Goal: Task Accomplishment & Management: Manage account settings

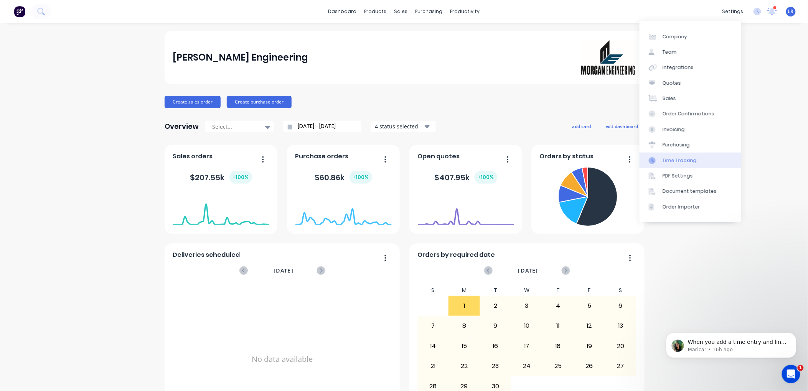
click at [678, 160] on div "Time Tracking" at bounding box center [680, 160] width 34 height 7
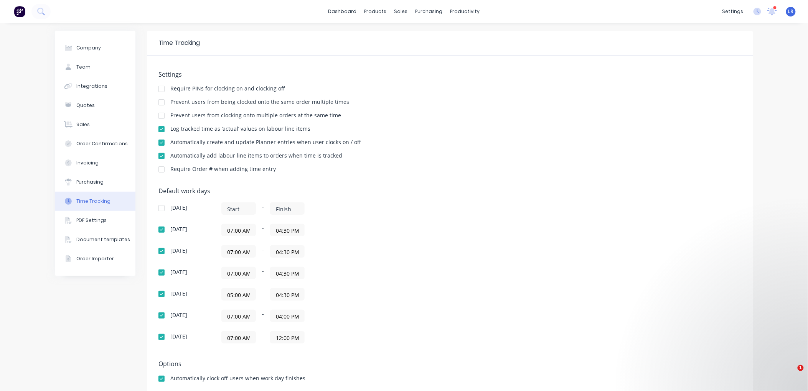
click at [259, 229] on div "07:00 AM - 04:30 PM" at bounding box center [317, 230] width 192 height 12
click at [259, 227] on div "07:00 AM - 04:30 PM" at bounding box center [317, 230] width 192 height 12
drag, startPoint x: 237, startPoint y: 229, endPoint x: 221, endPoint y: 229, distance: 15.7
click at [222, 229] on input "07:00 AM" at bounding box center [239, 230] width 34 height 12
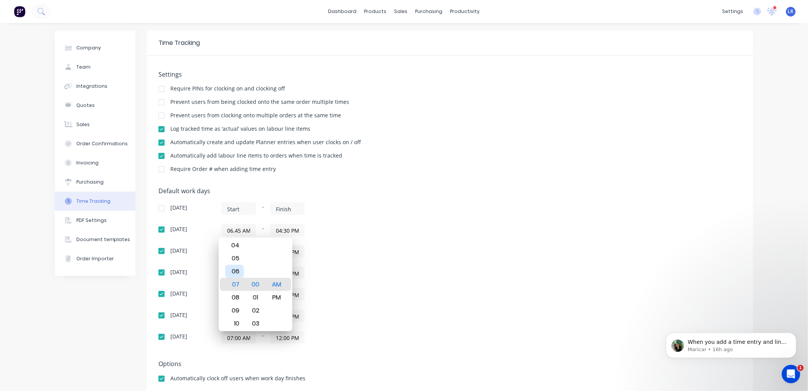
type input "06:45 AM"
click at [231, 271] on div "06" at bounding box center [234, 271] width 19 height 13
click at [255, 284] on div "45" at bounding box center [255, 284] width 19 height 13
click at [385, 291] on div "05:00 AM - 04:30 PM" at bounding box center [317, 295] width 192 height 12
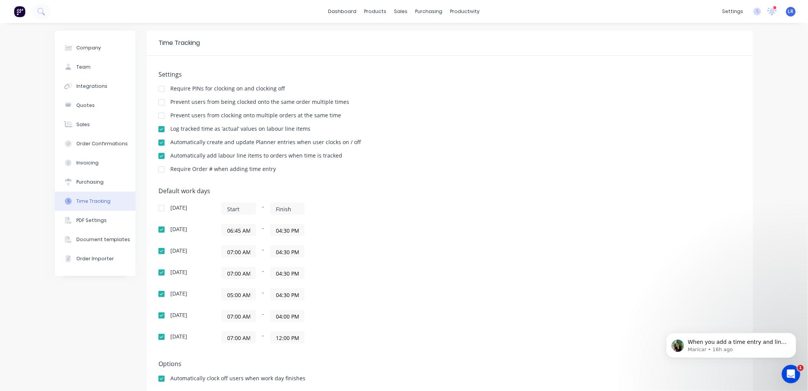
click at [244, 251] on input "07:00 AM" at bounding box center [239, 252] width 34 height 12
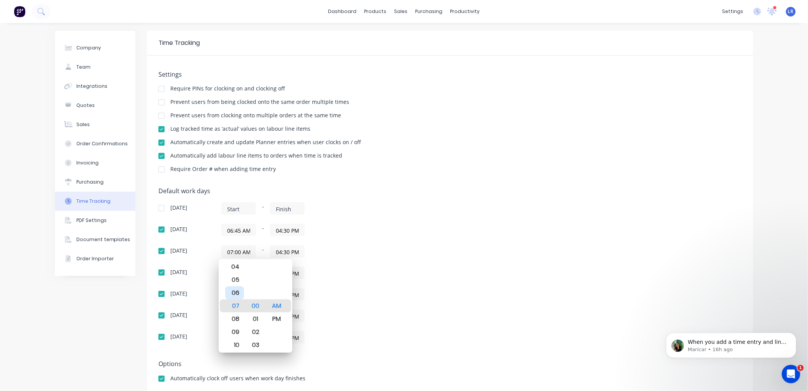
click at [235, 291] on div "06" at bounding box center [234, 293] width 19 height 13
type input "06:45 AM"
click at [254, 304] on div "45" at bounding box center [255, 306] width 19 height 13
click at [463, 289] on div "Default work days Sunday - Monday 06:45 AM - 04:30 PM Tuesday 06:45 AM - 04:30 …" at bounding box center [449, 270] width 583 height 165
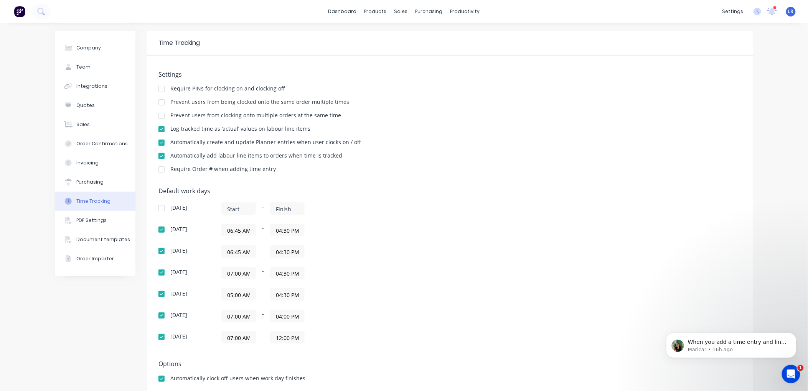
click at [239, 272] on input "07:00 AM" at bounding box center [239, 273] width 34 height 12
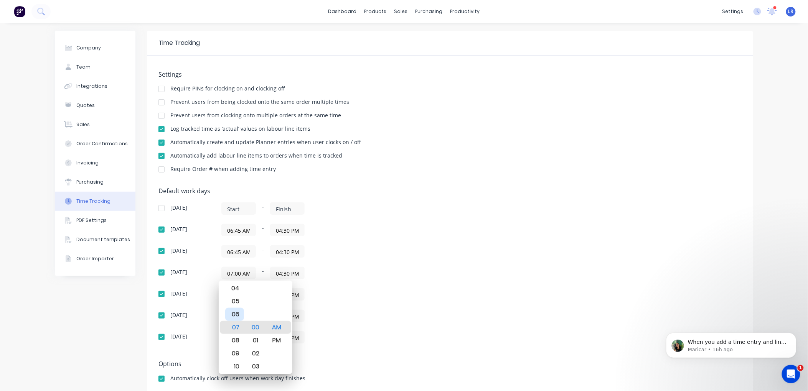
click at [233, 315] on div "06" at bounding box center [234, 314] width 19 height 13
click at [258, 310] on div "45" at bounding box center [255, 314] width 19 height 13
type input "06:45 AM"
click at [343, 311] on div "07:00 AM - 04:00 PM" at bounding box center [317, 316] width 192 height 12
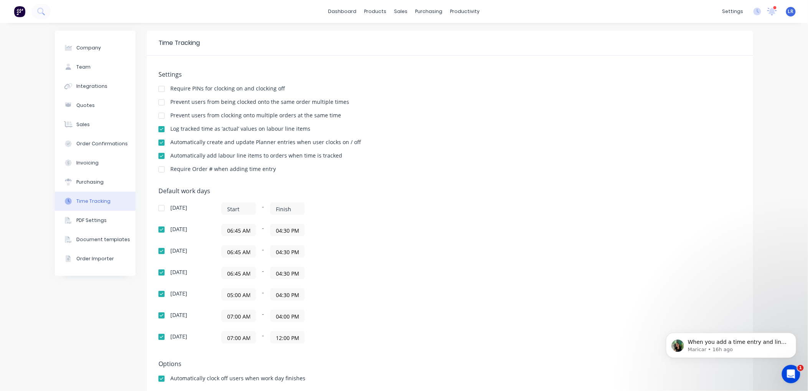
drag, startPoint x: 239, startPoint y: 315, endPoint x: 213, endPoint y: 315, distance: 25.7
click at [213, 315] on div "Friday 07:00 AM - 04:00 PM" at bounding box center [292, 316] width 269 height 12
type input "06:45 AM"
click at [378, 306] on div "Sunday - Monday 06:45 AM - 04:30 PM Tuesday 06:45 AM - 04:30 PM Wednesday 06:45…" at bounding box center [292, 273] width 269 height 141
click at [237, 339] on input "07:00 AM" at bounding box center [239, 338] width 34 height 12
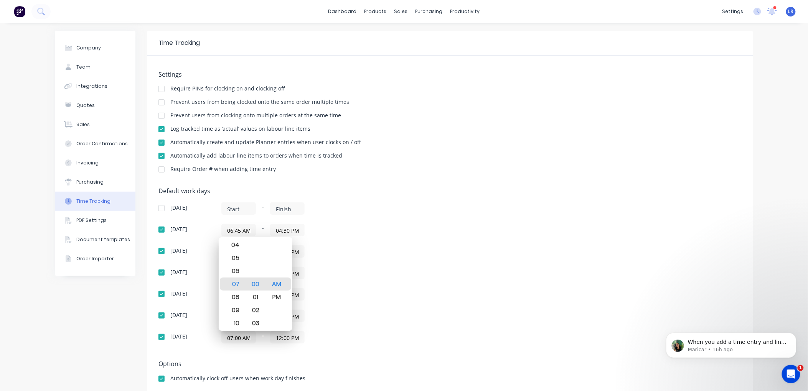
click at [366, 290] on div "05:00 AM - 04:30 PM" at bounding box center [317, 295] width 192 height 12
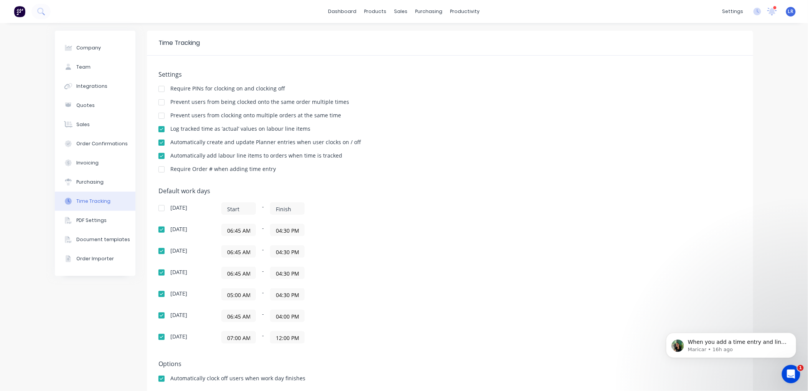
drag, startPoint x: 239, startPoint y: 294, endPoint x: 208, endPoint y: 293, distance: 30.7
click at [208, 293] on div "Thursday 05:00 AM - 04:30 PM" at bounding box center [292, 295] width 269 height 12
click at [490, 281] on div "Default work days Sunday - Monday 06:45 AM - 04:30 PM Tuesday 06:45 AM - 04:30 …" at bounding box center [449, 270] width 583 height 165
click at [738, 342] on p "When you add a time entry and link it to an Order, the time from that entry wil…" at bounding box center [737, 342] width 99 height 8
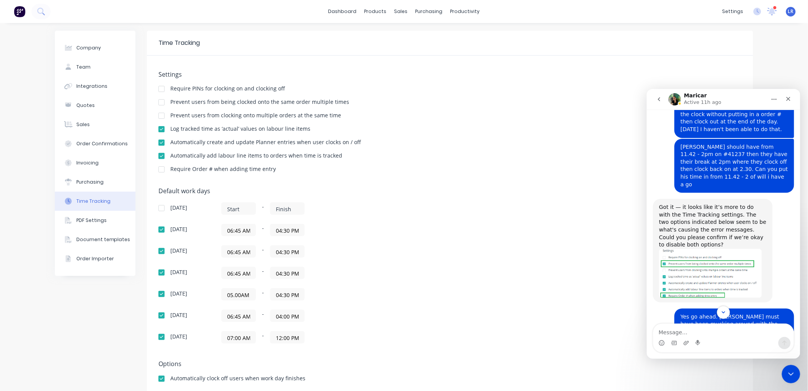
scroll to position [2910, 0]
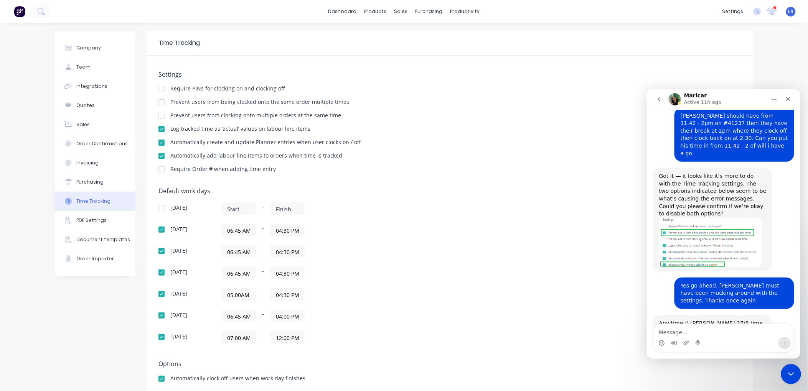
click at [787, 370] on icon "Close Intercom Messenger" at bounding box center [789, 373] width 9 height 9
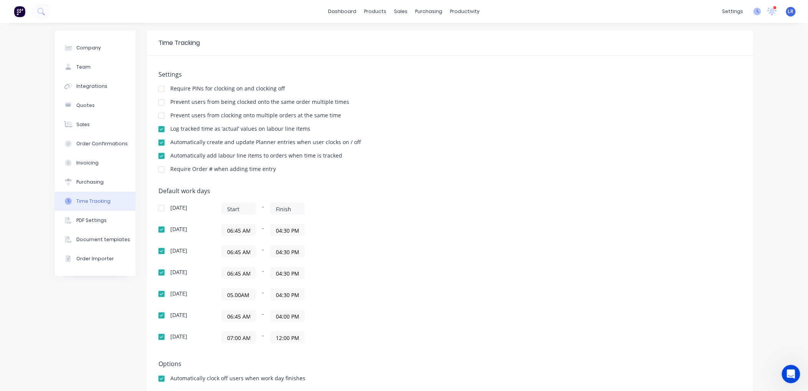
click at [754, 12] on icon at bounding box center [758, 12] width 8 height 8
type input "05:00 AM"
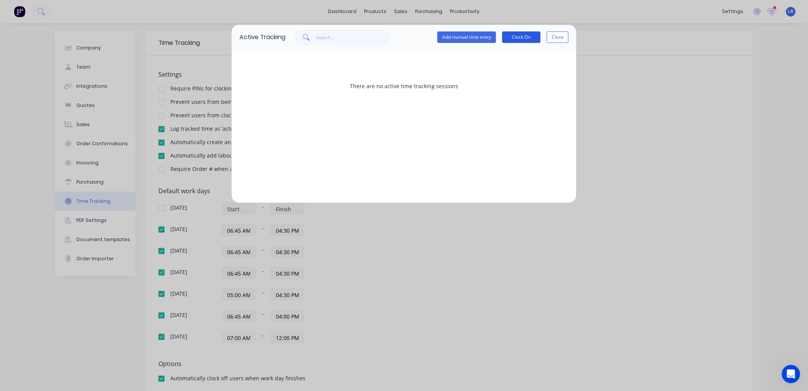
click at [522, 36] on button "Clock On" at bounding box center [521, 37] width 38 height 12
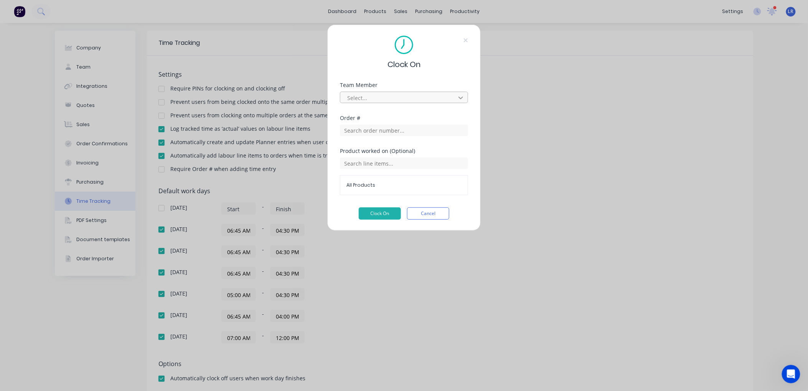
click at [457, 95] on div at bounding box center [461, 98] width 14 height 12
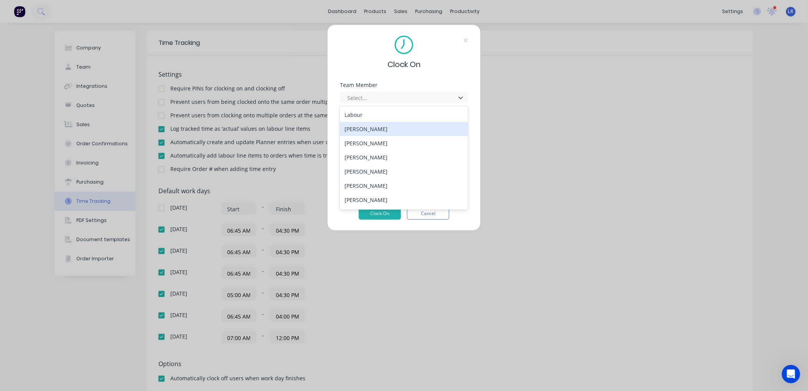
click at [384, 129] on div "[PERSON_NAME]" at bounding box center [404, 129] width 128 height 14
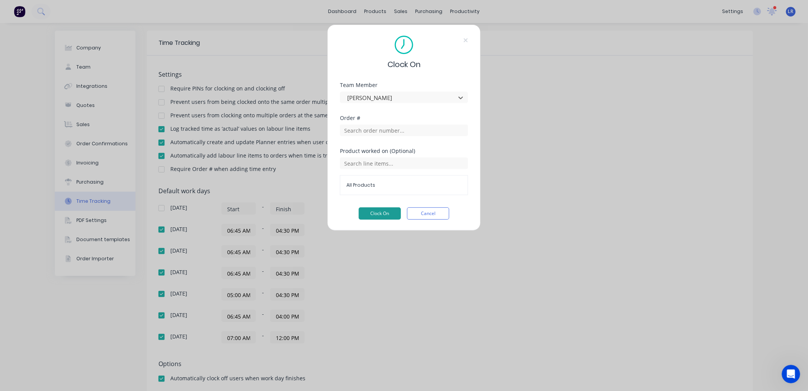
click at [383, 211] on button "Clock On" at bounding box center [380, 214] width 42 height 12
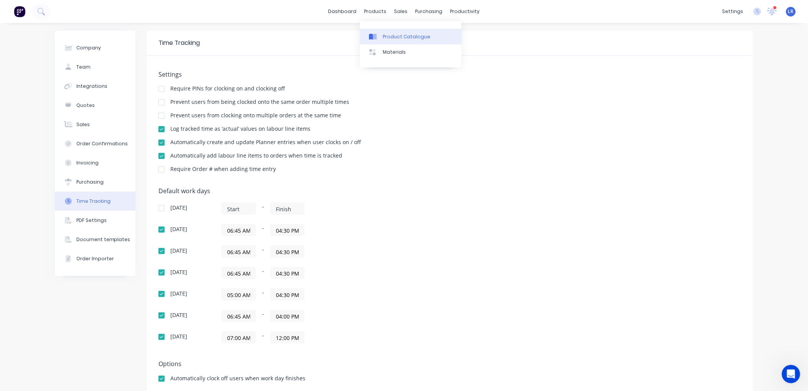
click at [384, 34] on div "Product Catalogue" at bounding box center [407, 36] width 48 height 7
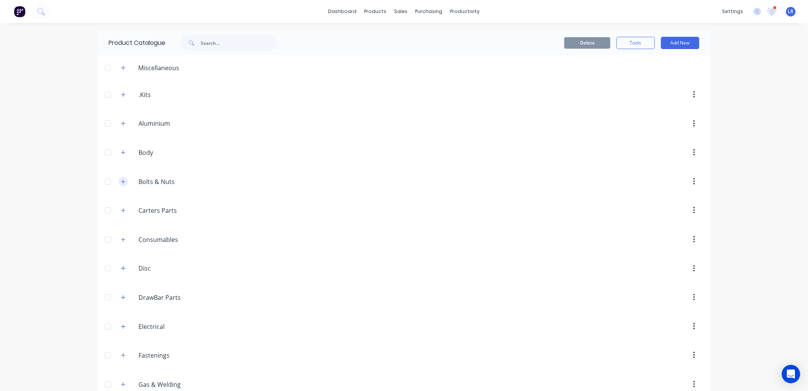
click at [121, 183] on icon "button" at bounding box center [123, 181] width 5 height 5
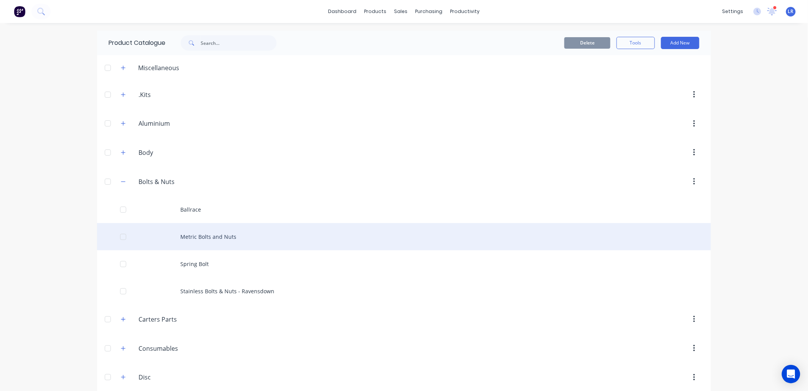
click at [185, 233] on div "Metric Bolts and Nuts" at bounding box center [404, 236] width 614 height 27
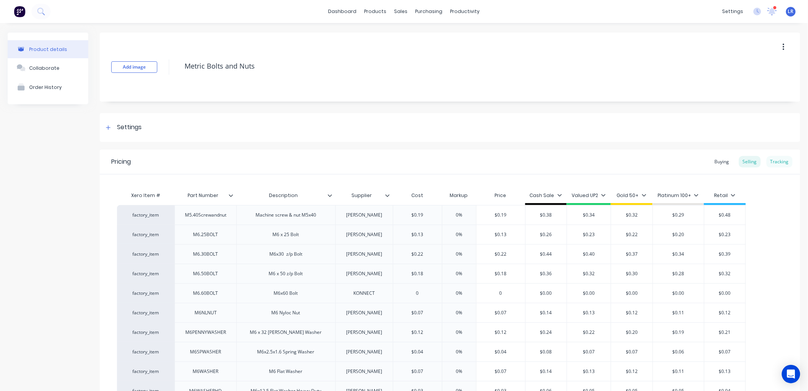
click at [774, 159] on div "Tracking" at bounding box center [780, 162] width 26 height 12
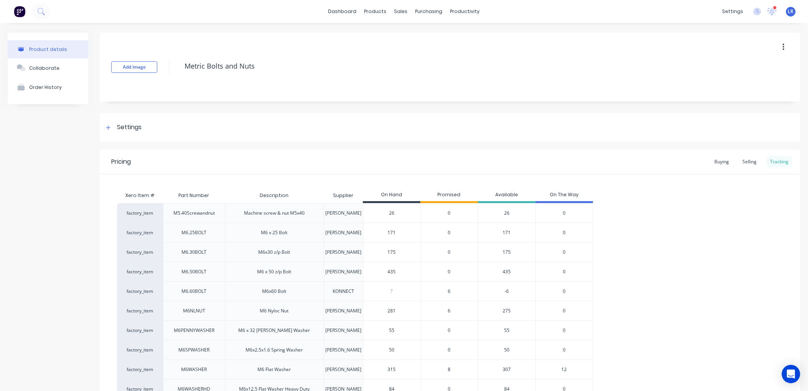
type textarea "x"
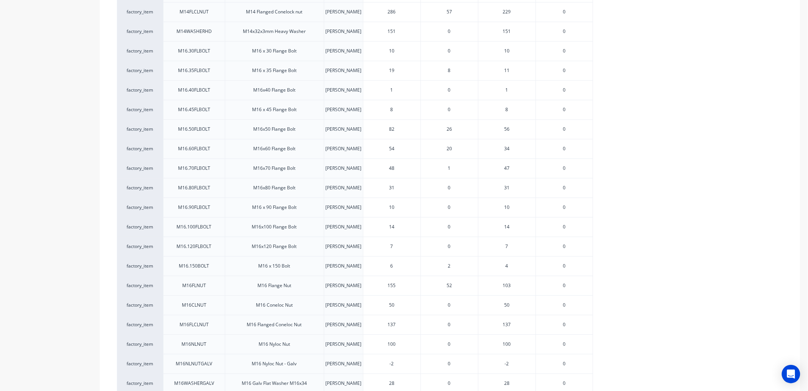
scroll to position [1833, 0]
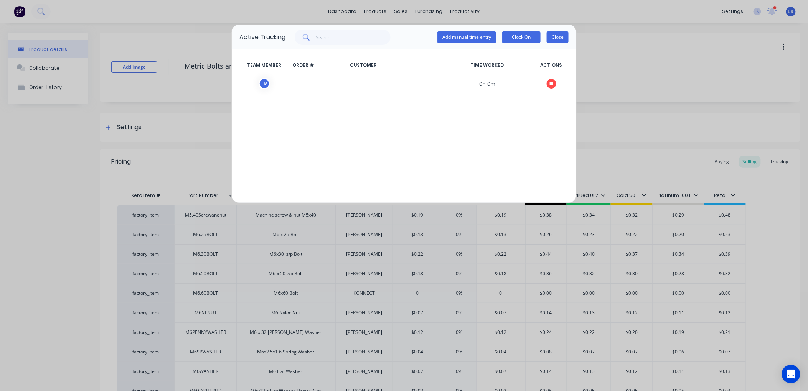
click at [559, 35] on button "Close" at bounding box center [558, 37] width 22 height 12
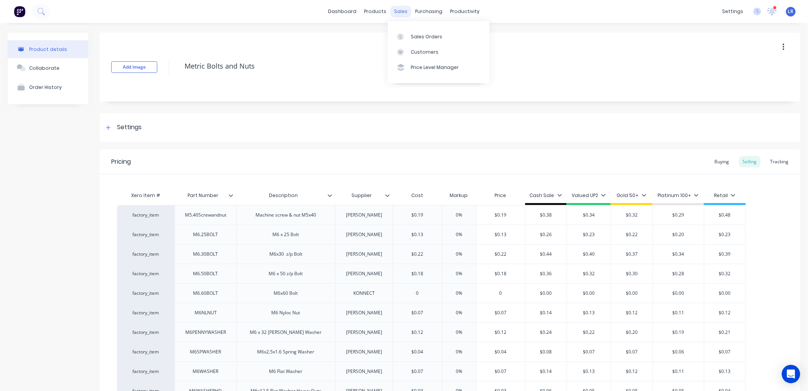
click at [397, 10] on div "sales" at bounding box center [401, 12] width 21 height 12
click at [416, 35] on div "Sales Orders" at bounding box center [426, 36] width 31 height 7
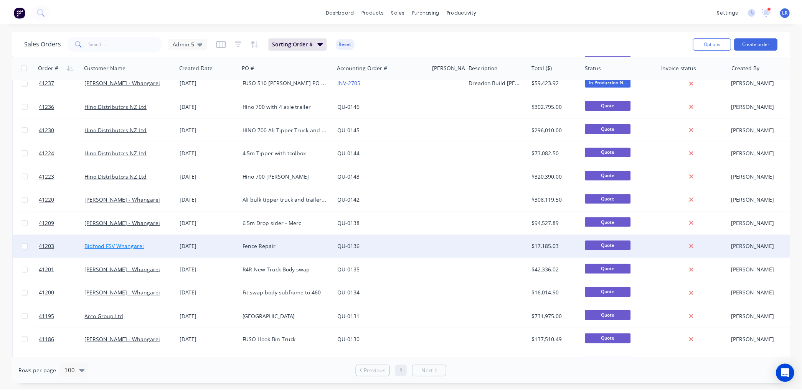
scroll to position [1748, 0]
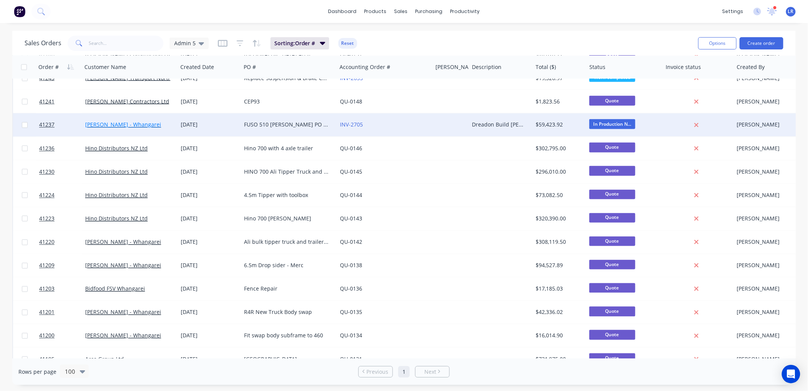
click at [124, 124] on link "[PERSON_NAME] - Whangarei" at bounding box center [123, 124] width 76 height 7
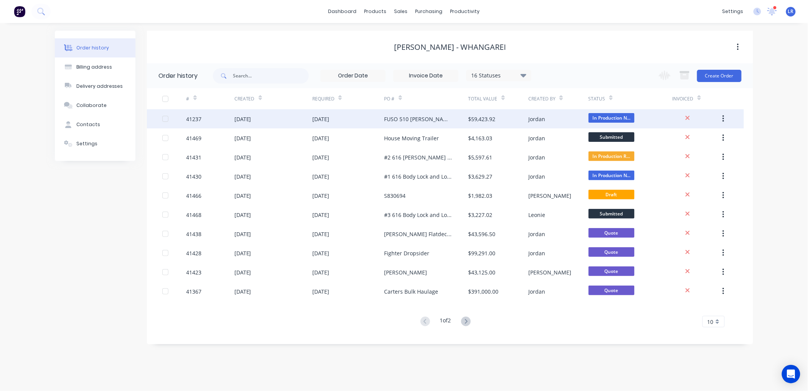
click at [196, 118] on div "41237" at bounding box center [194, 119] width 15 height 8
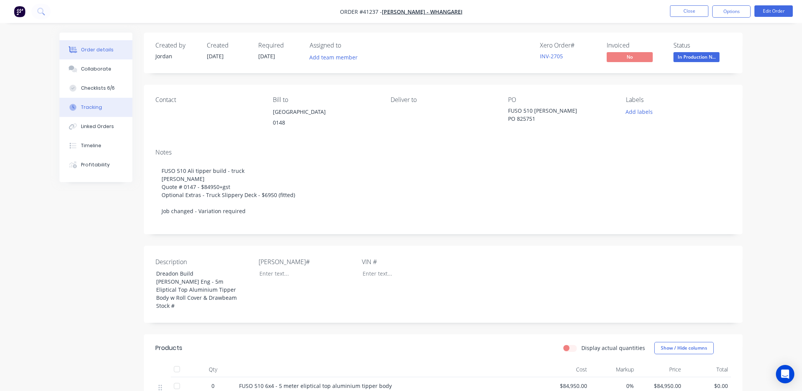
click at [101, 106] on button "Tracking" at bounding box center [95, 107] width 73 height 19
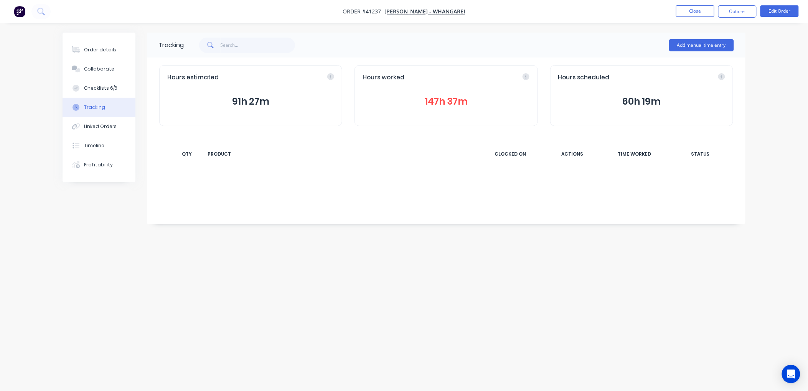
click at [441, 100] on button "147h 37m" at bounding box center [446, 101] width 167 height 15
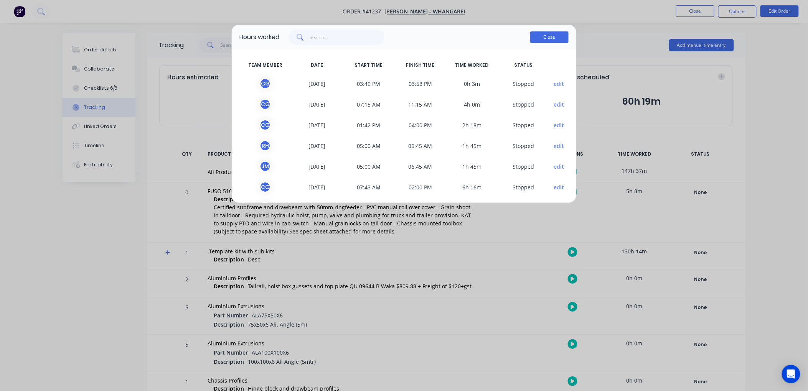
click at [558, 35] on button "Close" at bounding box center [549, 37] width 38 height 12
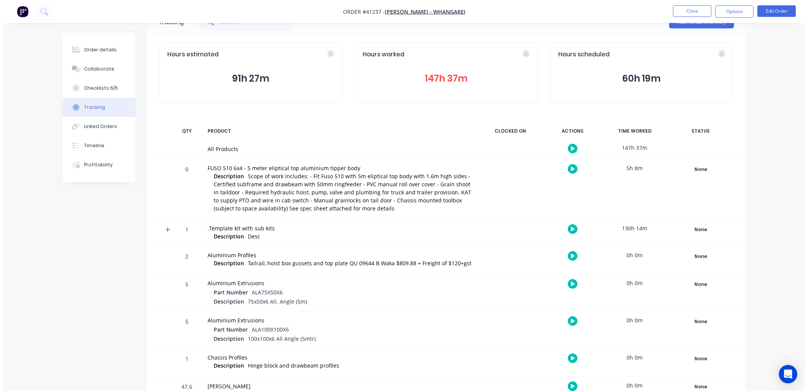
scroll to position [43, 0]
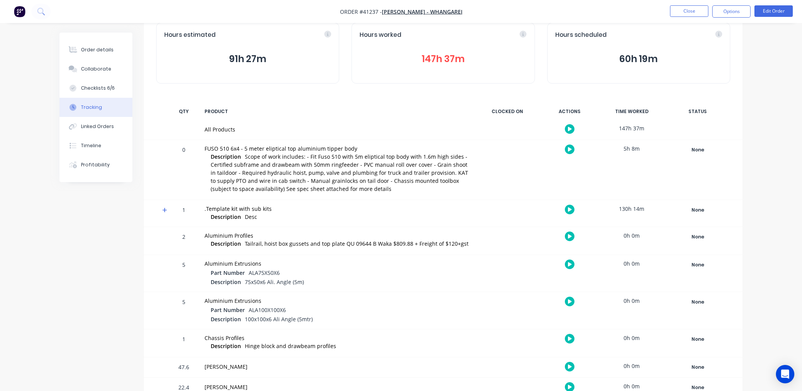
click at [567, 148] on button "button" at bounding box center [570, 150] width 10 height 10
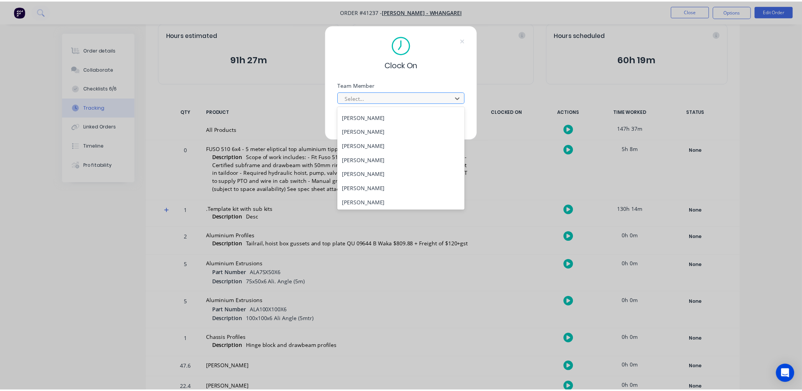
scroll to position [98, 0]
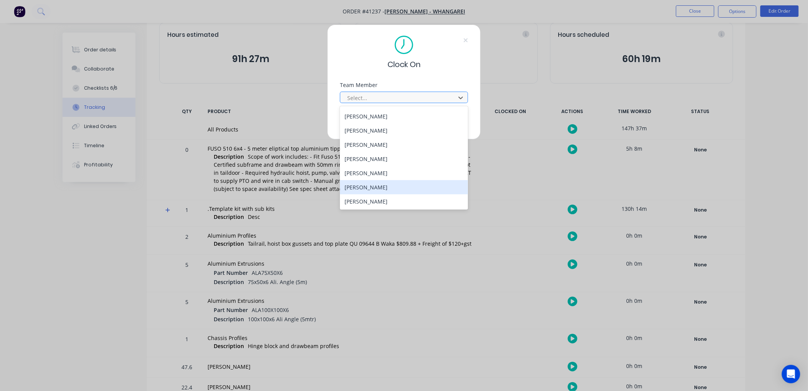
click at [371, 187] on div "Wayne Nichol" at bounding box center [404, 187] width 128 height 14
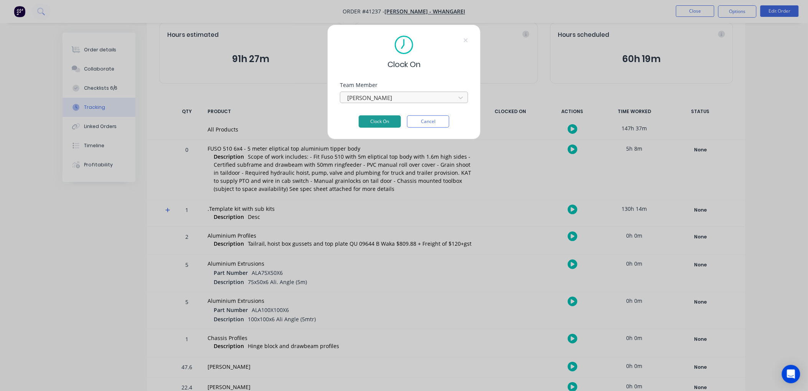
click at [382, 118] on button "Clock On" at bounding box center [380, 122] width 42 height 12
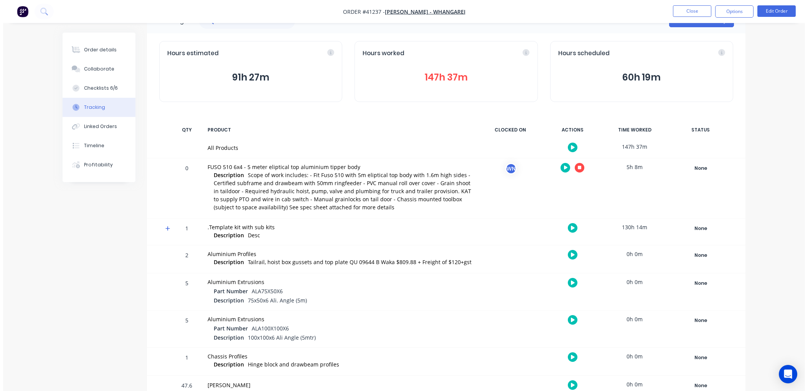
scroll to position [0, 0]
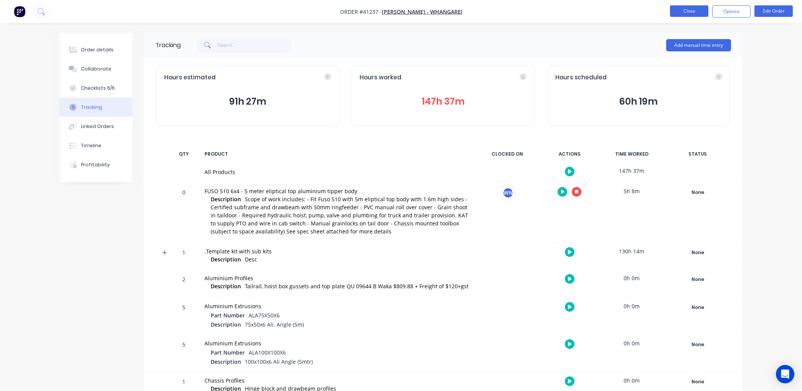
click at [700, 10] on button "Close" at bounding box center [689, 11] width 38 height 12
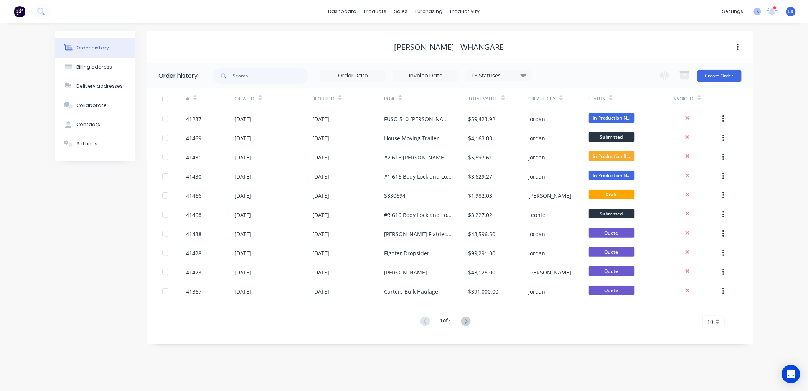
click at [759, 9] on icon at bounding box center [758, 12] width 8 height 8
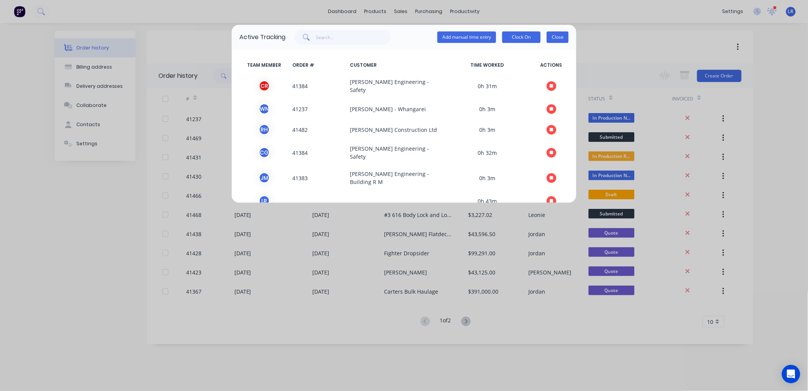
click at [562, 36] on button "Close" at bounding box center [558, 37] width 22 height 12
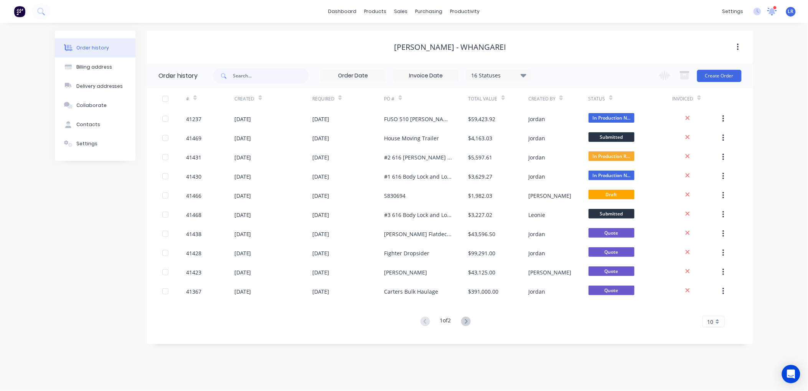
click at [770, 9] on icon at bounding box center [773, 11] width 10 height 8
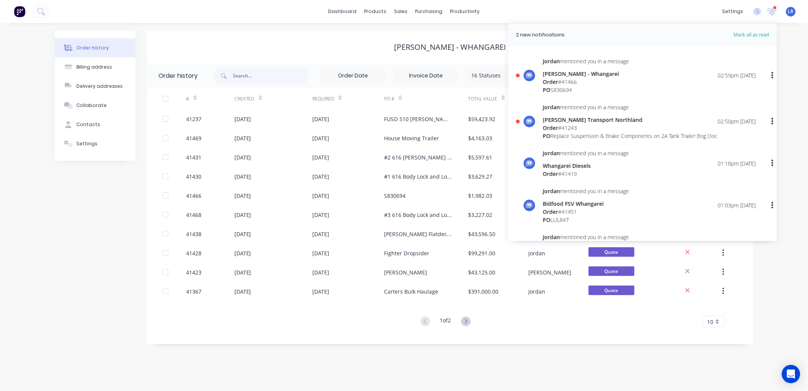
click at [551, 127] on span "Order" at bounding box center [550, 127] width 15 height 7
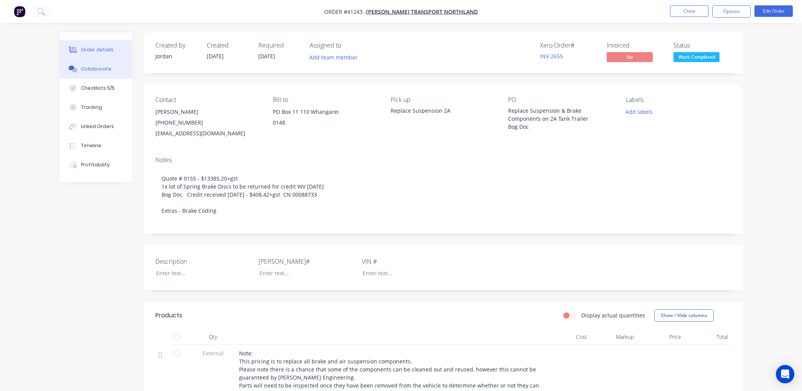
click at [106, 67] on div "Collaborate" at bounding box center [96, 69] width 30 height 7
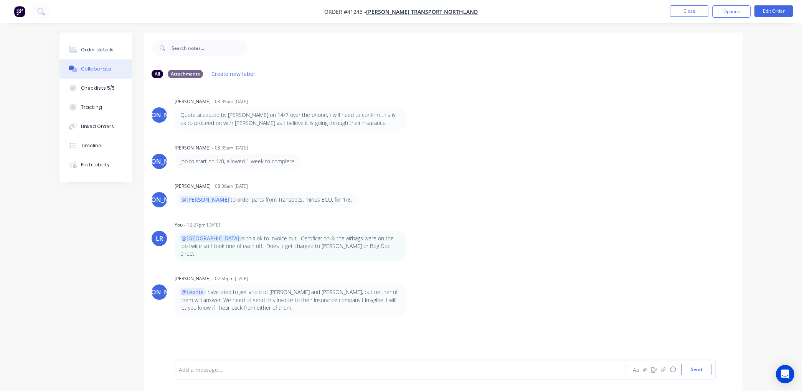
click at [106, 67] on div "Collaborate" at bounding box center [96, 69] width 30 height 7
click at [693, 12] on button "Close" at bounding box center [689, 11] width 38 height 12
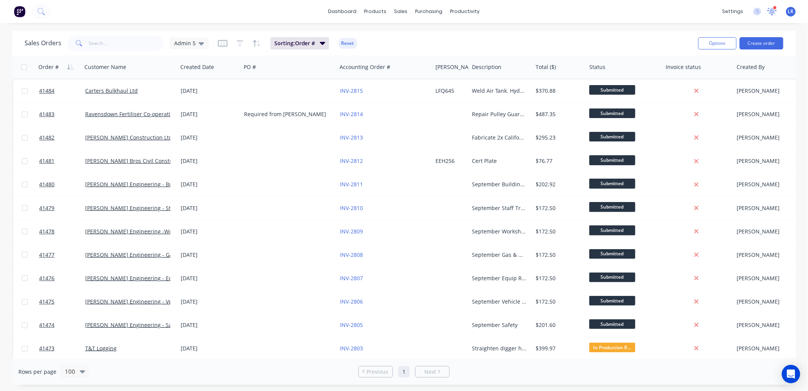
click at [773, 10] on icon at bounding box center [772, 10] width 7 height 7
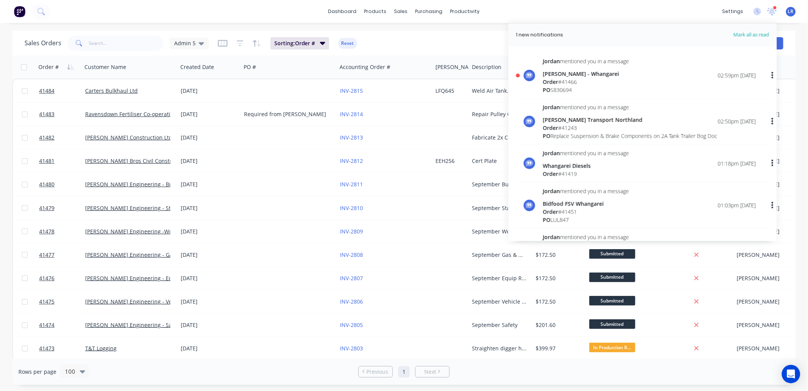
click at [589, 79] on div "Order # 41466" at bounding box center [586, 82] width 86 height 8
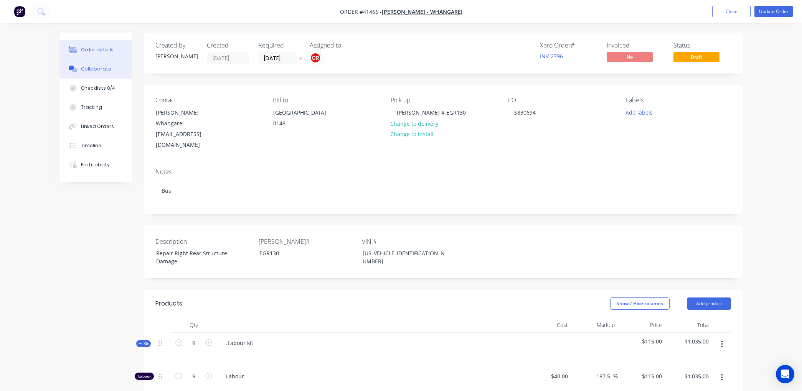
click at [84, 68] on div "Collaborate" at bounding box center [96, 69] width 30 height 7
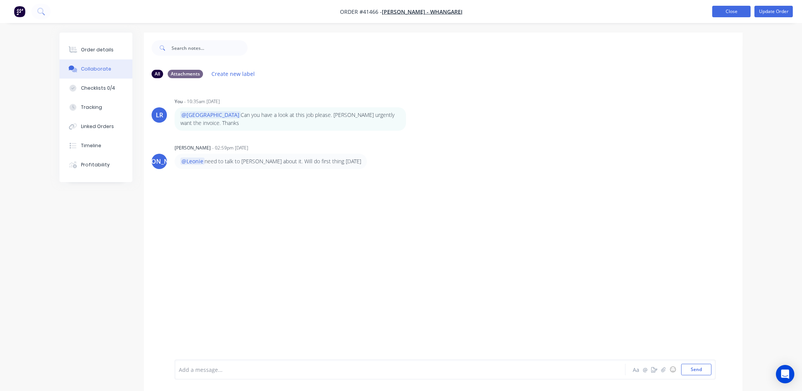
click at [735, 11] on button "Close" at bounding box center [731, 12] width 38 height 12
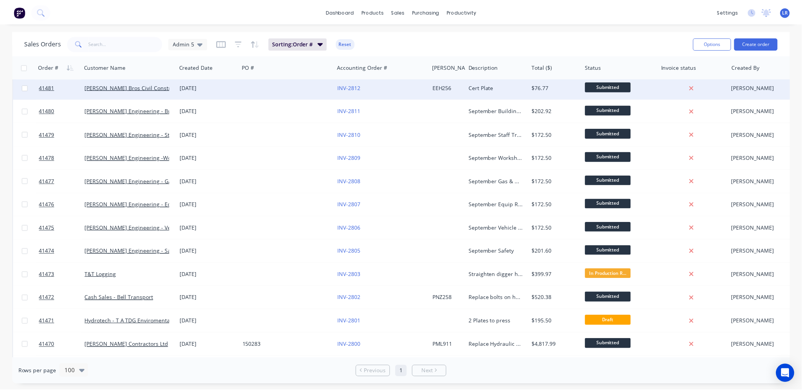
scroll to position [85, 0]
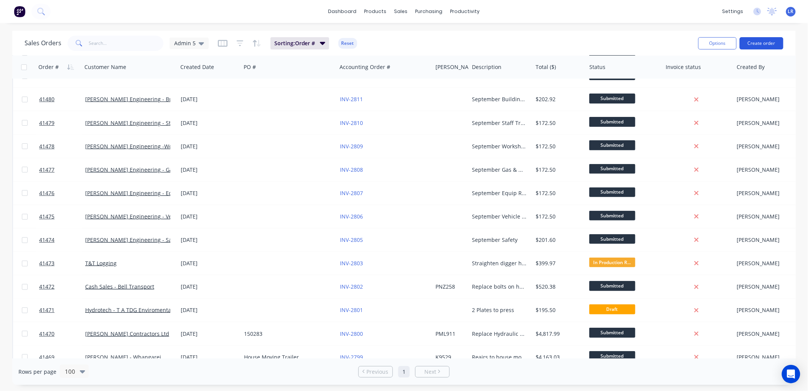
click at [768, 41] on button "Create order" at bounding box center [762, 43] width 44 height 12
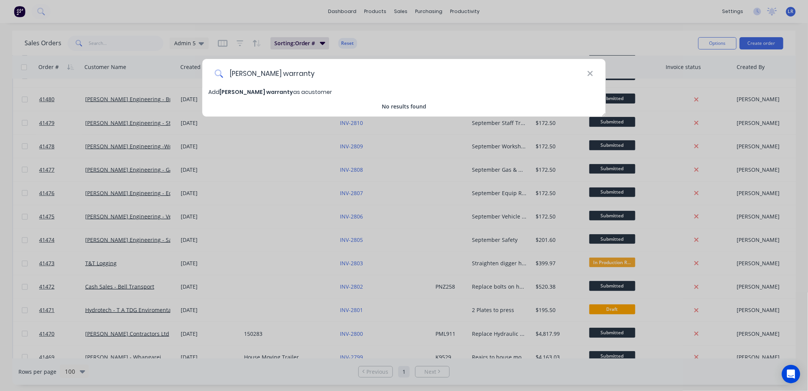
drag, startPoint x: 244, startPoint y: 71, endPoint x: 227, endPoint y: 71, distance: 17.3
click at [227, 71] on input "mel warranty" at bounding box center [405, 73] width 364 height 29
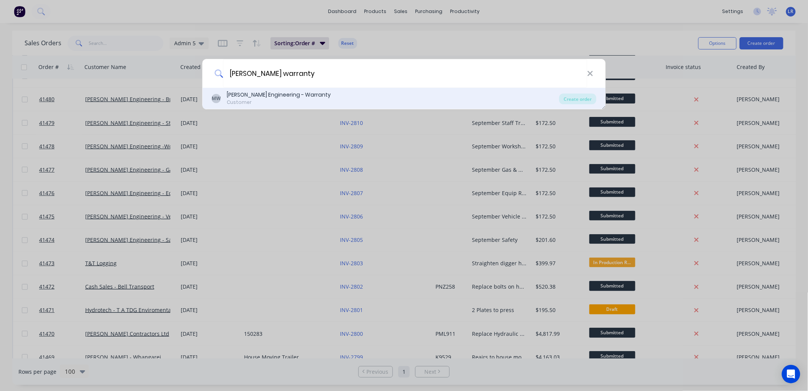
type input "morgan warranty"
click at [243, 97] on div "[PERSON_NAME] Engineering - Warranty" at bounding box center [279, 95] width 104 height 8
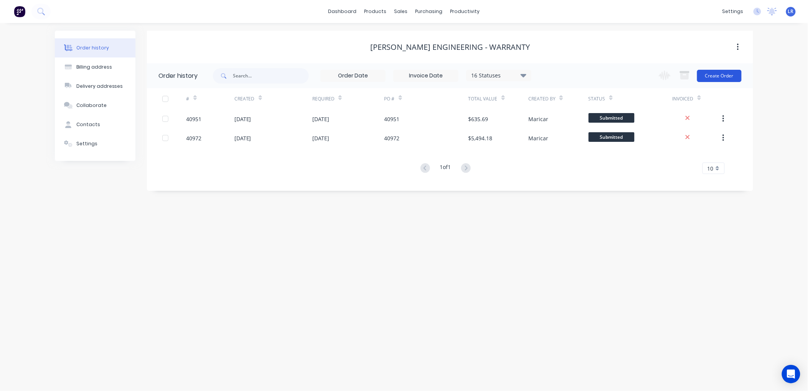
click at [730, 71] on button "Create Order" at bounding box center [719, 76] width 45 height 12
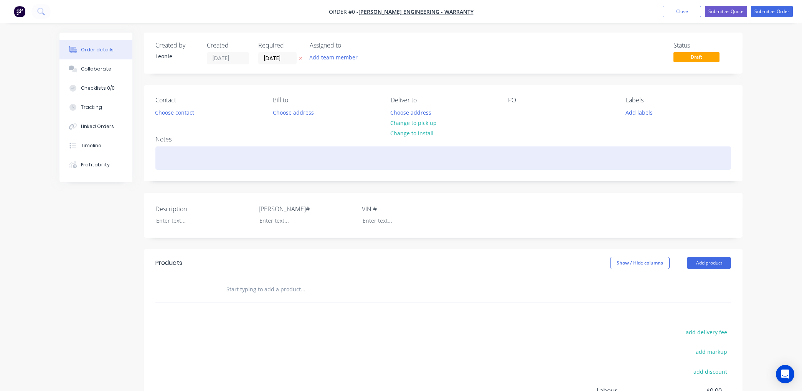
click at [167, 159] on div at bounding box center [443, 158] width 576 height 23
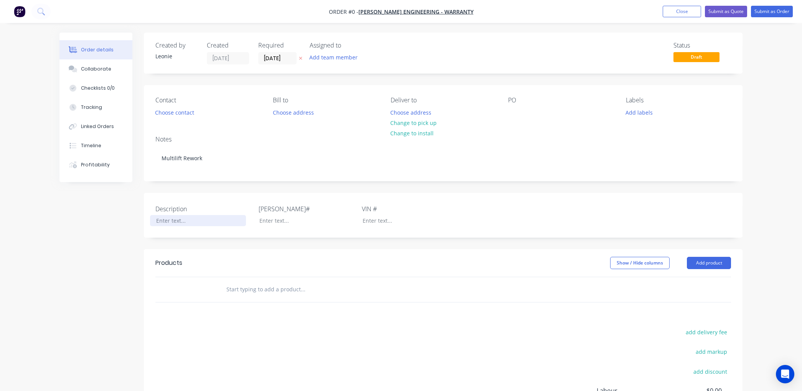
click at [167, 218] on div "Order details Collaborate Checklists 0/0 Tracking Linked Orders Timeline Profit…" at bounding box center [401, 266] width 698 height 466
click at [710, 259] on button "Add product" at bounding box center [709, 263] width 44 height 12
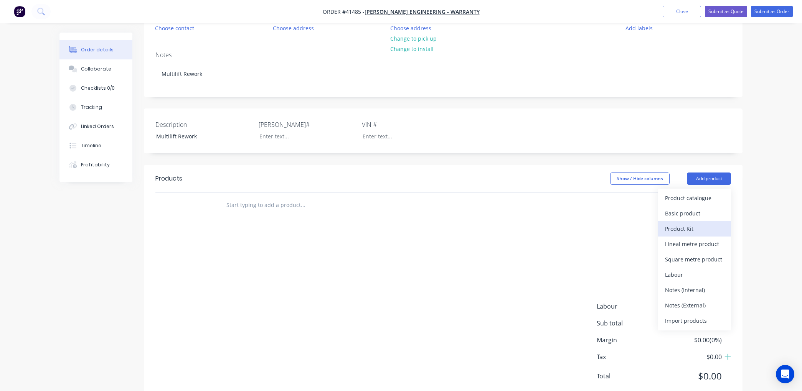
scroll to position [85, 0]
click at [691, 304] on div "Notes (External)" at bounding box center [694, 304] width 59 height 11
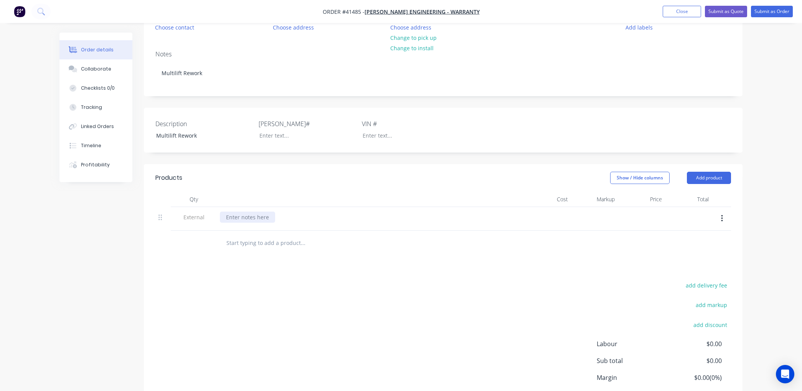
click at [231, 216] on div at bounding box center [247, 217] width 55 height 11
click at [703, 175] on button "Add product" at bounding box center [709, 178] width 44 height 12
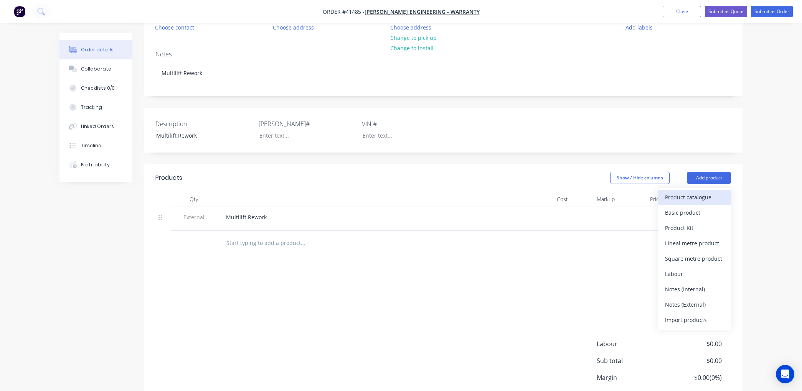
click at [688, 196] on div "Product catalogue" at bounding box center [694, 197] width 59 height 11
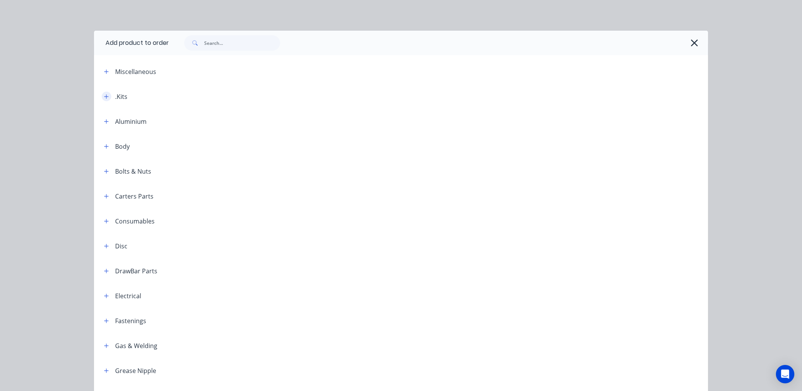
click at [104, 94] on icon "button" at bounding box center [106, 96] width 5 height 5
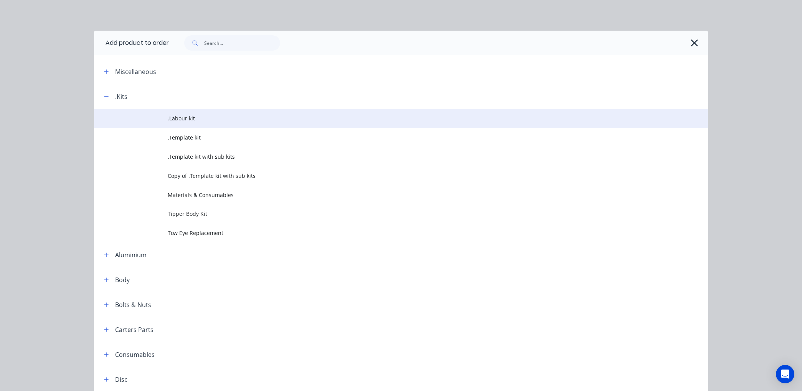
click at [171, 117] on span ".Labour kit" at bounding box center [384, 118] width 432 height 8
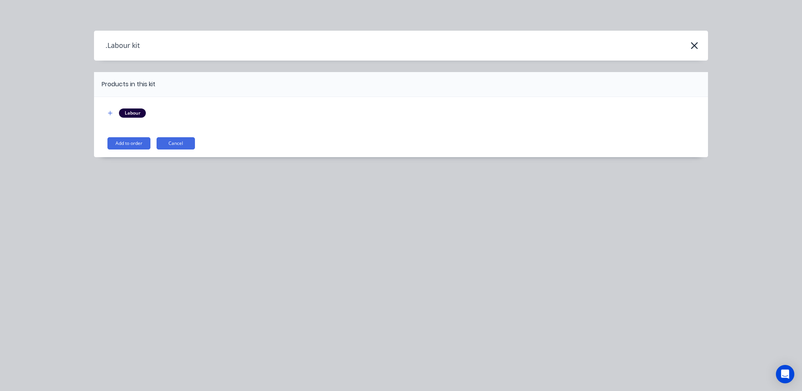
click at [133, 136] on div "Labour Add to order Cancel" at bounding box center [401, 127] width 614 height 60
click at [132, 140] on button "Add to order" at bounding box center [128, 143] width 43 height 12
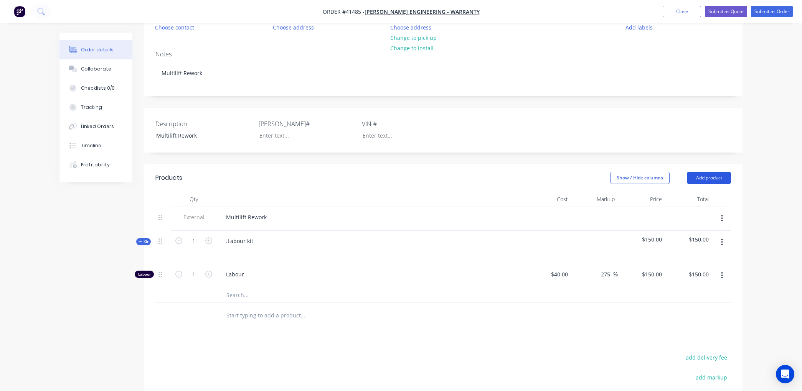
click at [715, 178] on button "Add product" at bounding box center [709, 178] width 44 height 12
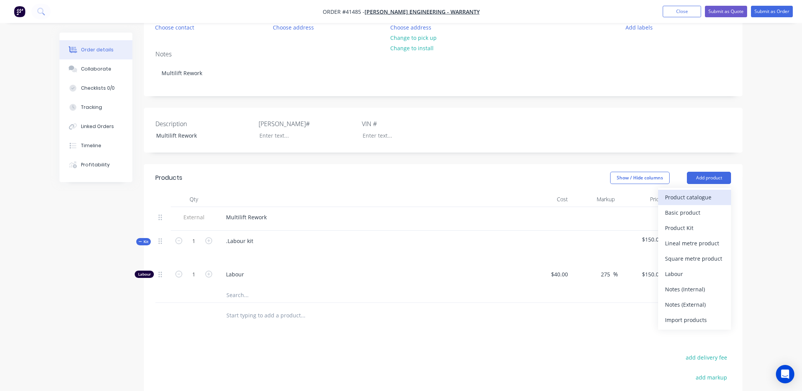
click at [689, 195] on div "Product catalogue" at bounding box center [694, 197] width 59 height 11
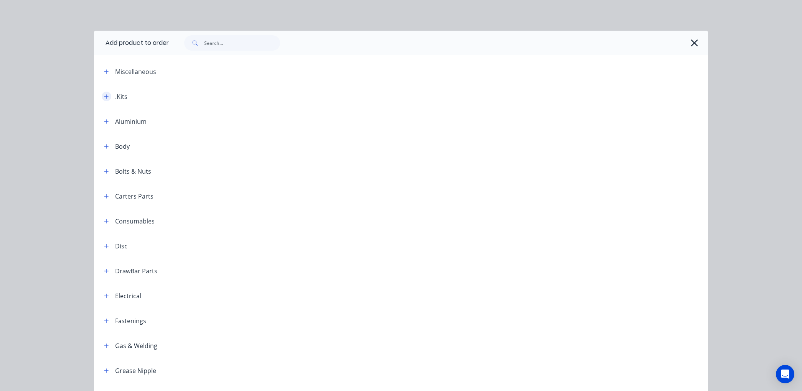
click at [104, 95] on icon "button" at bounding box center [106, 96] width 5 height 5
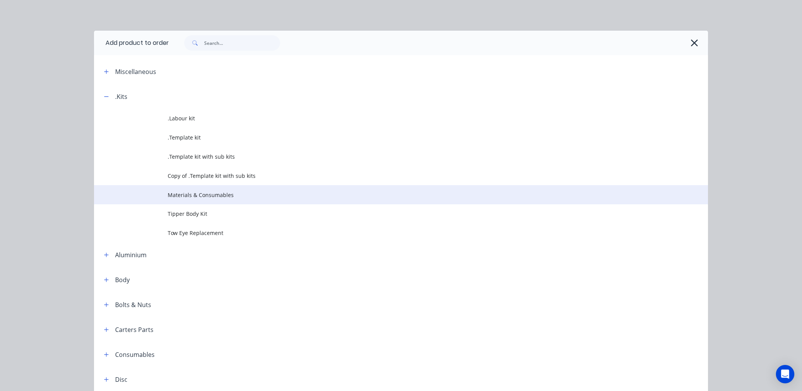
click at [172, 193] on span "Materials & Consumables" at bounding box center [384, 195] width 432 height 8
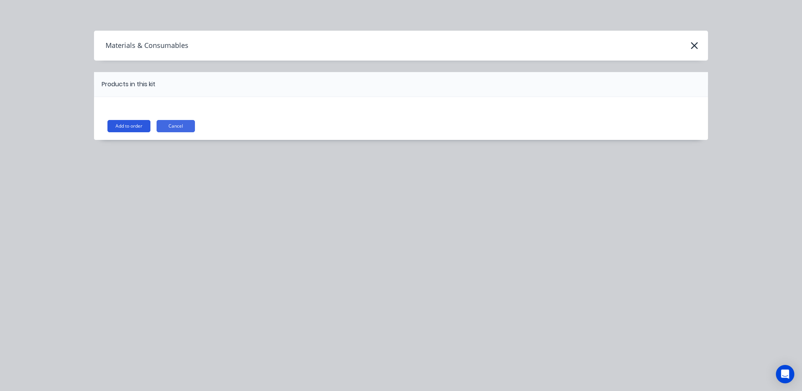
click at [122, 125] on button "Add to order" at bounding box center [128, 126] width 43 height 12
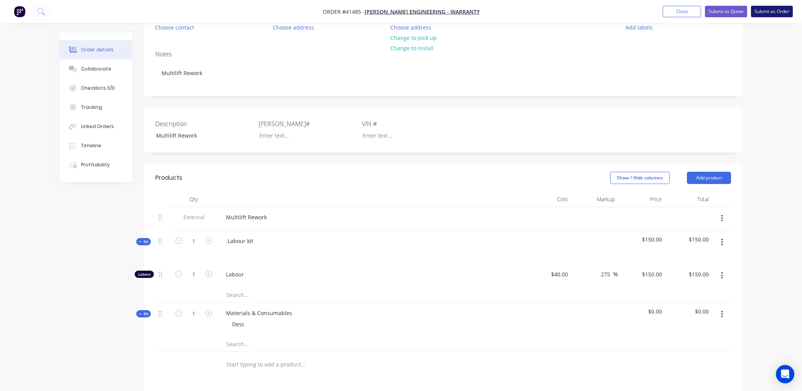
click at [772, 8] on button "Submit as Order" at bounding box center [772, 12] width 42 height 12
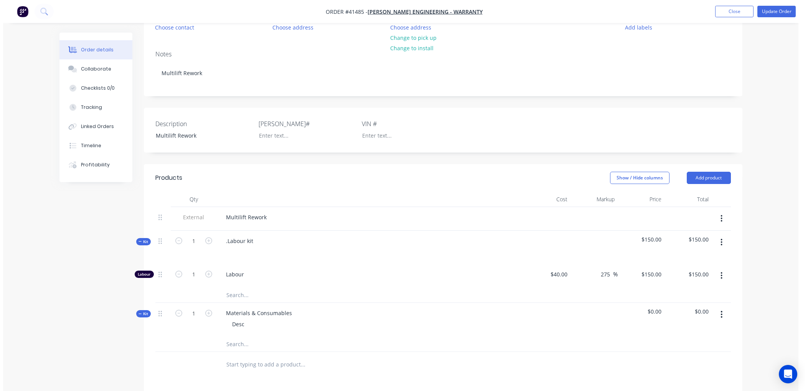
scroll to position [0, 0]
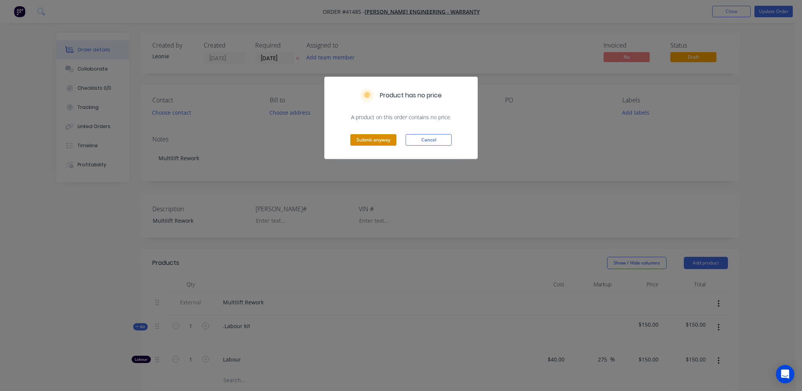
click at [359, 137] on button "Submit anyway" at bounding box center [373, 140] width 46 height 12
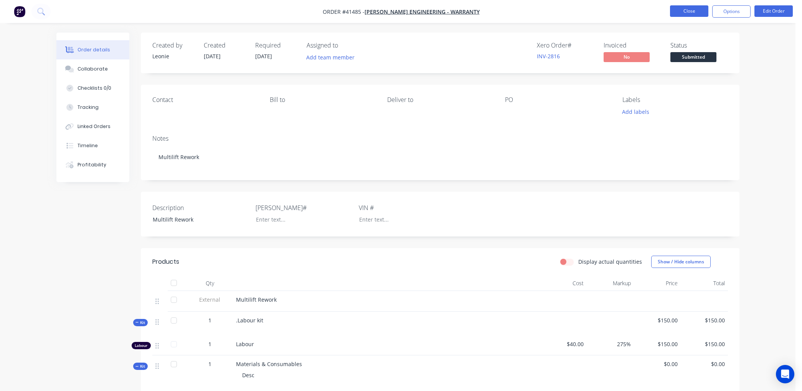
click at [685, 10] on button "Close" at bounding box center [689, 11] width 38 height 12
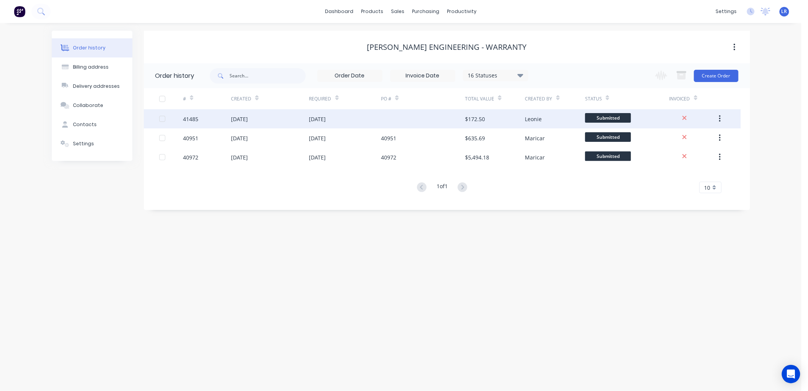
click at [189, 117] on div "41485" at bounding box center [190, 119] width 15 height 8
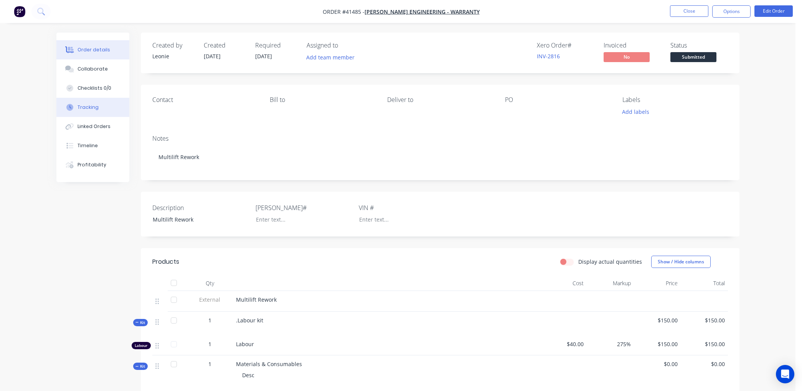
click at [89, 104] on div "Tracking" at bounding box center [88, 107] width 21 height 7
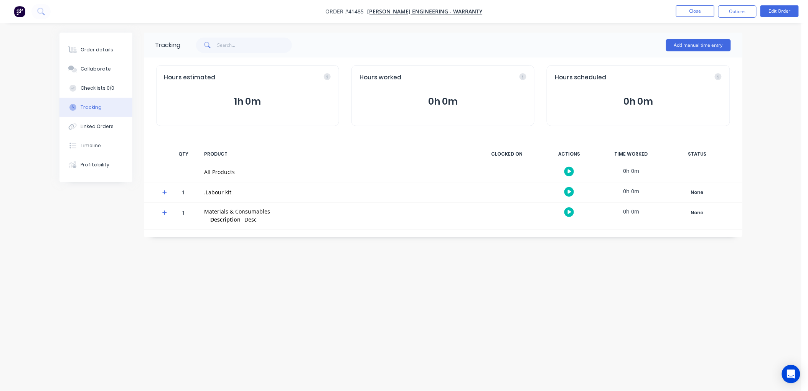
click at [567, 189] on button "button" at bounding box center [570, 192] width 10 height 10
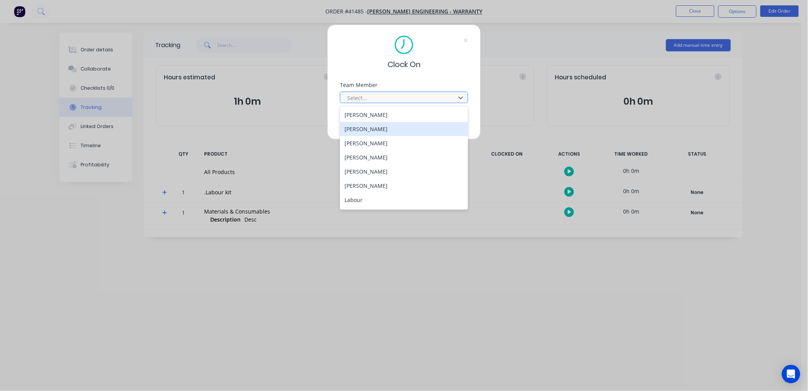
click at [371, 129] on div "Clinton james Reiri" at bounding box center [404, 129] width 128 height 14
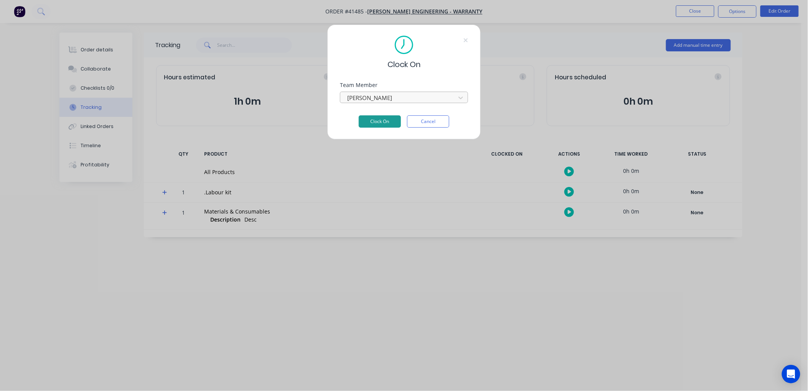
click at [378, 117] on button "Clock On" at bounding box center [380, 122] width 42 height 12
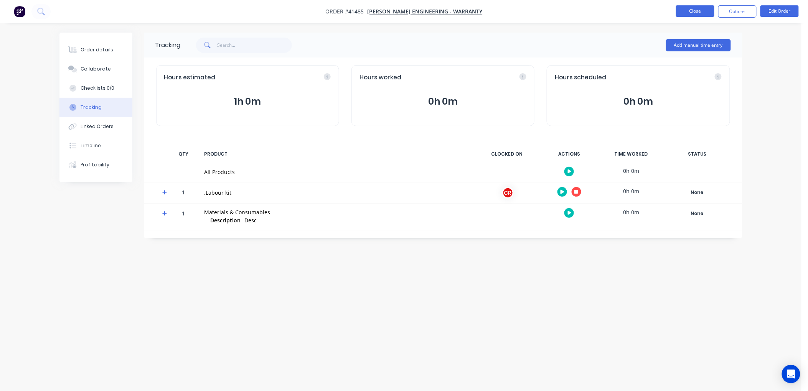
click at [692, 11] on button "Close" at bounding box center [695, 11] width 38 height 12
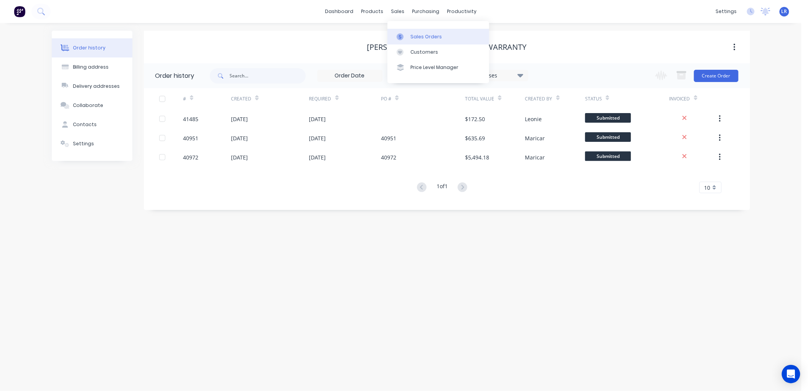
click at [413, 33] on div "Sales Orders" at bounding box center [426, 36] width 31 height 7
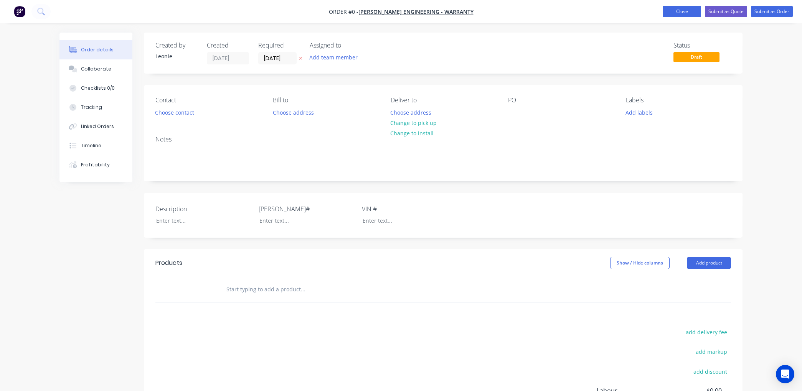
click at [678, 9] on button "Close" at bounding box center [682, 12] width 38 height 12
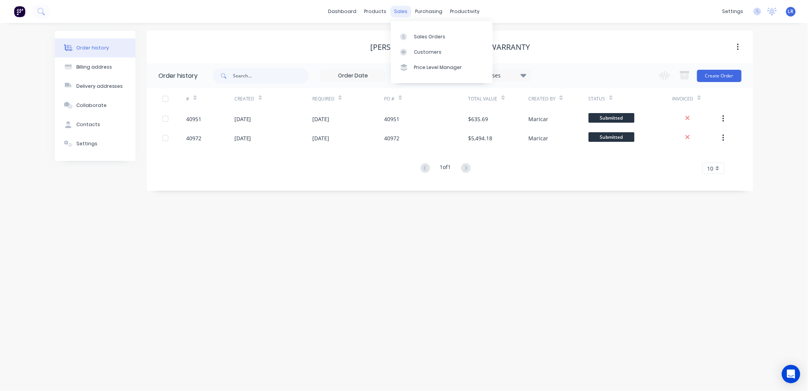
click at [398, 8] on div "sales" at bounding box center [401, 12] width 21 height 12
click at [422, 33] on div "Sales Orders" at bounding box center [429, 36] width 31 height 7
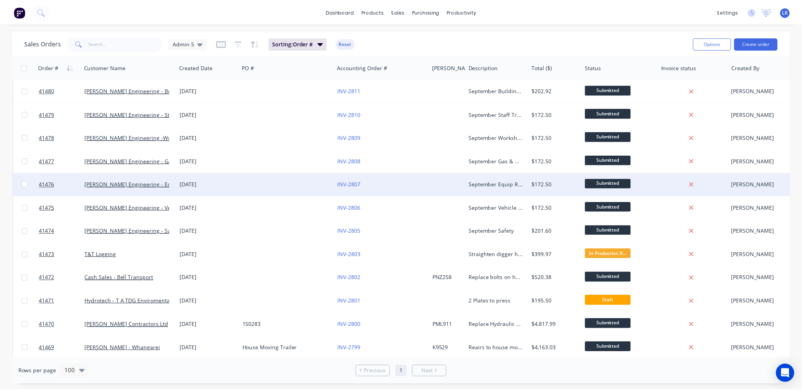
scroll to position [128, 0]
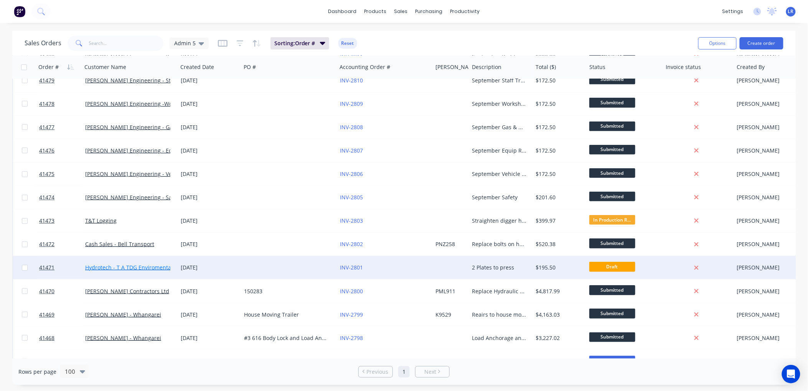
click at [115, 266] on link "Hydrotech - T A TDG Enviromental Limited" at bounding box center [139, 267] width 108 height 7
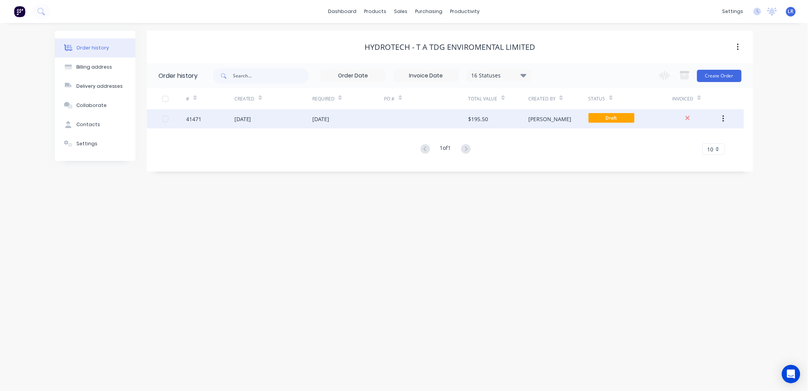
click at [187, 115] on div "41471" at bounding box center [194, 119] width 15 height 8
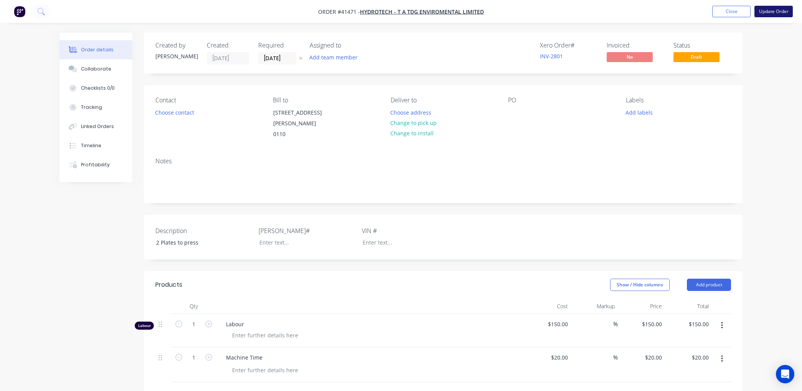
click at [766, 12] on button "Update Order" at bounding box center [773, 12] width 38 height 12
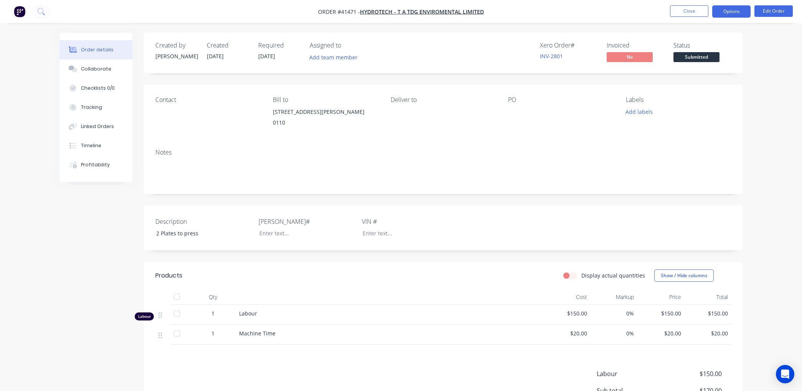
click at [725, 8] on button "Options" at bounding box center [731, 11] width 38 height 12
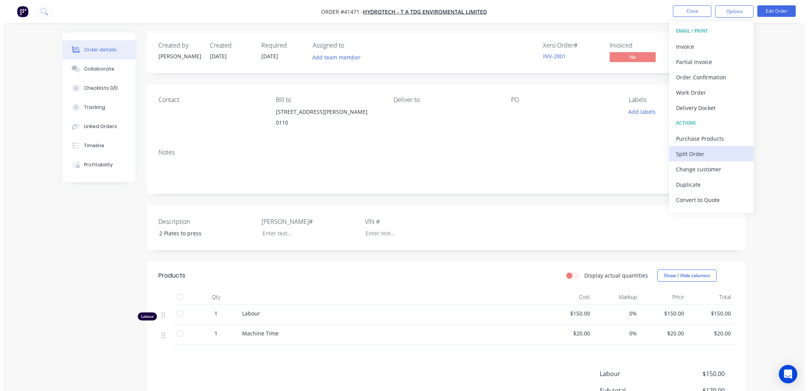
scroll to position [12, 0]
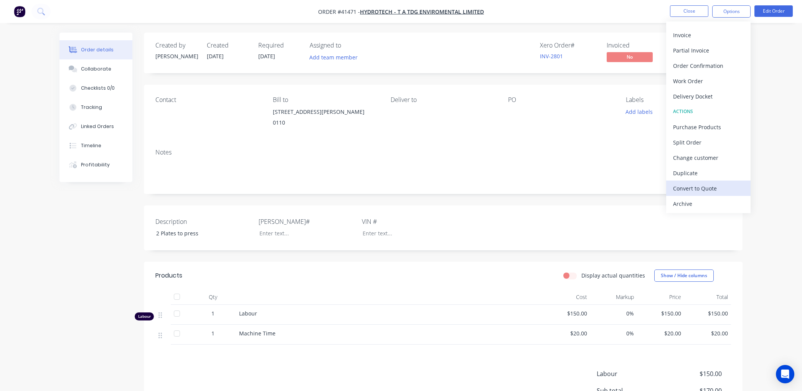
click at [695, 185] on div "Convert to Quote" at bounding box center [708, 188] width 71 height 11
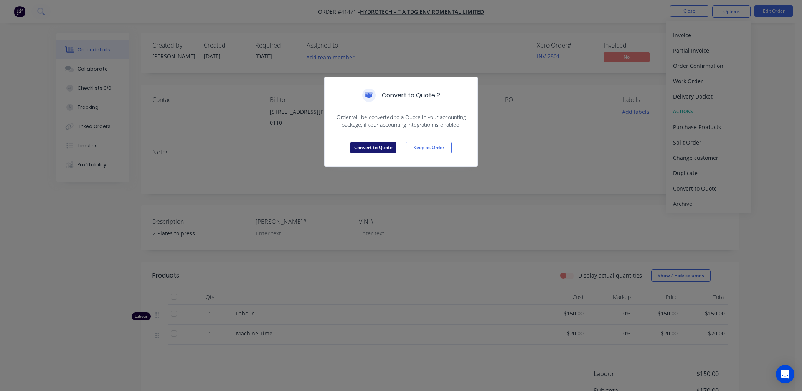
click at [378, 147] on button "Convert to Quote" at bounding box center [373, 148] width 46 height 12
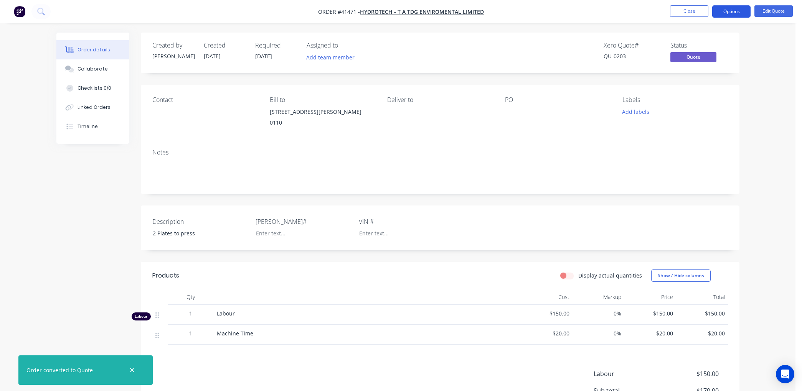
click at [726, 10] on button "Options" at bounding box center [731, 11] width 38 height 12
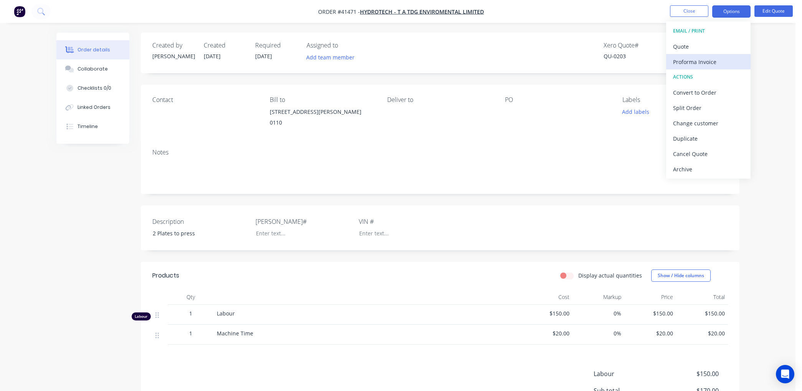
click at [690, 60] on div "Proforma Invoice" at bounding box center [708, 61] width 71 height 11
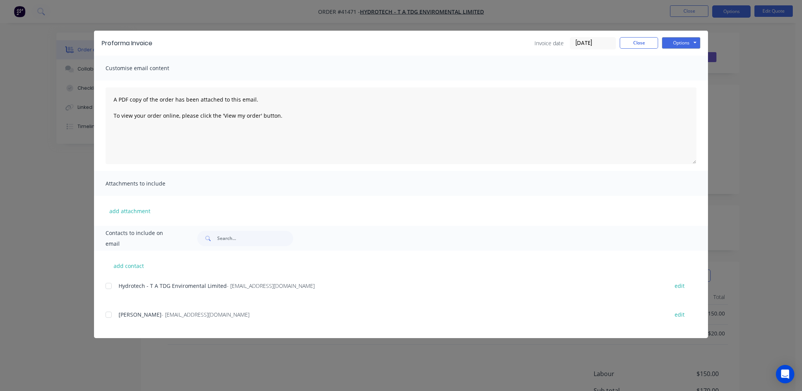
click at [111, 287] on div at bounding box center [108, 286] width 15 height 15
click at [672, 41] on button "Options" at bounding box center [681, 43] width 38 height 12
click at [684, 81] on button "Email" at bounding box center [686, 82] width 49 height 13
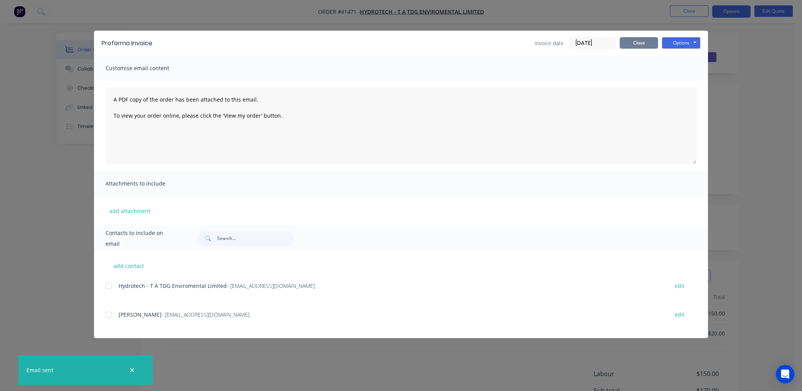
click at [636, 40] on button "Close" at bounding box center [639, 43] width 38 height 12
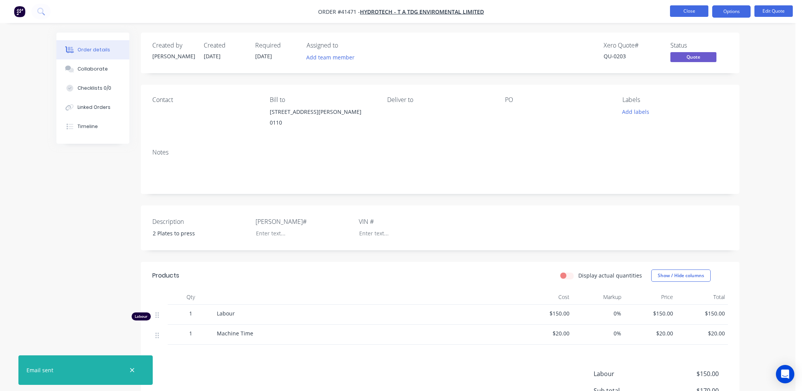
click at [687, 8] on button "Close" at bounding box center [689, 11] width 38 height 12
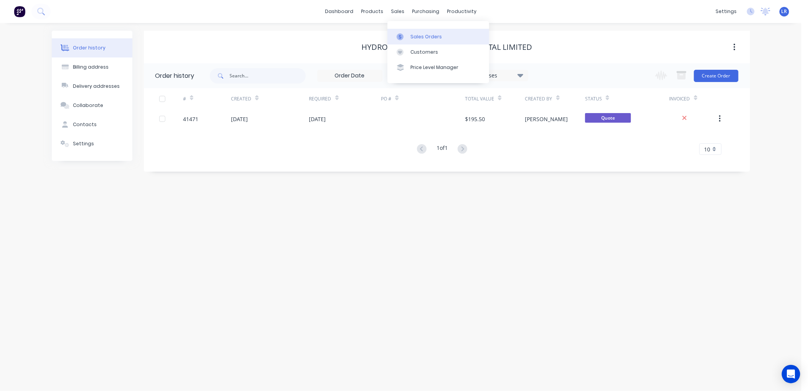
click at [419, 33] on div "Sales Orders" at bounding box center [426, 36] width 31 height 7
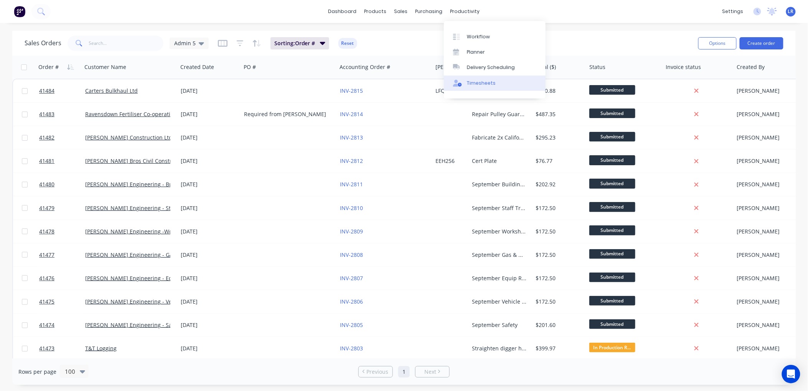
click at [477, 81] on div "Timesheets" at bounding box center [481, 83] width 29 height 7
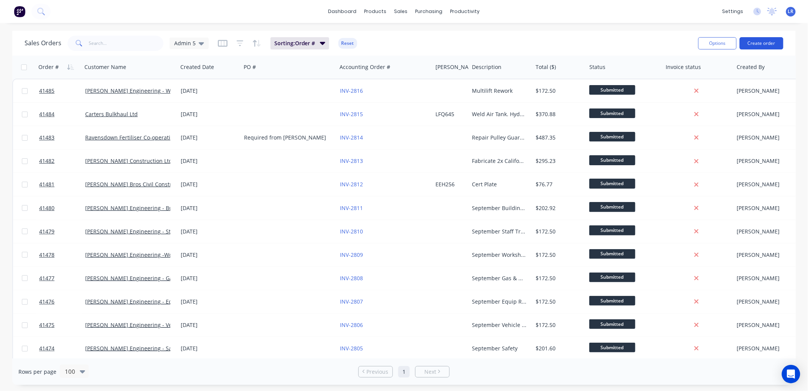
click at [759, 40] on button "Create order" at bounding box center [762, 43] width 44 height 12
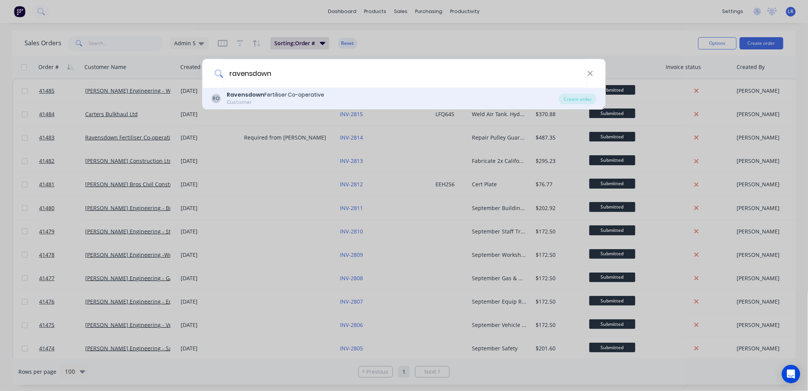
type input "ravensdown"
click at [232, 94] on b "Ravensdown" at bounding box center [246, 95] width 38 height 8
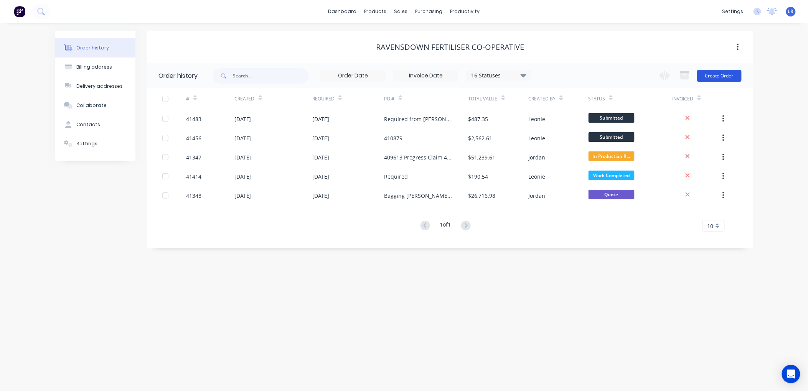
click at [719, 74] on button "Create Order" at bounding box center [719, 76] width 45 height 12
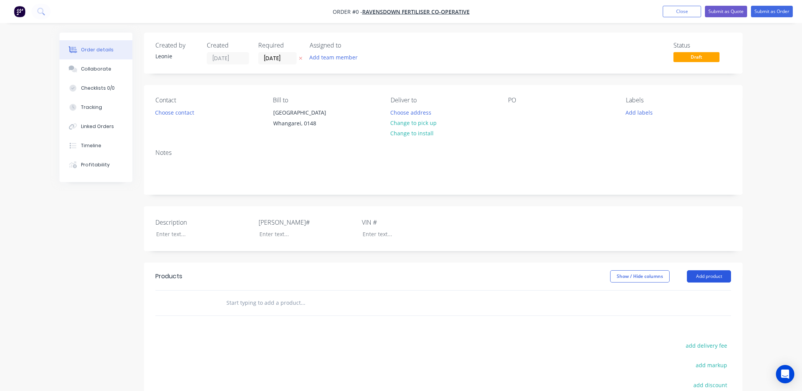
click at [720, 282] on button "Add product" at bounding box center [709, 277] width 44 height 12
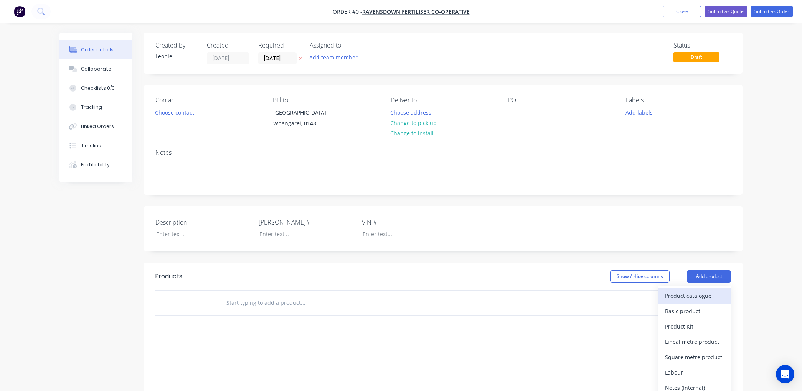
click at [695, 302] on div "Product catalogue" at bounding box center [694, 296] width 59 height 11
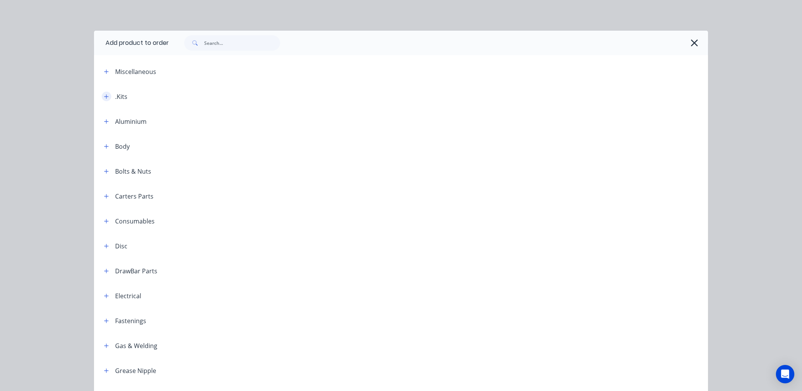
click at [102, 93] on button "button" at bounding box center [107, 97] width 10 height 10
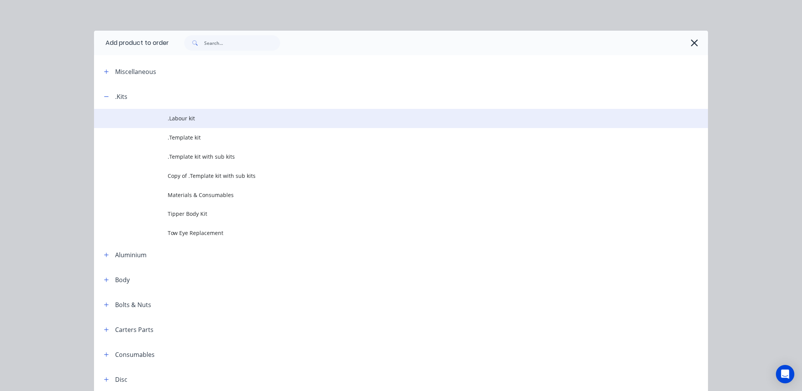
click at [171, 117] on span ".Labour kit" at bounding box center [384, 118] width 432 height 8
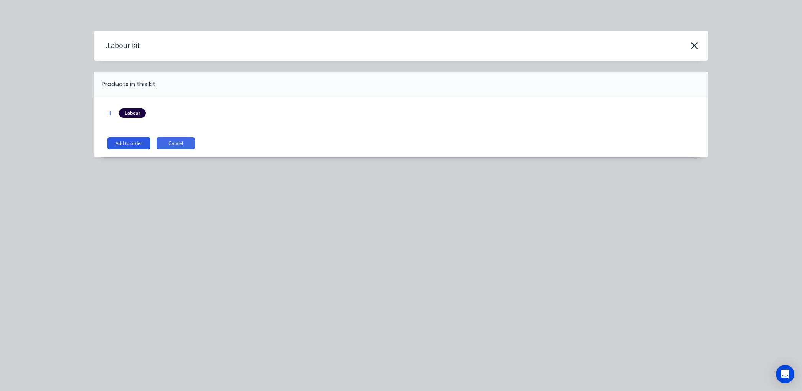
click at [134, 145] on button "Add to order" at bounding box center [128, 143] width 43 height 12
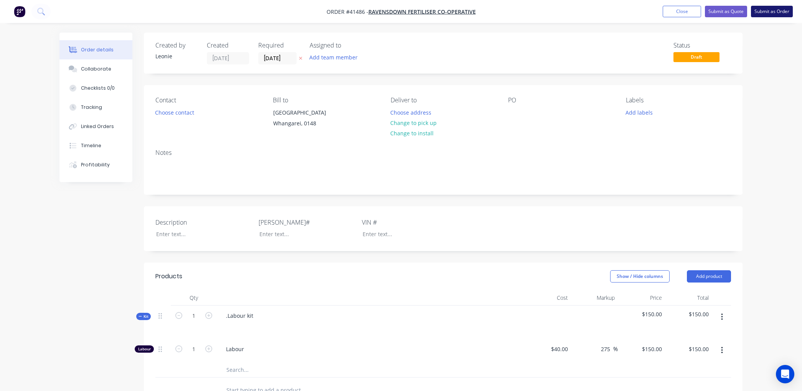
click at [764, 8] on button "Submit as Order" at bounding box center [772, 12] width 42 height 12
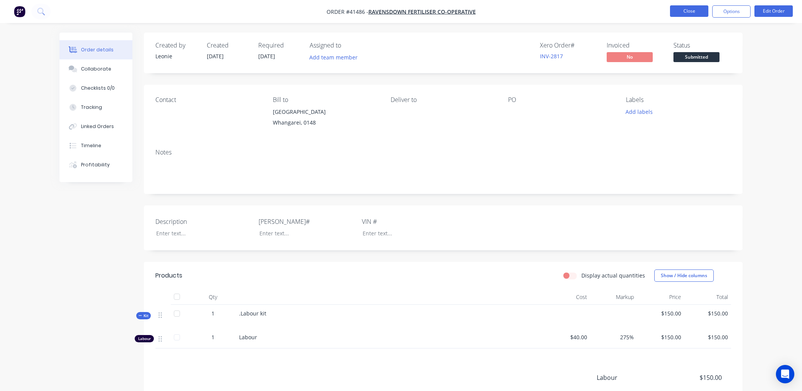
click at [680, 12] on button "Close" at bounding box center [689, 11] width 38 height 12
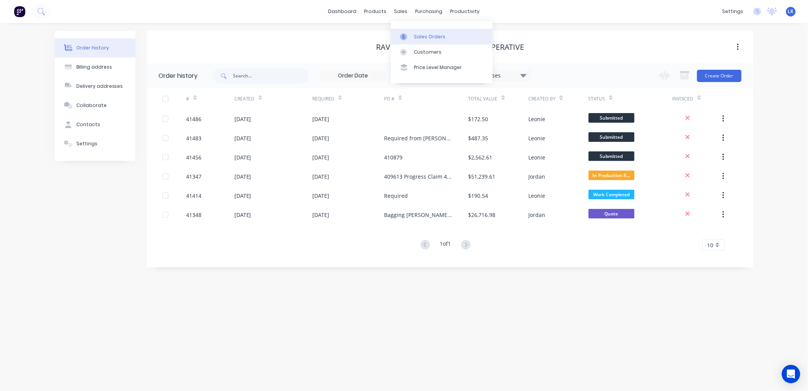
click at [417, 31] on link "Sales Orders" at bounding box center [442, 36] width 102 height 15
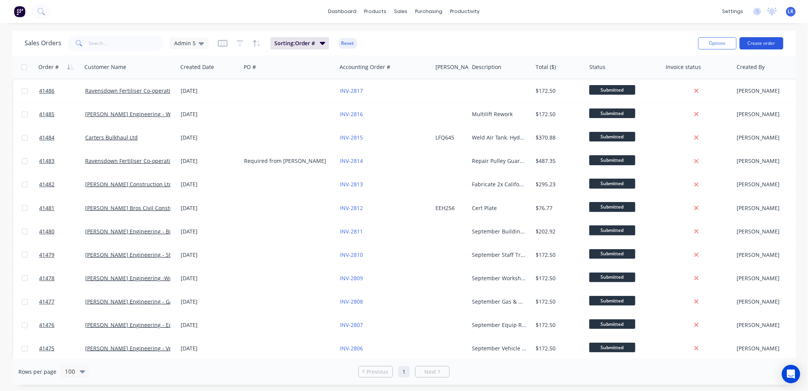
click at [755, 43] on button "Create order" at bounding box center [762, 43] width 44 height 12
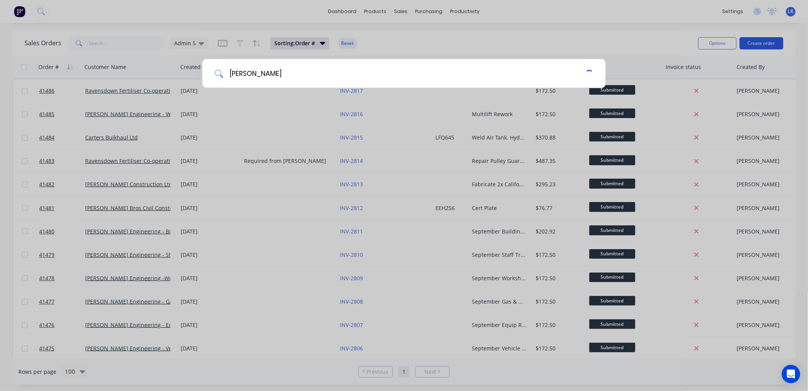
type input "[PERSON_NAME]"
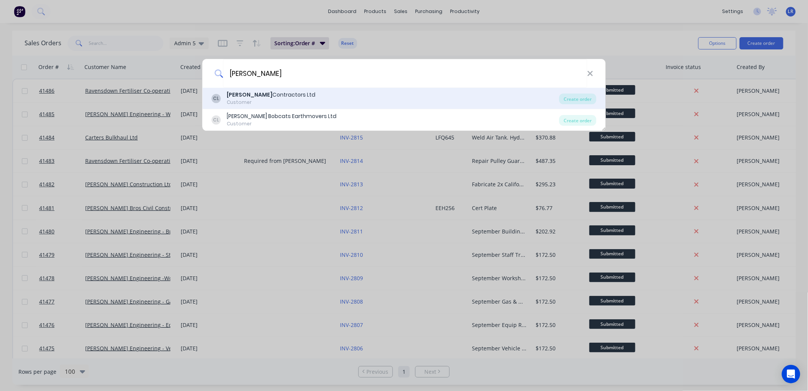
click at [266, 93] on div "[PERSON_NAME] Contractors Ltd" at bounding box center [271, 95] width 89 height 8
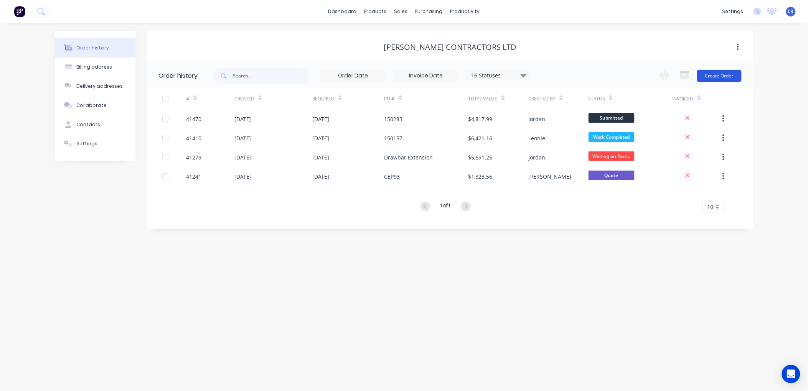
click at [725, 71] on button "Create Order" at bounding box center [719, 76] width 45 height 12
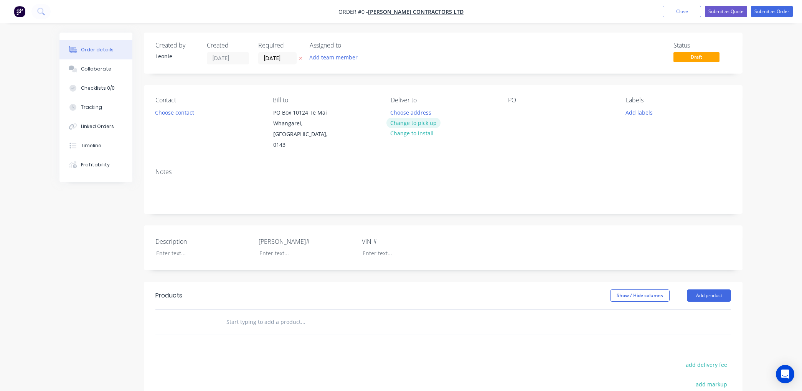
click at [404, 120] on button "Change to pick up" at bounding box center [413, 123] width 54 height 10
click at [400, 111] on div at bounding box center [397, 112] width 12 height 11
click at [260, 248] on div at bounding box center [301, 253] width 96 height 11
click at [510, 111] on div at bounding box center [514, 112] width 12 height 11
click at [371, 248] on div at bounding box center [405, 253] width 96 height 11
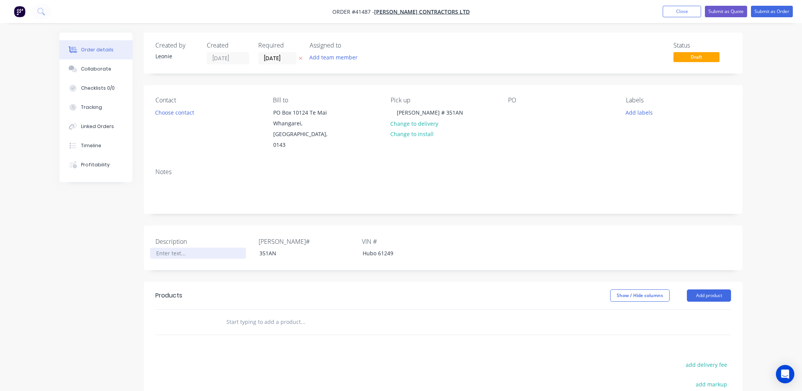
click at [157, 248] on div at bounding box center [198, 253] width 96 height 11
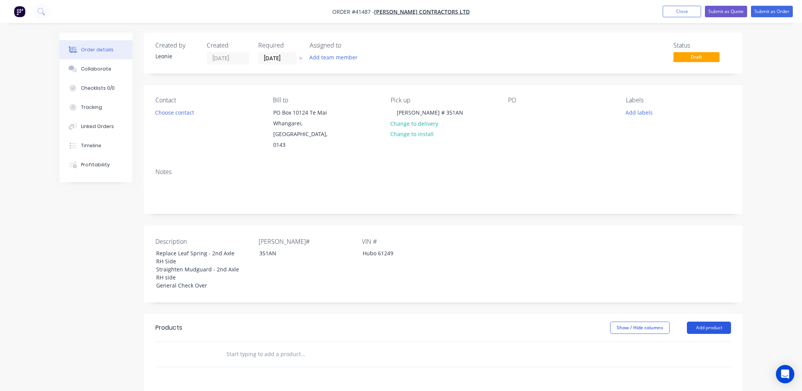
click at [703, 322] on button "Add product" at bounding box center [709, 328] width 44 height 12
click at [678, 342] on div "Product catalogue" at bounding box center [694, 347] width 59 height 11
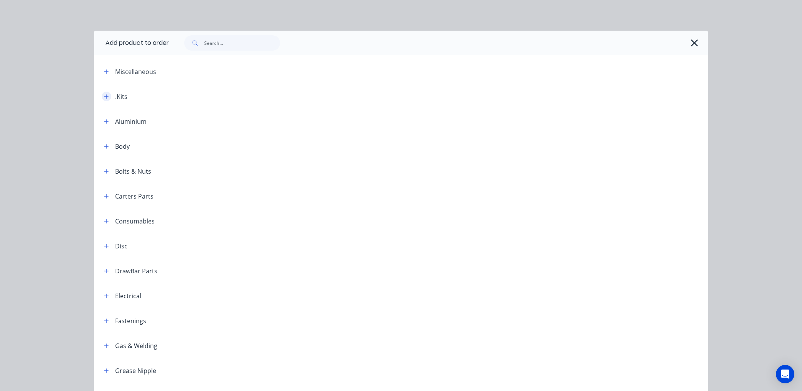
click at [104, 96] on icon "button" at bounding box center [106, 96] width 5 height 5
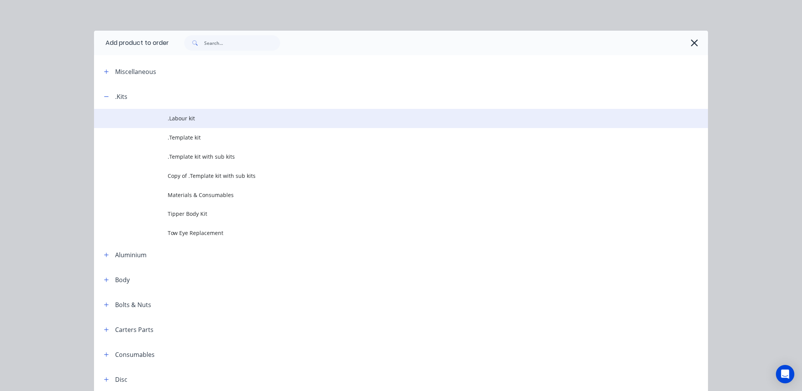
click at [168, 118] on span ".Labour kit" at bounding box center [384, 118] width 432 height 8
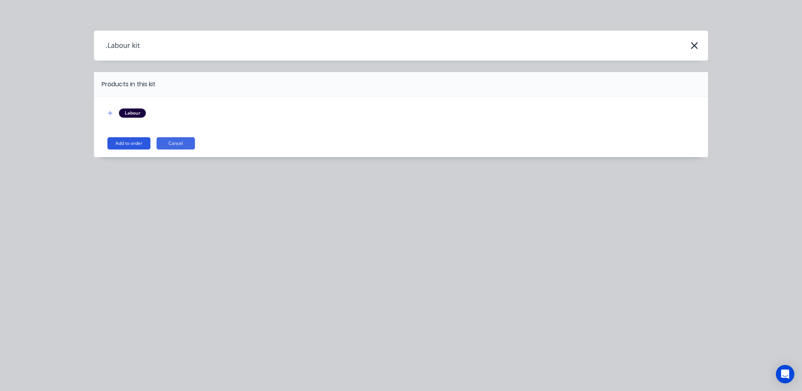
click at [140, 142] on button "Add to order" at bounding box center [128, 143] width 43 height 12
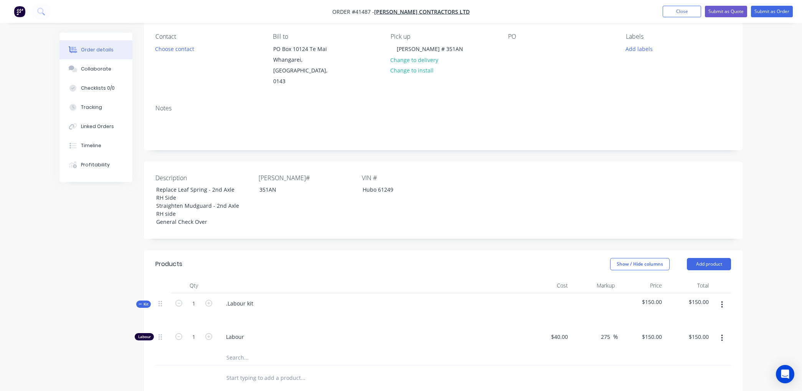
scroll to position [85, 0]
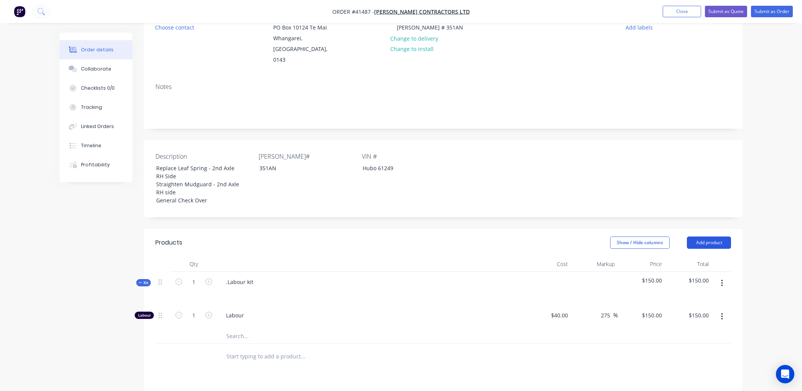
click at [704, 237] on button "Add product" at bounding box center [709, 243] width 44 height 12
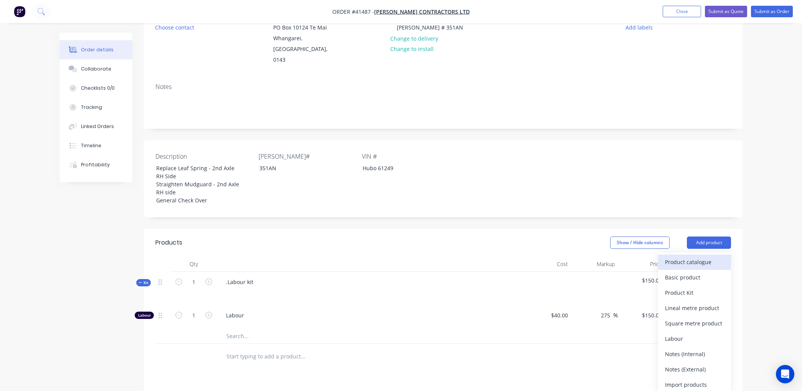
click at [691, 257] on div "Product catalogue" at bounding box center [694, 262] width 59 height 11
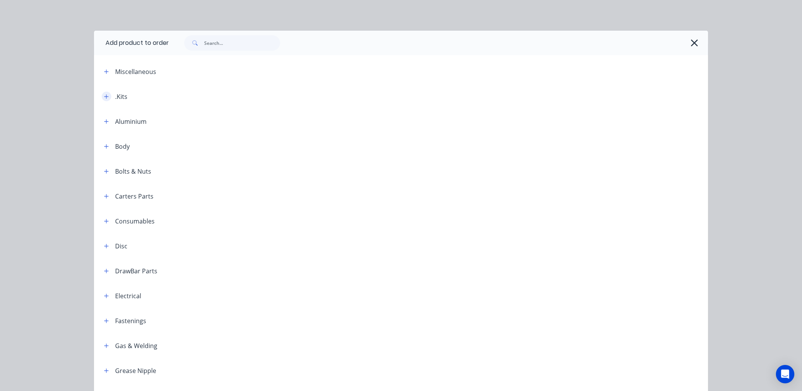
click at [104, 96] on icon "button" at bounding box center [106, 96] width 4 height 4
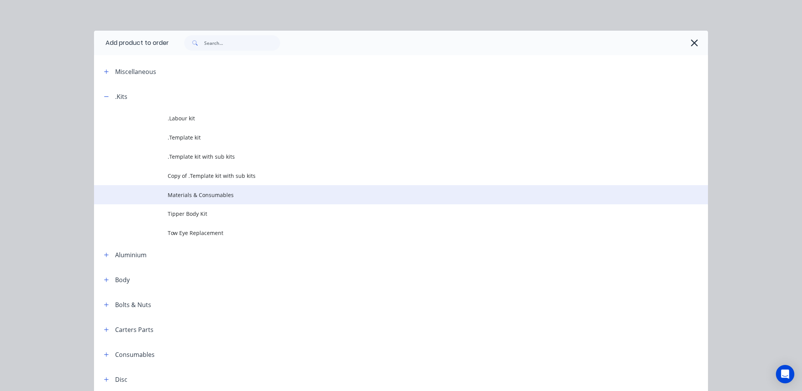
click at [168, 191] on span "Materials & Consumables" at bounding box center [384, 195] width 432 height 8
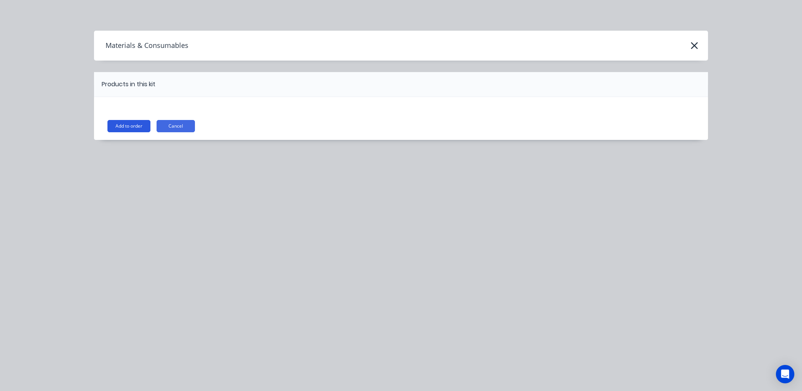
click at [116, 124] on button "Add to order" at bounding box center [128, 126] width 43 height 12
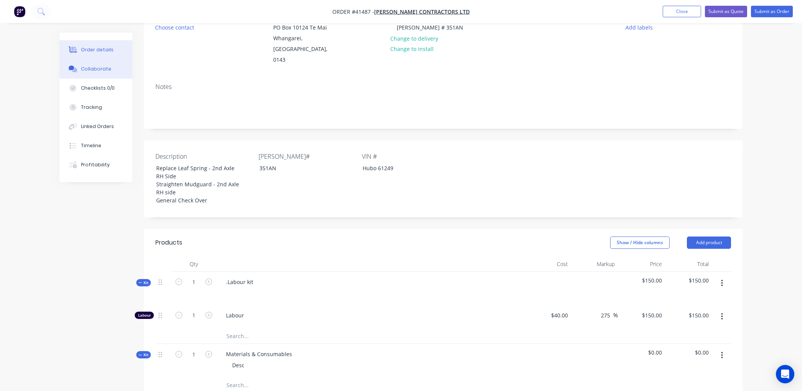
click at [104, 68] on div "Collaborate" at bounding box center [96, 69] width 30 height 7
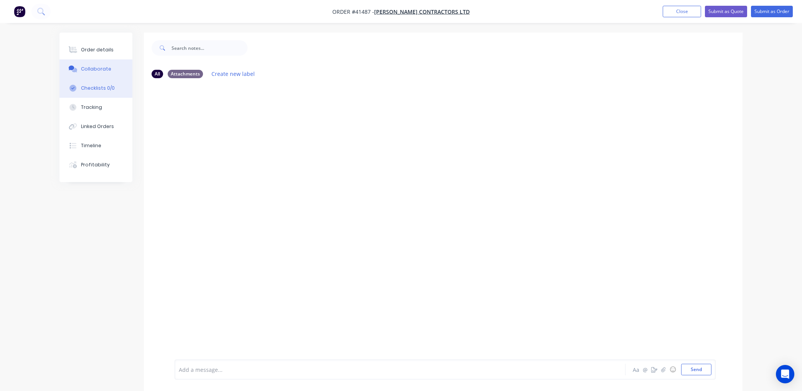
click at [97, 85] on div "Checklists 0/0" at bounding box center [98, 88] width 34 height 7
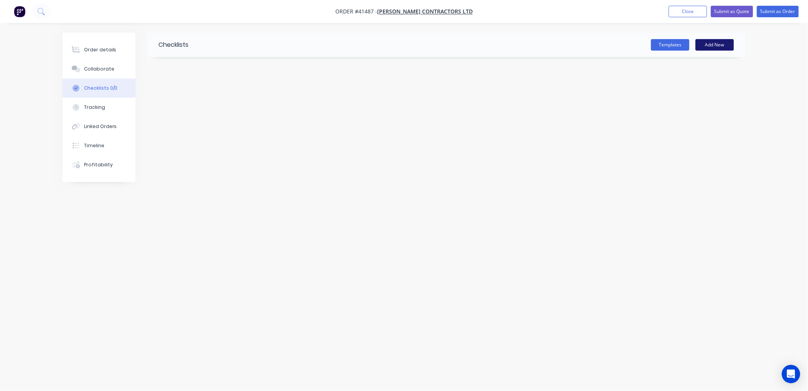
click at [716, 41] on button "Add New" at bounding box center [715, 45] width 38 height 12
type input "Replace Leaf Spring - 2nd Axle RH Side"
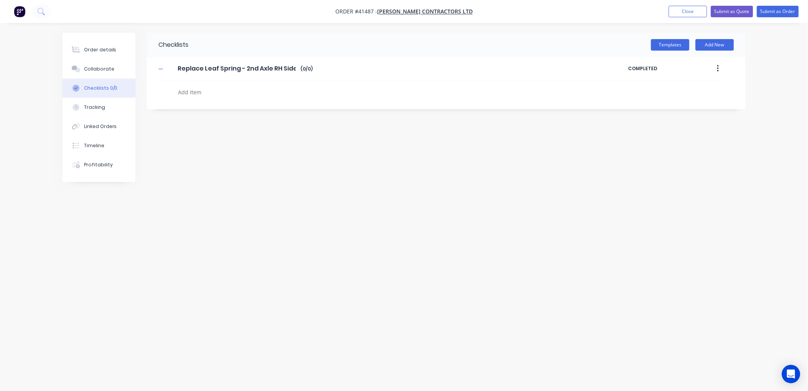
click at [185, 90] on textarea at bounding box center [359, 92] width 369 height 11
type textarea "x"
type textarea "S"
type textarea "x"
type textarea "St"
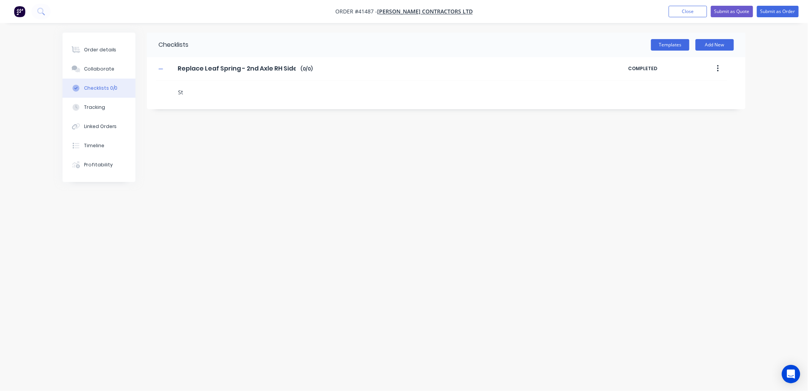
type textarea "x"
type textarea "Str"
type textarea "x"
type textarea "Stra"
type textarea "x"
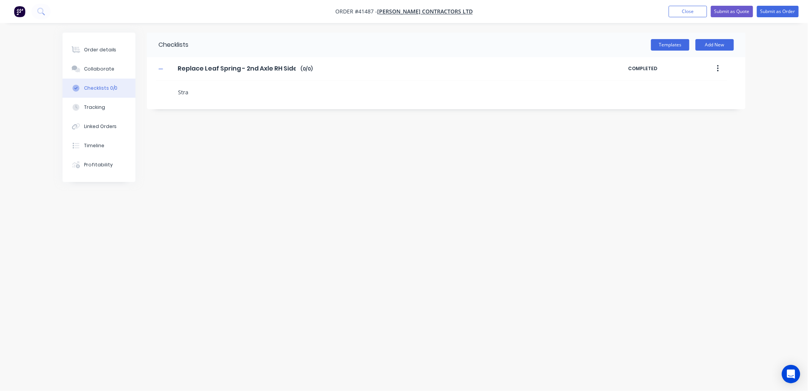
type textarea "Strai"
type textarea "x"
type textarea "Straig"
type textarea "x"
type textarea "Straigh"
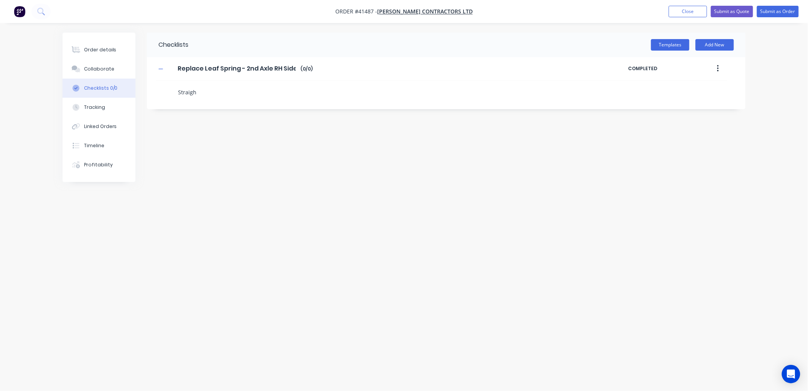
type textarea "x"
type textarea "Straight"
type textarea "x"
type textarea "Straighte"
type textarea "x"
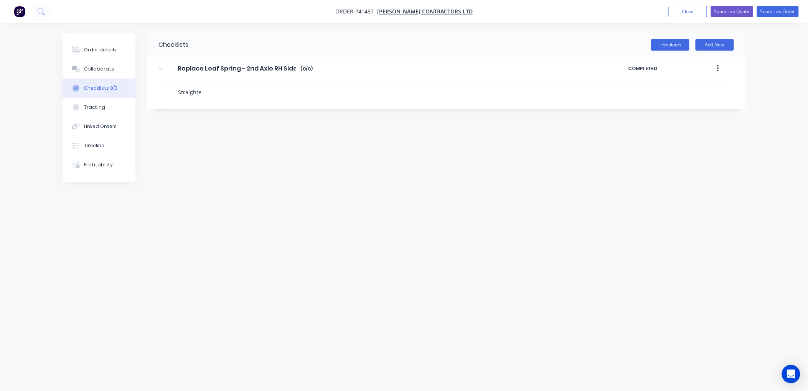
type textarea "Straighten"
type textarea "x"
type textarea "Straighten"
type textarea "x"
type textarea "Straighten M"
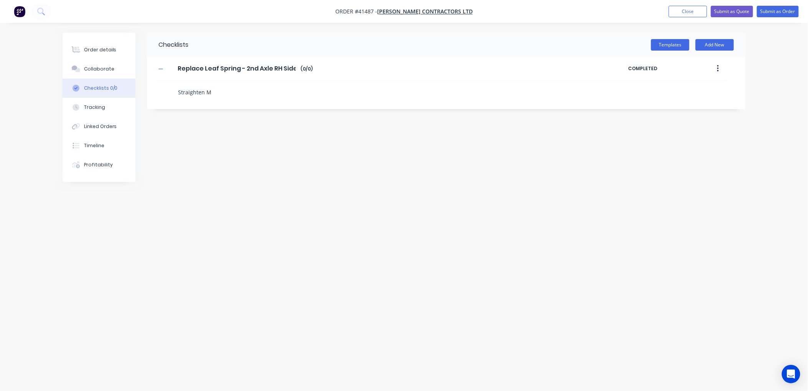
type textarea "x"
type textarea "Straighten Mu"
type textarea "x"
type textarea "Straighten Mud"
type textarea "x"
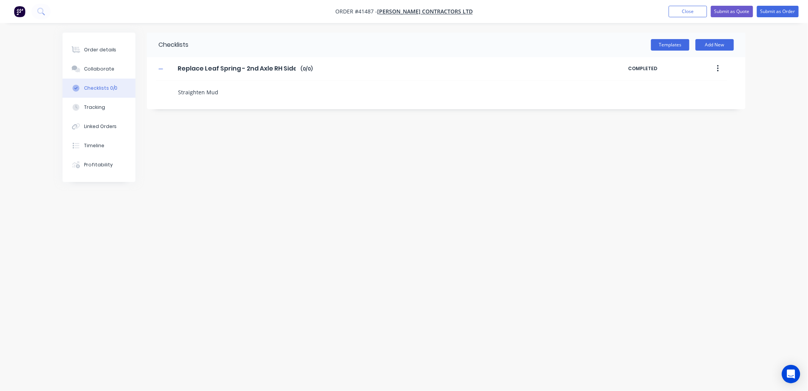
type textarea "Straighten Mudg"
type textarea "x"
type textarea "Straighten Mudgu"
type textarea "x"
type textarea "Straighten Mudgua"
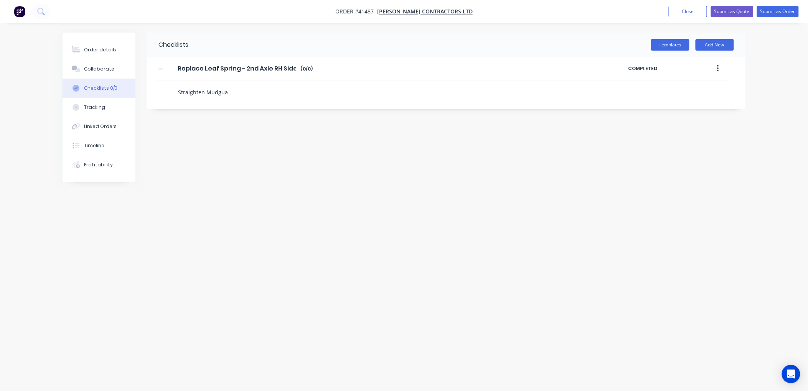
type textarea "x"
type textarea "Straighten Mudguar"
type textarea "x"
type textarea "Straighten Mudguard"
type textarea "x"
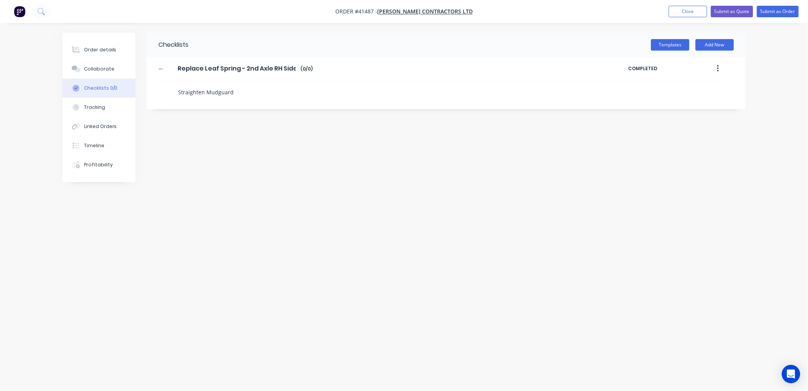
type textarea "Straighten Mudguard"
type textarea "x"
type textarea "Straighten Mudguard -"
type textarea "x"
type textarea "Straighten Mudguard -"
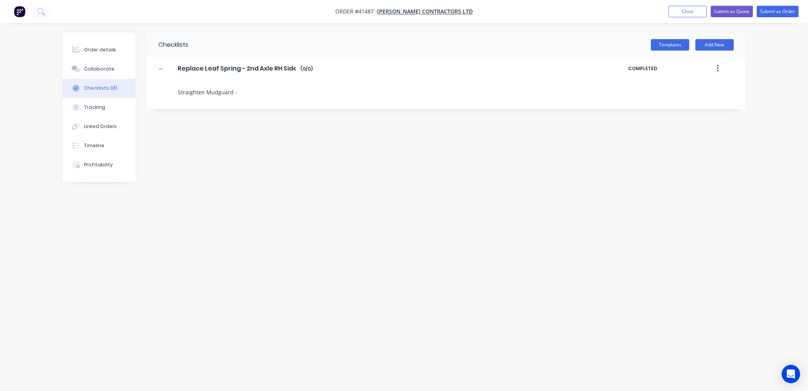
type textarea "x"
type textarea "Straighten Mudguard - 2"
type textarea "x"
type textarea "Straighten Mudguard - 2nd"
type textarea "x"
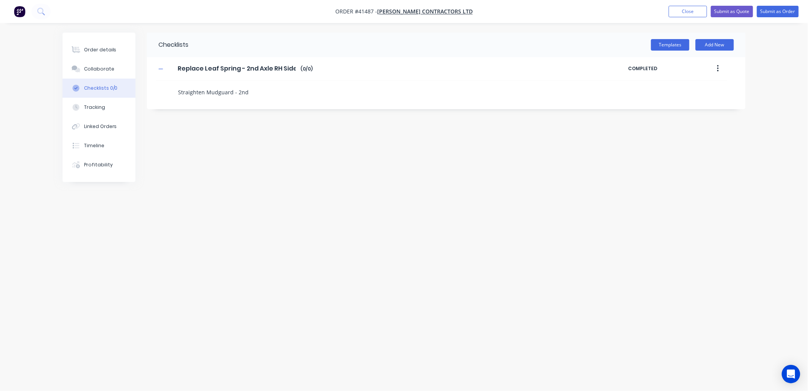
type textarea "Straighten Mudguard - 2nd"
type textarea "x"
type textarea "Straighten Mudguard - 2nd A"
type textarea "x"
type textarea "Straighten Mudguard - 2nd Ax"
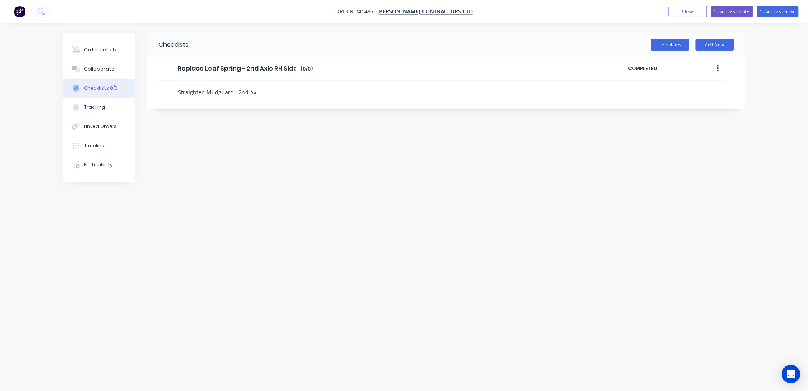
type textarea "x"
type textarea "Straighten Mudguard - 2nd Axle"
type textarea "x"
type textarea "Straighten Mudguard - 2nd Axle"
type textarea "x"
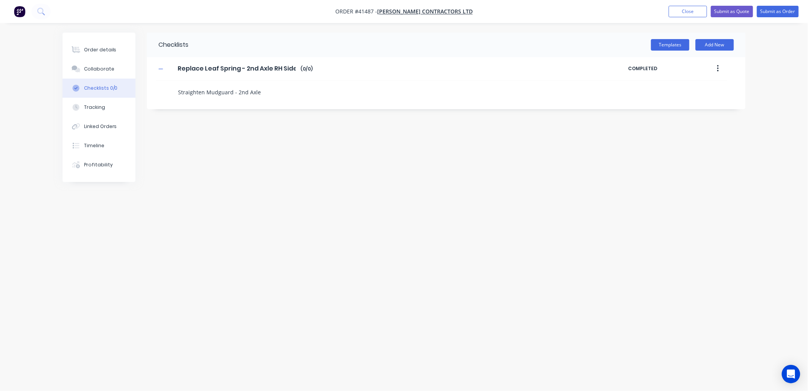
type textarea "Straighten Mudguard - 2nd Axle R"
type textarea "x"
type textarea "Straighten Mudguard - 2nd Axle RH"
type textarea "x"
type textarea "Straighten Mudguard - 2nd Axle RH"
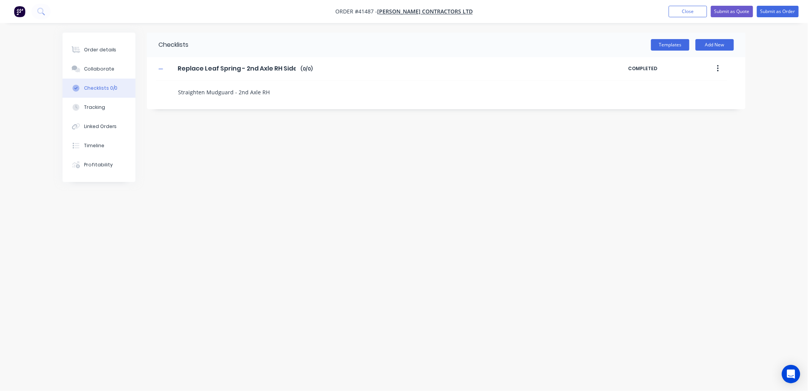
type textarea "x"
type textarea "Straighten Mudguard - 2nd Axle RH S"
type textarea "x"
type textarea "Straighten Mudguard - 2nd Axle RH Si"
type textarea "x"
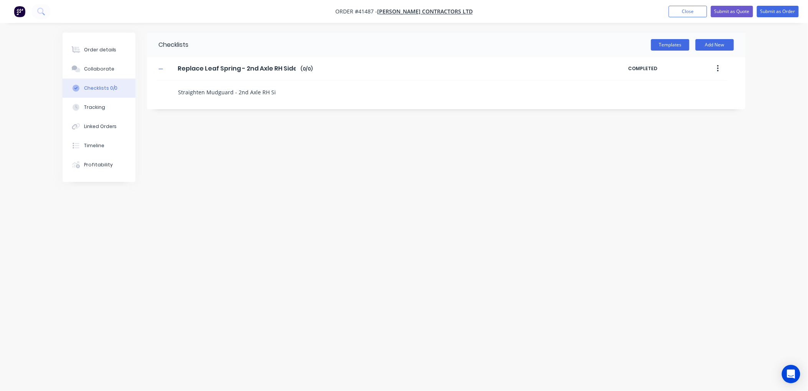
type textarea "Straighten Mudguard - 2nd Axle RH Sid"
type textarea "x"
type textarea "Straighten Mudguard - 2nd Axle RH Side"
type textarea "x"
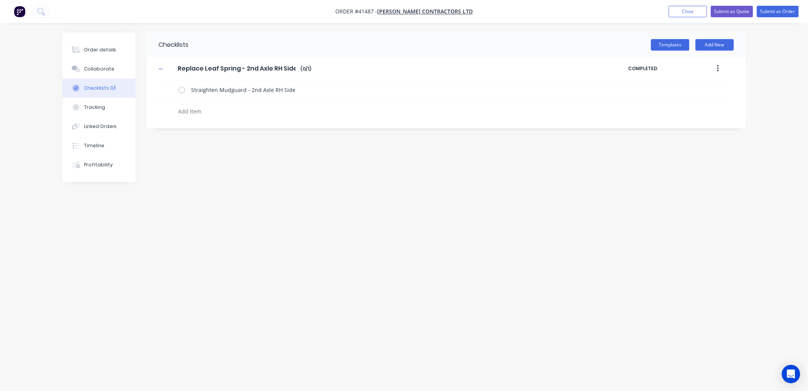
type textarea "x"
type textarea "G"
type textarea "x"
type textarea "Ge"
type textarea "x"
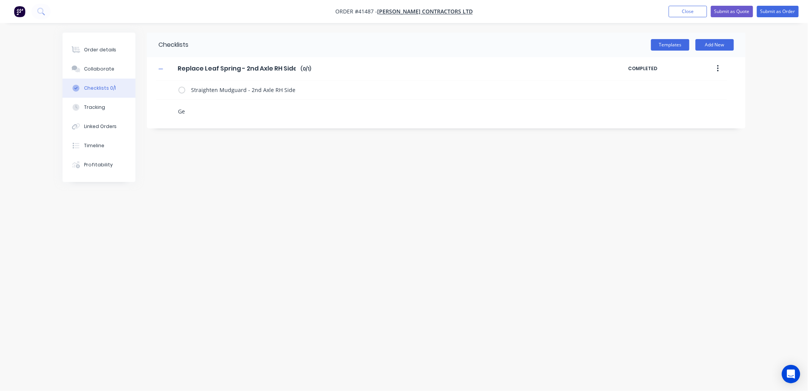
type textarea "Gen"
type textarea "x"
type textarea "Gene"
type textarea "x"
type textarea "Gener"
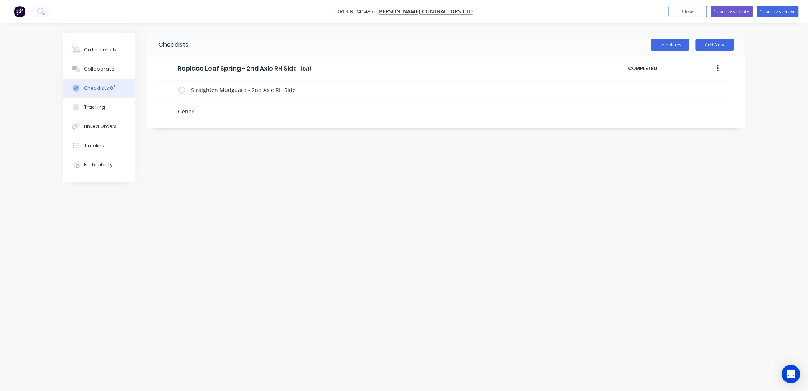
type textarea "x"
type textarea "Genera"
type textarea "x"
type textarea "General"
type textarea "x"
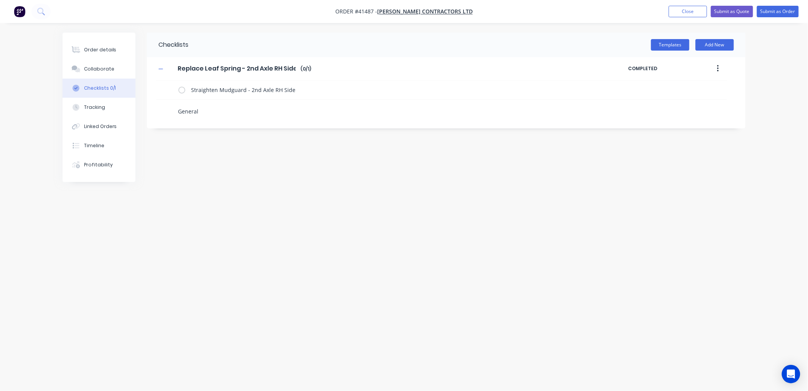
type textarea "General"
type textarea "x"
type textarea "General C"
type textarea "x"
type textarea "General Ch"
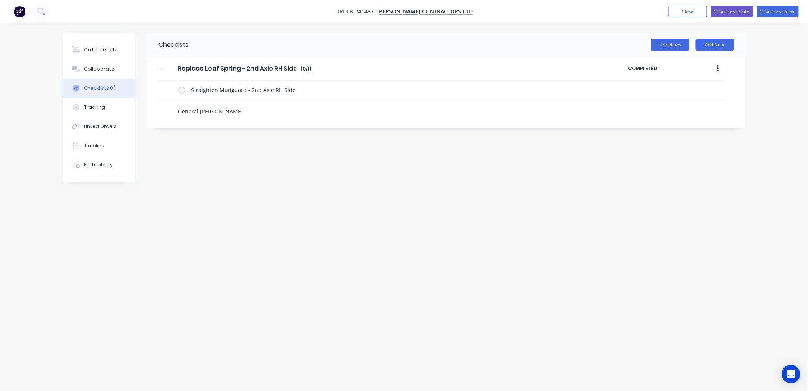
type textarea "x"
type textarea "General Che"
type textarea "x"
type textarea "General Chec"
type textarea "x"
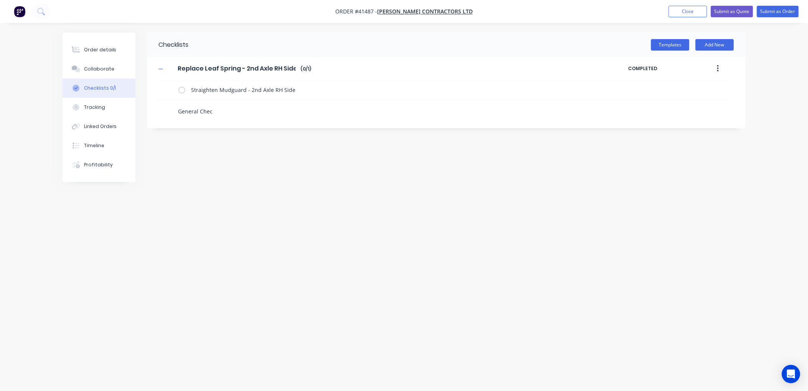
type textarea "General Check"
type textarea "x"
type textarea "General Check"
type textarea "x"
type textarea "General Check O"
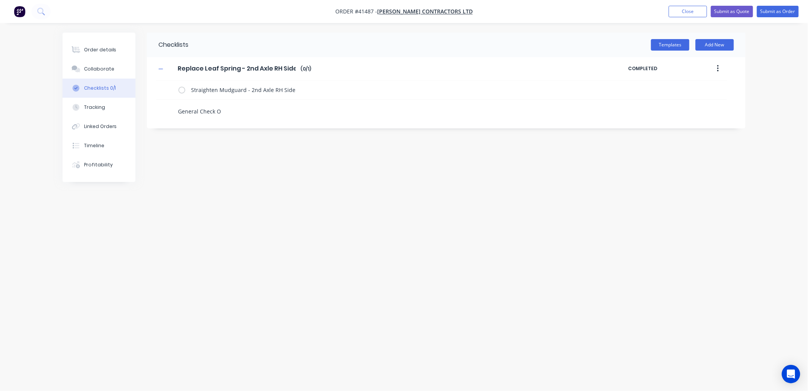
type textarea "x"
type textarea "General Check Ov"
type textarea "x"
type textarea "General Check Ove"
type textarea "x"
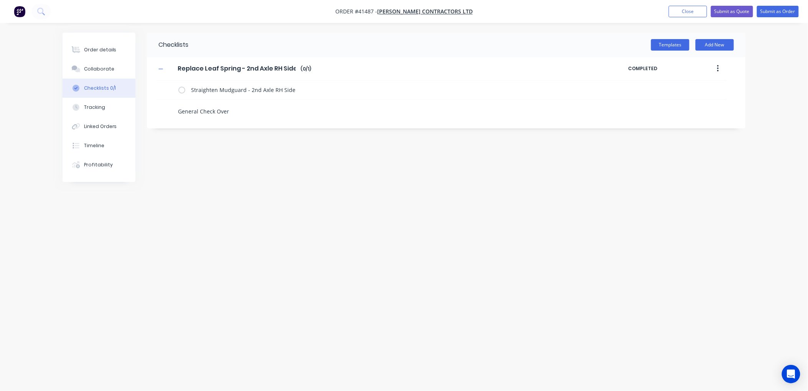
type textarea "General Check Over"
click at [263, 140] on div "Checklists Templates Add New Replace Leaf Spring - 2nd Axle RH Side Replace Lea…" at bounding box center [404, 181] width 683 height 297
click at [237, 111] on textarea "General Check Over" at bounding box center [359, 111] width 369 height 11
type textarea "x"
click at [97, 67] on div "Collaborate" at bounding box center [99, 69] width 30 height 7
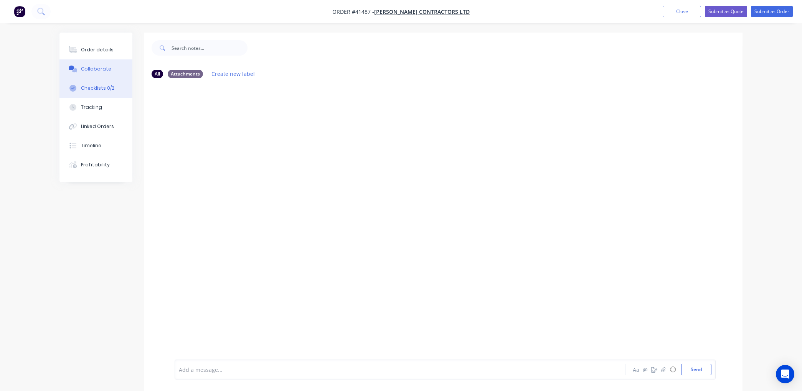
click at [101, 86] on div "Checklists 0/2" at bounding box center [97, 88] width 33 height 7
type textarea "x"
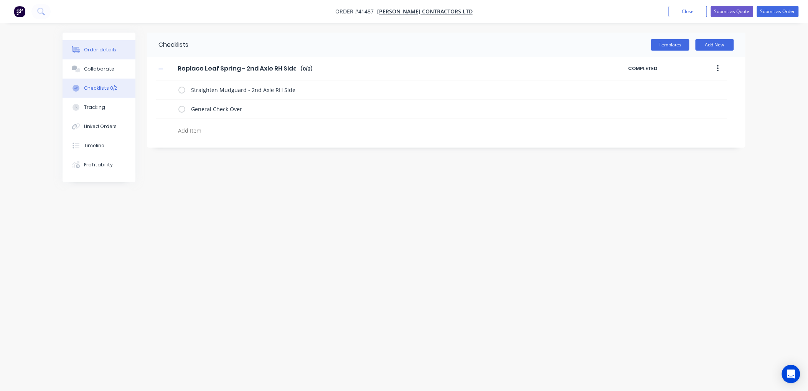
click at [89, 48] on div "Order details" at bounding box center [100, 49] width 33 height 7
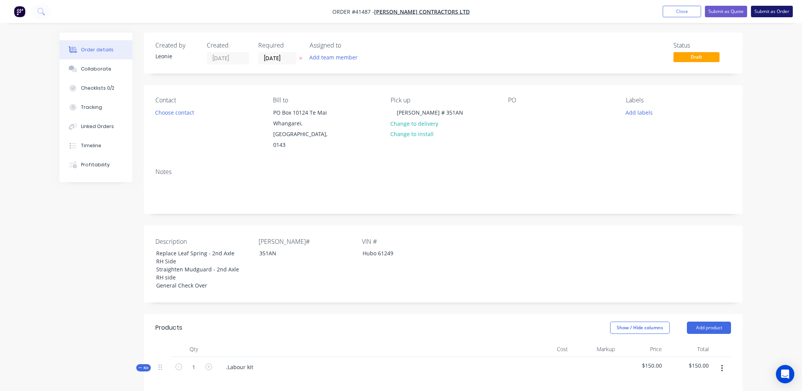
click at [779, 8] on button "Submit as Order" at bounding box center [772, 12] width 42 height 12
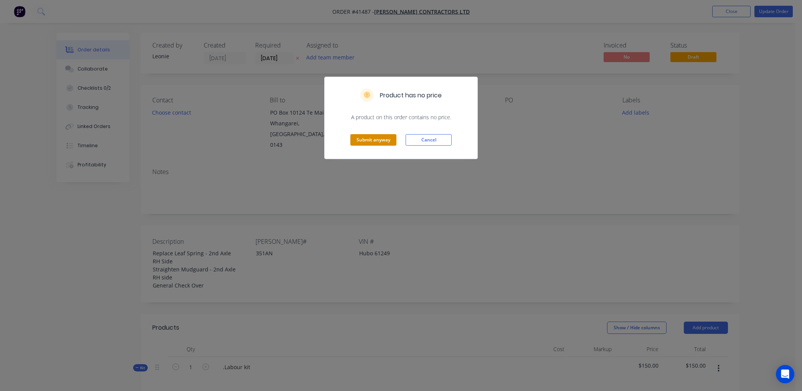
click at [369, 135] on button "Submit anyway" at bounding box center [373, 140] width 46 height 12
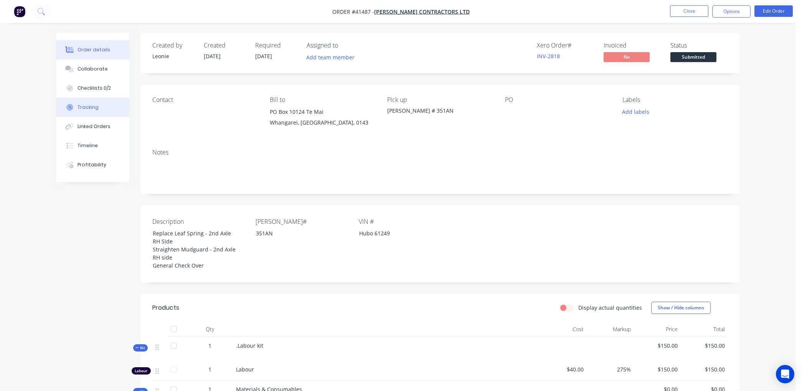
click at [91, 104] on div "Tracking" at bounding box center [88, 107] width 21 height 7
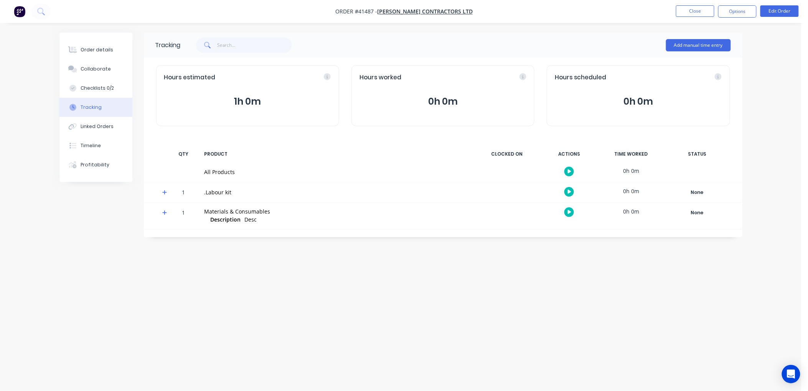
click at [566, 189] on button "button" at bounding box center [570, 192] width 10 height 10
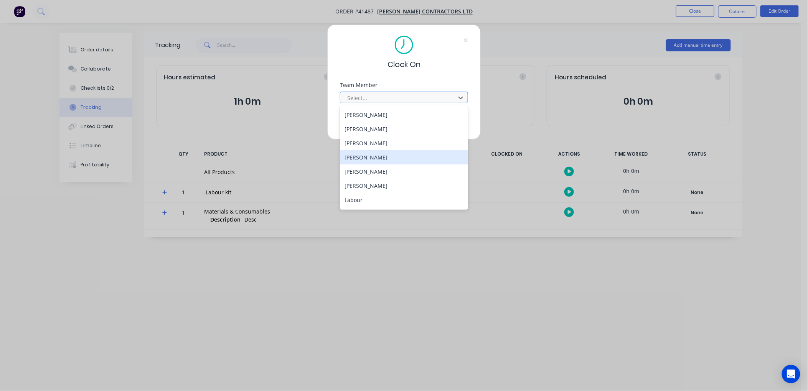
click at [348, 156] on div "Jamie Macrae" at bounding box center [404, 157] width 128 height 14
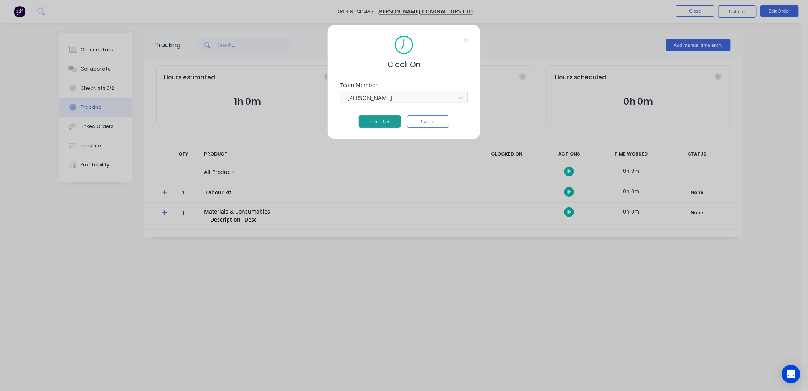
click at [378, 123] on button "Clock On" at bounding box center [380, 122] width 42 height 12
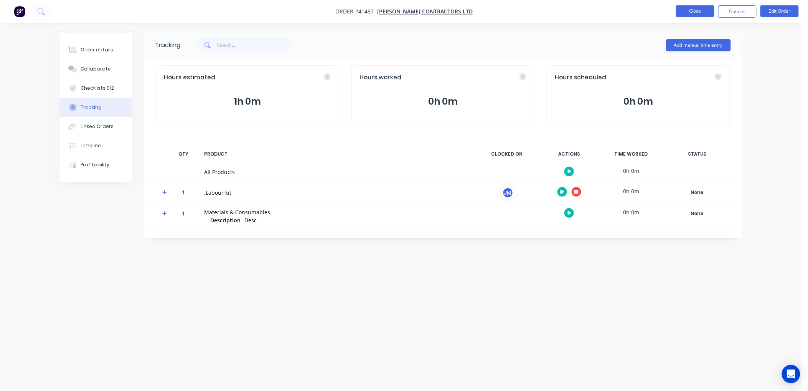
click at [706, 8] on button "Close" at bounding box center [695, 11] width 38 height 12
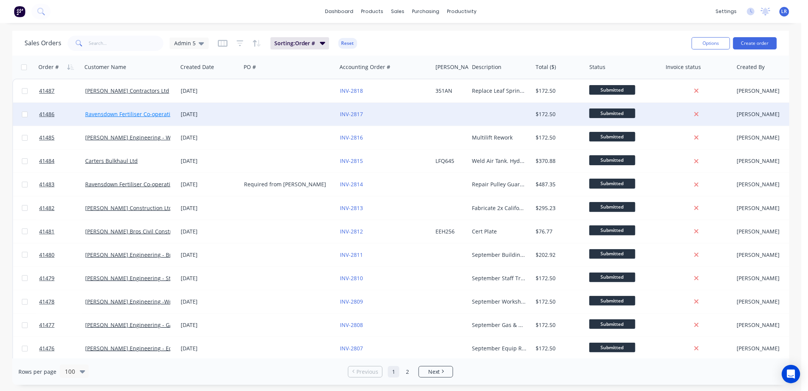
click at [125, 114] on link "Ravensdown Fertiliser Co-operative" at bounding box center [130, 114] width 91 height 7
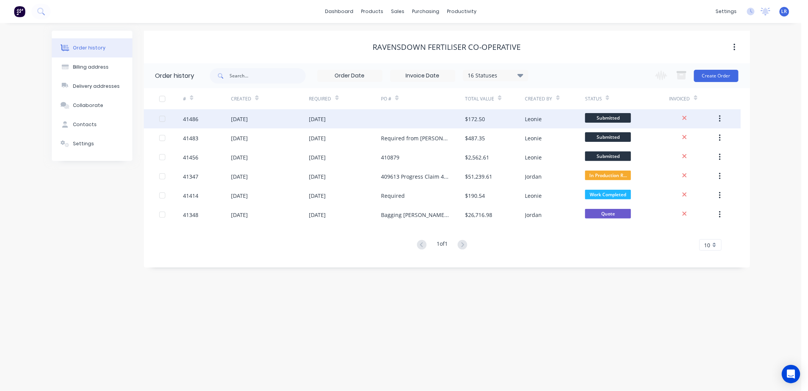
click at [248, 116] on div "02 Sep 2025" at bounding box center [239, 119] width 17 height 8
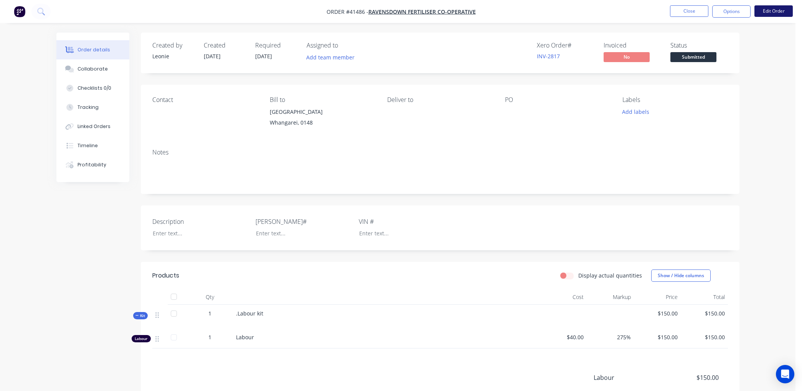
click at [773, 10] on button "Edit Order" at bounding box center [773, 11] width 38 height 12
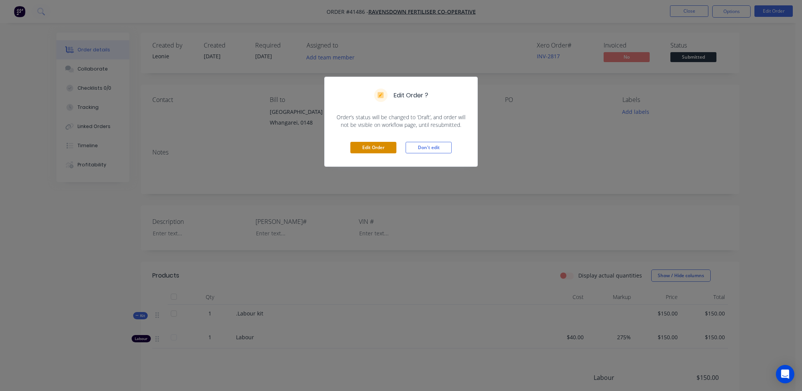
click at [379, 144] on button "Edit Order" at bounding box center [373, 148] width 46 height 12
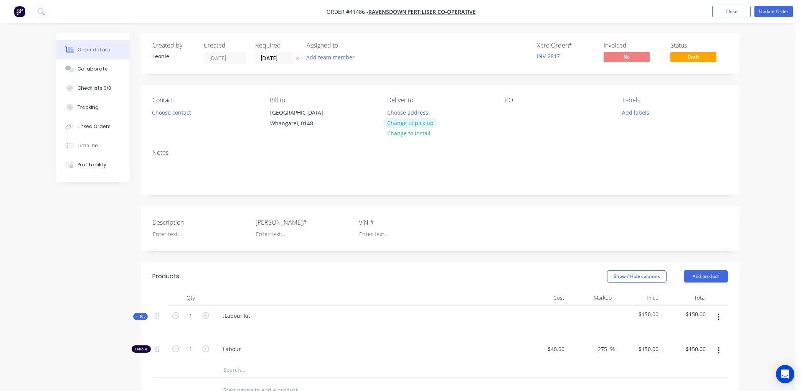
click at [412, 120] on button "Change to pick up" at bounding box center [410, 123] width 54 height 10
click at [389, 108] on div at bounding box center [393, 112] width 12 height 11
click at [509, 113] on div at bounding box center [511, 112] width 12 height 11
click at [160, 240] on div at bounding box center [195, 234] width 96 height 11
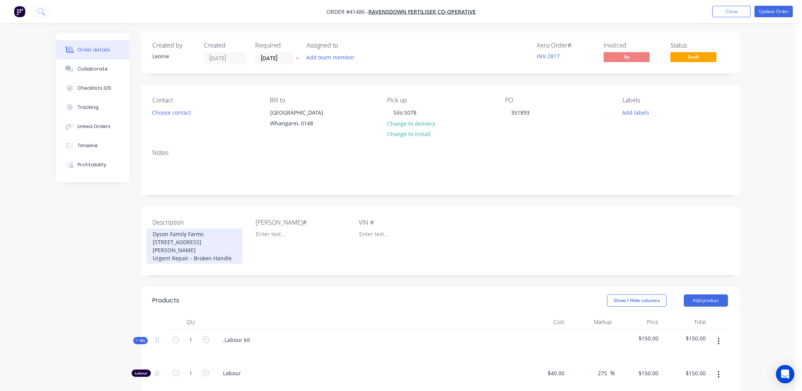
click at [235, 258] on div "Dyson Family Farms 218 Waller Road, Dargaville Urgent Repair - Broken Handle" at bounding box center [195, 246] width 96 height 35
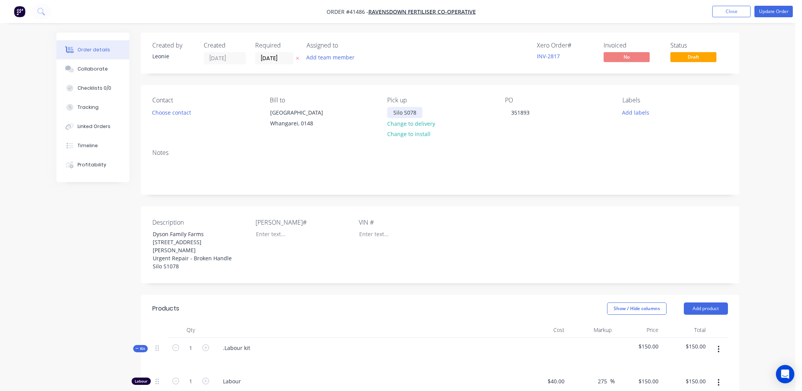
click at [407, 110] on div "Silo S078" at bounding box center [404, 112] width 35 height 11
click at [385, 314] on div "Show / Hide columns Add product" at bounding box center [500, 309] width 453 height 12
click at [102, 85] on div "Checklists 0/0" at bounding box center [95, 88] width 34 height 7
type textarea "x"
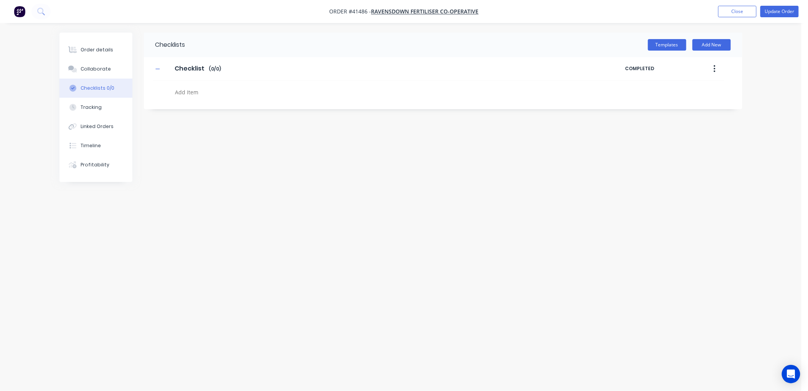
click at [181, 90] on textarea at bounding box center [356, 92] width 369 height 11
type textarea "x"
type textarea "R"
type textarea "x"
type textarea "Re"
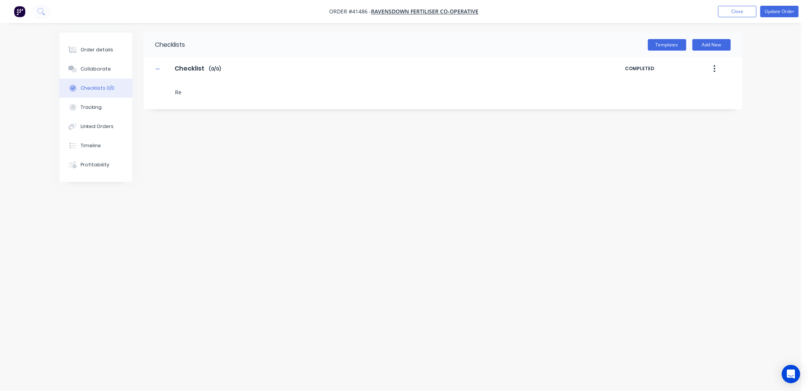
type textarea "x"
type textarea "Rep"
type textarea "x"
type textarea "Repa"
type textarea "x"
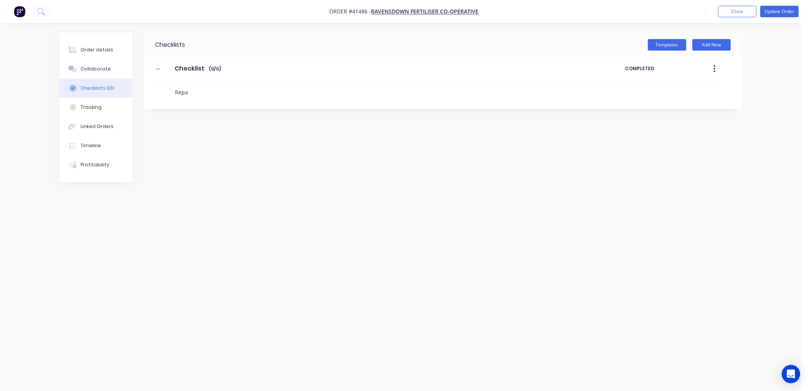
type textarea "Repai"
type textarea "x"
type textarea "Repair"
type textarea "x"
type textarea "Repair"
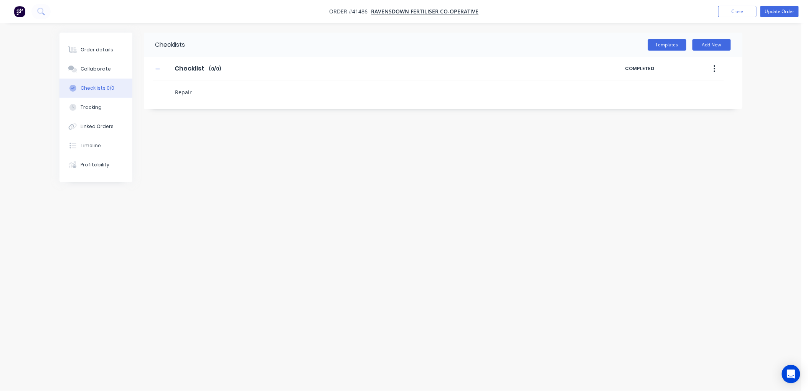
type textarea "x"
type textarea "Repair B"
type textarea "x"
type textarea "Repair Br"
type textarea "x"
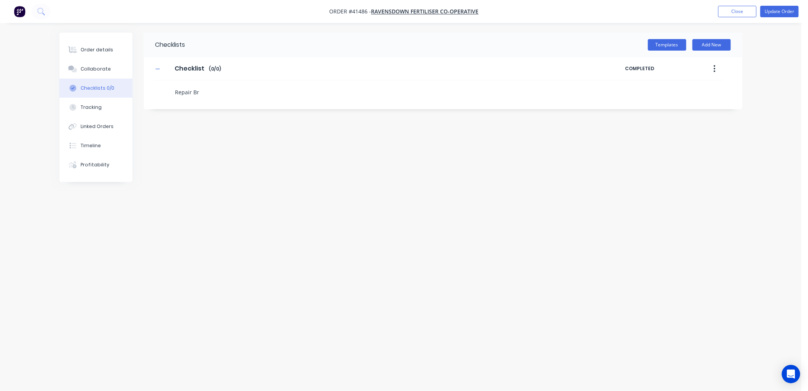
type textarea "Repair Bro"
type textarea "x"
type textarea "Repair Brok"
type textarea "x"
type textarea "Repair Broke"
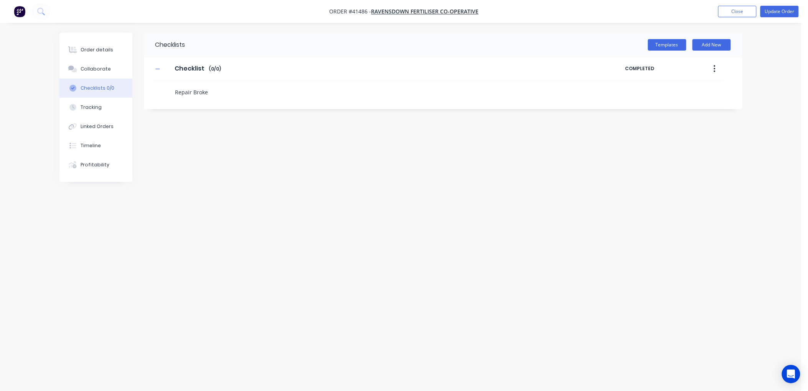
type textarea "x"
type textarea "Repair Broken"
type textarea "x"
type textarea "Repair Broken"
type textarea "x"
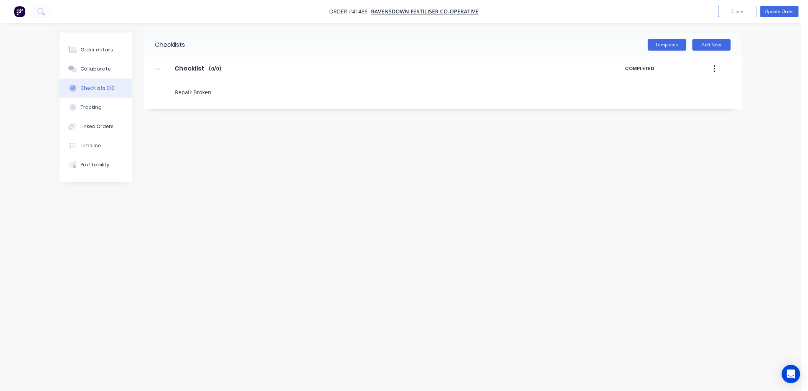
type textarea "Repair Broken H"
type textarea "x"
type textarea "Repair Broken Ha"
type textarea "x"
type textarea "Repair Broken Hand"
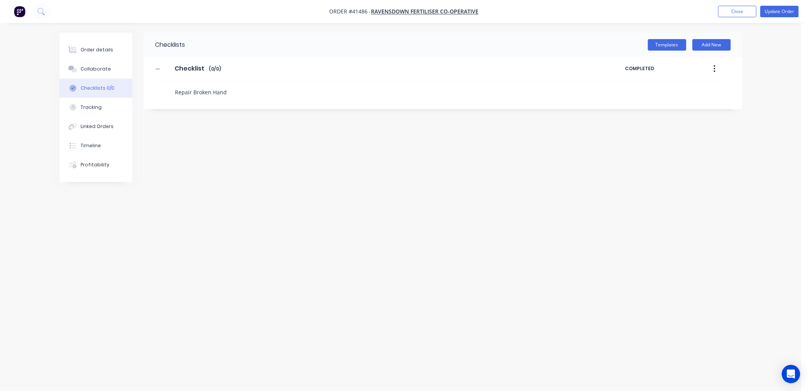
type textarea "x"
type textarea "Repair Broken Handl"
type textarea "x"
type textarea "Repair Broken Handle"
type textarea "x"
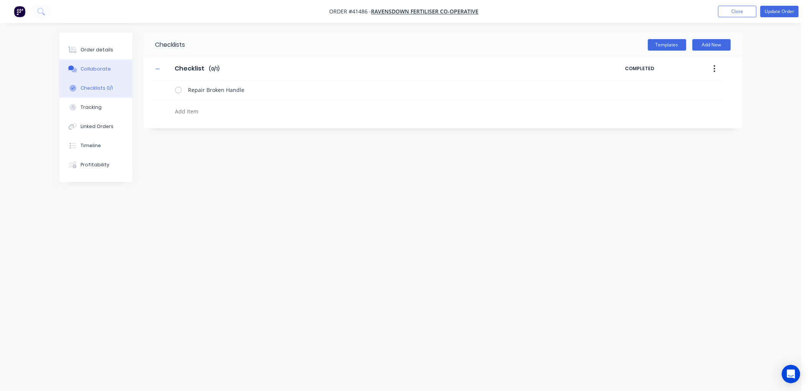
click at [109, 68] on button "Collaborate" at bounding box center [95, 68] width 73 height 19
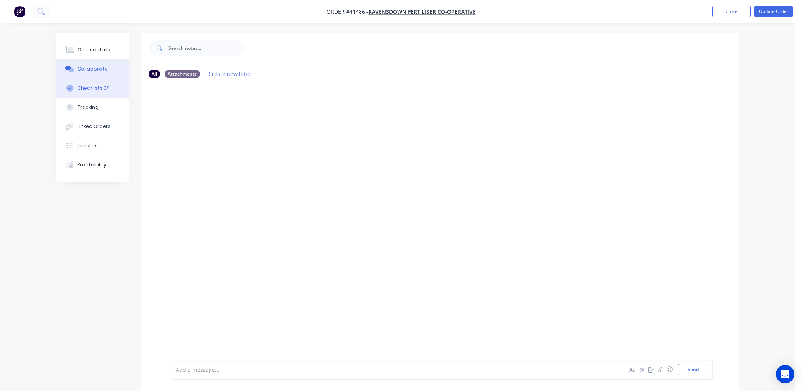
click at [99, 85] on div "Checklists 0/1" at bounding box center [94, 88] width 32 height 7
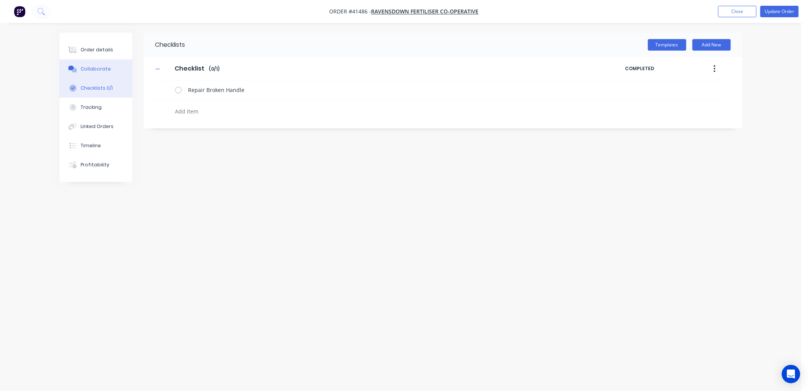
click at [109, 68] on button "Collaborate" at bounding box center [95, 68] width 73 height 19
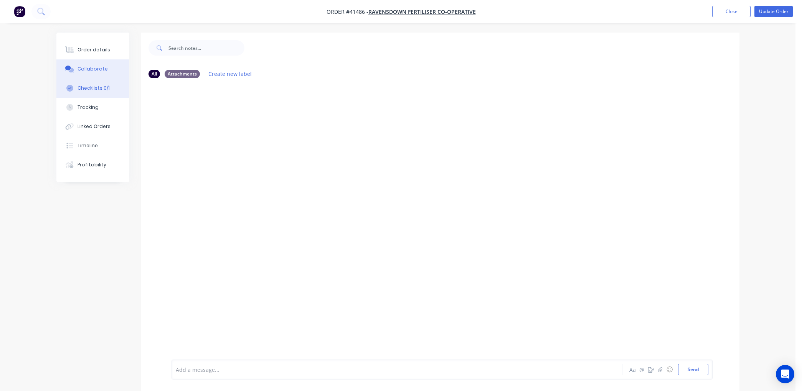
click at [101, 86] on div "Checklists 0/1" at bounding box center [94, 88] width 32 height 7
type textarea "x"
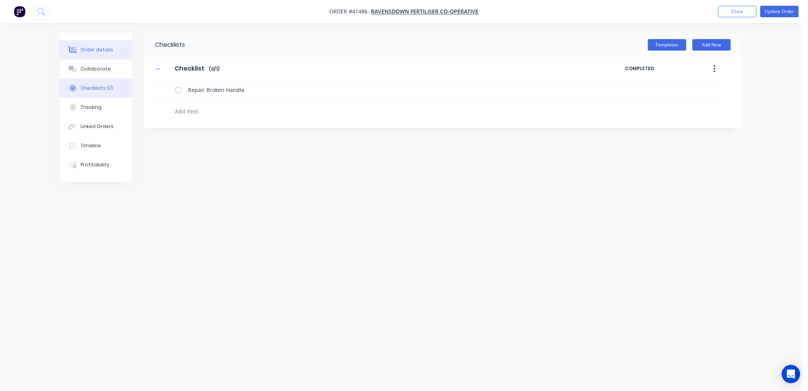
click at [107, 50] on div "Order details" at bounding box center [97, 49] width 33 height 7
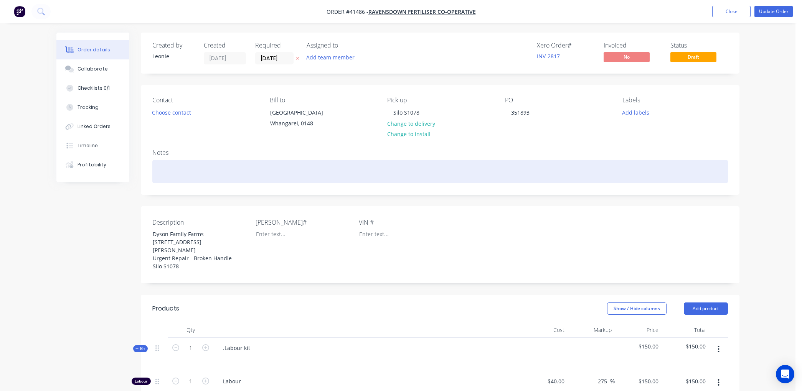
click at [172, 178] on div at bounding box center [440, 171] width 576 height 23
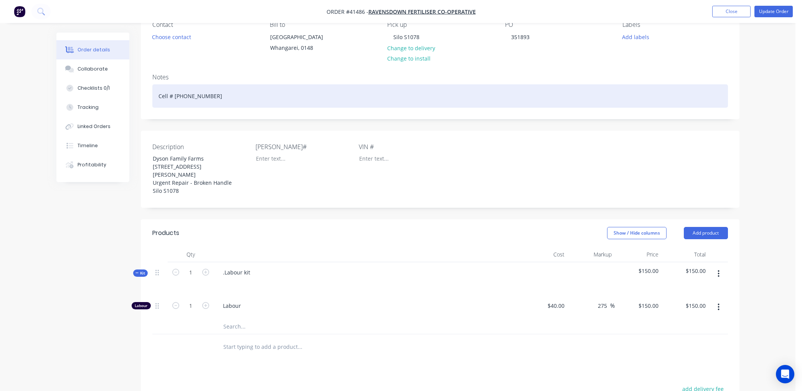
scroll to position [85, 0]
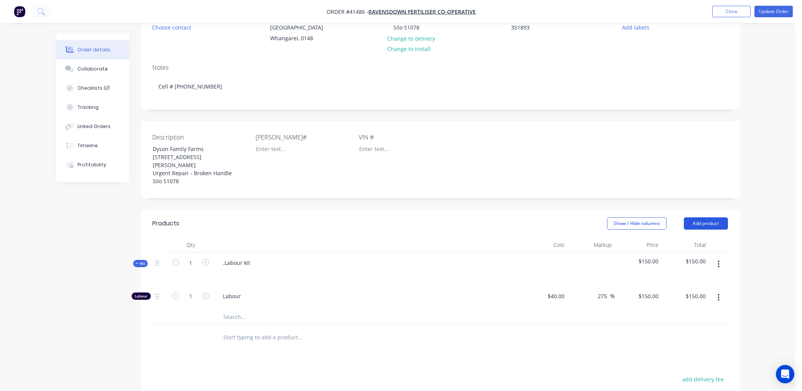
click at [701, 221] on button "Add product" at bounding box center [706, 224] width 44 height 12
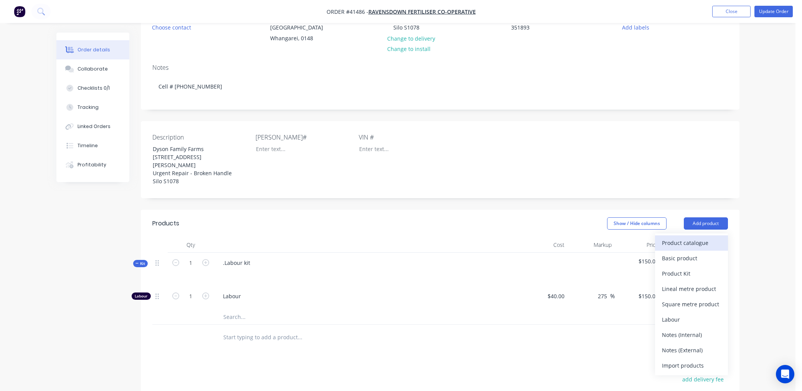
click at [686, 244] on div "Product catalogue" at bounding box center [691, 243] width 59 height 11
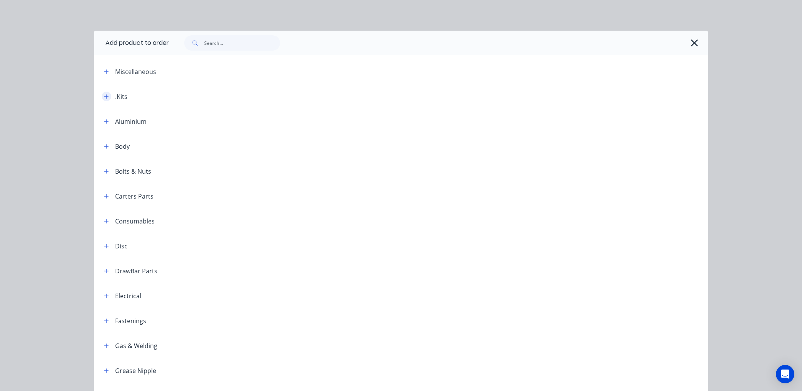
click at [104, 97] on icon "button" at bounding box center [106, 96] width 5 height 5
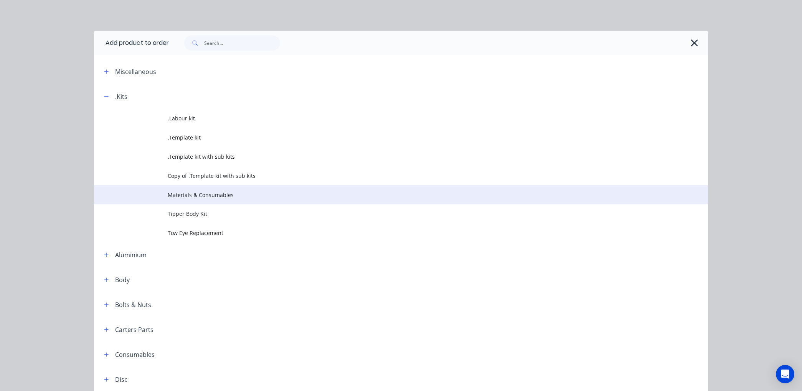
click at [192, 196] on span "Materials & Consumables" at bounding box center [384, 195] width 432 height 8
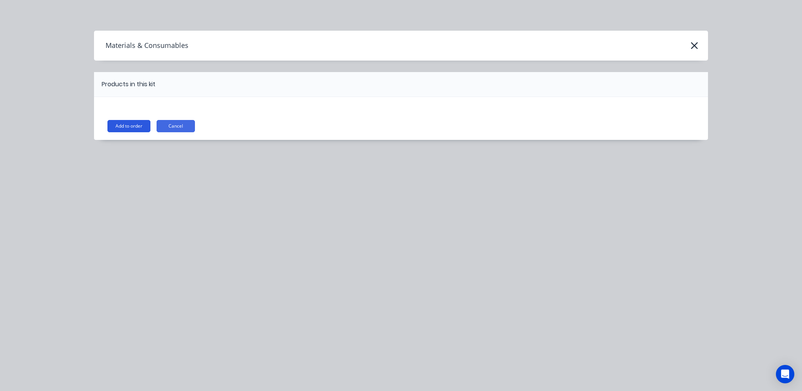
click at [121, 124] on button "Add to order" at bounding box center [128, 126] width 43 height 12
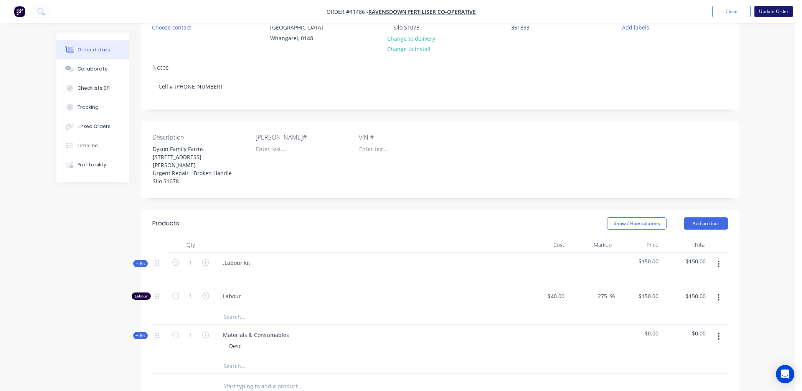
click at [776, 12] on button "Update Order" at bounding box center [773, 12] width 38 height 12
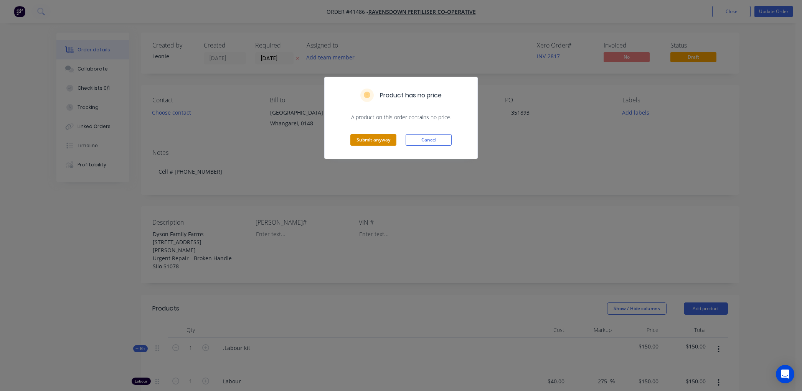
click at [383, 139] on button "Submit anyway" at bounding box center [373, 140] width 46 height 12
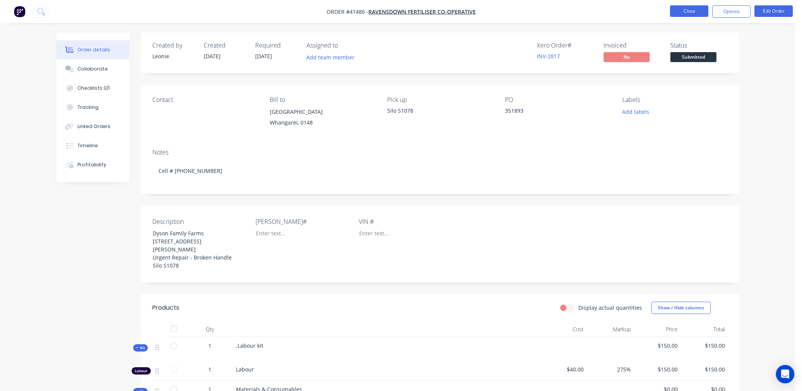
click at [677, 8] on button "Close" at bounding box center [689, 11] width 38 height 12
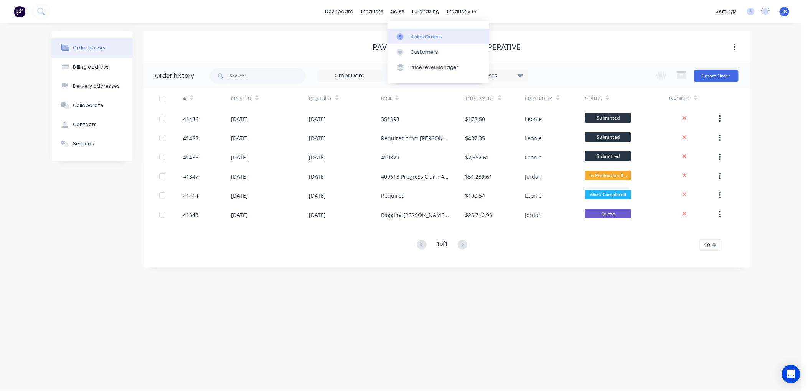
click at [415, 33] on div "Sales Orders" at bounding box center [426, 36] width 31 height 7
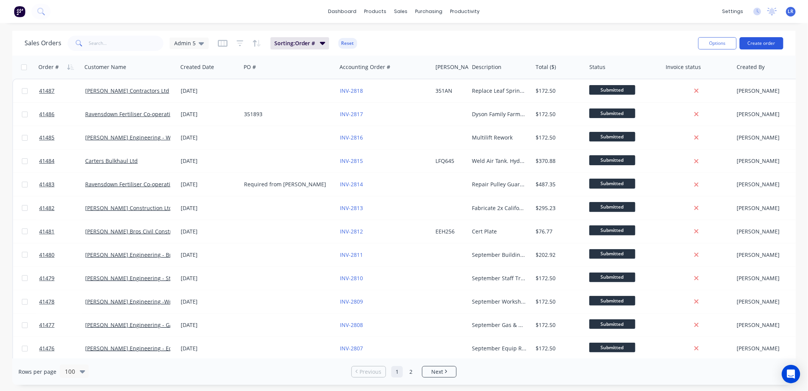
click at [754, 43] on button "Create order" at bounding box center [762, 43] width 44 height 12
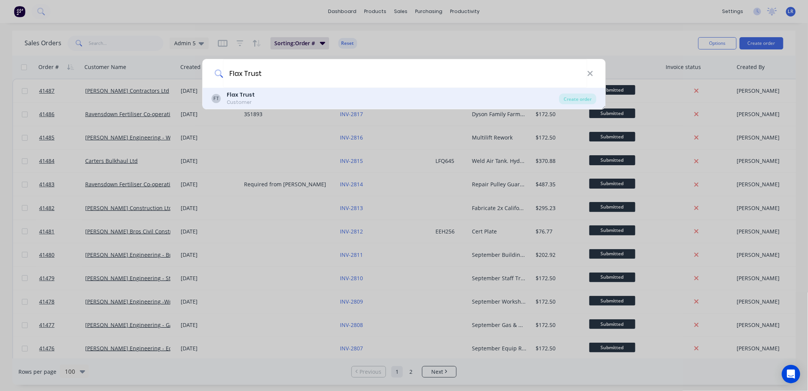
type input "Flax Trust"
click at [246, 97] on b "Flax Trust" at bounding box center [241, 95] width 28 height 8
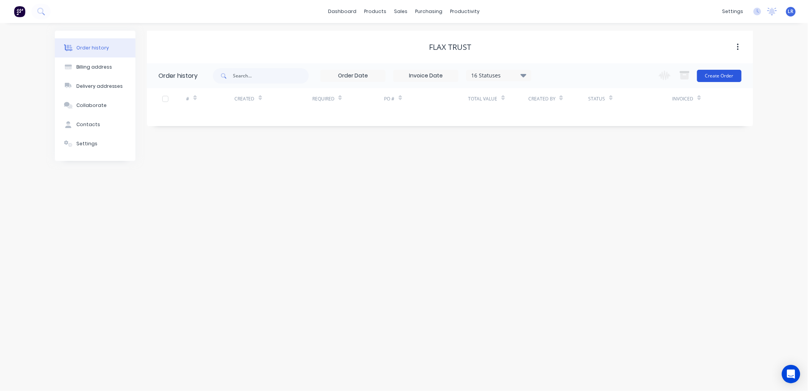
click at [708, 73] on button "Create Order" at bounding box center [719, 76] width 45 height 12
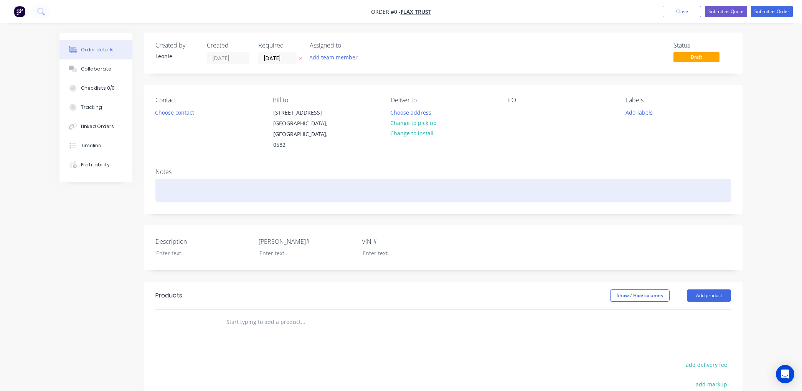
click at [169, 179] on div at bounding box center [443, 190] width 576 height 23
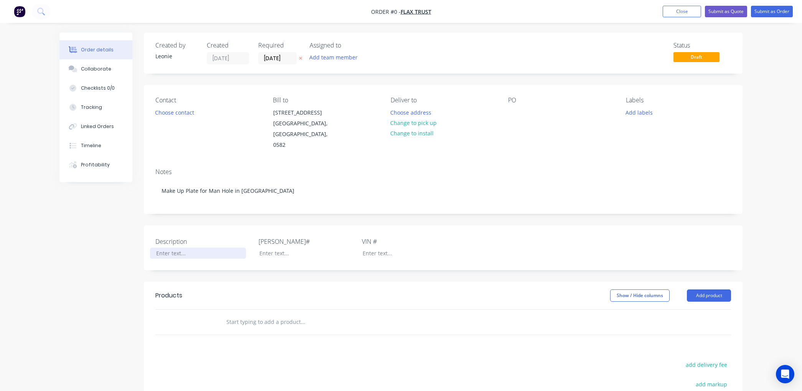
click at [160, 230] on div "Order details Collaborate Checklists 0/0 Tracking Linked Orders Timeline Profit…" at bounding box center [401, 282] width 698 height 498
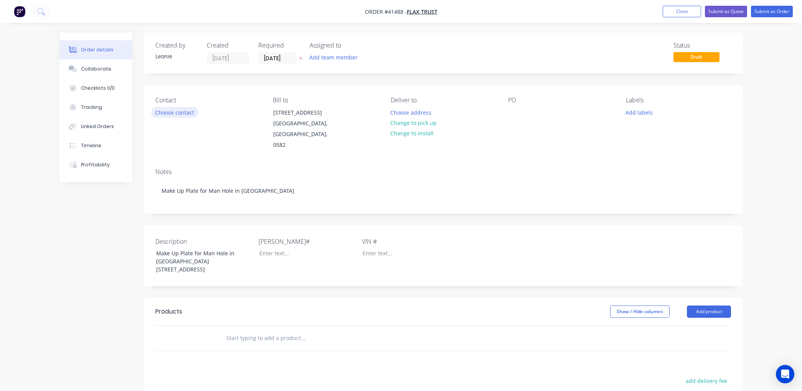
click at [166, 110] on button "Choose contact" at bounding box center [174, 112] width 47 height 10
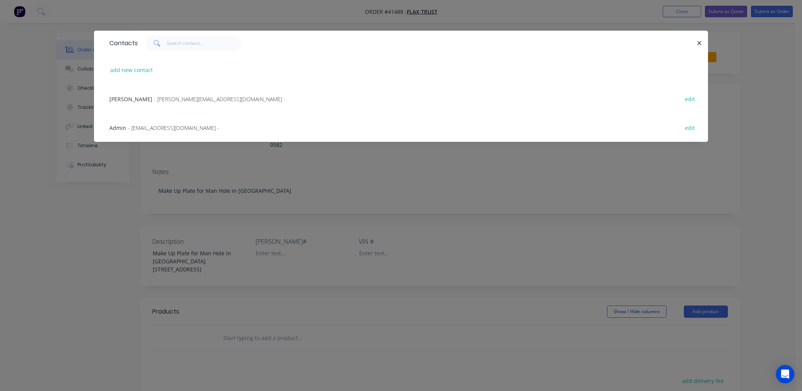
click at [156, 97] on span "- louise@bbstimbers.co.nz -" at bounding box center [220, 99] width 132 height 7
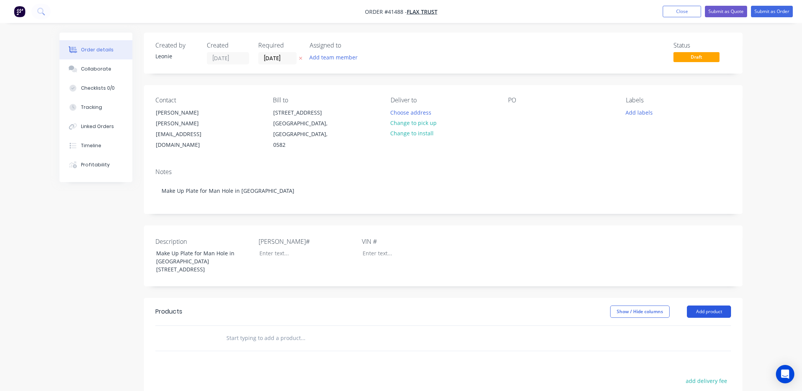
click at [714, 306] on button "Add product" at bounding box center [709, 312] width 44 height 12
click at [692, 326] on div "Product catalogue" at bounding box center [694, 331] width 59 height 11
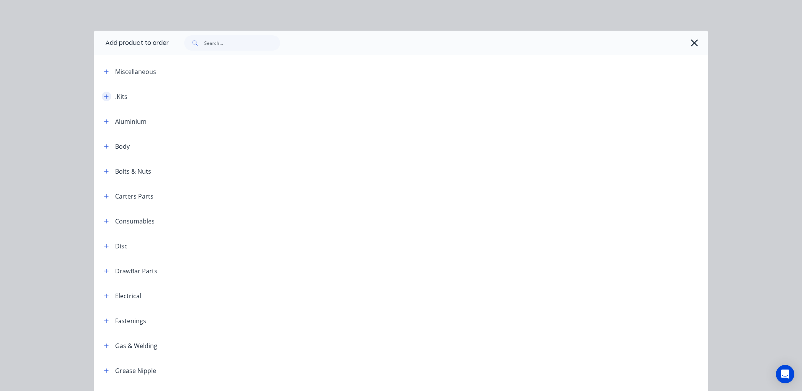
click at [104, 95] on icon "button" at bounding box center [106, 96] width 5 height 5
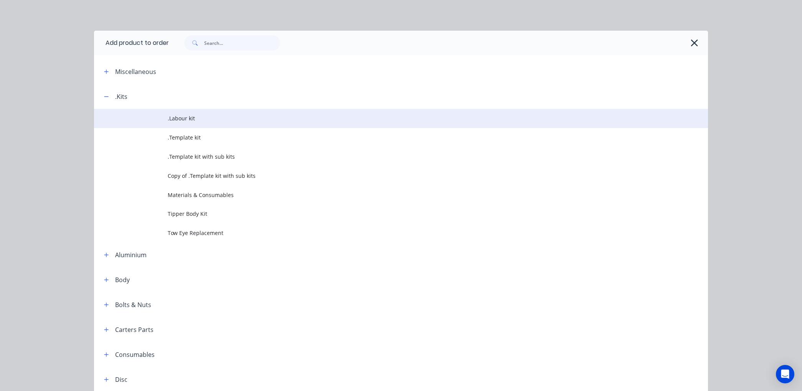
click at [172, 117] on span ".Labour kit" at bounding box center [384, 118] width 432 height 8
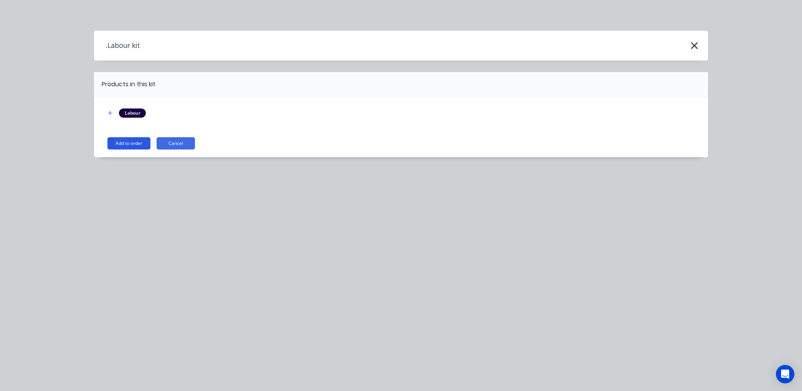
click at [130, 141] on button "Add to order" at bounding box center [128, 143] width 43 height 12
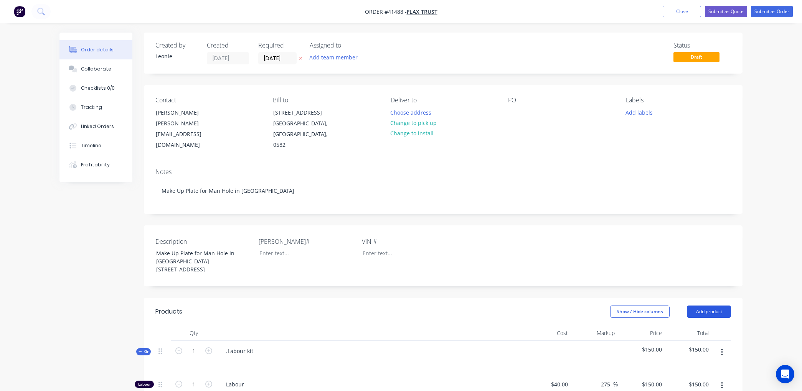
click at [708, 306] on button "Add product" at bounding box center [709, 312] width 44 height 12
click at [684, 326] on div "Product catalogue" at bounding box center [694, 331] width 59 height 11
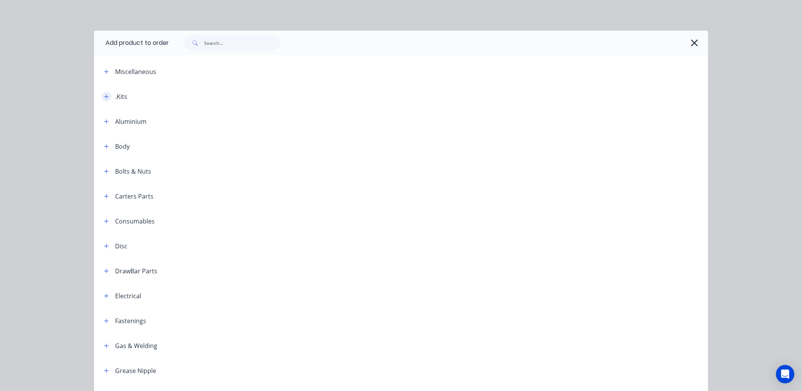
click at [104, 94] on icon "button" at bounding box center [106, 96] width 5 height 5
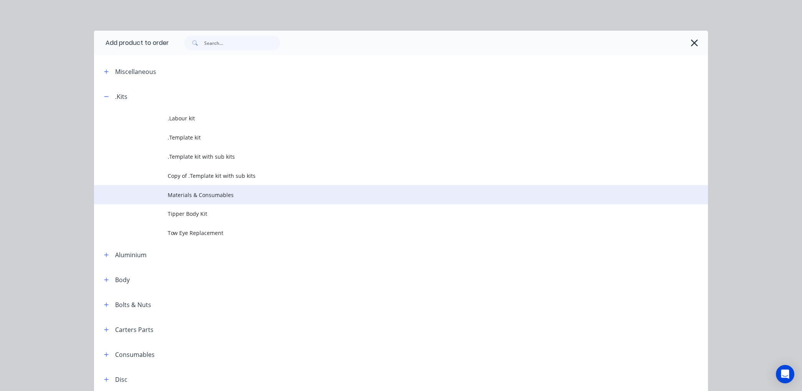
click at [179, 194] on span "Materials & Consumables" at bounding box center [384, 195] width 432 height 8
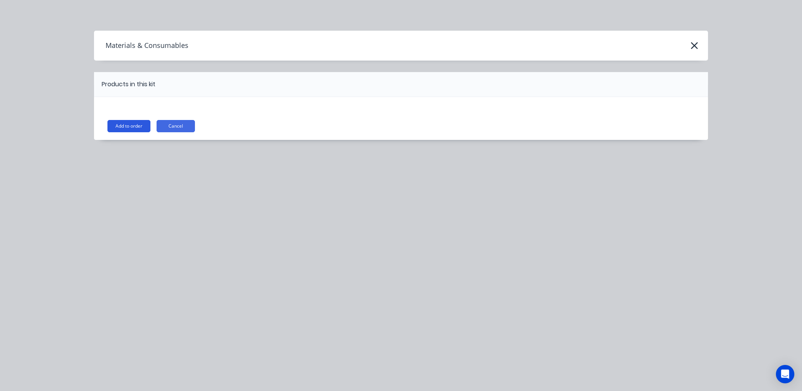
click at [125, 125] on button "Add to order" at bounding box center [128, 126] width 43 height 12
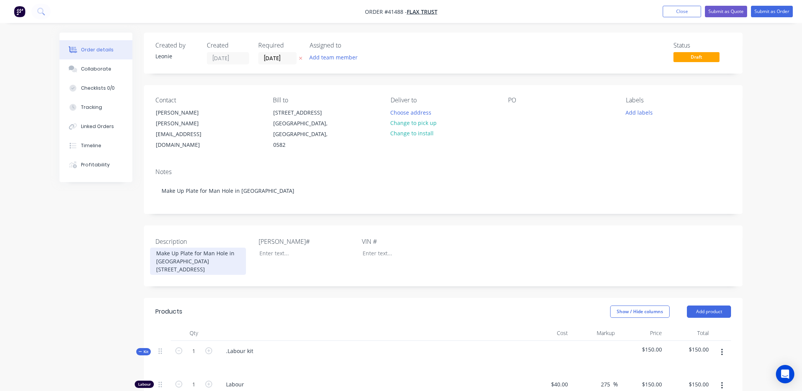
click at [174, 250] on div "Make Up Plate for Man Hole in Carpark 3 Dyerr Street" at bounding box center [198, 261] width 96 height 27
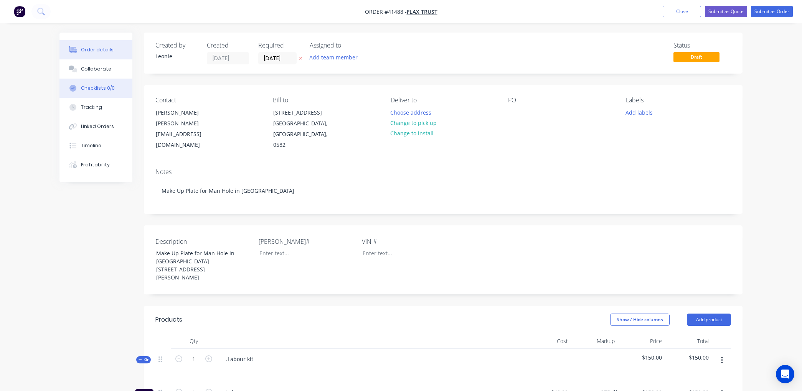
click at [85, 85] on div "Checklists 0/0" at bounding box center [98, 88] width 34 height 7
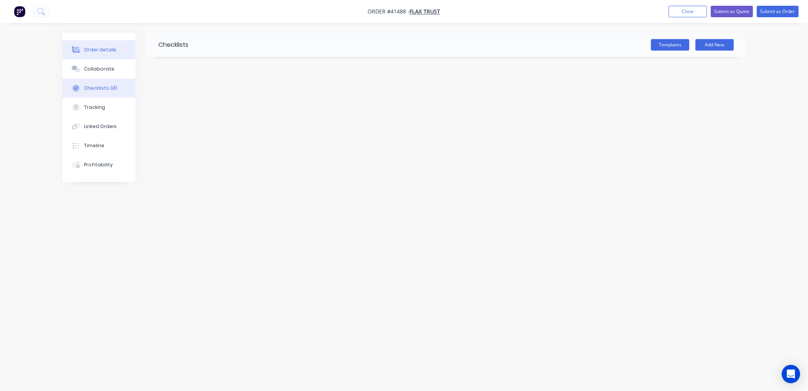
click at [93, 47] on div "Order details" at bounding box center [100, 49] width 33 height 7
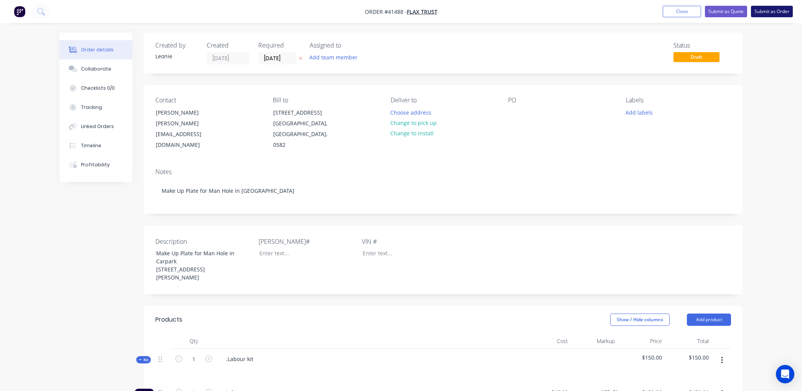
click at [778, 8] on button "Submit as Order" at bounding box center [772, 12] width 42 height 12
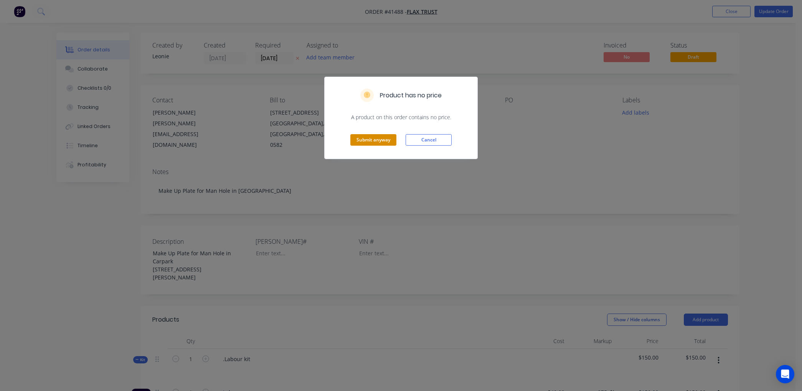
click at [374, 138] on button "Submit anyway" at bounding box center [373, 140] width 46 height 12
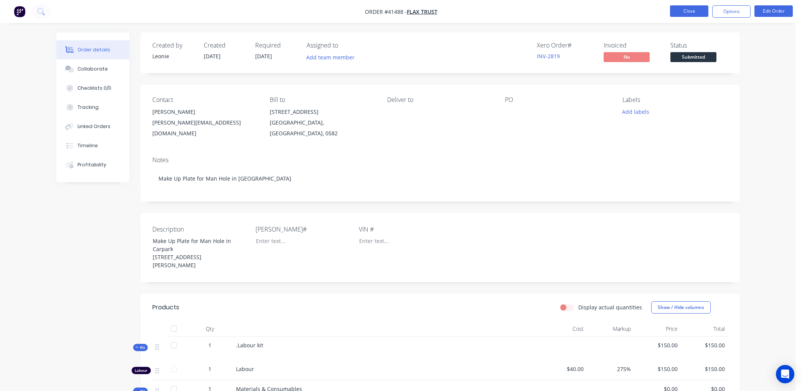
click at [685, 7] on button "Close" at bounding box center [689, 11] width 38 height 12
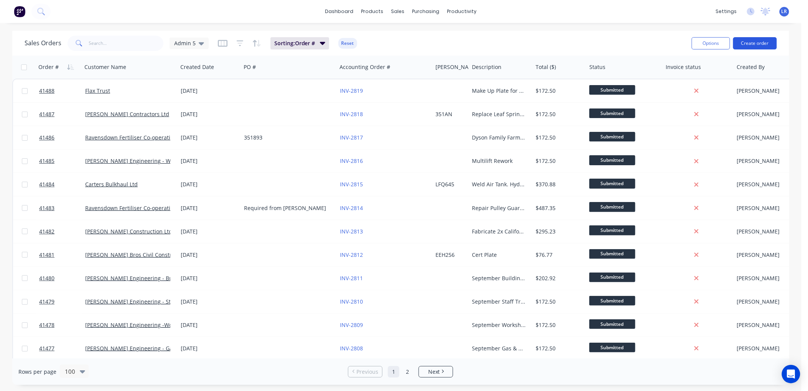
click at [759, 41] on button "Create order" at bounding box center [755, 43] width 44 height 12
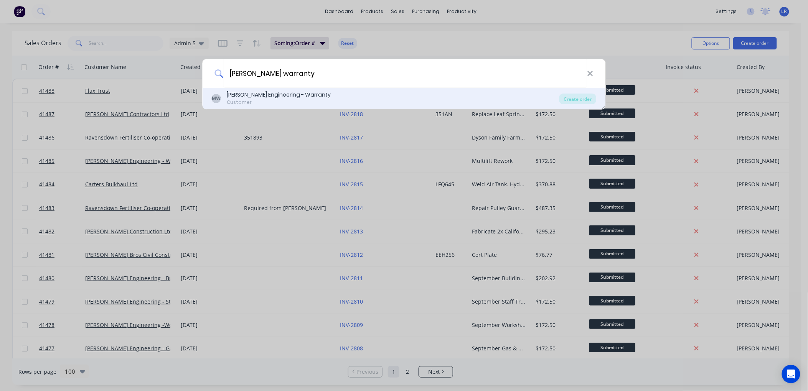
type input "morgan warranty"
click at [236, 94] on div "Morgan Engineering - Warranty" at bounding box center [279, 95] width 104 height 8
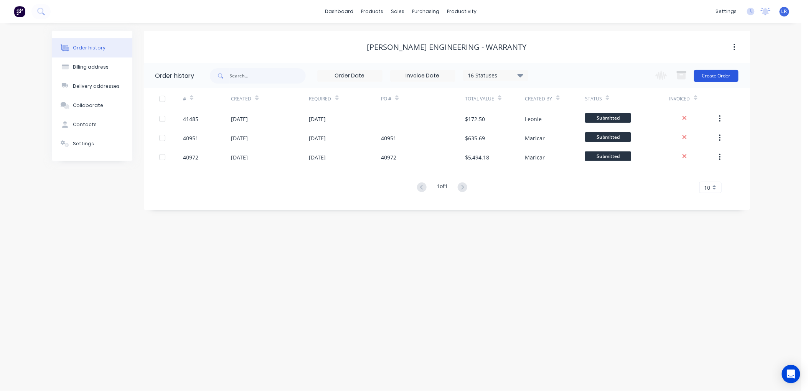
click at [708, 74] on button "Create Order" at bounding box center [716, 76] width 45 height 12
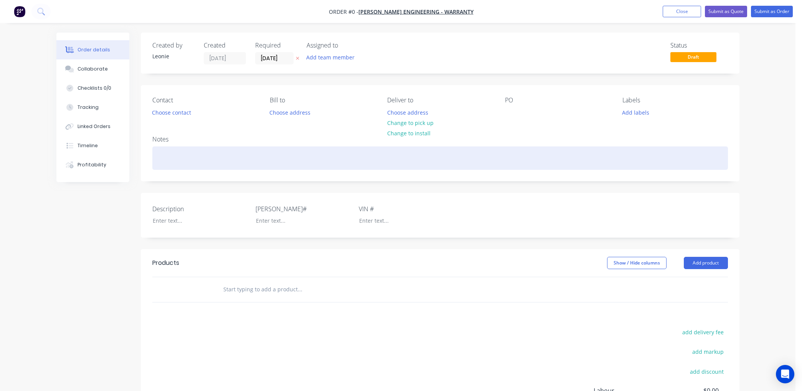
click at [172, 155] on div at bounding box center [440, 158] width 576 height 23
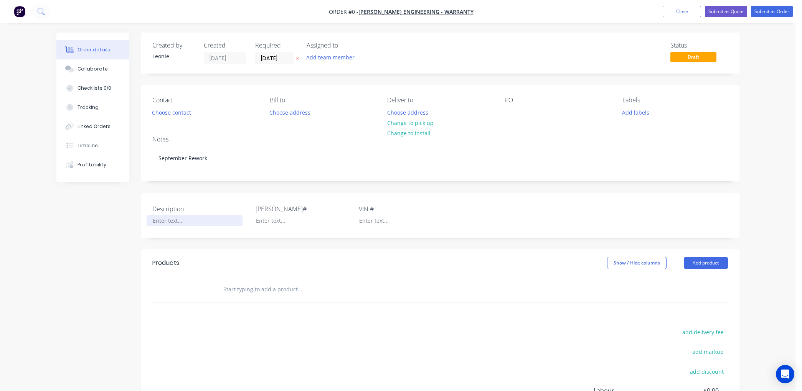
click at [155, 220] on div "Order details Collaborate Checklists 0/0 Tracking Linked Orders Timeline Profit…" at bounding box center [398, 266] width 698 height 466
click at [155, 221] on div at bounding box center [195, 220] width 96 height 11
click at [708, 264] on button "Add product" at bounding box center [706, 263] width 44 height 12
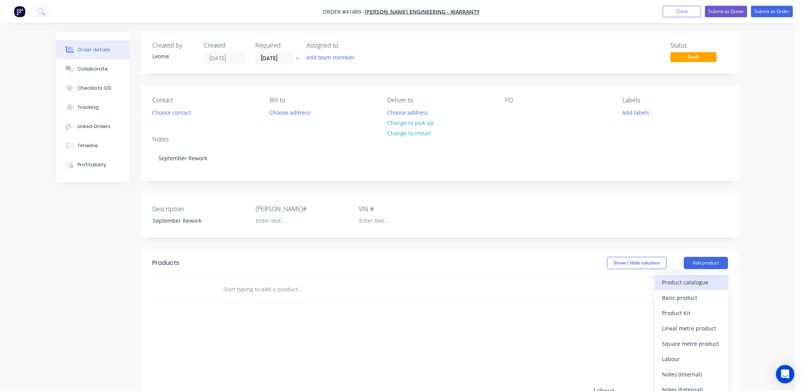
click at [684, 282] on div "Product catalogue" at bounding box center [691, 282] width 59 height 11
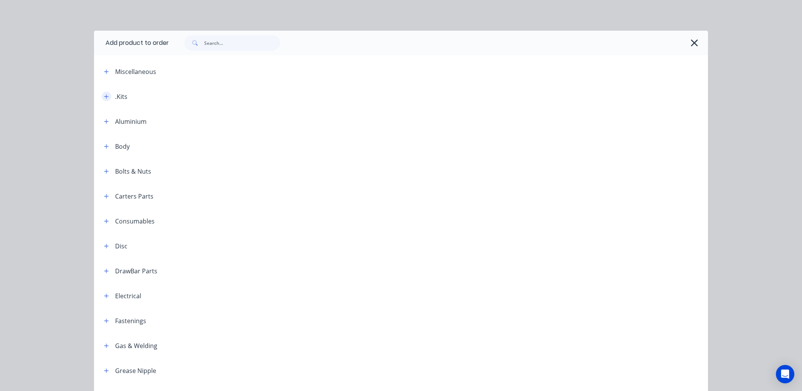
click at [104, 94] on icon "button" at bounding box center [106, 96] width 5 height 5
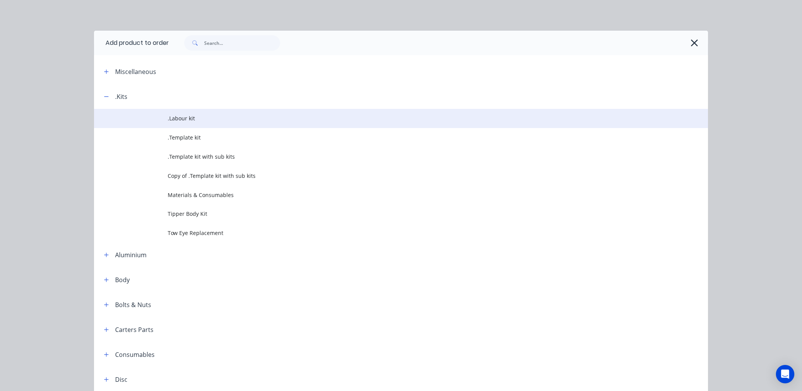
click at [177, 117] on span ".Labour kit" at bounding box center [384, 118] width 432 height 8
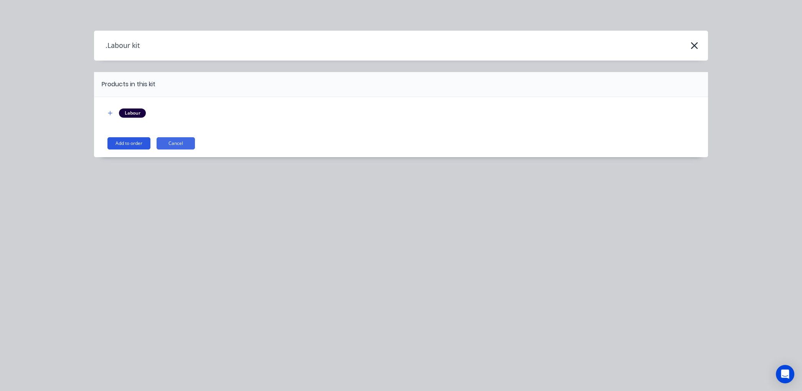
click at [120, 140] on button "Add to order" at bounding box center [128, 143] width 43 height 12
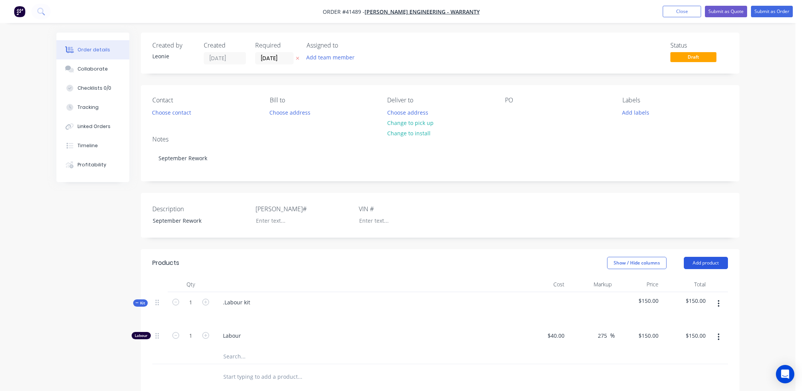
click at [711, 262] on button "Add product" at bounding box center [706, 263] width 44 height 12
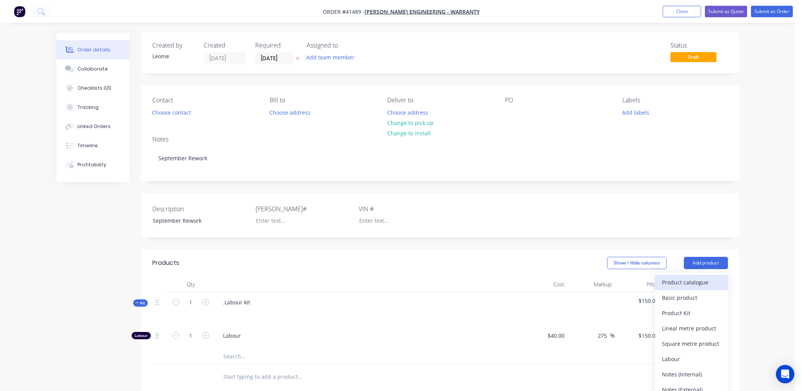
click at [683, 281] on div "Product catalogue" at bounding box center [691, 282] width 59 height 11
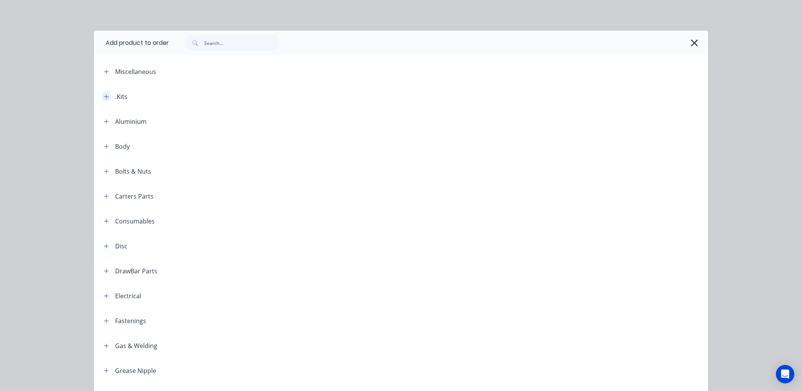
click at [104, 97] on icon "button" at bounding box center [106, 96] width 5 height 5
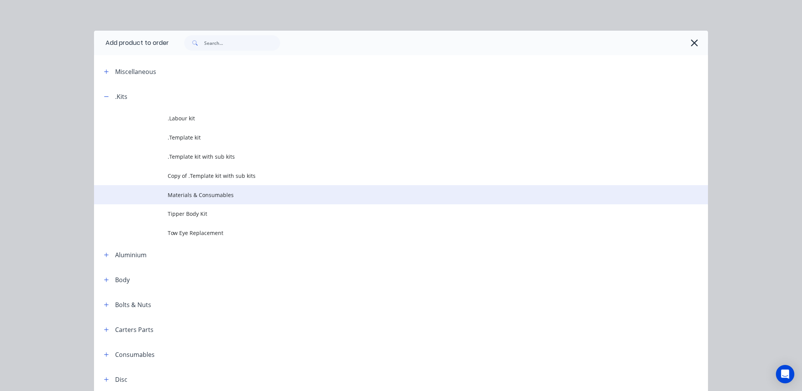
click at [186, 193] on span "Materials & Consumables" at bounding box center [384, 195] width 432 height 8
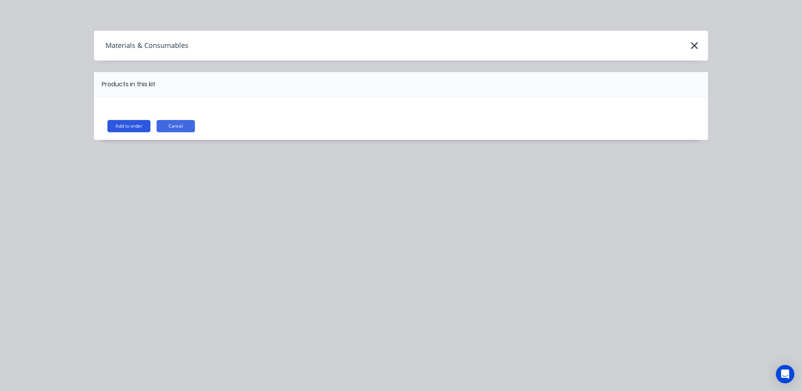
click at [116, 121] on button "Add to order" at bounding box center [128, 126] width 43 height 12
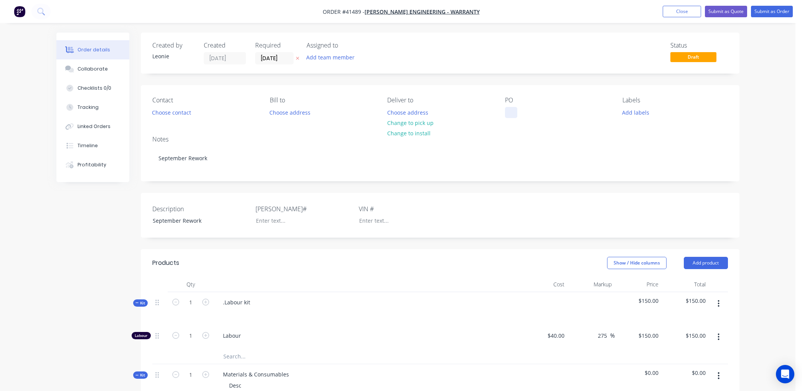
click at [505, 111] on div at bounding box center [511, 112] width 12 height 11
click at [767, 8] on button "Submit as Order" at bounding box center [772, 12] width 42 height 12
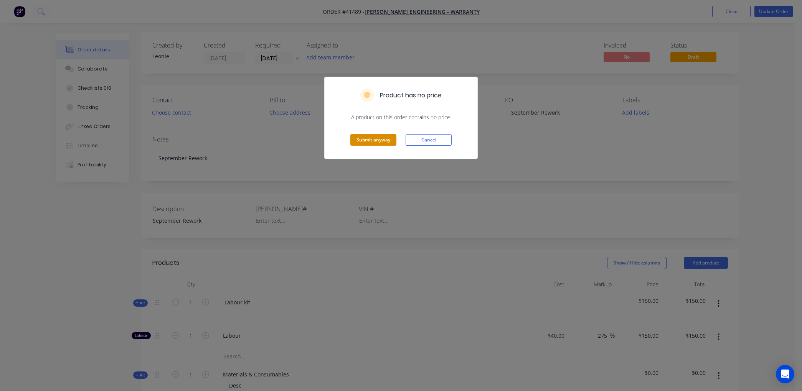
click at [381, 137] on button "Submit anyway" at bounding box center [373, 140] width 46 height 12
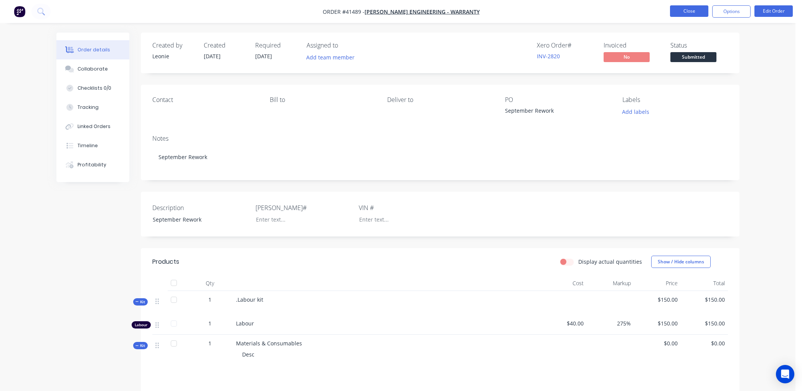
click at [684, 10] on button "Close" at bounding box center [689, 11] width 38 height 12
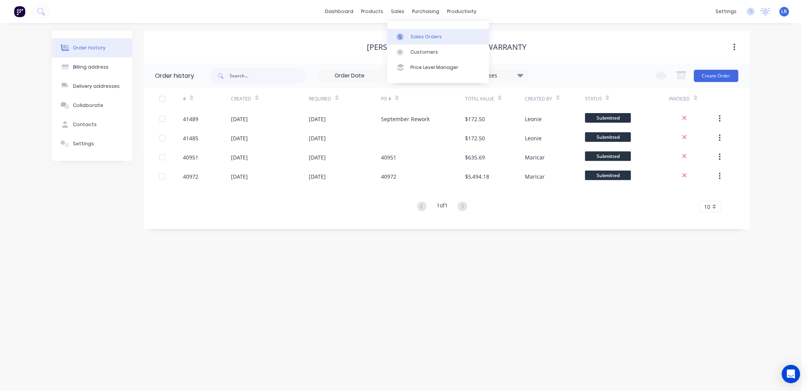
click at [421, 33] on div "Sales Orders" at bounding box center [426, 36] width 31 height 7
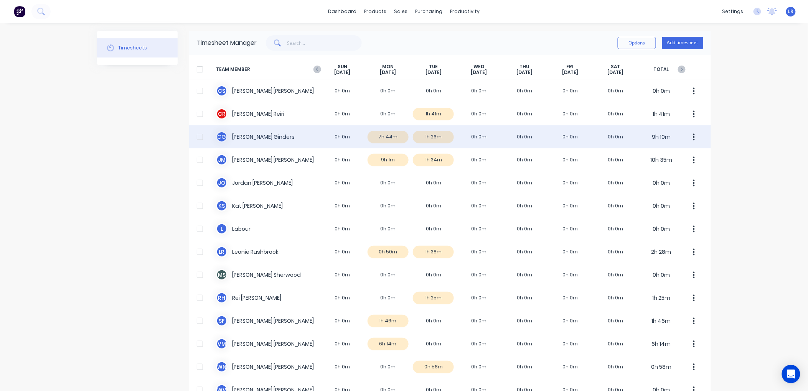
click at [380, 137] on div "[PERSON_NAME] 0h 0m 7h 44m 1h 26m 0h 0m 0h 0m 0h 0m 0h 0m 9h 10m" at bounding box center [450, 136] width 522 height 23
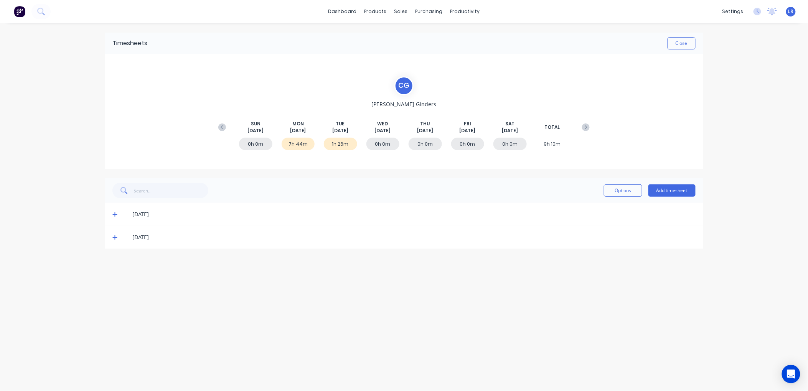
click at [116, 213] on icon at bounding box center [114, 214] width 5 height 5
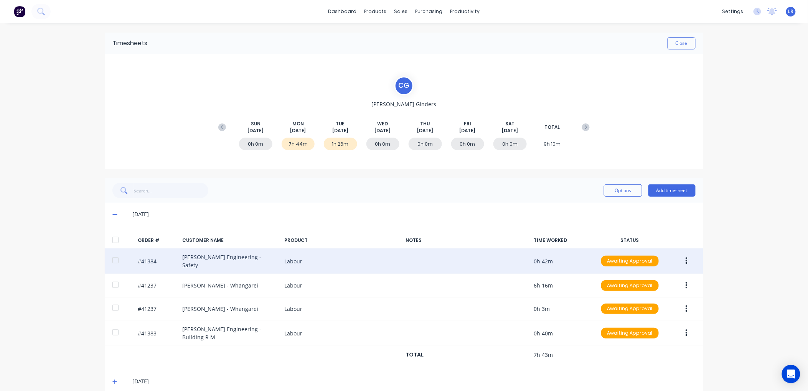
click at [685, 259] on button "button" at bounding box center [687, 261] width 18 height 14
click at [648, 309] on div "Edit" at bounding box center [659, 312] width 59 height 11
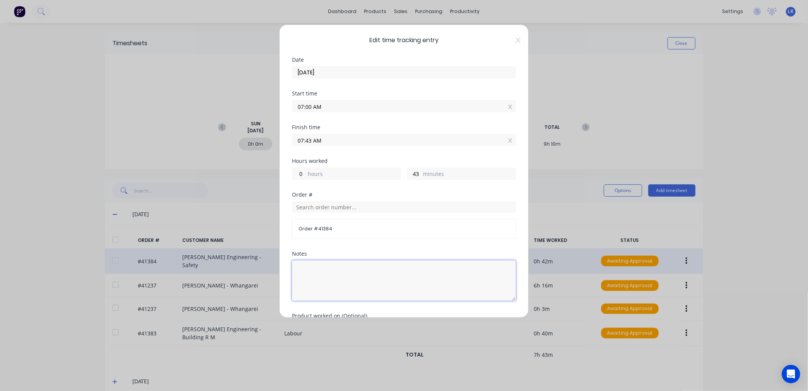
click at [322, 269] on textarea at bounding box center [404, 281] width 224 height 41
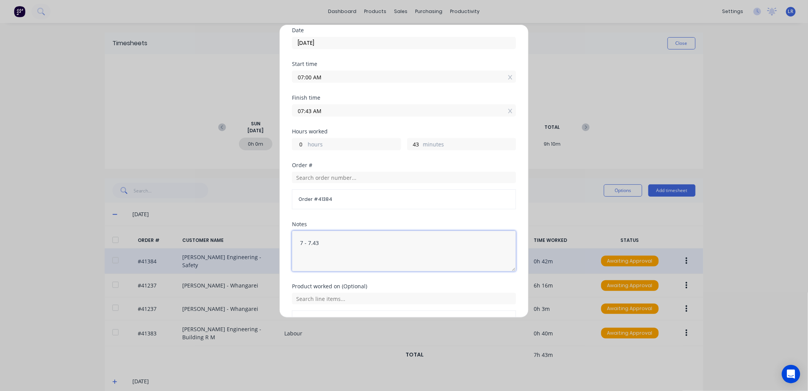
scroll to position [78, 0]
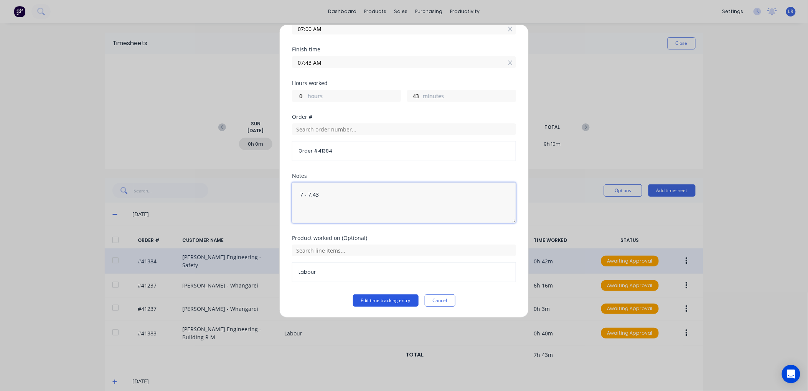
type textarea "7 - 7.43"
click at [375, 300] on button "Edit time tracking entry" at bounding box center [386, 301] width 66 height 12
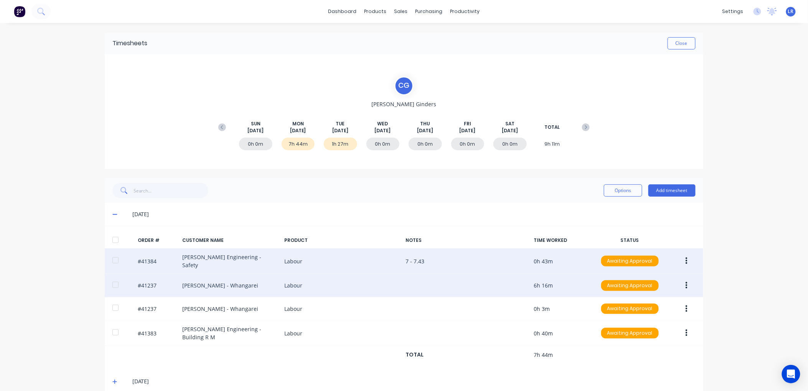
click at [682, 279] on button "button" at bounding box center [687, 286] width 18 height 14
click at [630, 332] on div "Edit" at bounding box center [659, 336] width 59 height 11
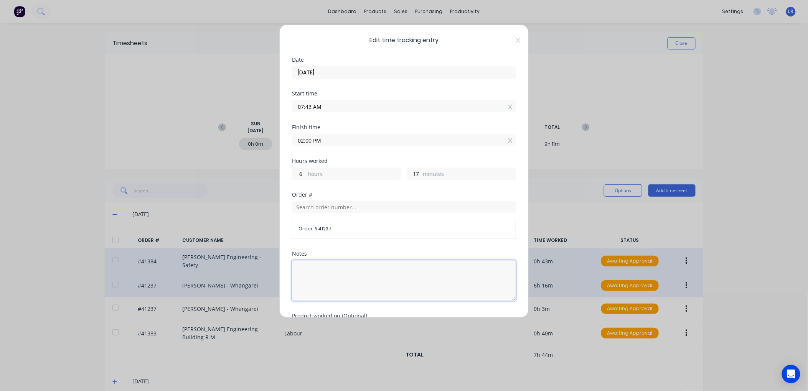
click at [302, 268] on textarea at bounding box center [404, 281] width 224 height 41
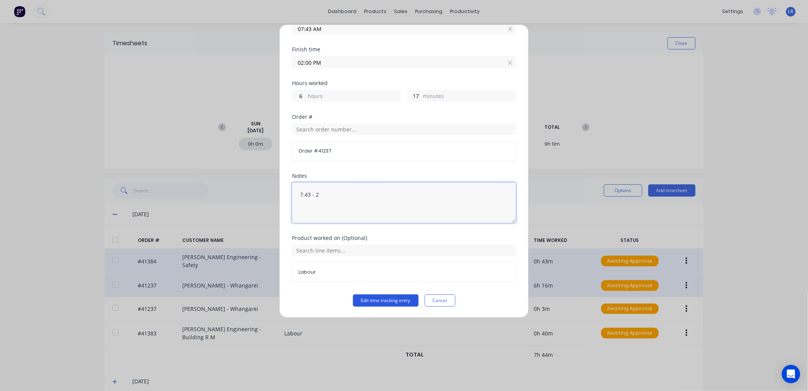
type textarea "7.43 - 2"
click at [389, 301] on button "Edit time tracking entry" at bounding box center [386, 301] width 66 height 12
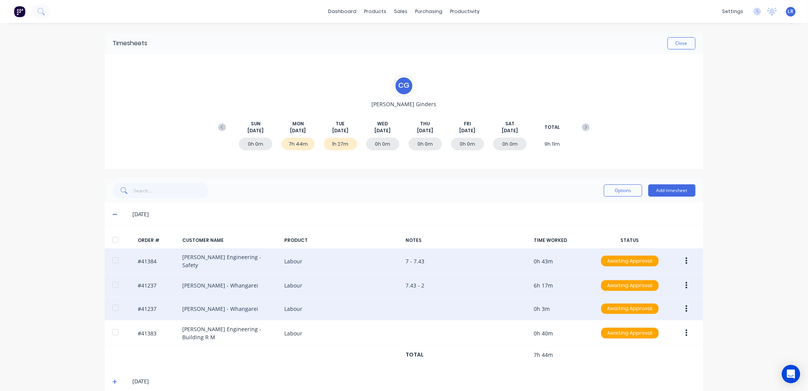
click at [685, 305] on button "button" at bounding box center [687, 309] width 18 height 14
click at [637, 356] on div "Edit" at bounding box center [659, 360] width 59 height 11
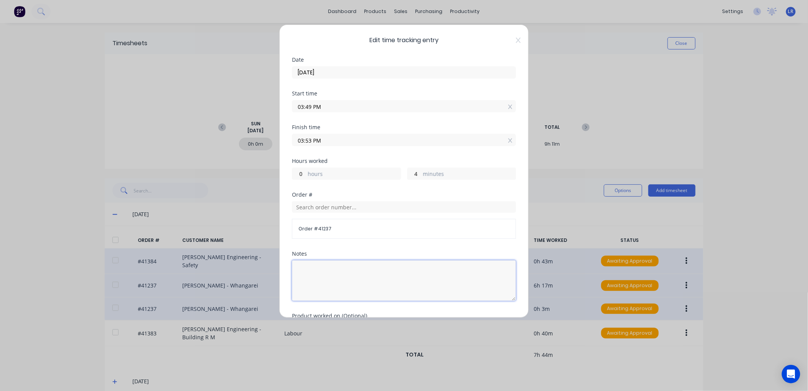
click at [311, 266] on textarea at bounding box center [404, 281] width 224 height 41
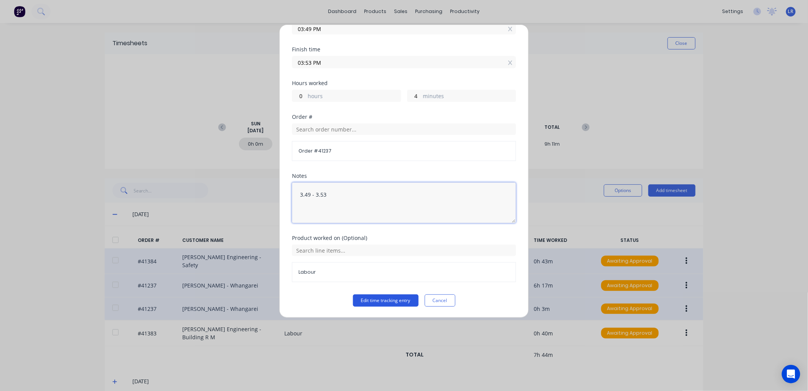
type textarea "3.49 - 3.53"
click at [375, 299] on button "Edit time tracking entry" at bounding box center [386, 301] width 66 height 12
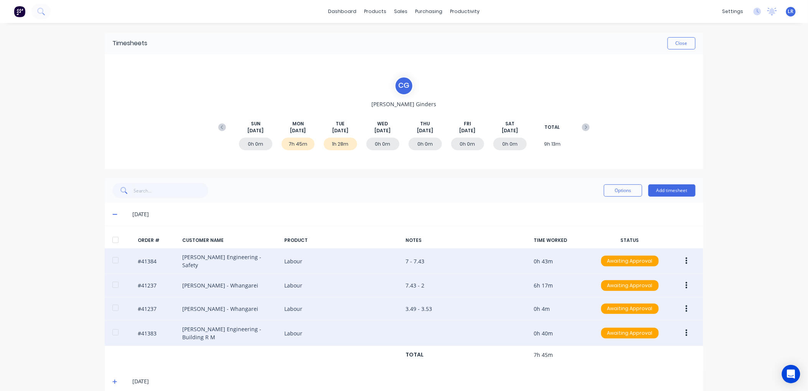
click at [686, 329] on icon "button" at bounding box center [687, 333] width 2 height 8
click at [634, 379] on div "Edit" at bounding box center [659, 384] width 59 height 11
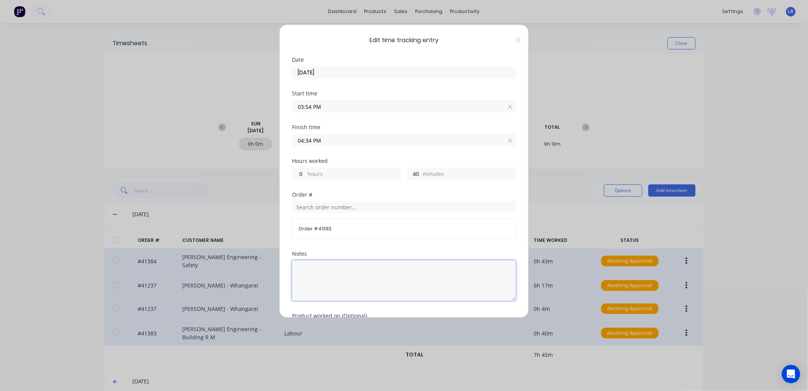
click at [315, 268] on textarea at bounding box center [404, 281] width 224 height 41
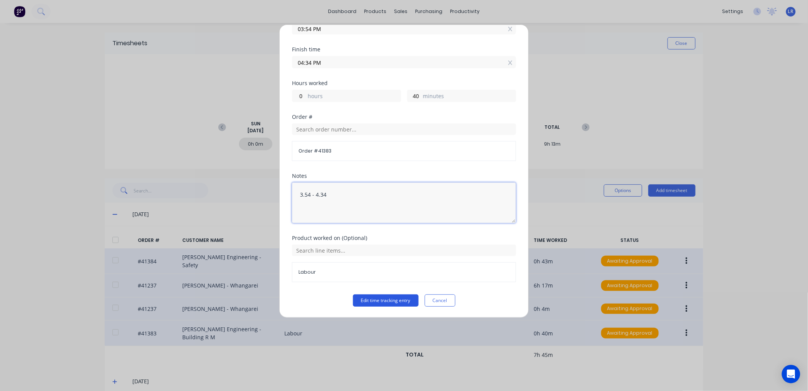
type textarea "3.54 - 4.34"
click at [386, 299] on button "Edit time tracking entry" at bounding box center [386, 301] width 66 height 12
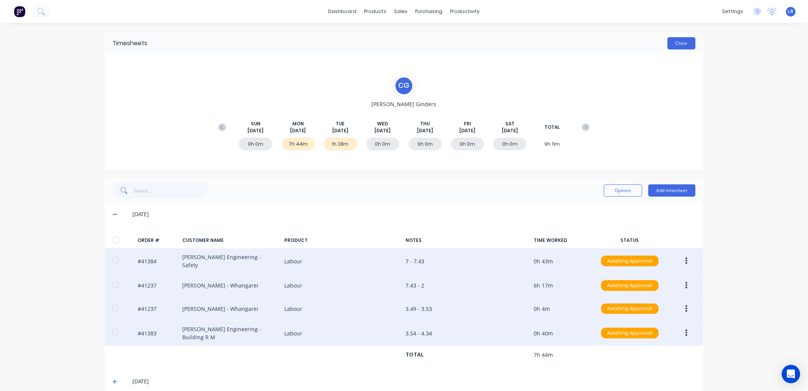
click at [674, 41] on button "Close" at bounding box center [682, 43] width 28 height 12
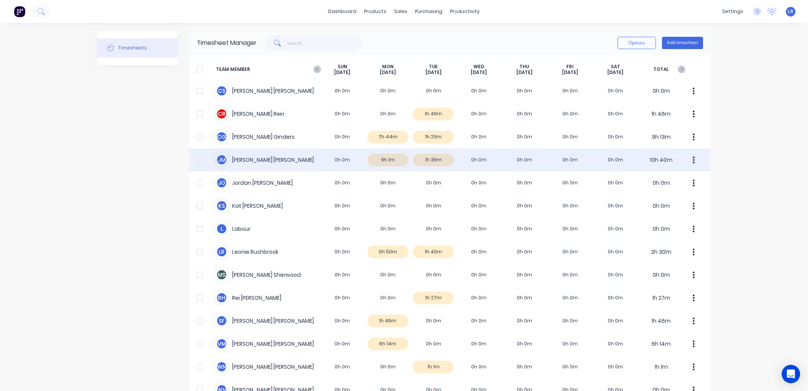
click at [382, 159] on div "J M Jamie Macrae 0h 0m 9h 1m 1h 39m 0h 0m 0h 0m 0h 0m 0h 0m 10h 40m" at bounding box center [450, 160] width 522 height 23
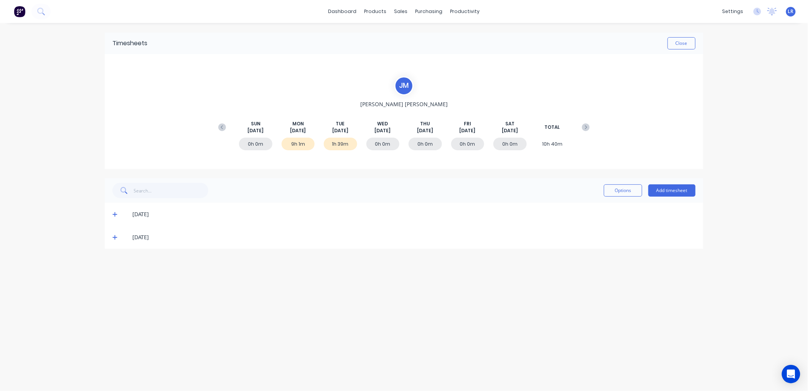
click at [113, 212] on icon at bounding box center [114, 214] width 5 height 5
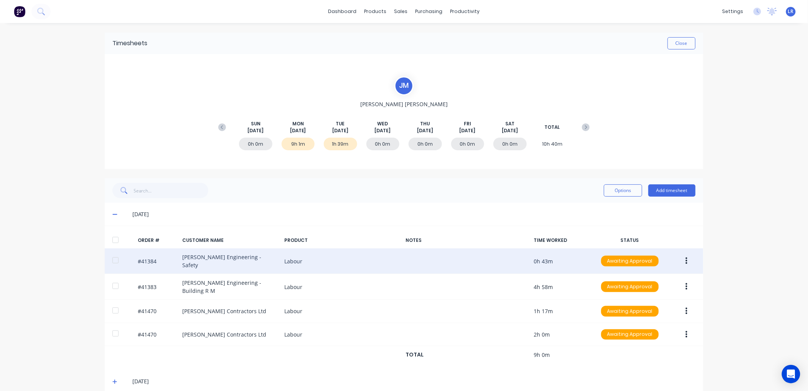
click at [685, 258] on button "button" at bounding box center [687, 261] width 18 height 14
click at [650, 307] on div "Edit" at bounding box center [659, 312] width 59 height 11
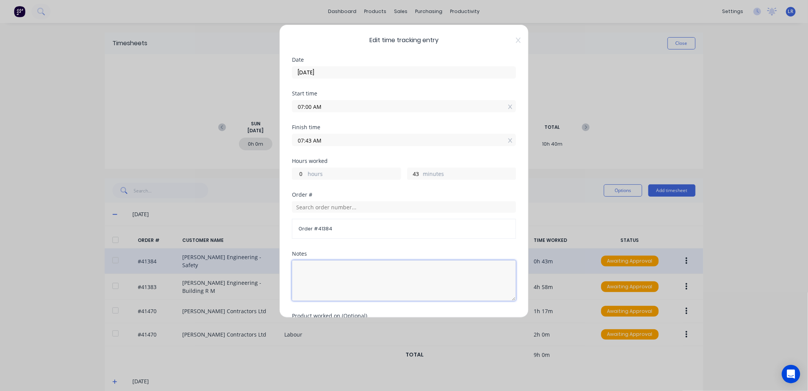
click at [327, 266] on textarea at bounding box center [404, 281] width 224 height 41
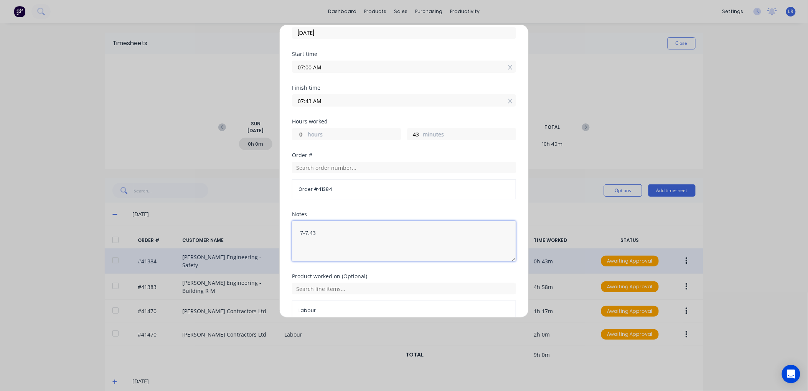
scroll to position [78, 0]
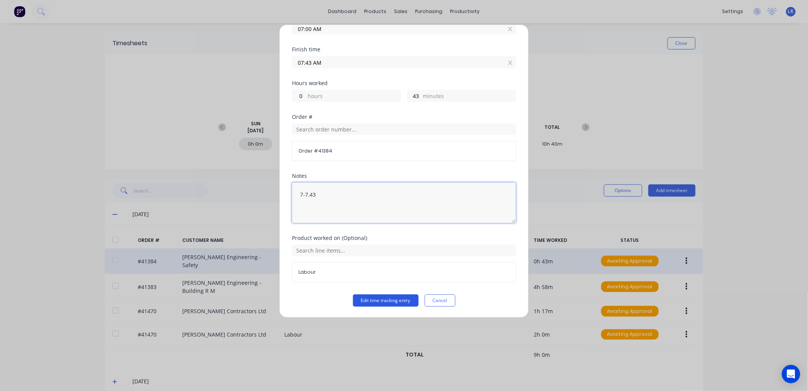
type textarea "7-7.43"
click at [375, 301] on button "Edit time tracking entry" at bounding box center [386, 301] width 66 height 12
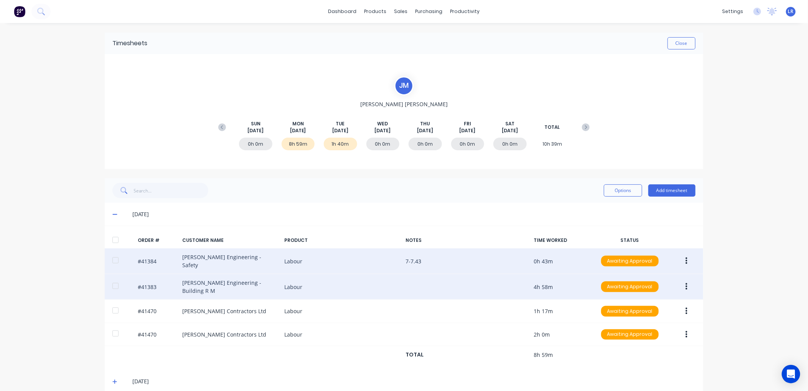
click at [686, 284] on icon "button" at bounding box center [687, 287] width 2 height 7
click at [639, 332] on div "Edit" at bounding box center [659, 337] width 59 height 11
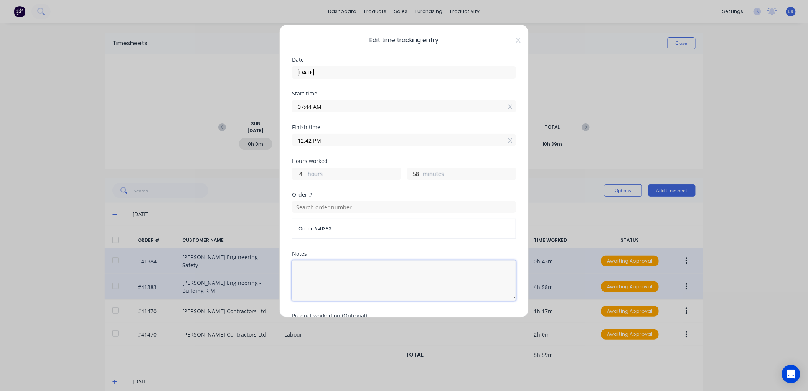
click at [319, 269] on textarea at bounding box center [404, 281] width 224 height 41
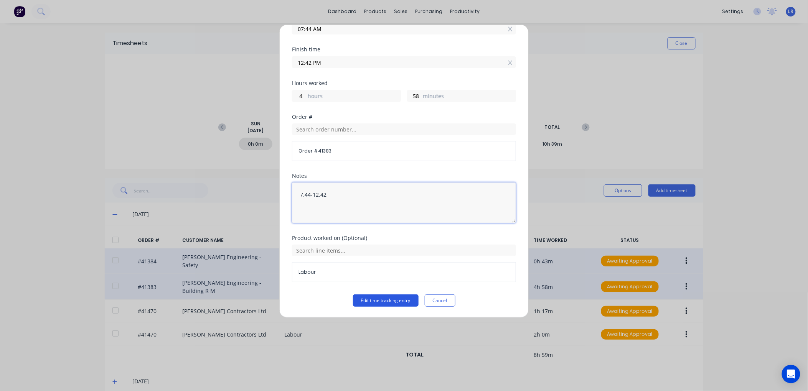
type textarea "7.44-12.42"
click at [375, 300] on button "Edit time tracking entry" at bounding box center [386, 301] width 66 height 12
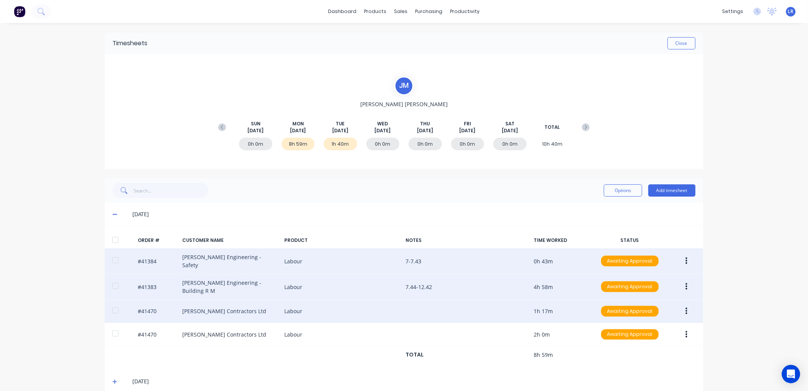
click at [680, 305] on button "button" at bounding box center [687, 312] width 18 height 14
click at [634, 357] on div "Edit" at bounding box center [659, 362] width 59 height 11
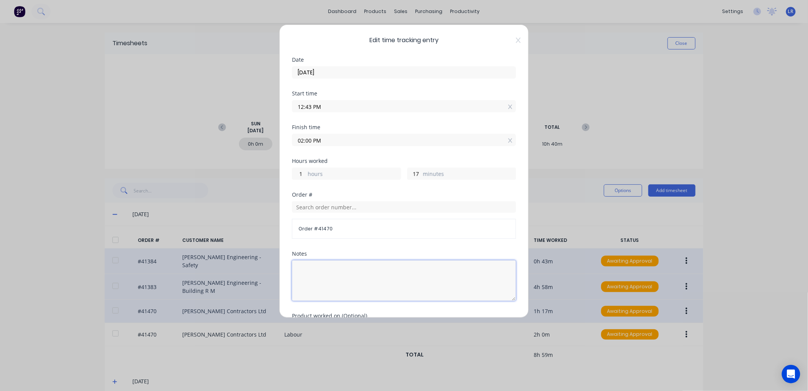
click at [302, 267] on textarea at bounding box center [404, 281] width 224 height 41
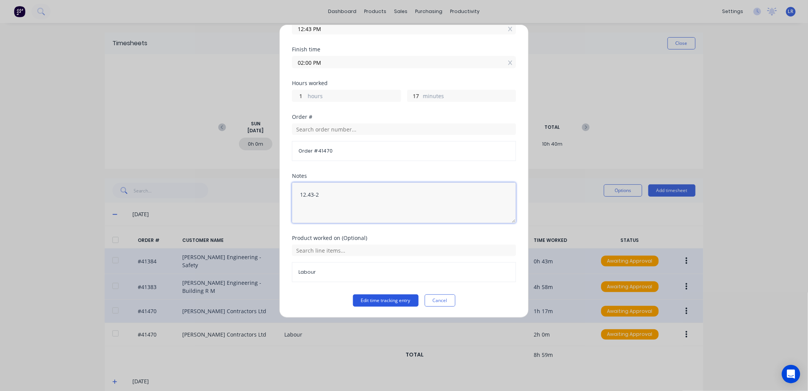
type textarea "12.43-2"
click at [378, 302] on button "Edit time tracking entry" at bounding box center [386, 301] width 66 height 12
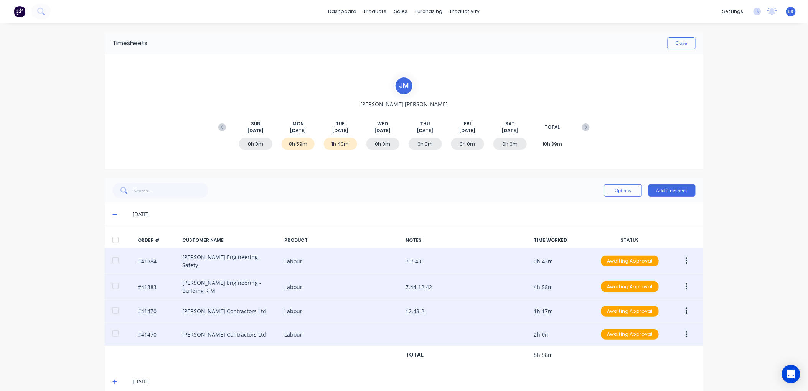
click at [678, 328] on button "button" at bounding box center [687, 335] width 18 height 14
click at [636, 380] on div "Edit" at bounding box center [659, 385] width 59 height 11
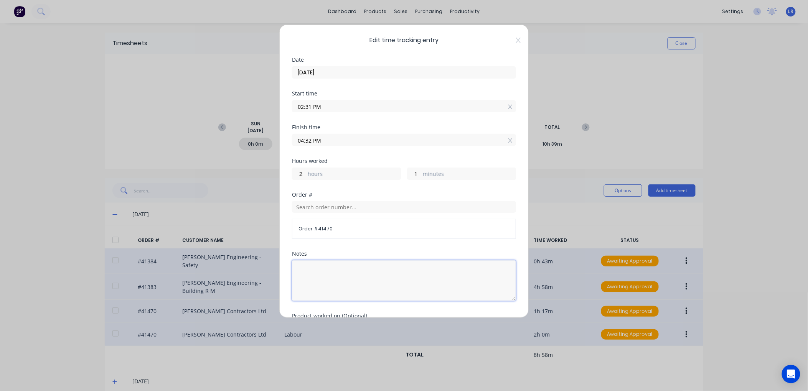
click at [311, 271] on textarea at bounding box center [404, 281] width 224 height 41
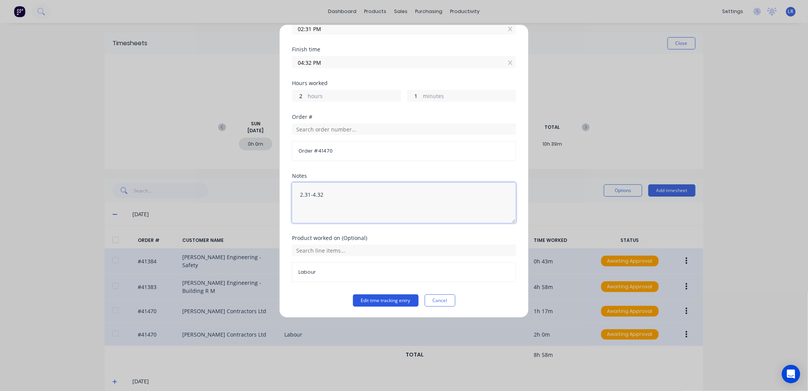
type textarea "2.31-4.32"
click at [368, 300] on button "Edit time tracking entry" at bounding box center [386, 301] width 66 height 12
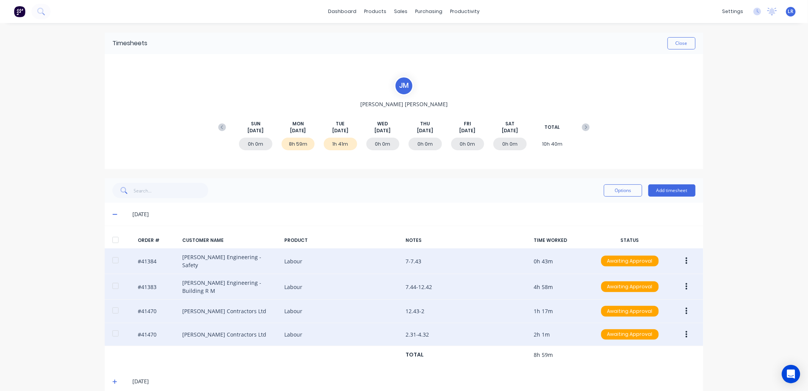
click at [112, 215] on icon at bounding box center [114, 214] width 5 height 5
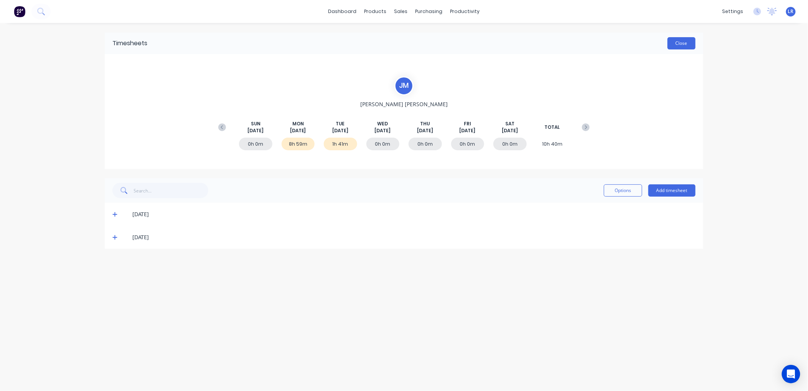
click at [675, 38] on button "Close" at bounding box center [682, 43] width 28 height 12
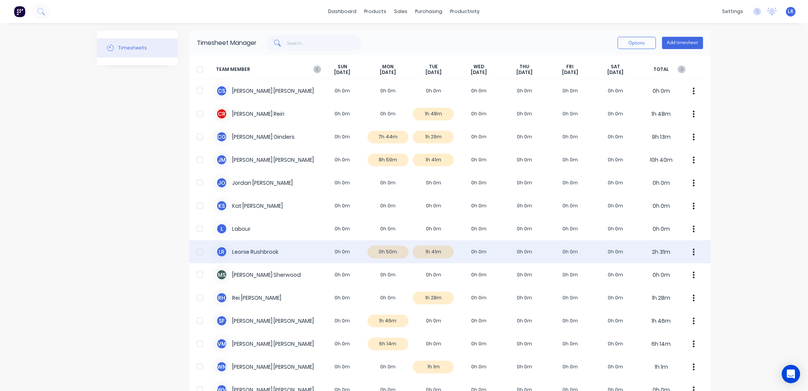
click at [383, 256] on div "L R Leonie Rushbrook 0h 0m 0h 50m 1h 41m 0h 0m 0h 0m 0h 0m 0h 0m 2h 31m" at bounding box center [450, 252] width 522 height 23
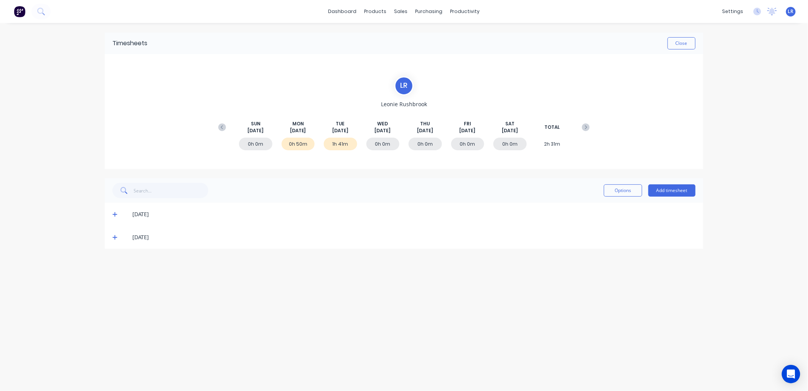
click at [116, 213] on icon at bounding box center [114, 214] width 5 height 5
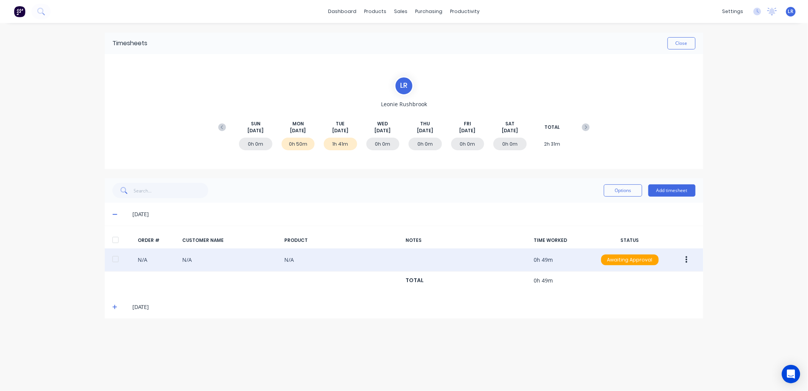
click at [686, 258] on icon "button" at bounding box center [687, 260] width 2 height 8
click at [645, 308] on div "Edit" at bounding box center [659, 310] width 59 height 11
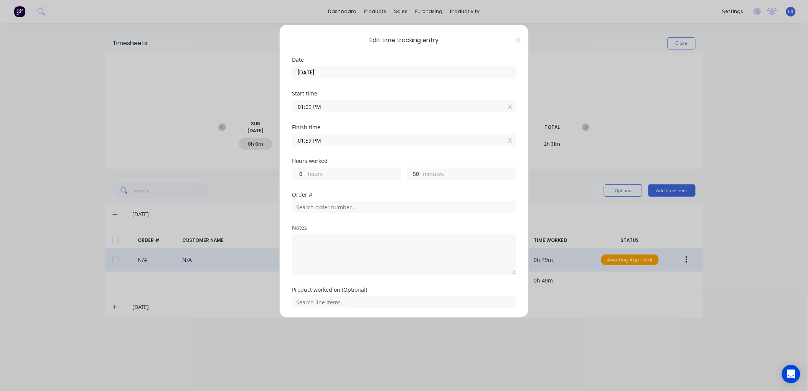
drag, startPoint x: 311, startPoint y: 105, endPoint x: 292, endPoint y: 103, distance: 18.9
click at [292, 103] on label "01:09 PM" at bounding box center [404, 106] width 224 height 12
click at [292, 103] on input "01:09 PM" at bounding box center [403, 107] width 223 height 12
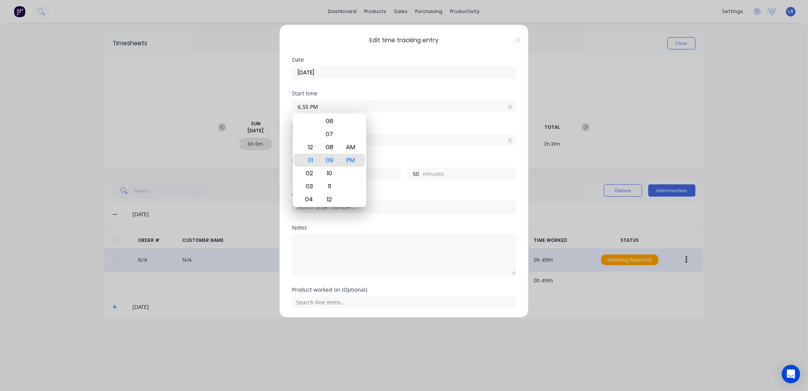
type input "06:55 PM"
type input "19"
type input "4"
click at [401, 212] on input "text" at bounding box center [404, 207] width 224 height 12
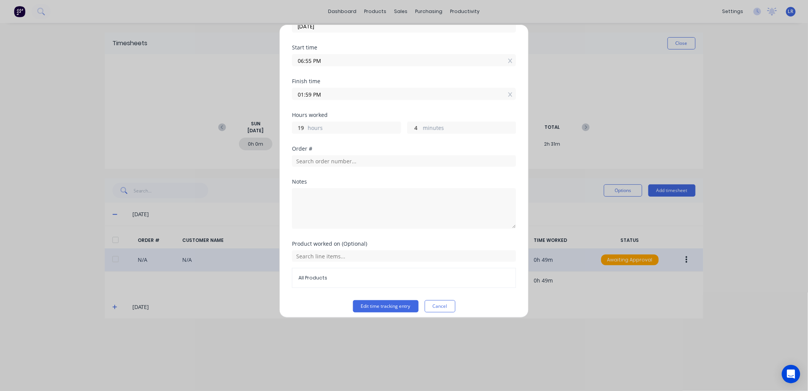
scroll to position [52, 0]
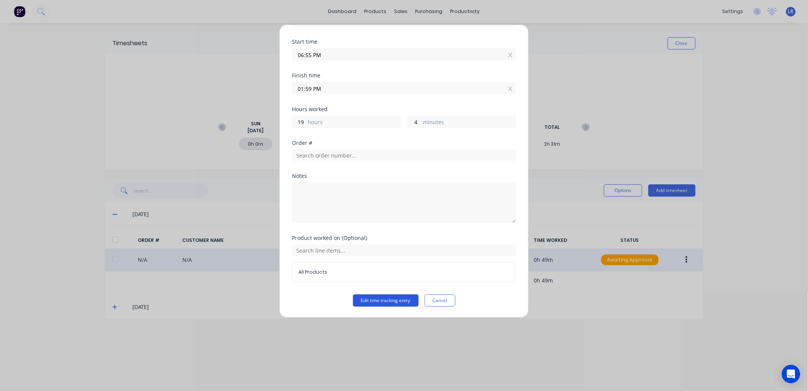
click at [389, 297] on button "Edit time tracking entry" at bounding box center [386, 301] width 66 height 12
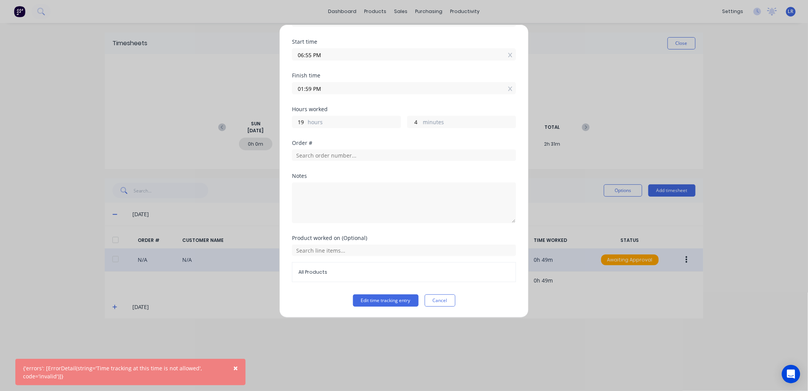
click at [333, 53] on input "06:55 PM" at bounding box center [403, 55] width 223 height 12
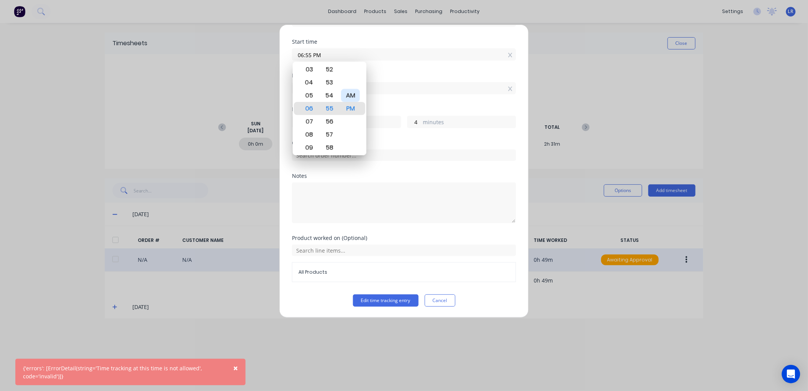
click at [350, 94] on div "AM" at bounding box center [350, 95] width 19 height 13
type input "06:55 AM"
type input "7"
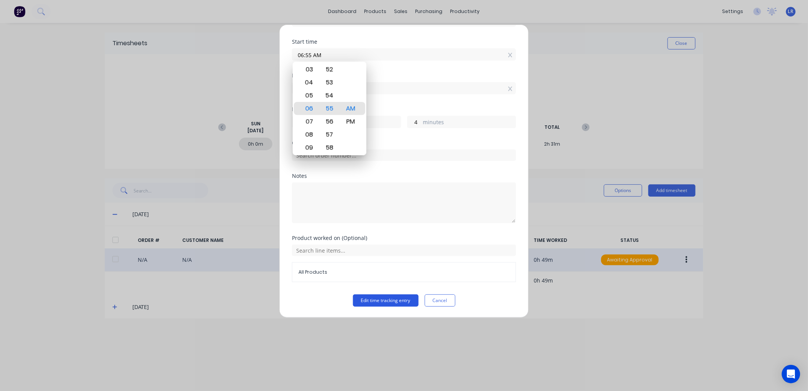
click at [386, 298] on button "Edit time tracking entry" at bounding box center [386, 301] width 66 height 12
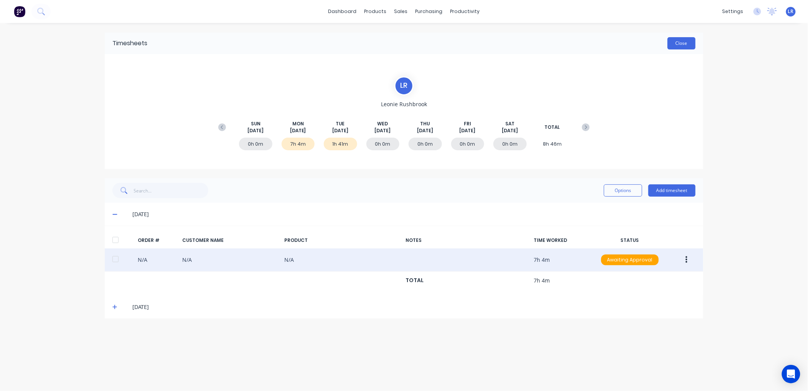
click at [678, 39] on button "Close" at bounding box center [682, 43] width 28 height 12
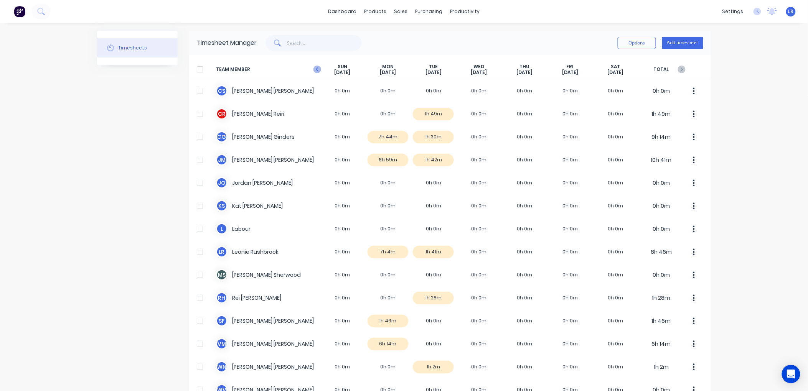
click at [314, 67] on icon "button" at bounding box center [318, 70] width 8 height 8
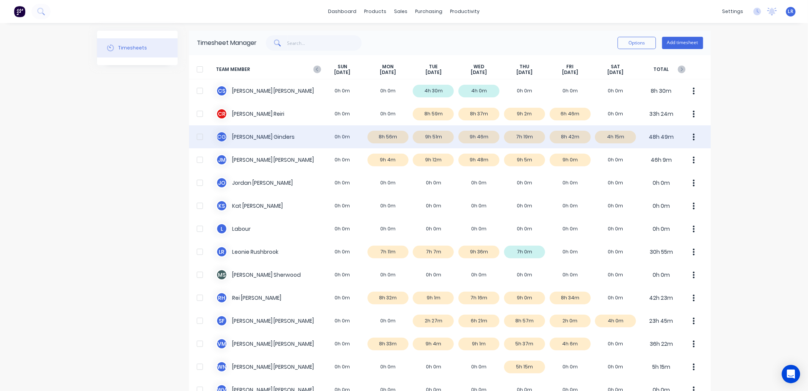
scroll to position [46, 0]
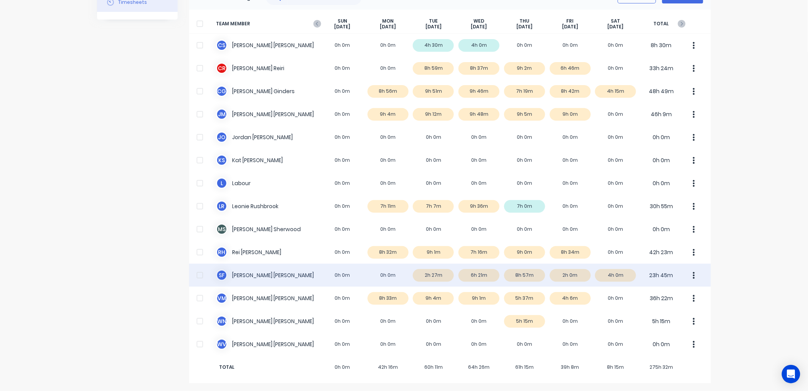
click at [523, 273] on div "s f sam fenton 0h 0m 0h 0m 2h 27m 6h 21m 8h 57m 2h 0m 4h 0m 23h 45m" at bounding box center [450, 275] width 522 height 23
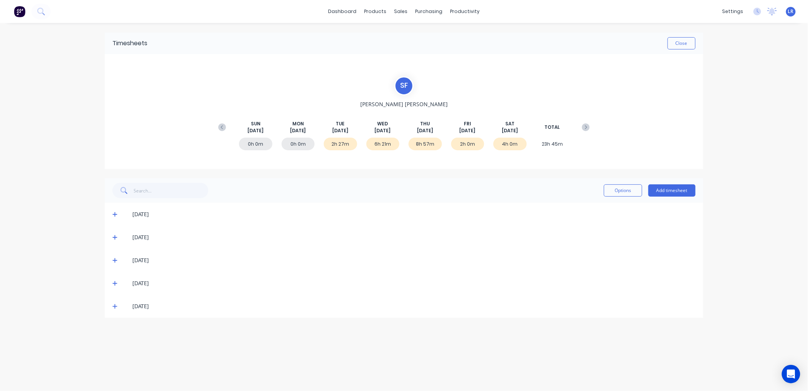
click at [117, 259] on icon at bounding box center [114, 260] width 5 height 5
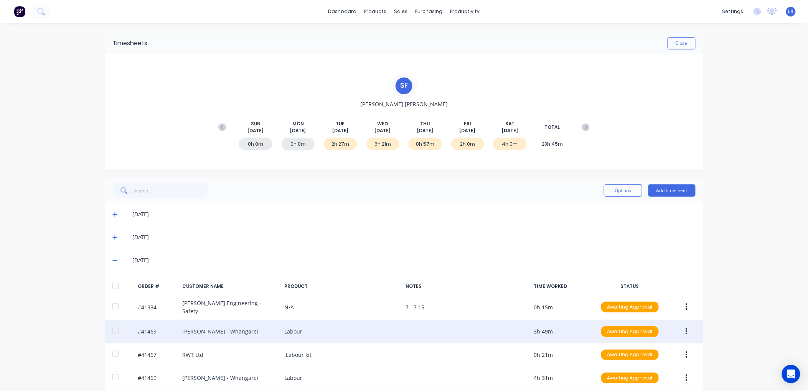
click at [685, 325] on button "button" at bounding box center [687, 332] width 18 height 14
click at [643, 381] on div "Edit" at bounding box center [659, 382] width 59 height 11
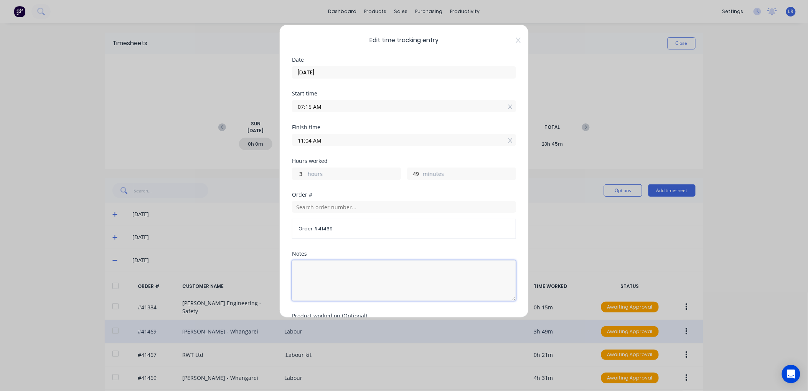
click at [310, 267] on textarea at bounding box center [404, 281] width 224 height 41
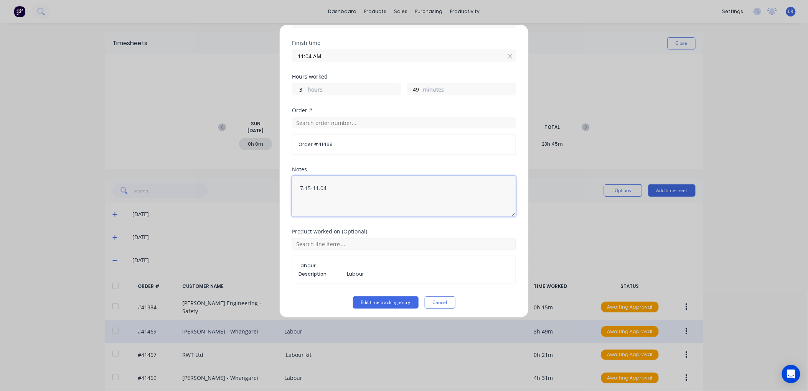
scroll to position [86, 0]
type textarea "7.15-11.04"
click at [385, 299] on button "Edit time tracking entry" at bounding box center [386, 301] width 66 height 12
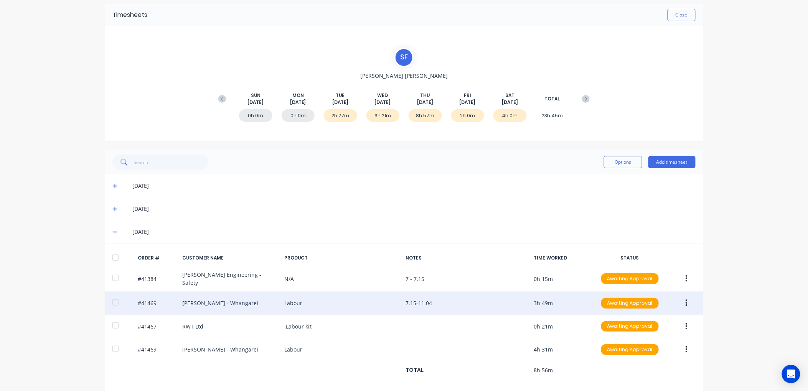
scroll to position [76, 0]
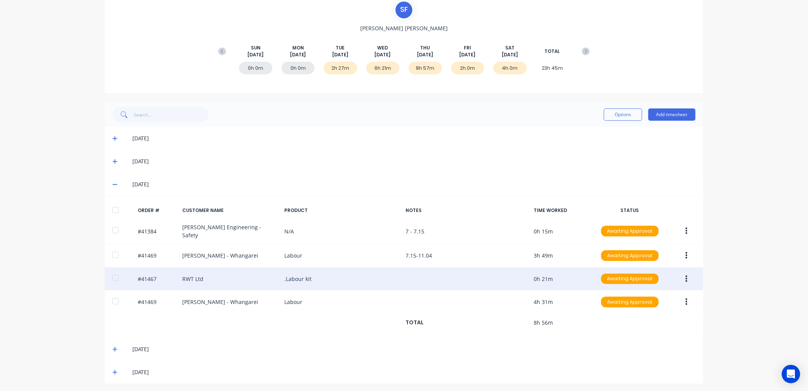
click at [686, 275] on icon "button" at bounding box center [687, 279] width 2 height 8
click at [639, 327] on div "Edit" at bounding box center [659, 330] width 59 height 11
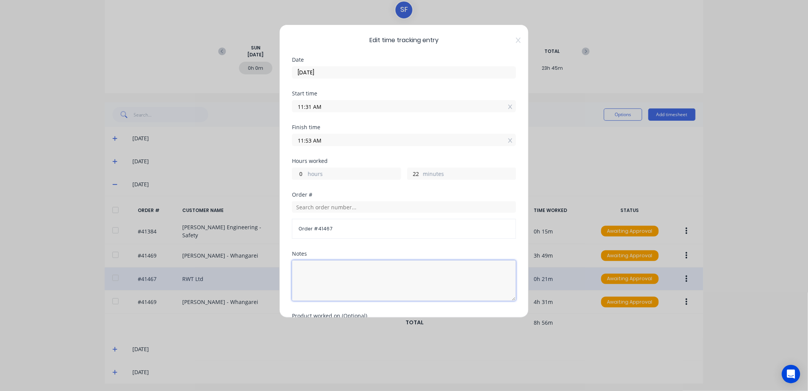
click at [306, 267] on textarea at bounding box center [404, 281] width 224 height 41
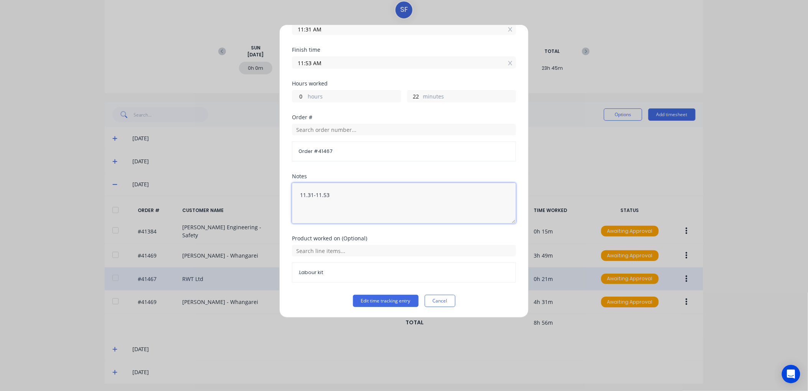
scroll to position [78, 0]
type textarea "11.31-11.53"
click at [375, 301] on button "Edit time tracking entry" at bounding box center [386, 301] width 66 height 12
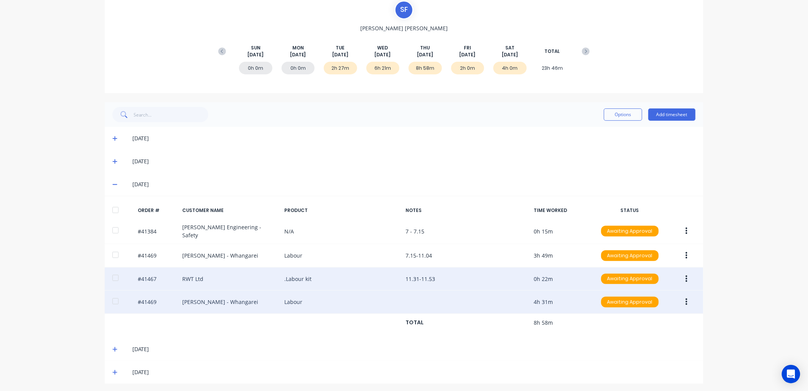
click at [686, 299] on icon "button" at bounding box center [687, 302] width 2 height 7
click at [634, 348] on div "Edit" at bounding box center [659, 353] width 59 height 11
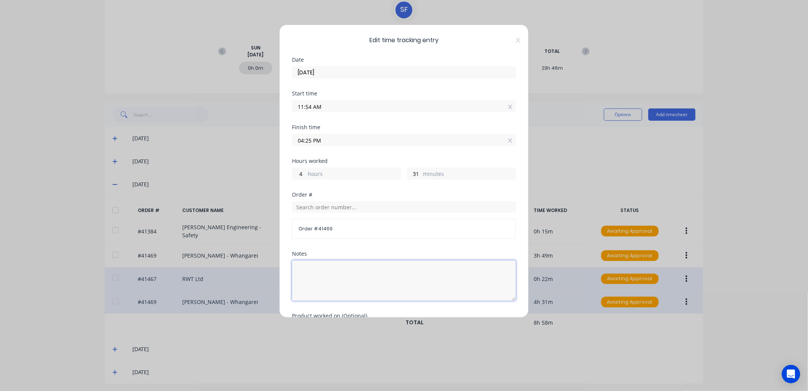
click at [306, 266] on textarea at bounding box center [404, 281] width 224 height 41
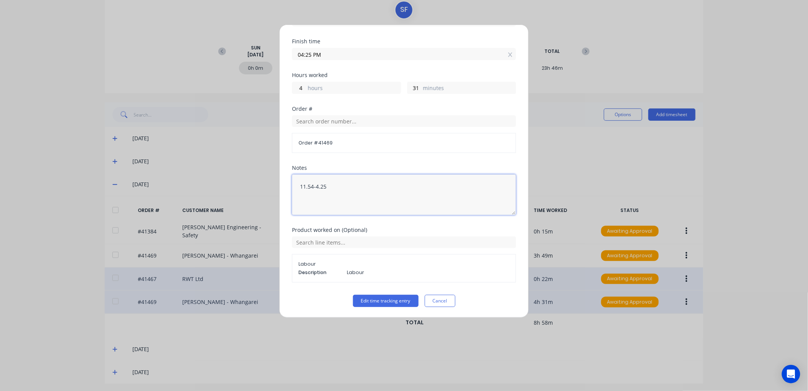
scroll to position [86, 0]
type textarea "11.54-4.25"
click at [396, 297] on button "Edit time tracking entry" at bounding box center [386, 301] width 66 height 12
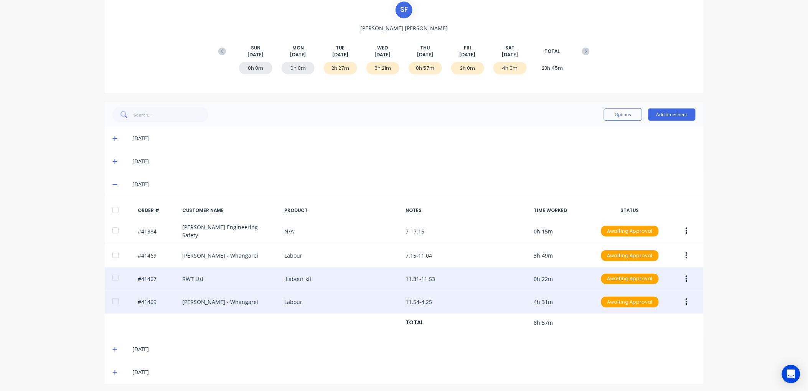
click at [112, 348] on icon at bounding box center [114, 350] width 5 height 5
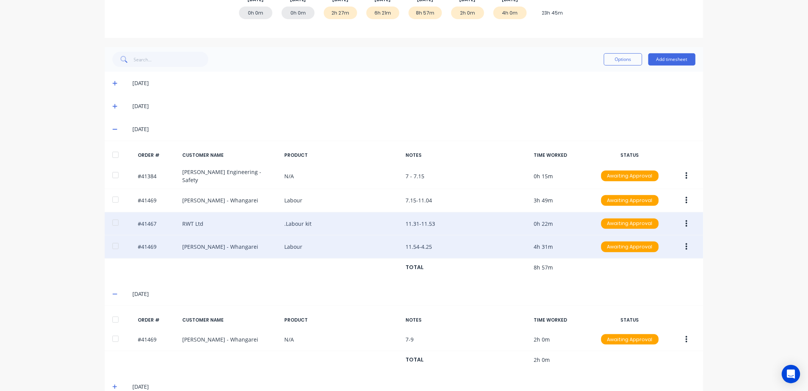
scroll to position [146, 0]
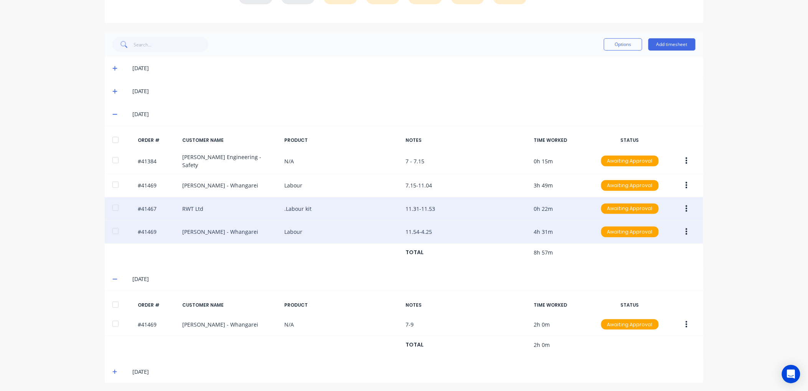
click at [112, 370] on icon at bounding box center [114, 372] width 5 height 5
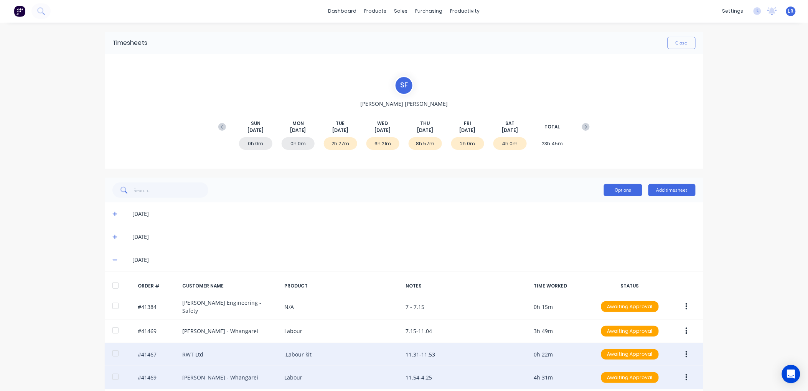
scroll to position [0, 0]
click at [684, 41] on button "Close" at bounding box center [682, 43] width 28 height 12
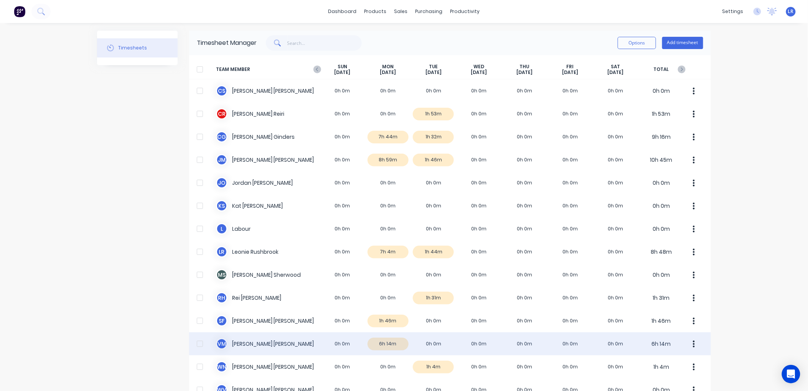
scroll to position [43, 0]
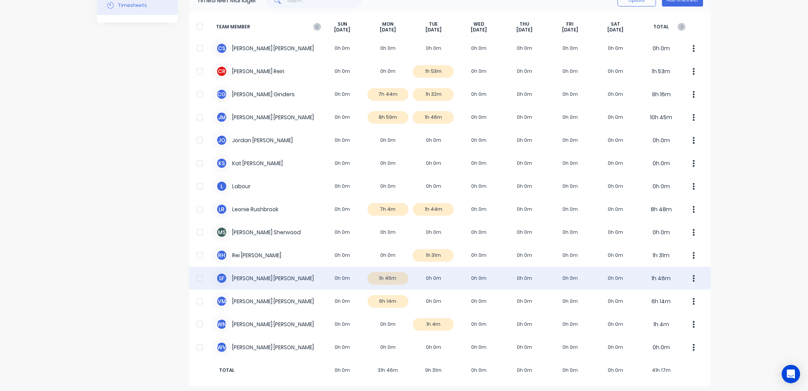
click at [386, 280] on div "s f sam fenton 0h 0m 1h 46m 0h 0m 0h 0m 0h 0m 0h 0m 0h 0m 1h 46m" at bounding box center [450, 278] width 522 height 23
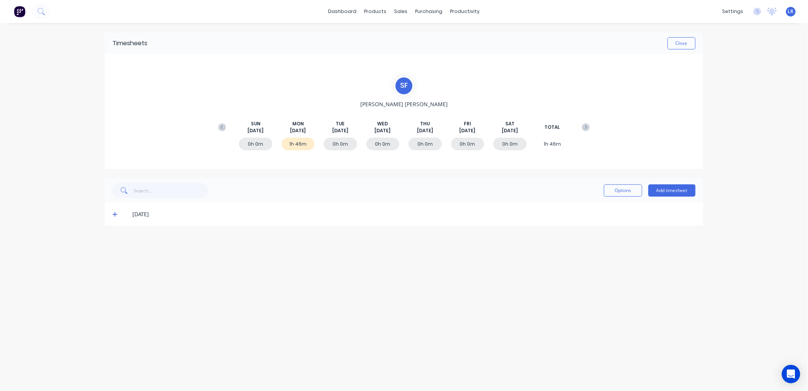
click at [114, 213] on icon at bounding box center [114, 214] width 5 height 5
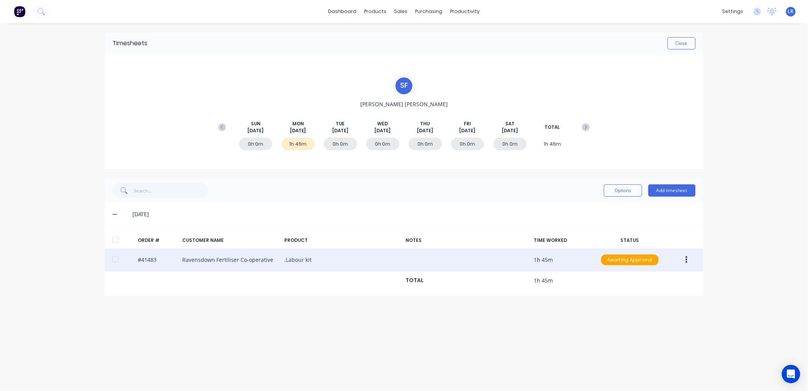
click at [148, 256] on div "#41483 Ravensdown Fertiliser Co-operative .Labour kit 1h 45m Awaiting Approval" at bounding box center [404, 260] width 599 height 23
click at [685, 259] on button "button" at bounding box center [687, 260] width 18 height 14
click at [647, 310] on div "Edit" at bounding box center [659, 310] width 59 height 11
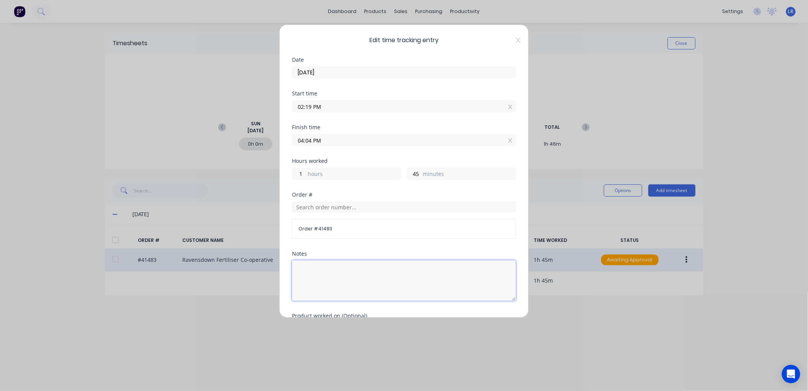
click at [320, 272] on textarea at bounding box center [404, 281] width 224 height 41
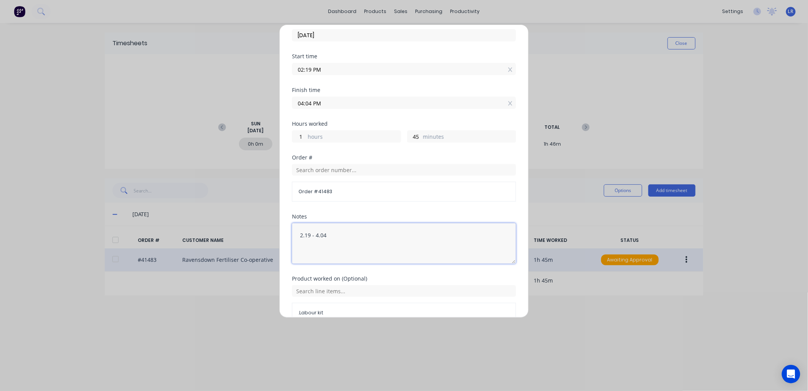
scroll to position [78, 0]
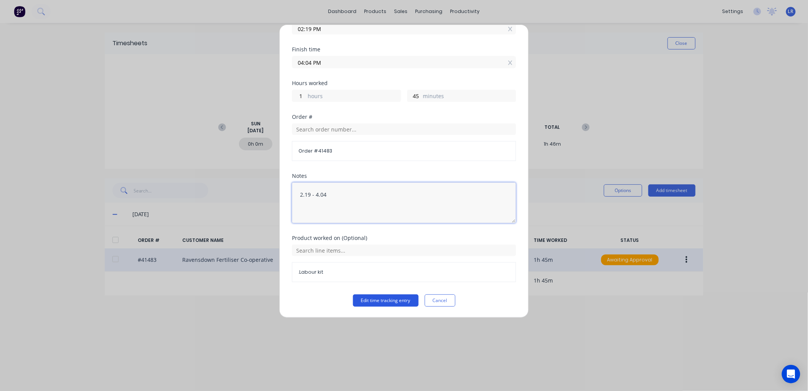
type textarea "2.19 - 4.04"
click at [370, 300] on button "Edit time tracking entry" at bounding box center [386, 301] width 66 height 12
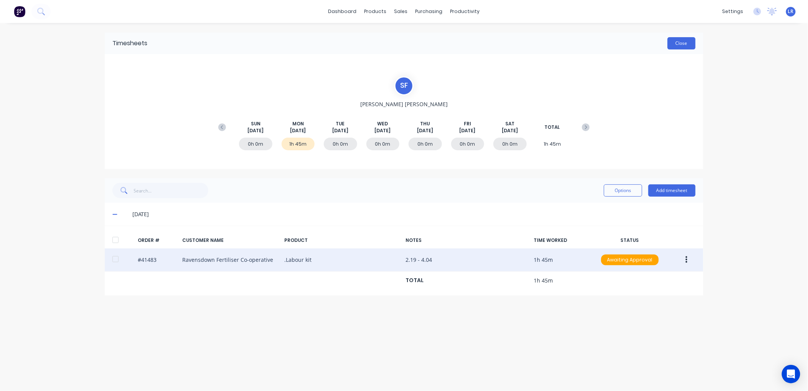
click at [672, 39] on button "Close" at bounding box center [682, 43] width 28 height 12
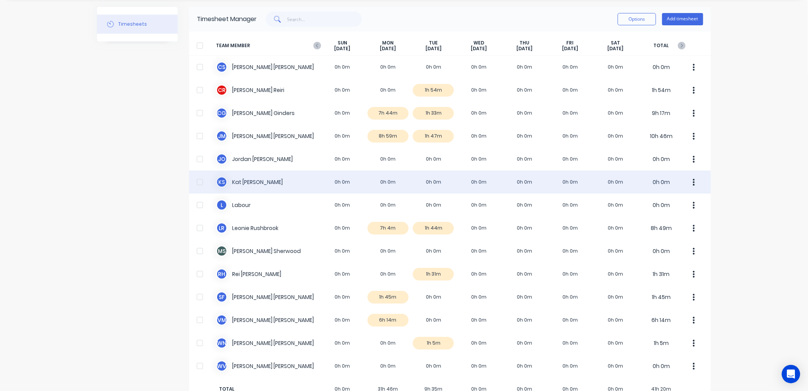
scroll to position [46, 0]
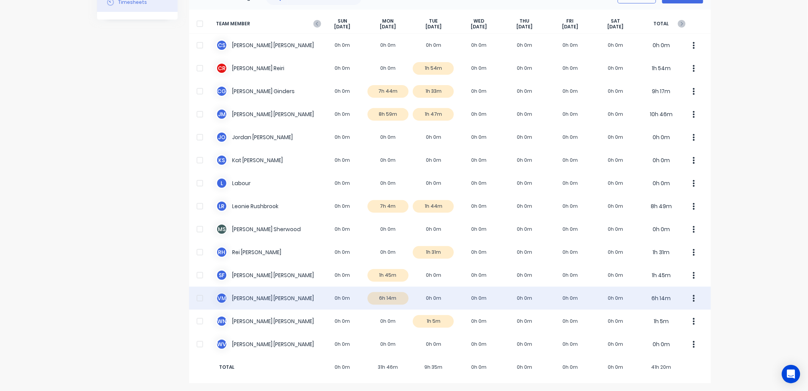
click at [395, 300] on div "V M Vaughn Mooney 0h 0m 6h 14m 0h 0m 0h 0m 0h 0m 0h 0m 0h 0m 6h 14m" at bounding box center [450, 298] width 522 height 23
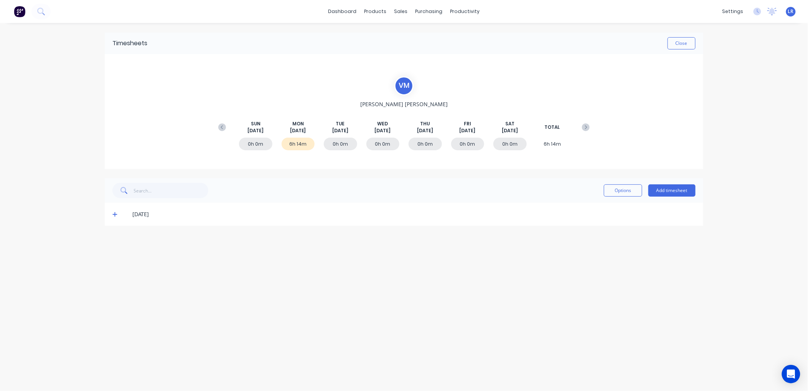
click at [116, 213] on icon at bounding box center [114, 214] width 5 height 5
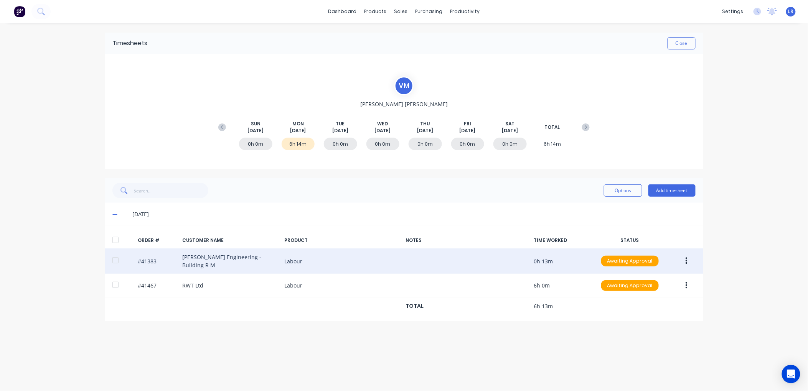
click at [198, 256] on div "#41383 Morgan Engineering - Building R M Labour 0h 13m Awaiting Approval" at bounding box center [404, 262] width 599 height 26
click at [198, 259] on div "#41383 Morgan Engineering - Building R M Labour 0h 13m Awaiting Approval" at bounding box center [404, 262] width 599 height 26
click at [688, 259] on button "button" at bounding box center [687, 261] width 18 height 14
click at [645, 310] on div "Edit" at bounding box center [659, 312] width 59 height 11
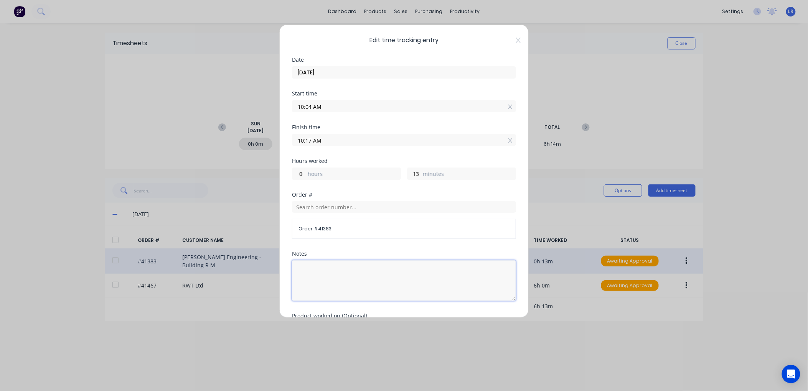
click at [310, 269] on textarea at bounding box center [404, 281] width 224 height 41
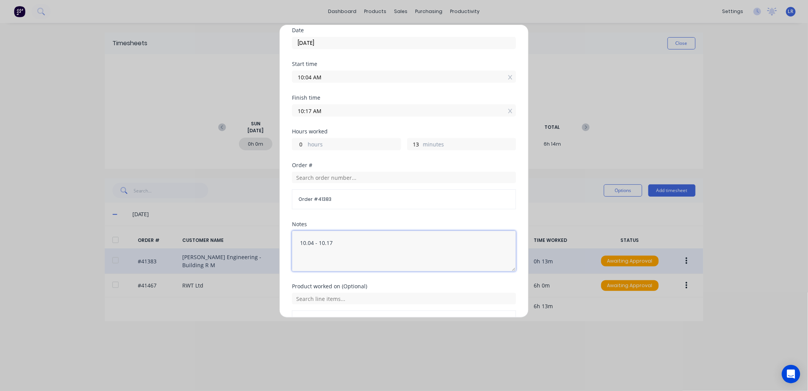
scroll to position [78, 0]
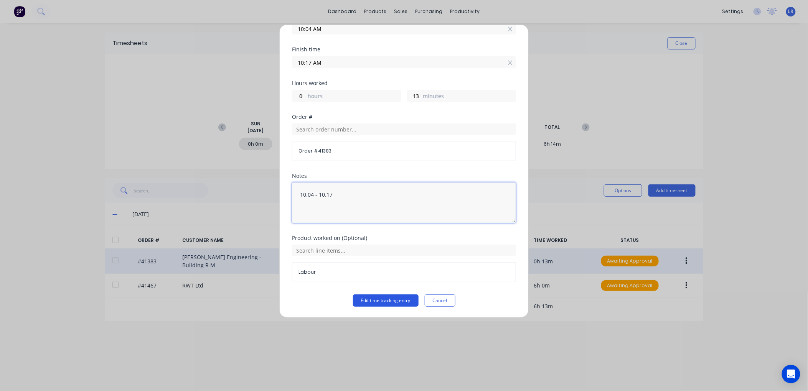
type textarea "10.04 - 10.17"
click at [388, 298] on button "Edit time tracking entry" at bounding box center [386, 301] width 66 height 12
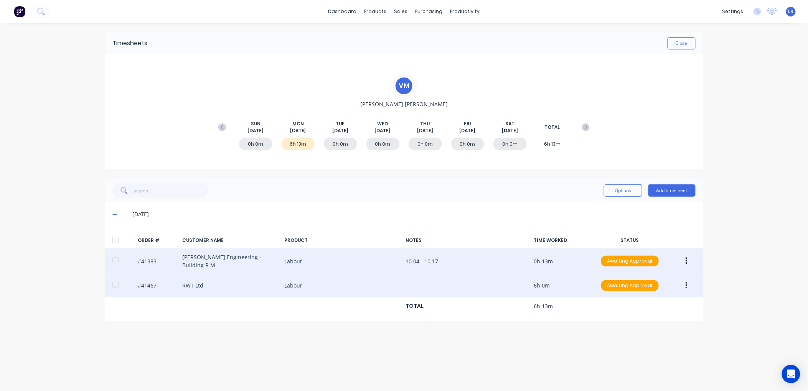
click at [683, 283] on button "button" at bounding box center [687, 286] width 18 height 14
click at [634, 332] on div "Edit" at bounding box center [659, 336] width 59 height 11
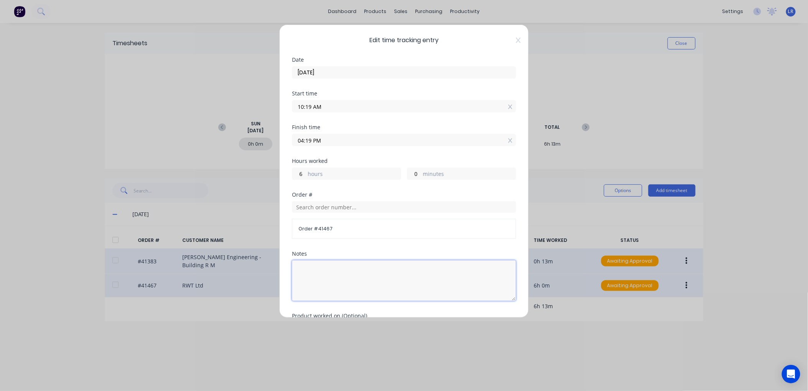
click at [317, 268] on textarea at bounding box center [404, 281] width 224 height 41
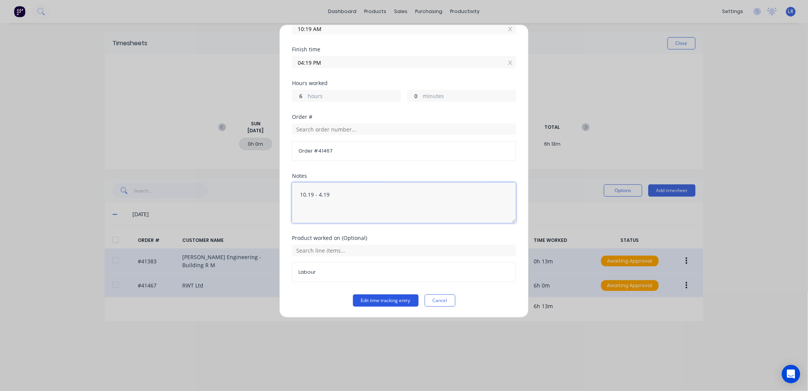
type textarea "10.19 - 4.19"
click at [375, 298] on button "Edit time tracking entry" at bounding box center [386, 301] width 66 height 12
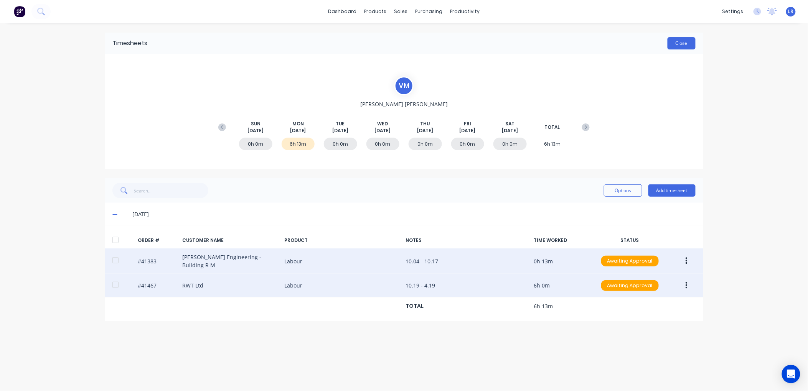
click at [688, 41] on button "Close" at bounding box center [682, 43] width 28 height 12
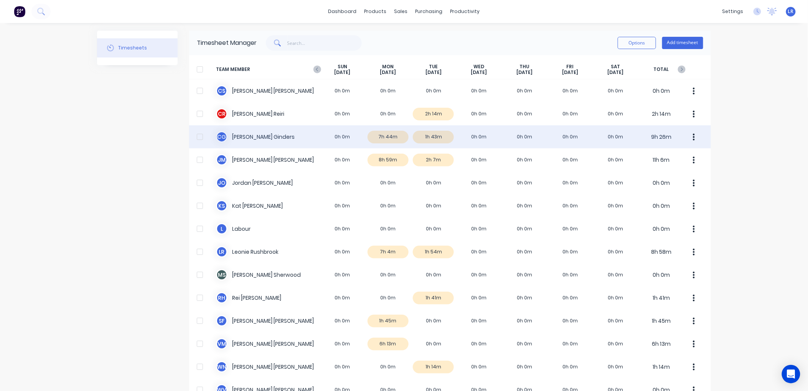
click at [393, 137] on div "C G Cody Ginders 0h 0m 7h 44m 1h 43m 0h 0m 0h 0m 0h 0m 0h 0m 9h 26m" at bounding box center [450, 136] width 522 height 23
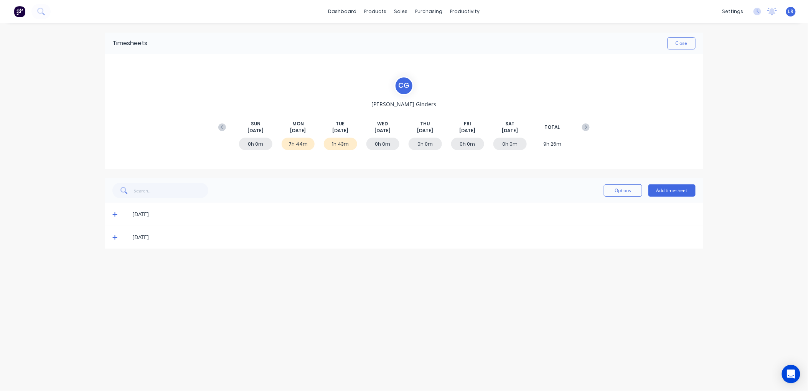
click at [116, 213] on icon at bounding box center [114, 214] width 5 height 5
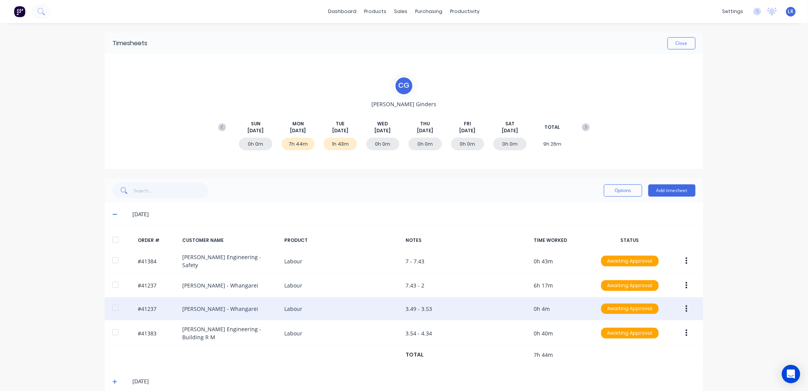
click at [686, 305] on icon "button" at bounding box center [687, 309] width 2 height 8
click at [641, 355] on div "Edit" at bounding box center [659, 360] width 59 height 11
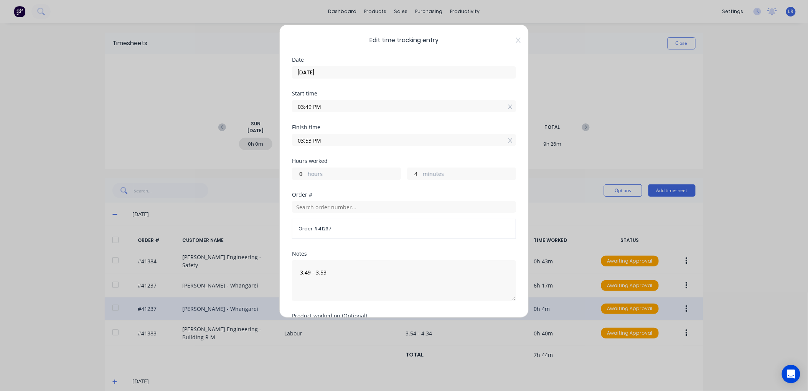
click at [312, 107] on input "03:49 PM" at bounding box center [403, 107] width 223 height 12
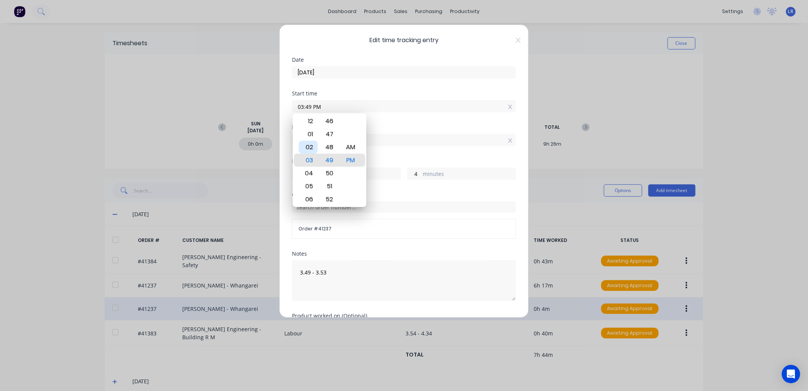
click at [308, 146] on div "02" at bounding box center [308, 147] width 19 height 13
type input "02:49 PM"
type input "1"
type input "02:46 PM"
type input "7"
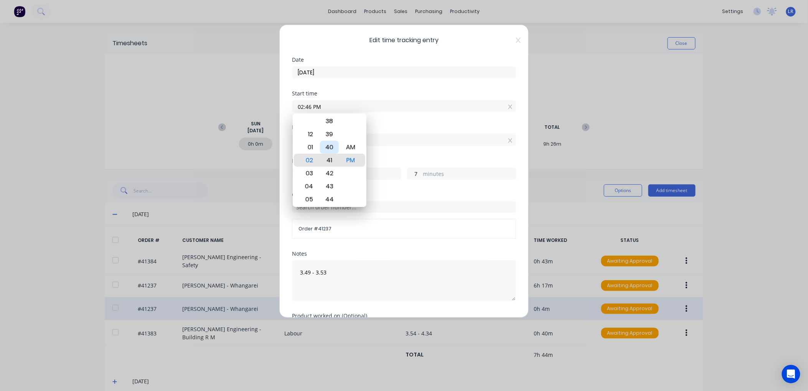
type input "02:41 PM"
type input "12"
type input "02:40 PM"
type input "13"
type input "02:36 PM"
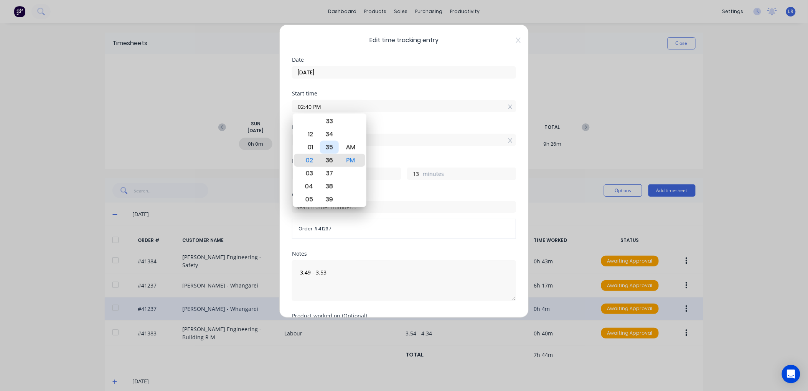
type input "17"
type input "02:32 PM"
type input "21"
click at [328, 130] on div "30" at bounding box center [329, 134] width 19 height 13
type input "02:30 PM"
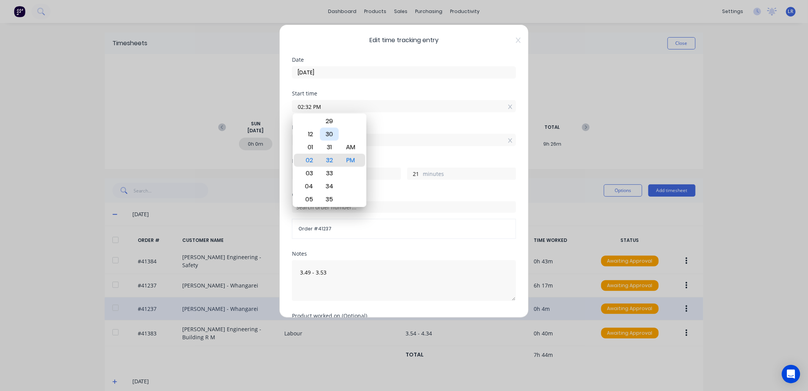
type input "23"
click at [386, 232] on span "Order # 41237" at bounding box center [404, 229] width 211 height 7
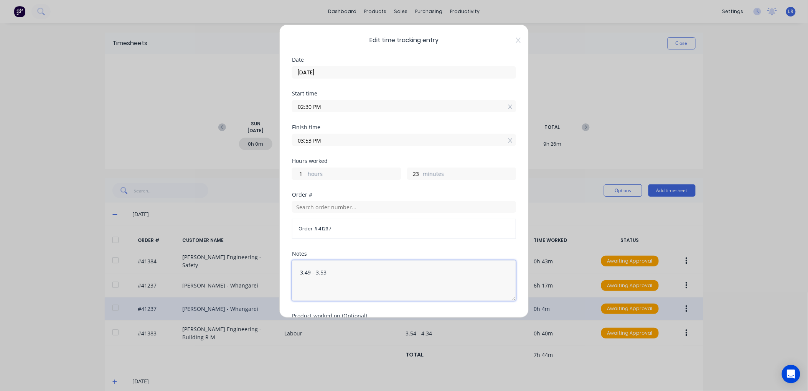
drag, startPoint x: 310, startPoint y: 272, endPoint x: 293, endPoint y: 269, distance: 17.0
click at [293, 269] on textarea "3.49 - 3.53" at bounding box center [404, 281] width 224 height 41
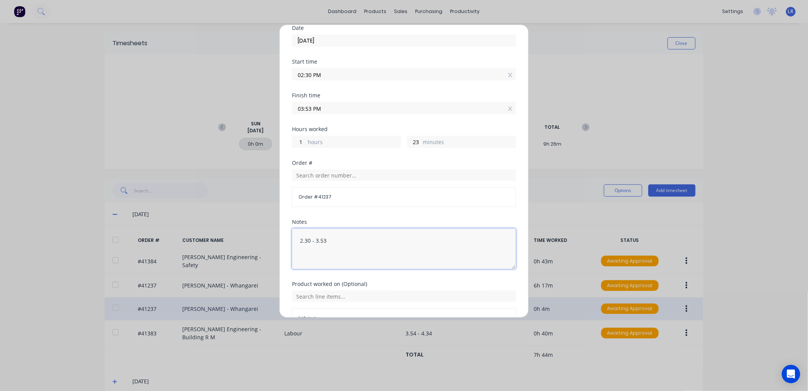
scroll to position [78, 0]
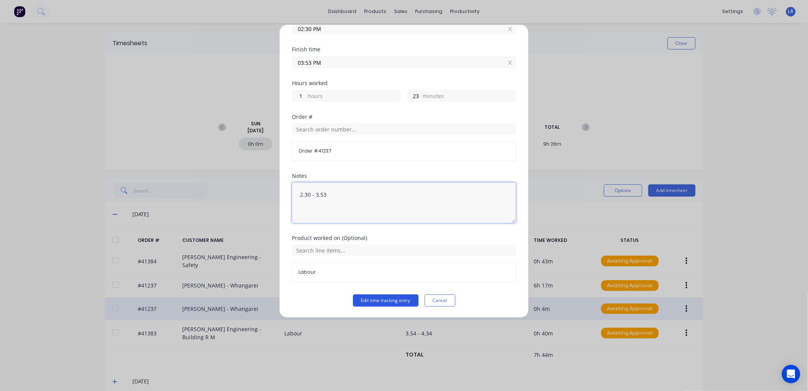
type textarea "2.30 - 3.53"
click at [371, 300] on button "Edit time tracking entry" at bounding box center [386, 301] width 66 height 12
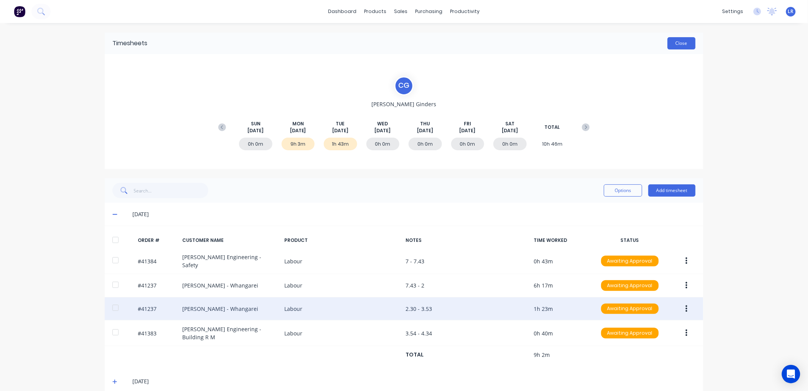
click at [678, 41] on button "Close" at bounding box center [682, 43] width 28 height 12
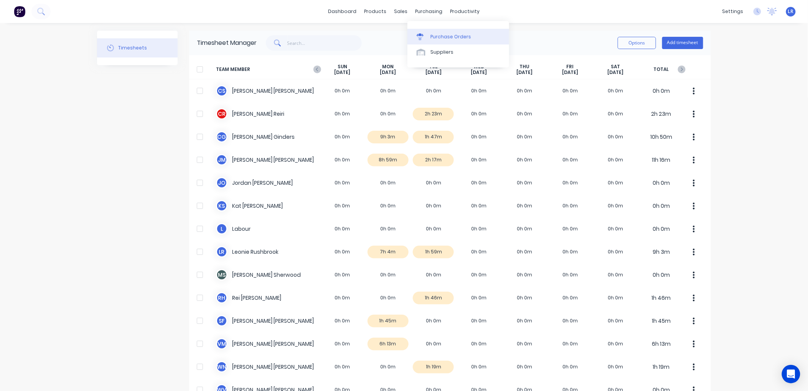
click at [435, 33] on div "Purchase Orders" at bounding box center [451, 36] width 41 height 7
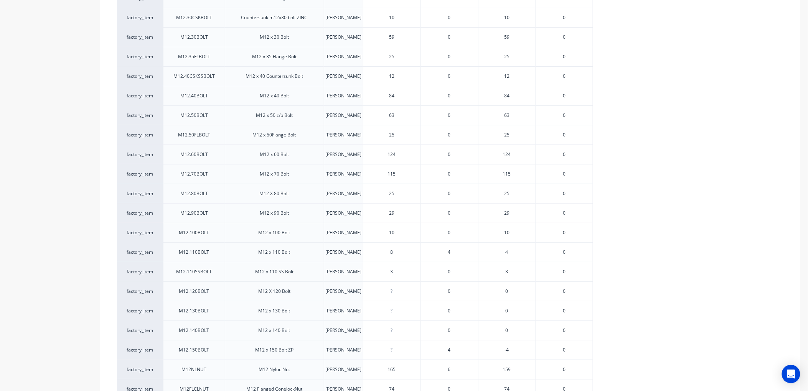
scroll to position [938, 0]
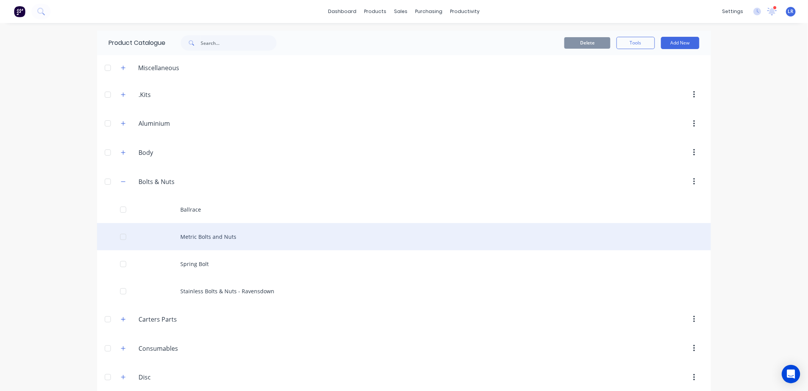
click at [193, 233] on div "Metric Bolts and Nuts" at bounding box center [404, 236] width 614 height 27
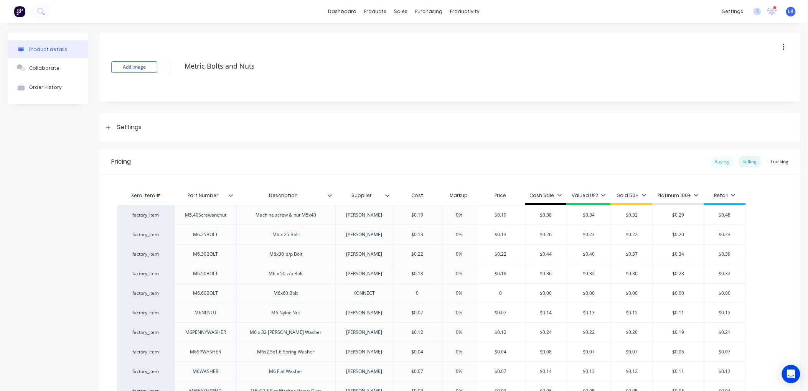
click at [719, 163] on div "Buying" at bounding box center [722, 162] width 22 height 12
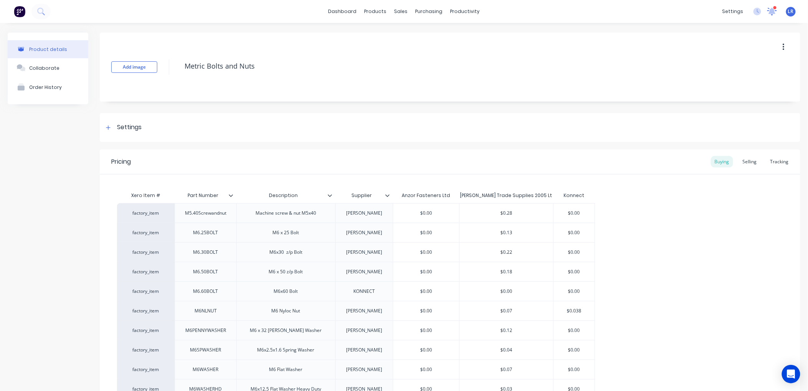
click at [767, 11] on icon at bounding box center [772, 11] width 11 height 9
type textarea "x"
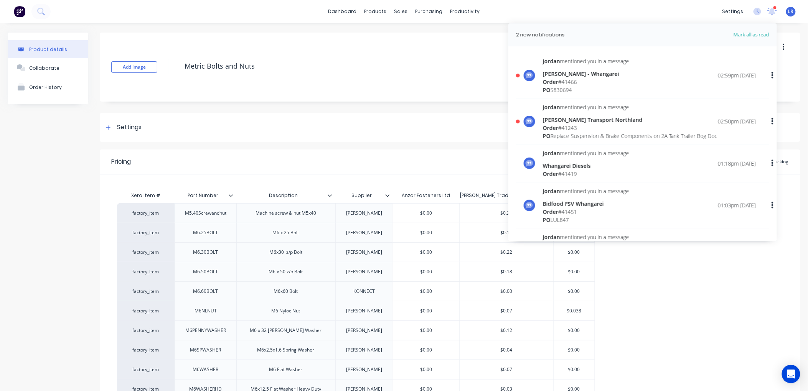
click at [554, 131] on div "Order # 41243" at bounding box center [630, 128] width 175 height 8
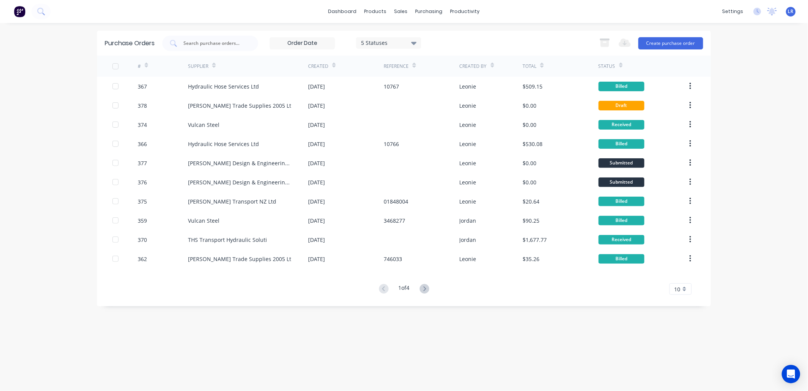
click at [145, 62] on div at bounding box center [146, 65] width 3 height 12
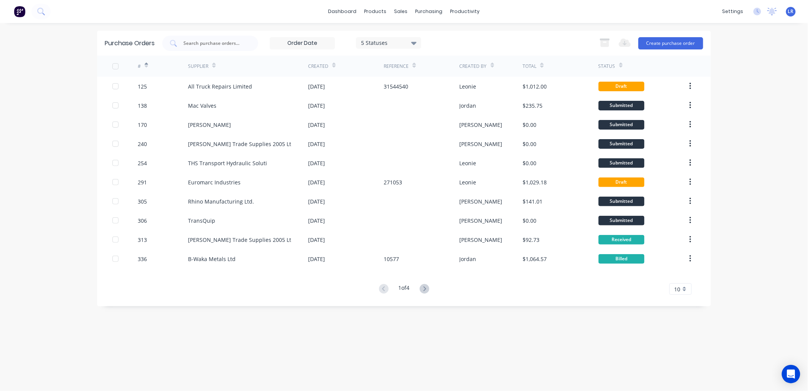
click at [148, 63] on div "#" at bounding box center [163, 66] width 51 height 21
click at [146, 63] on icon at bounding box center [146, 66] width 3 height 6
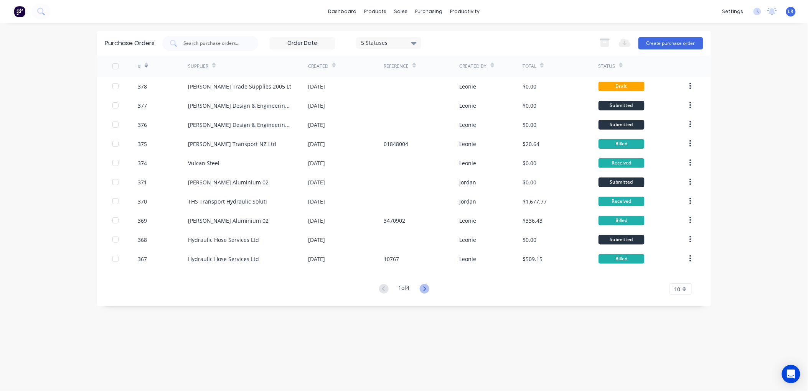
click at [425, 287] on icon at bounding box center [424, 289] width 3 height 5
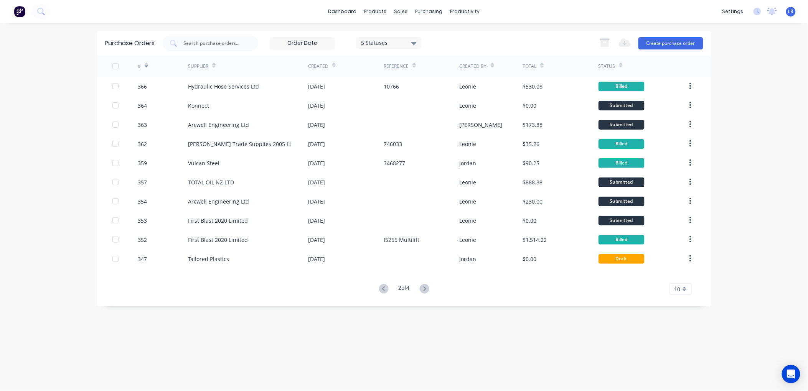
click at [425, 287] on icon at bounding box center [424, 289] width 3 height 5
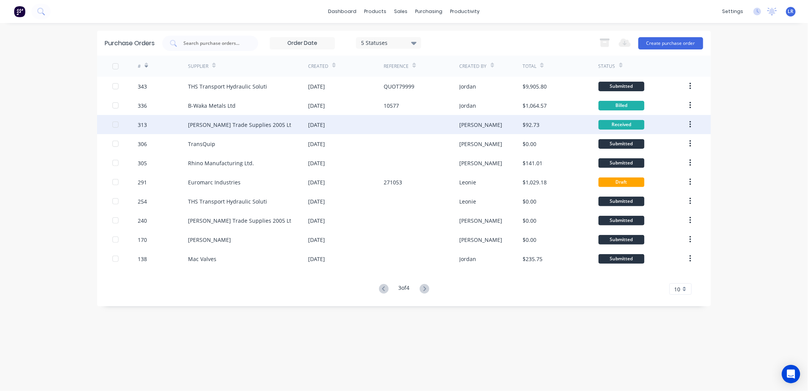
click at [239, 121] on div "[PERSON_NAME] Trade Supplies 2005 Lt" at bounding box center [239, 125] width 103 height 8
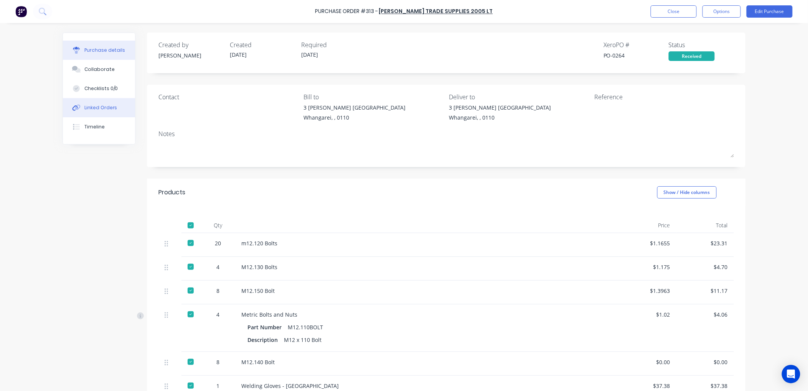
click at [99, 104] on div "Linked Orders" at bounding box center [100, 107] width 33 height 7
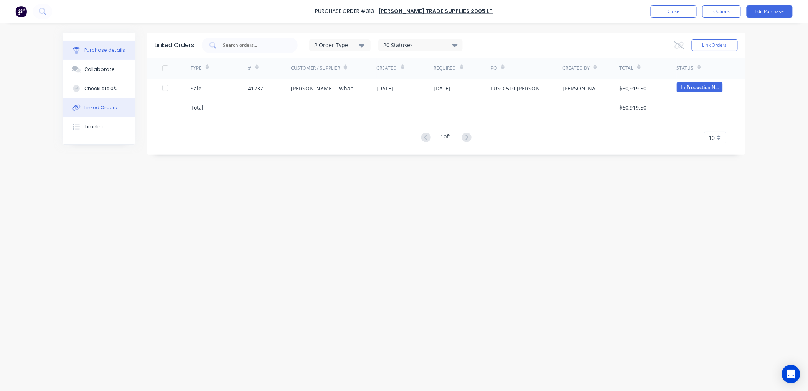
click at [93, 49] on div "Purchase details" at bounding box center [104, 50] width 41 height 7
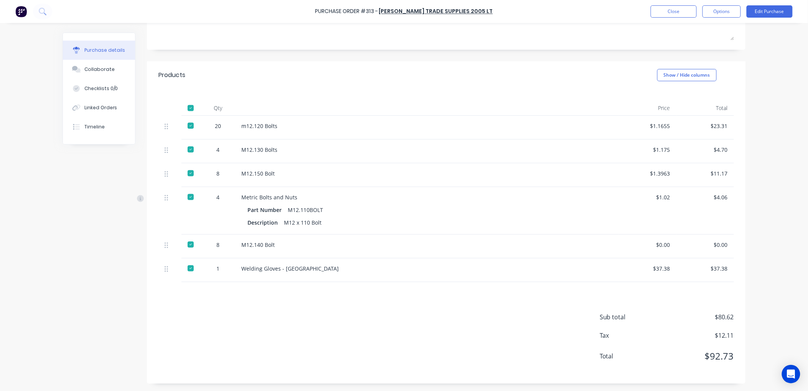
scroll to position [118, 0]
click at [764, 11] on button "Edit Purchase" at bounding box center [770, 11] width 46 height 12
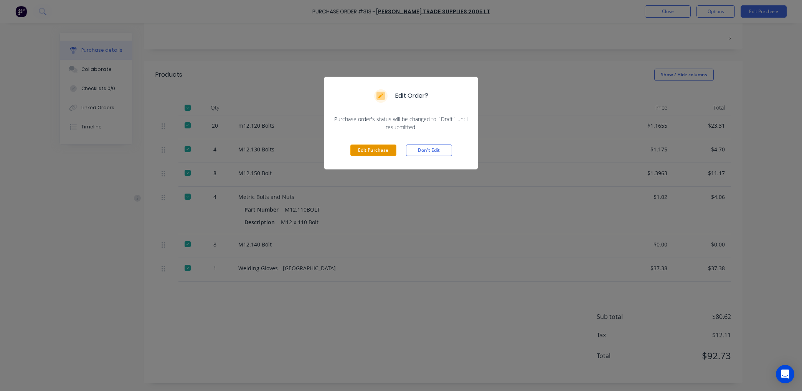
click at [367, 152] on button "Edit Purchase" at bounding box center [373, 151] width 46 height 12
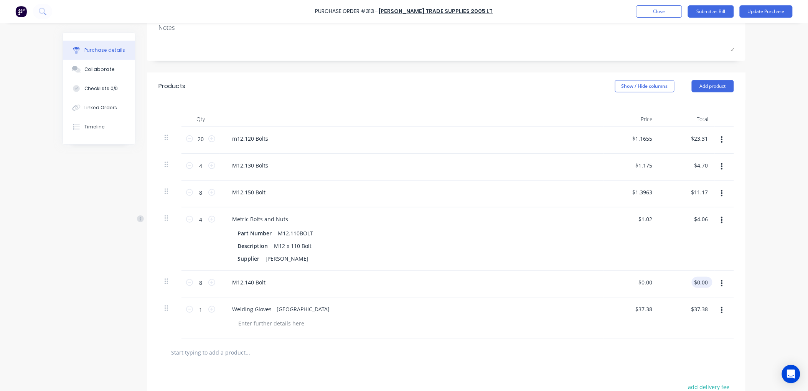
drag, startPoint x: 708, startPoint y: 280, endPoint x: 702, endPoint y: 283, distance: 6.4
click at [702, 282] on div "$0.00 $0.00" at bounding box center [702, 282] width 21 height 11
click at [703, 284] on input "0.00" at bounding box center [701, 282] width 18 height 11
type input "0"
type input "1.375"
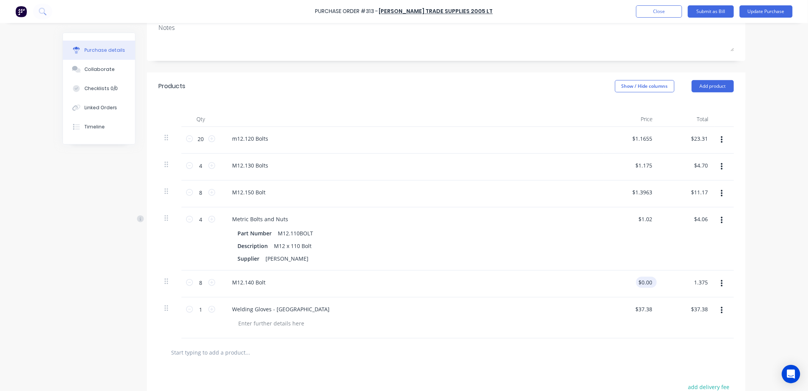
type input "0.1725"
type input "$1.38"
click at [649, 282] on input "0.1725" at bounding box center [645, 282] width 18 height 11
type input "$0.1725"
drag, startPoint x: 651, startPoint y: 279, endPoint x: 657, endPoint y: 289, distance: 11.7
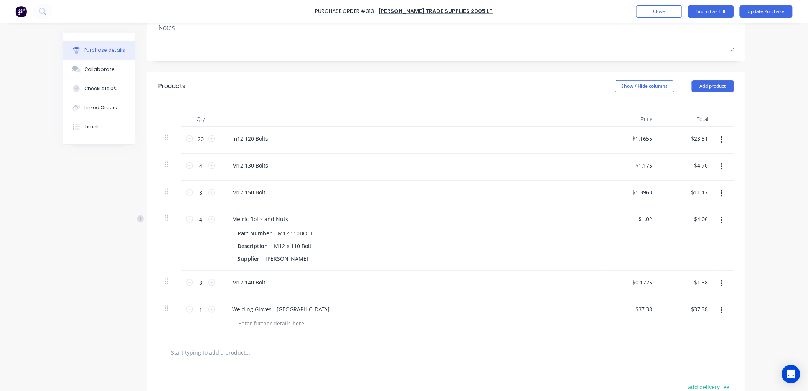
click at [630, 283] on div "$0.1725 $0.1725" at bounding box center [643, 282] width 27 height 11
click at [707, 282] on div "$1.38 $1.38" at bounding box center [702, 282] width 21 height 11
click at [705, 282] on input "1.38" at bounding box center [702, 282] width 15 height 11
drag, startPoint x: 705, startPoint y: 282, endPoint x: 692, endPoint y: 283, distance: 13.1
click at [695, 283] on input "1.38" at bounding box center [702, 282] width 15 height 11
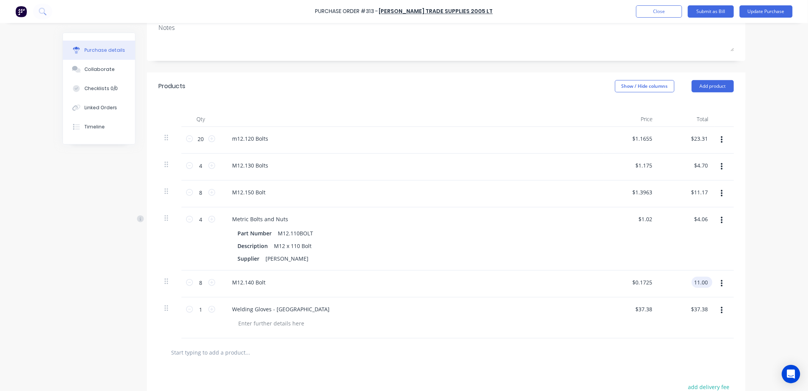
type input "11.00"
type input "$1.375"
type input "$11.00"
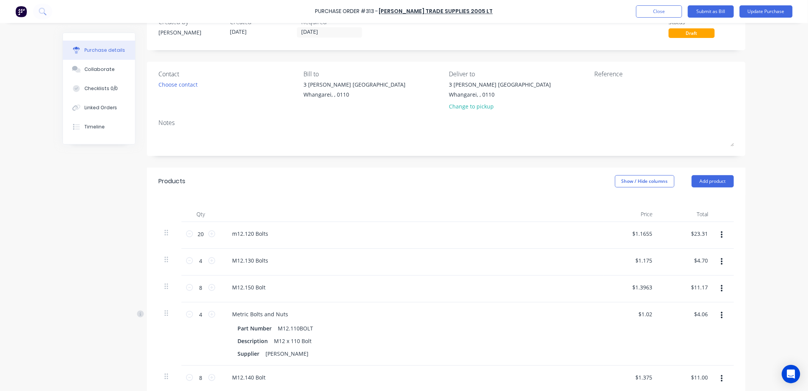
scroll to position [15, 0]
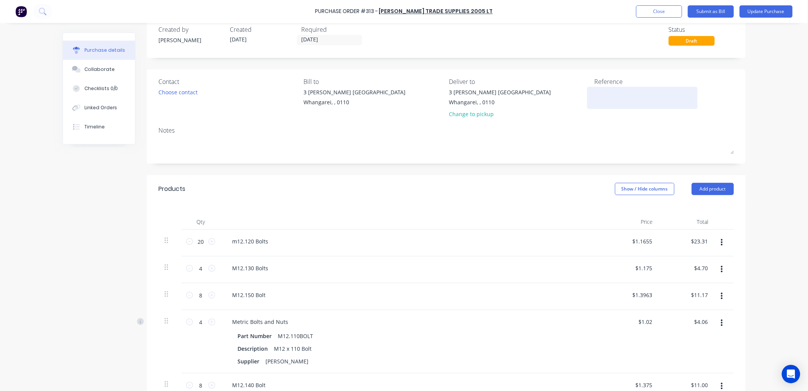
click at [602, 102] on textarea at bounding box center [642, 96] width 96 height 17
type textarea "745469"
click at [706, 8] on button "Submit as Bill" at bounding box center [711, 11] width 46 height 12
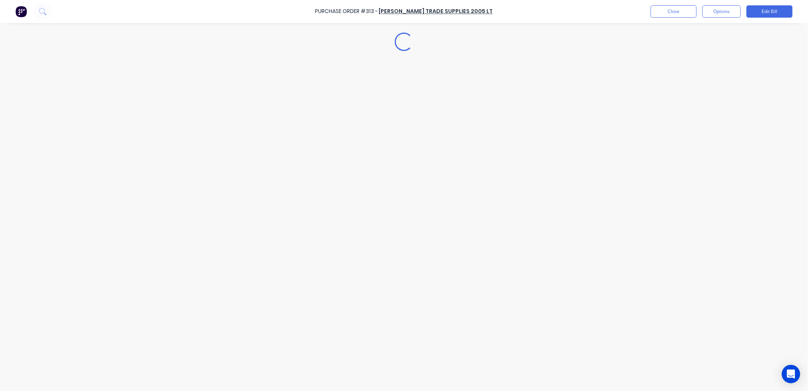
scroll to position [0, 0]
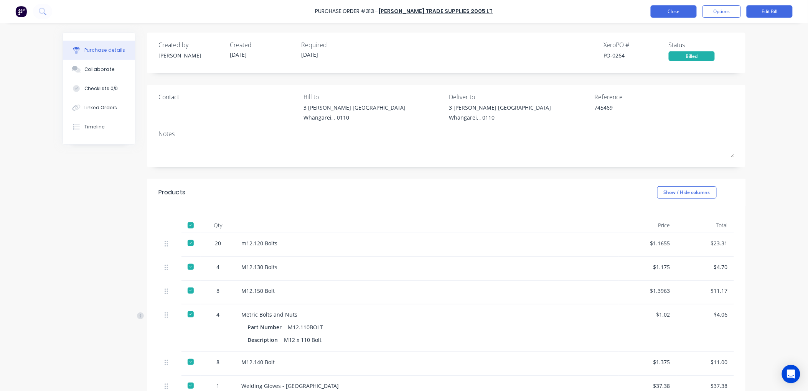
click at [674, 10] on button "Close" at bounding box center [674, 11] width 46 height 12
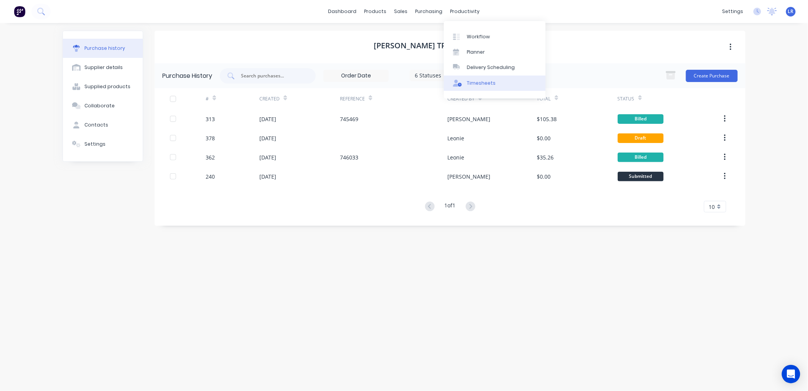
click at [486, 83] on div "Timesheets" at bounding box center [481, 83] width 29 height 7
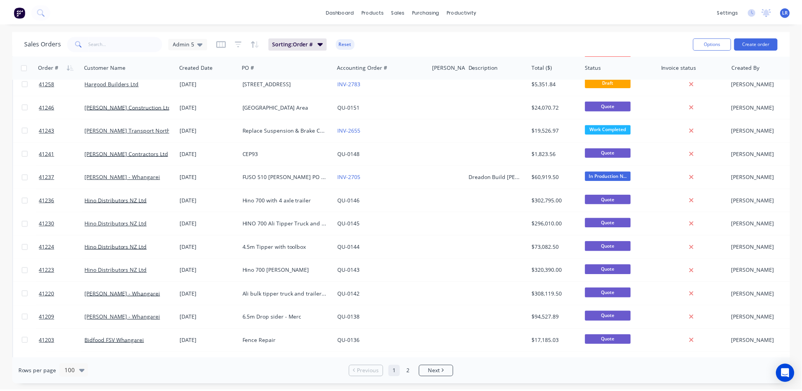
scroll to position [1813, 0]
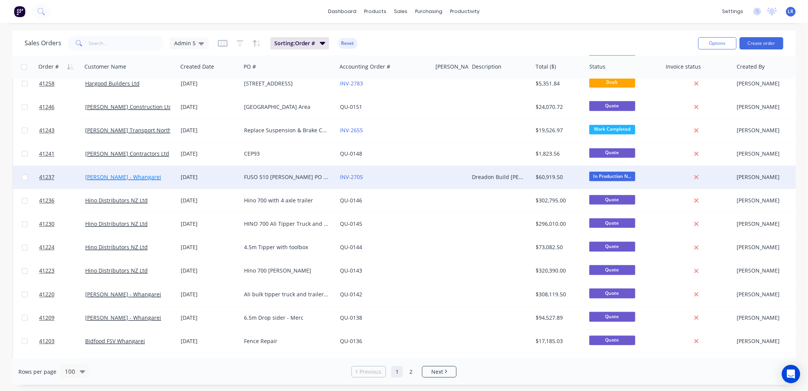
click at [127, 176] on link "[PERSON_NAME] - Whangarei" at bounding box center [123, 177] width 76 height 7
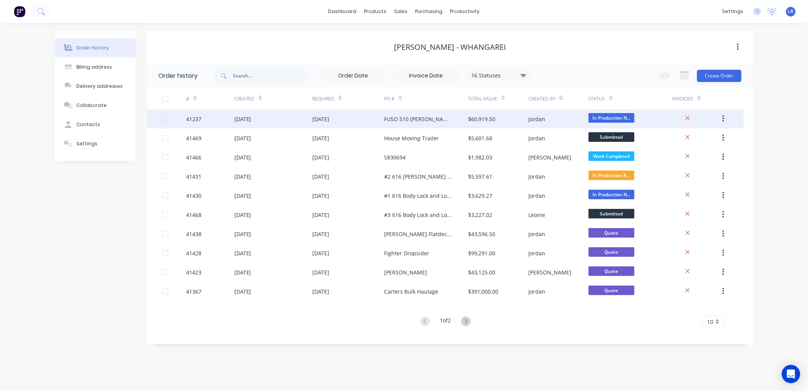
click at [213, 116] on div "41237" at bounding box center [211, 118] width 48 height 19
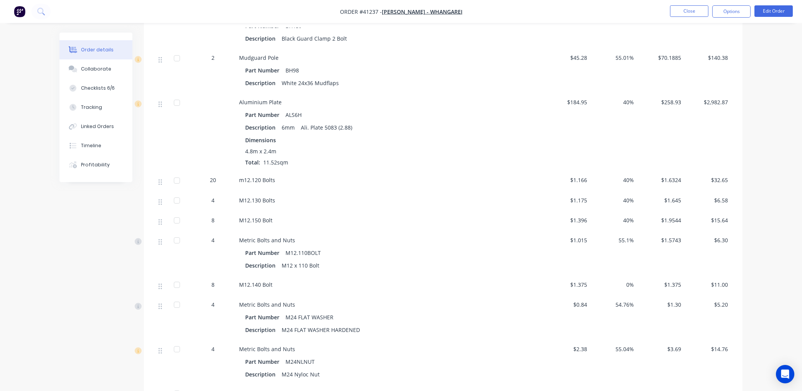
scroll to position [2388, 0]
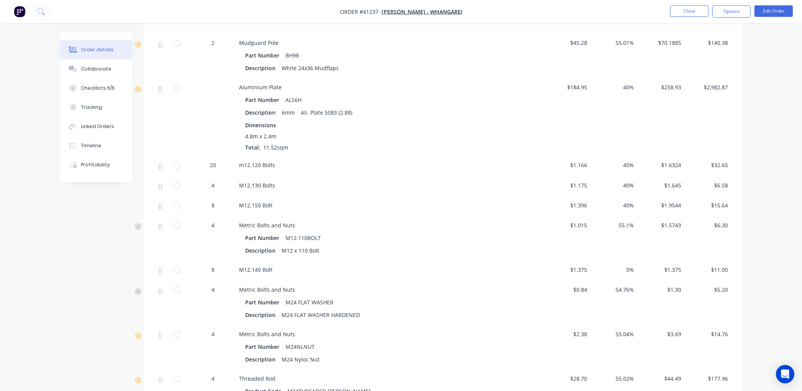
click at [619, 272] on span "0%" at bounding box center [613, 270] width 41 height 8
click at [775, 10] on button "Edit Order" at bounding box center [773, 11] width 38 height 12
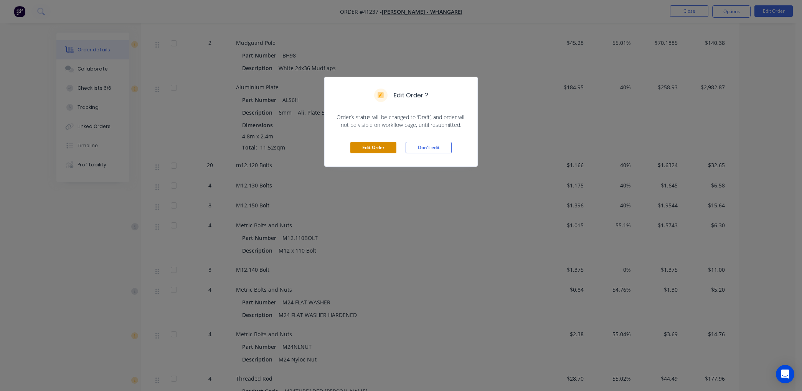
click at [366, 151] on button "Edit Order" at bounding box center [373, 148] width 46 height 12
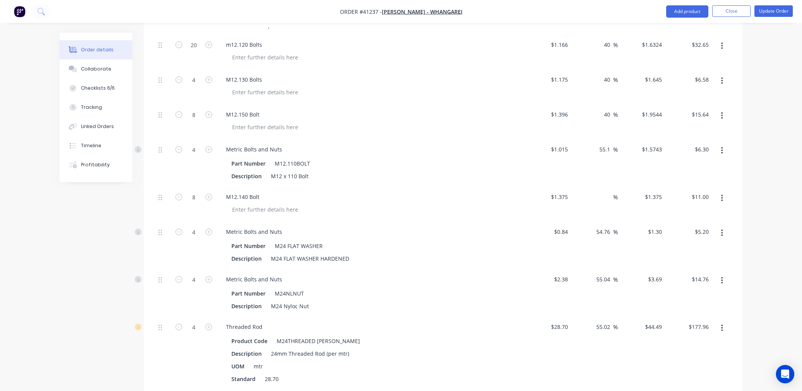
scroll to position [2729, 0]
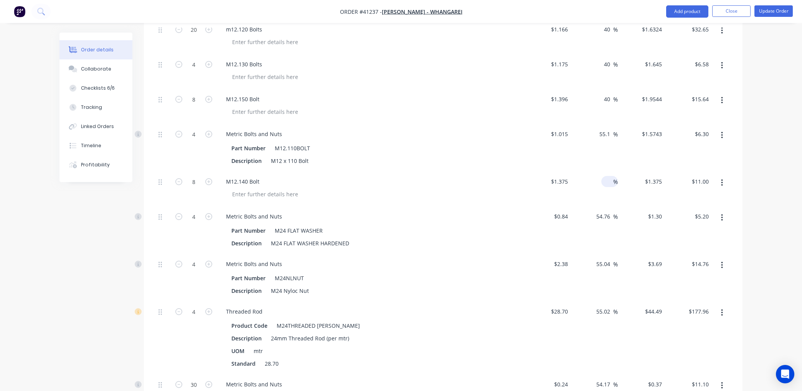
click at [606, 187] on input at bounding box center [608, 181] width 9 height 11
type input "55"
click at [479, 200] on div at bounding box center [373, 194] width 295 height 11
type input "$2.1313"
type input "$17.05"
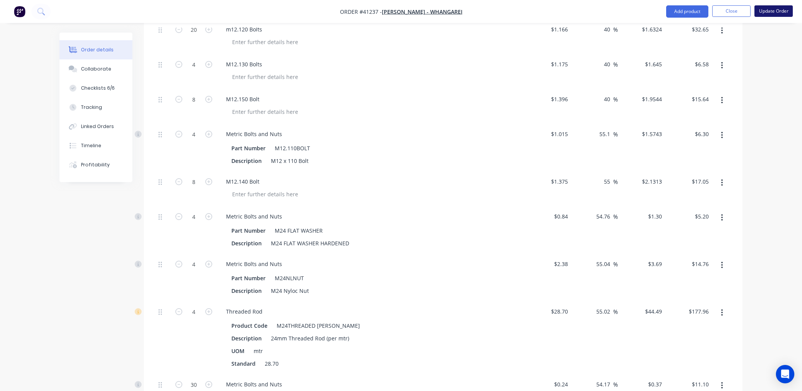
click at [772, 10] on button "Update Order" at bounding box center [773, 11] width 38 height 12
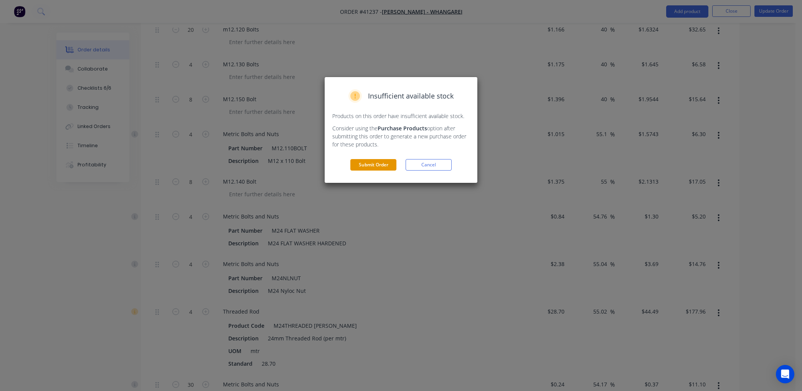
click at [364, 163] on button "Submit Order" at bounding box center [373, 165] width 46 height 12
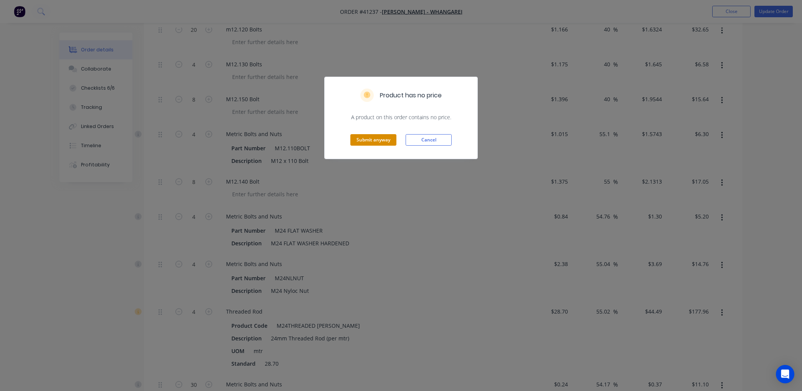
click at [387, 137] on button "Submit anyway" at bounding box center [373, 140] width 46 height 12
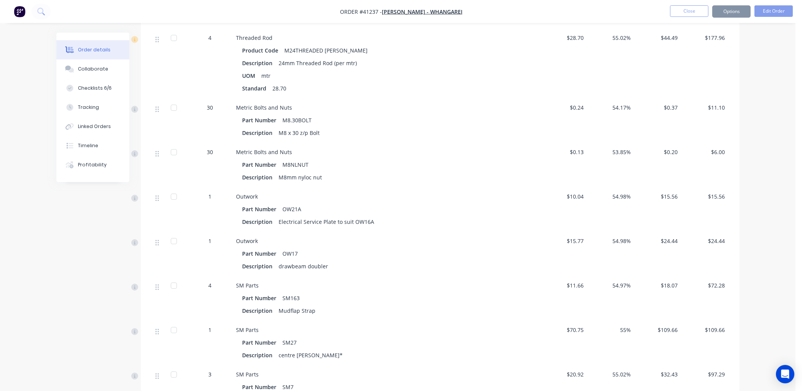
scroll to position [2720, 0]
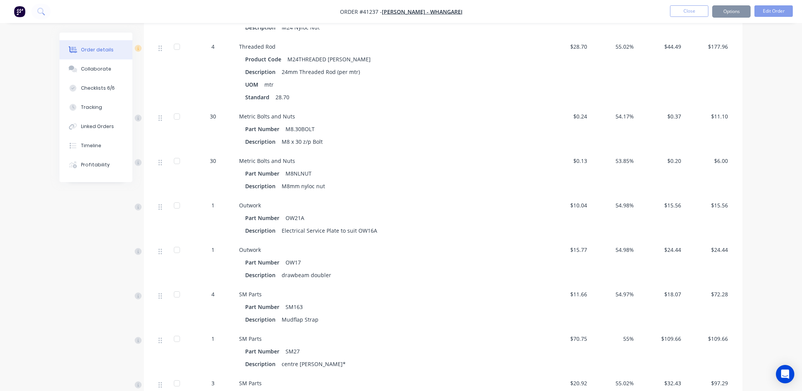
click at [688, 13] on button "Close" at bounding box center [689, 11] width 38 height 12
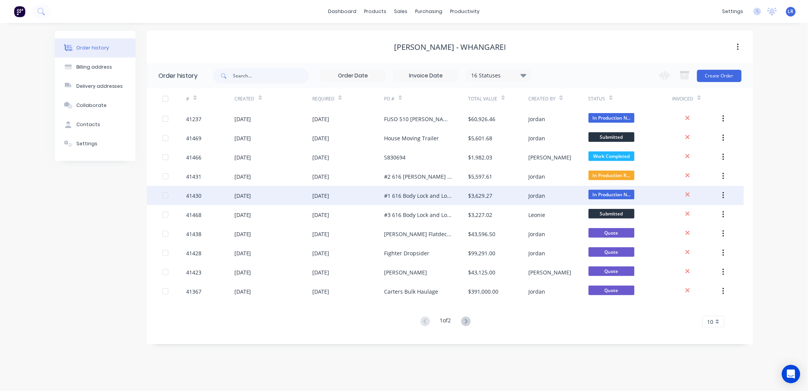
click at [211, 195] on div "41430" at bounding box center [211, 195] width 48 height 19
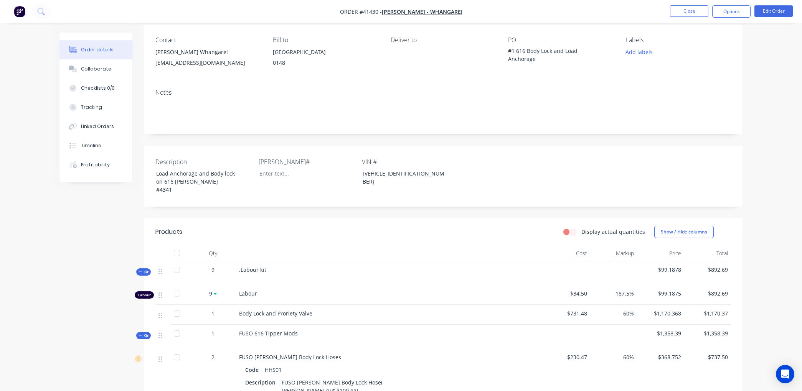
scroll to position [128, 0]
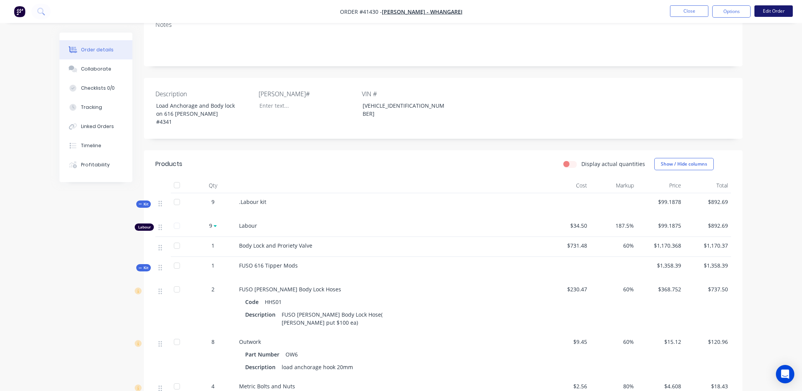
click at [781, 10] on button "Edit Order" at bounding box center [773, 11] width 38 height 12
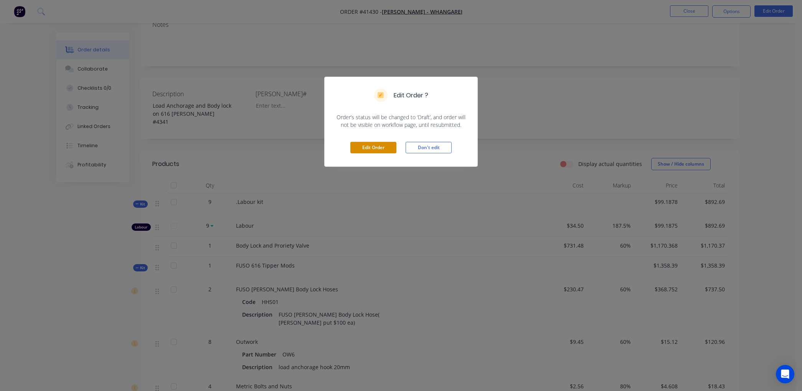
click at [358, 150] on button "Edit Order" at bounding box center [373, 148] width 46 height 12
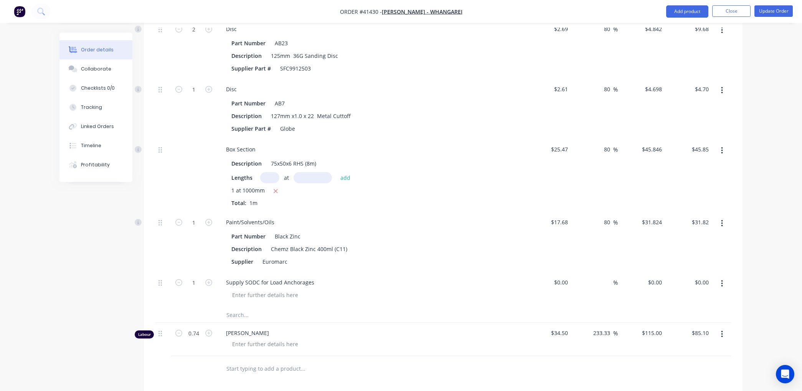
scroll to position [1364, 0]
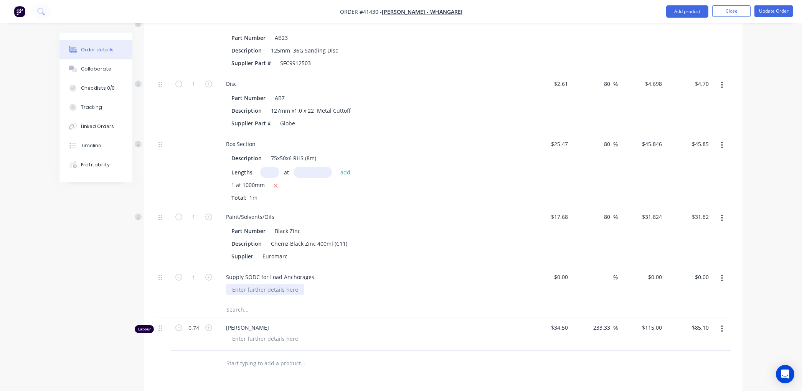
click at [277, 284] on div at bounding box center [265, 289] width 78 height 11
click at [568, 272] on input "$0.00" at bounding box center [562, 277] width 18 height 11
type input "$500.00"
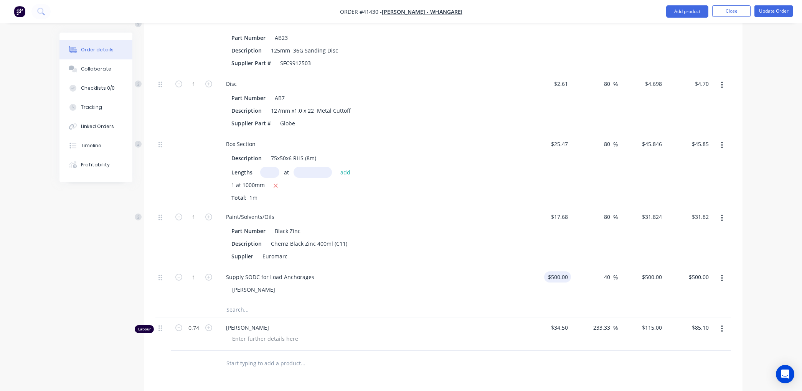
type input "40"
type input "700"
type input "$700.00"
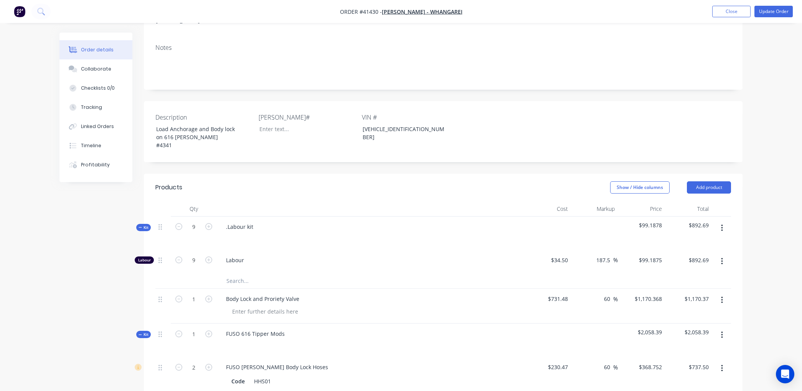
scroll to position [0, 0]
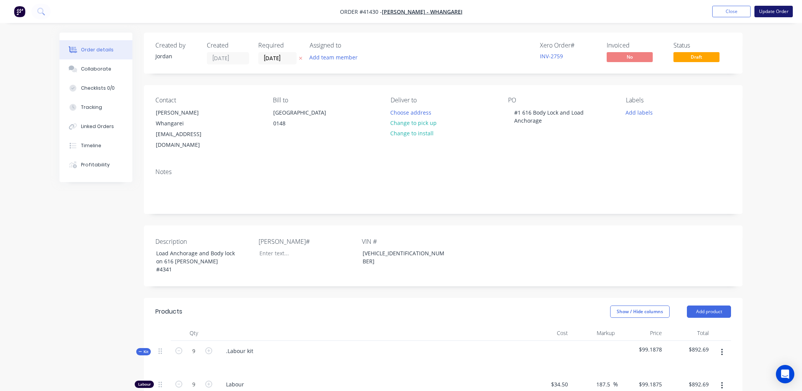
click at [771, 7] on button "Update Order" at bounding box center [773, 12] width 38 height 12
type input "$700.00"
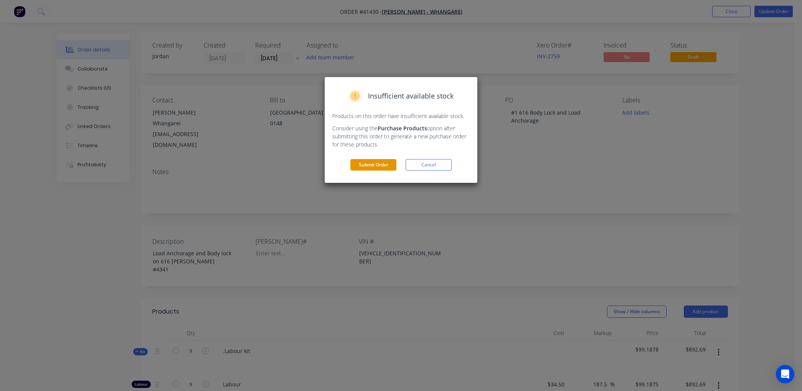
click at [372, 160] on button "Submit Order" at bounding box center [373, 165] width 46 height 12
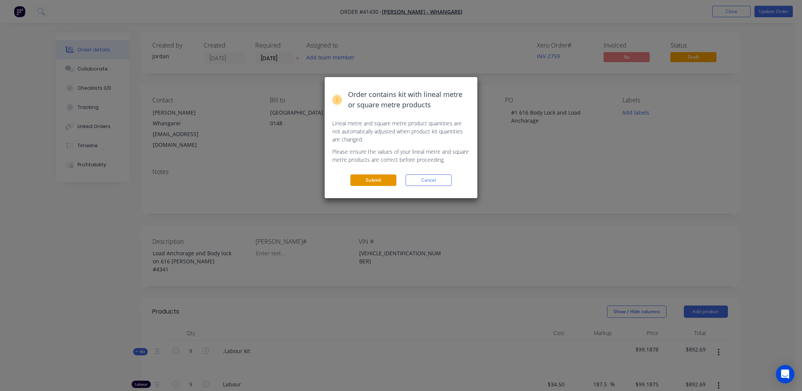
click at [371, 178] on button "Submit" at bounding box center [373, 181] width 46 height 12
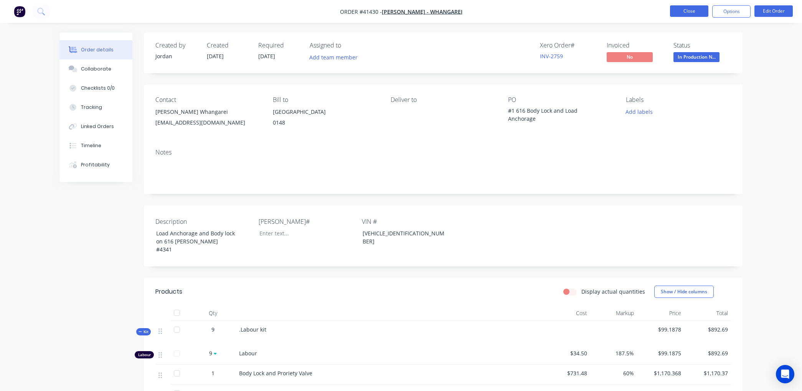
click at [697, 9] on button "Close" at bounding box center [689, 11] width 38 height 12
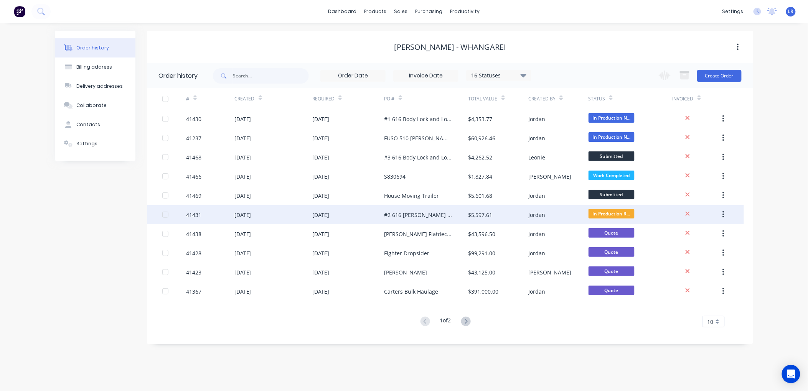
click at [266, 213] on div "[DATE]" at bounding box center [273, 214] width 78 height 19
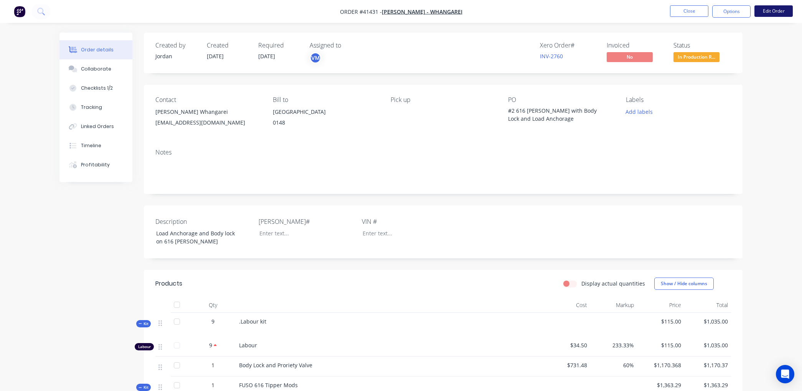
click at [774, 8] on button "Edit Order" at bounding box center [773, 11] width 38 height 12
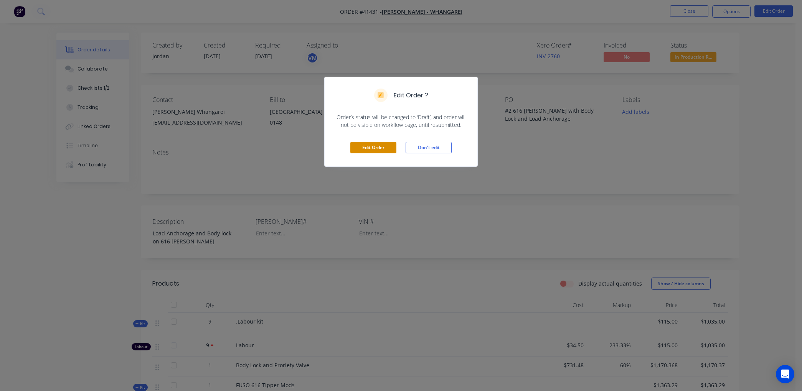
click at [376, 144] on button "Edit Order" at bounding box center [373, 148] width 46 height 12
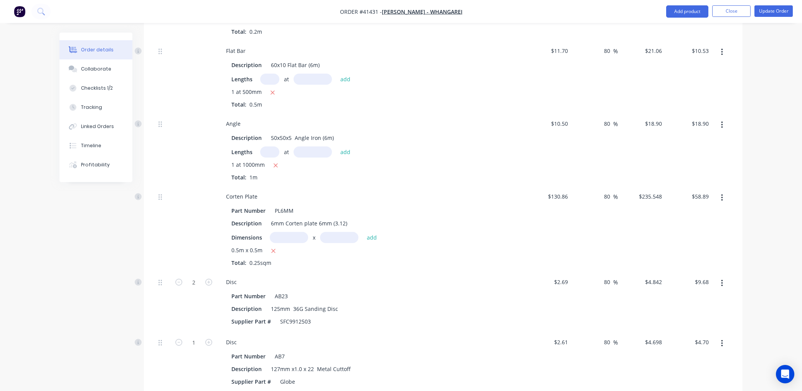
scroll to position [1322, 0]
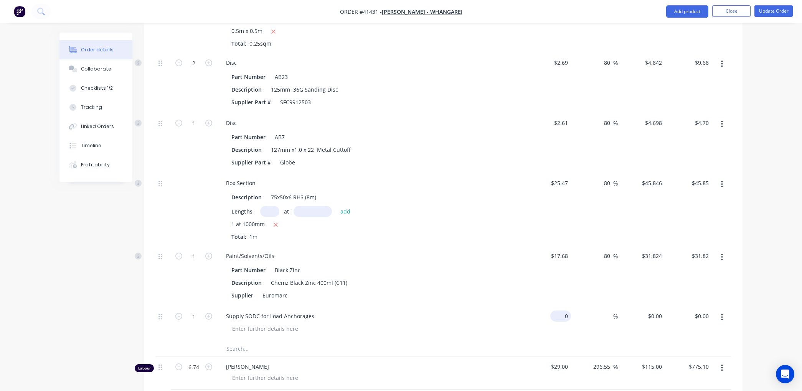
click at [569, 311] on input "0" at bounding box center [562, 316] width 18 height 11
type input "$500.00"
type input "40"
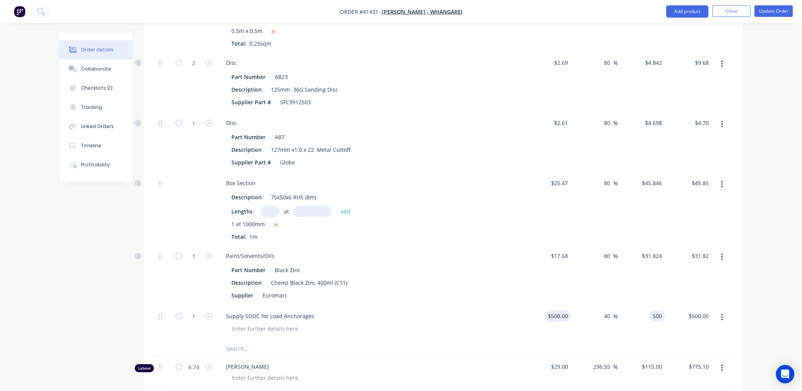
type input "700"
type input "$700.00"
click at [774, 9] on button "Update Order" at bounding box center [773, 11] width 38 height 12
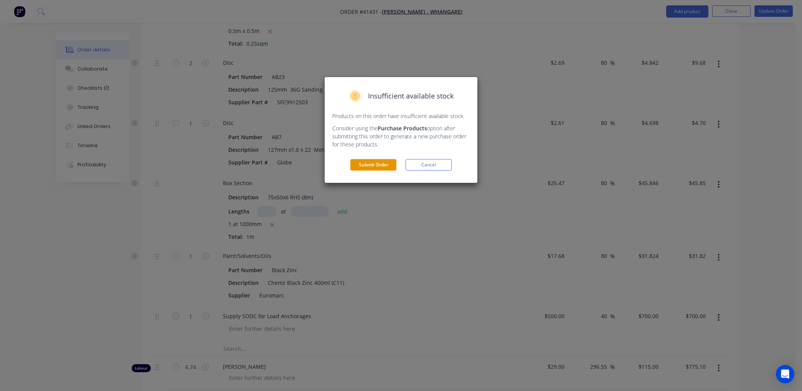
click at [375, 165] on button "Submit Order" at bounding box center [373, 165] width 46 height 12
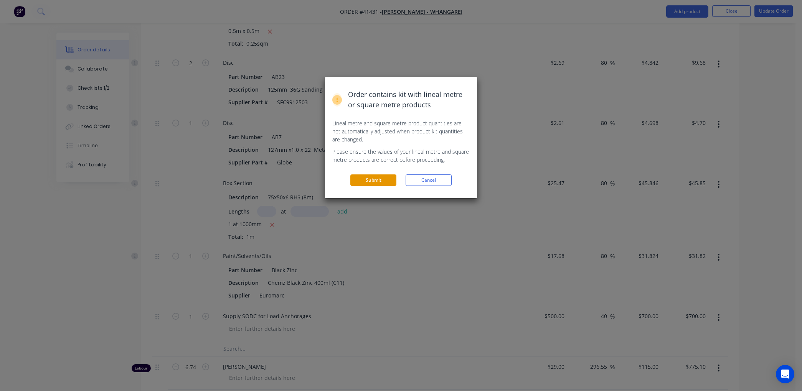
click at [368, 179] on button "Submit" at bounding box center [373, 181] width 46 height 12
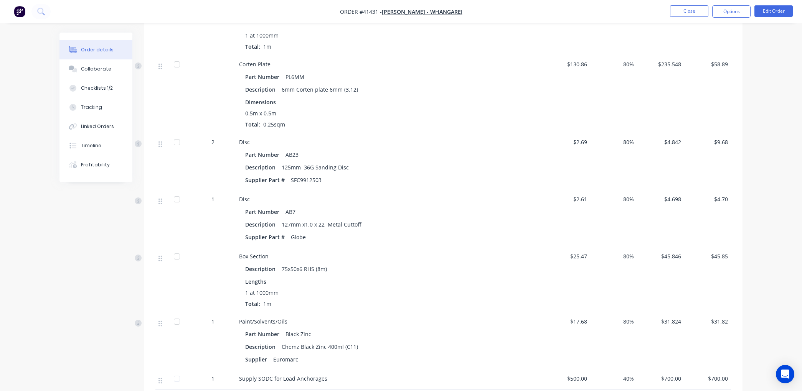
scroll to position [1088, 0]
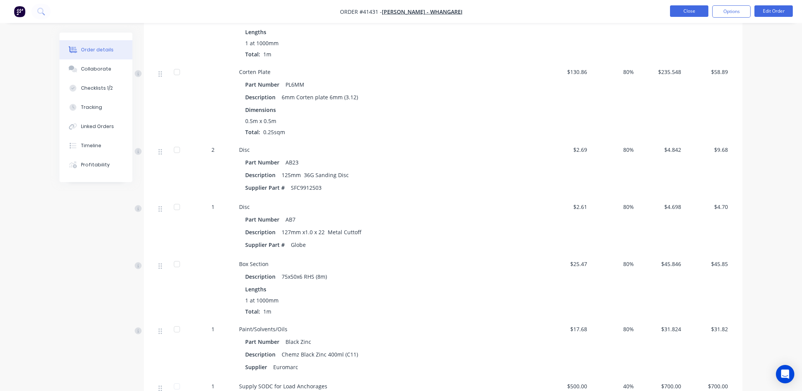
click at [689, 8] on button "Close" at bounding box center [689, 11] width 38 height 12
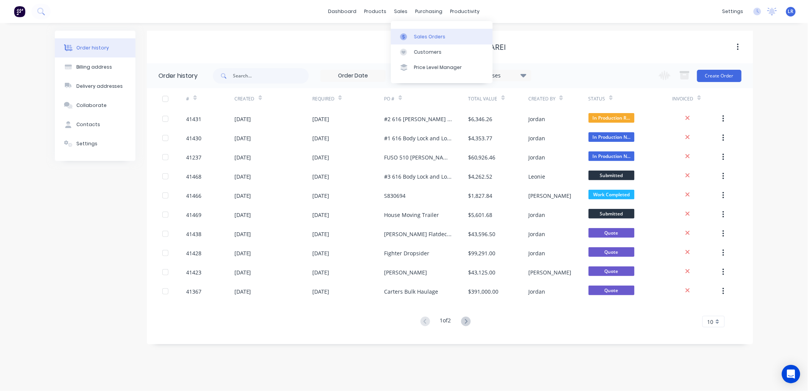
click at [415, 33] on div "Sales Orders" at bounding box center [429, 36] width 31 height 7
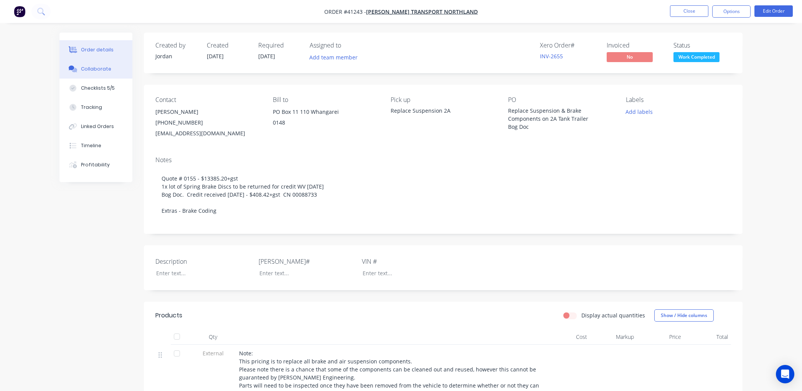
click at [105, 66] on div "Collaborate" at bounding box center [96, 69] width 30 height 7
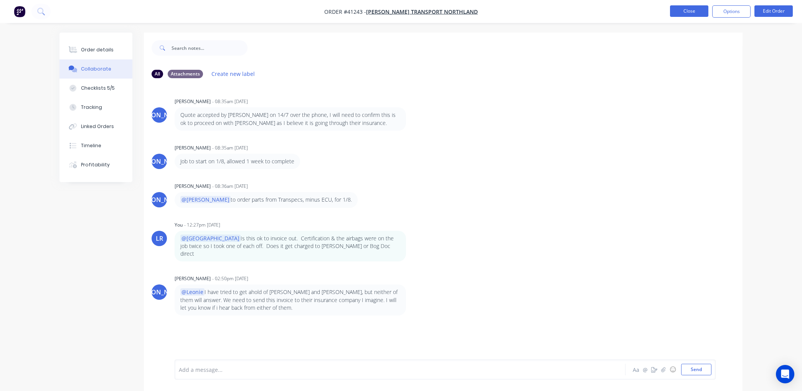
click at [695, 8] on button "Close" at bounding box center [689, 11] width 38 height 12
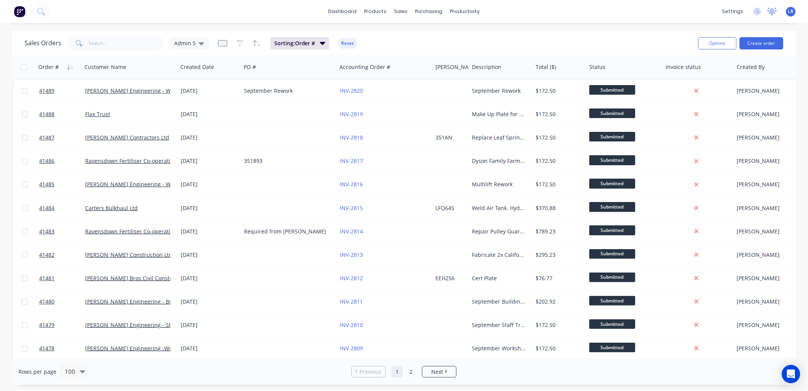
click at [773, 10] on icon at bounding box center [772, 11] width 7 height 6
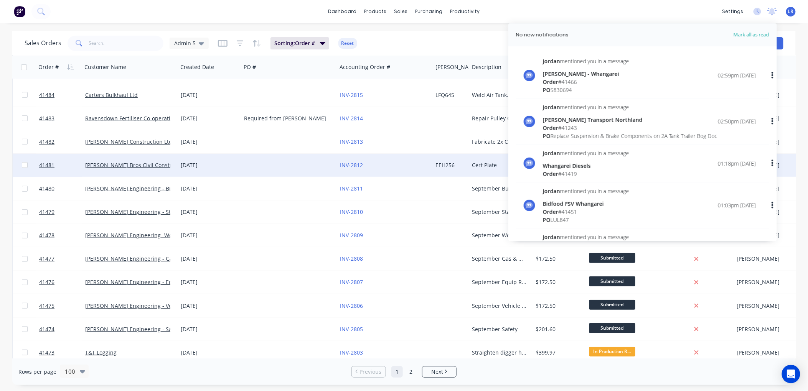
scroll to position [128, 0]
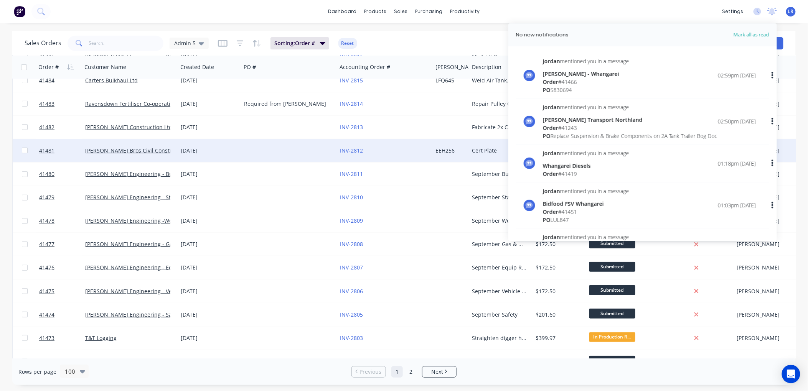
click at [285, 152] on div at bounding box center [289, 150] width 96 height 23
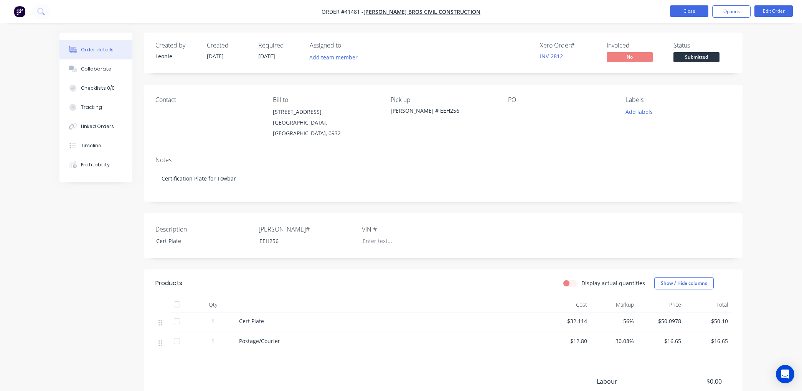
click at [681, 8] on button "Close" at bounding box center [689, 11] width 38 height 12
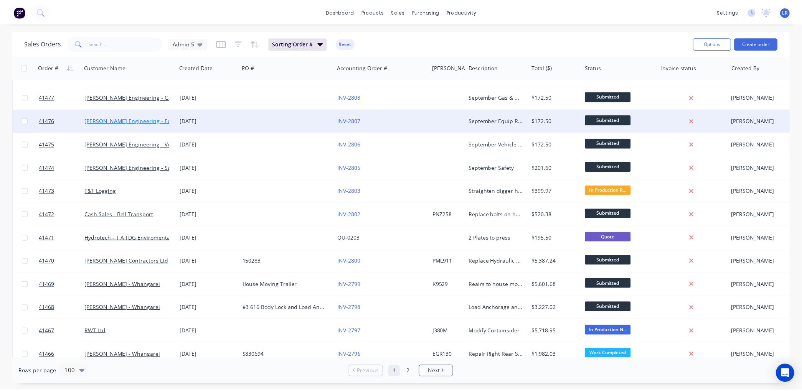
scroll to position [384, 0]
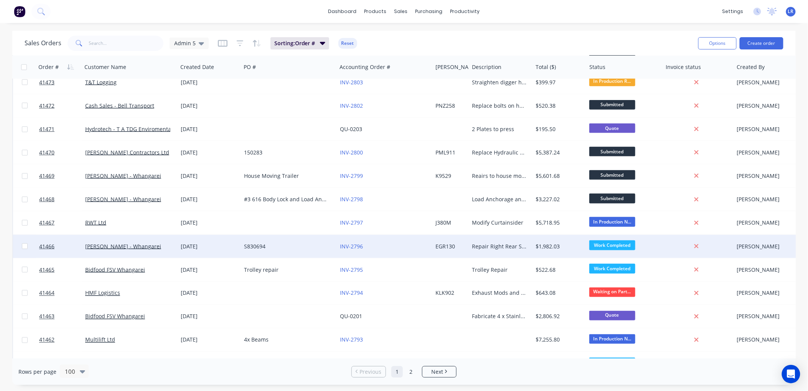
click at [159, 245] on div "[PERSON_NAME] - Whangarei" at bounding box center [127, 247] width 85 height 8
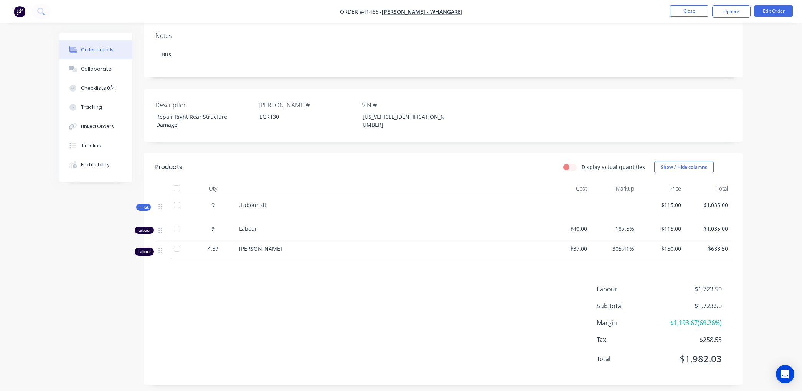
scroll to position [124, 0]
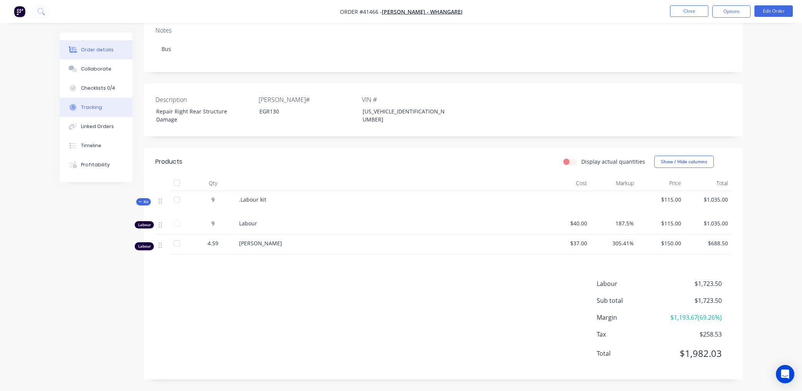
click at [98, 106] on div "Tracking" at bounding box center [91, 107] width 21 height 7
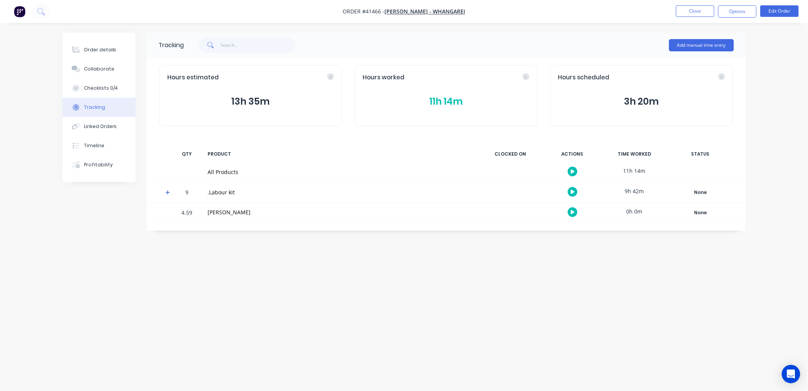
click at [436, 99] on button "11h 14m" at bounding box center [446, 101] width 167 height 15
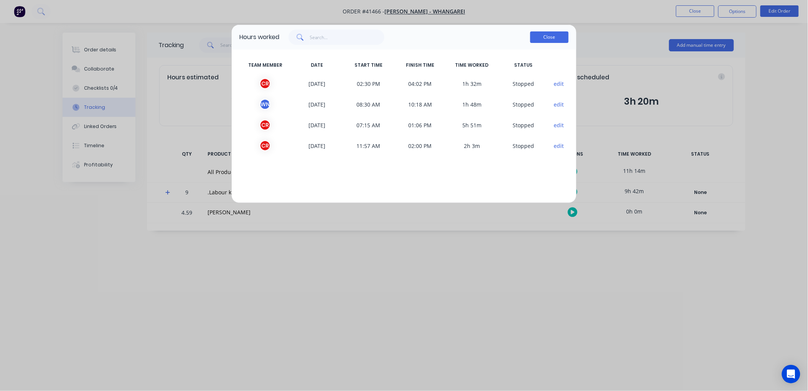
click at [554, 36] on button "Close" at bounding box center [549, 37] width 38 height 12
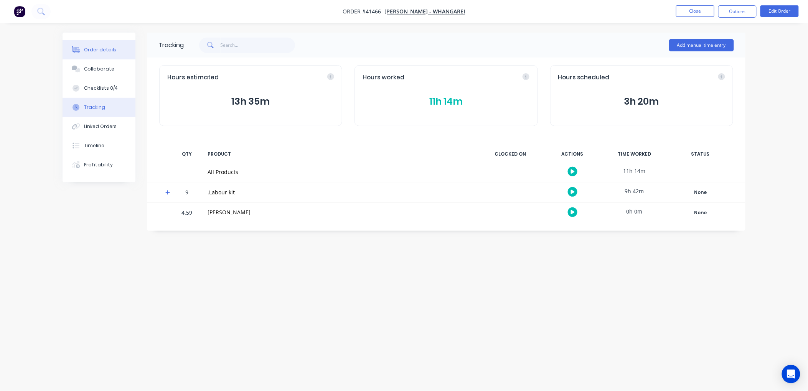
click at [105, 50] on div "Order details" at bounding box center [100, 49] width 33 height 7
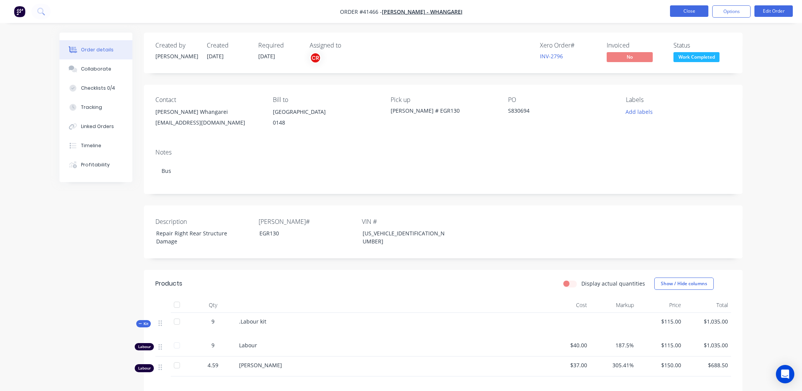
click at [684, 12] on button "Close" at bounding box center [689, 11] width 38 height 12
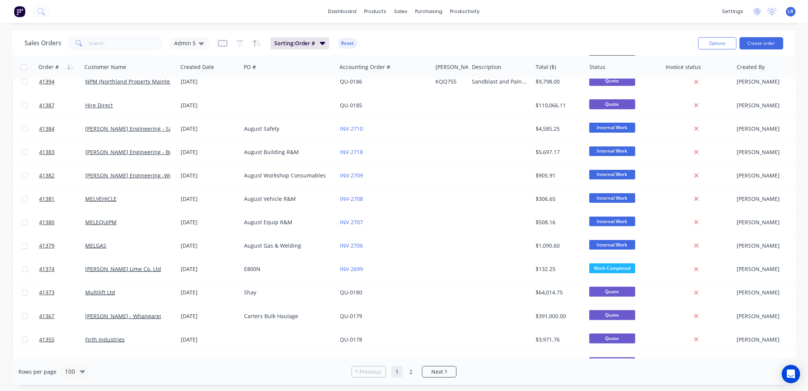
scroll to position [1194, 0]
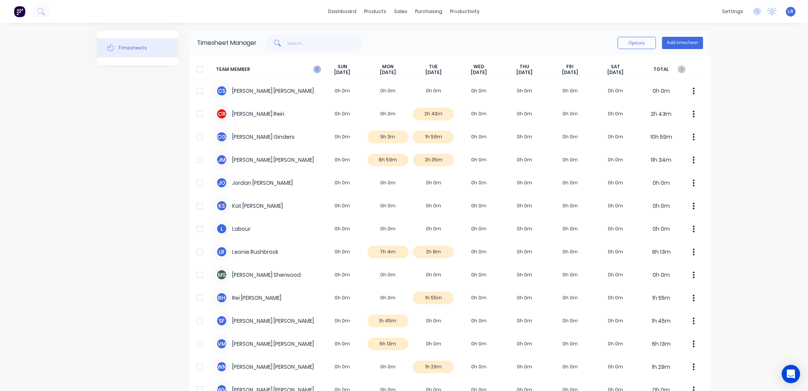
click at [314, 67] on icon "button" at bounding box center [318, 70] width 8 height 8
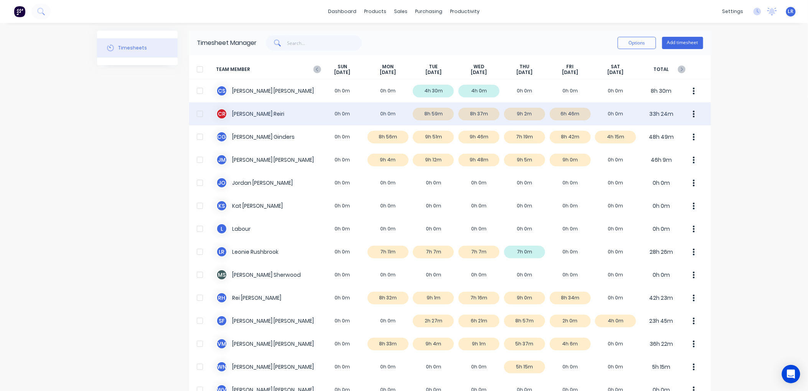
click at [470, 112] on div "[PERSON_NAME] [PERSON_NAME] 0h 0m 0h 0m 8h 59m 8h 37m 9h 2m 6h 46m 0h 0m 33h 24m" at bounding box center [450, 113] width 522 height 23
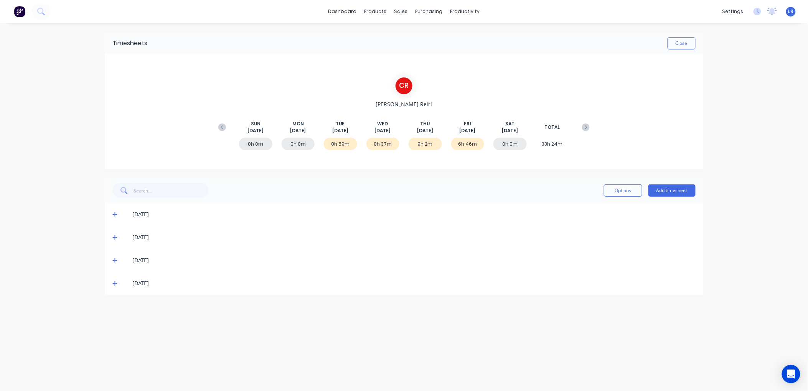
click at [112, 236] on icon at bounding box center [114, 237] width 5 height 5
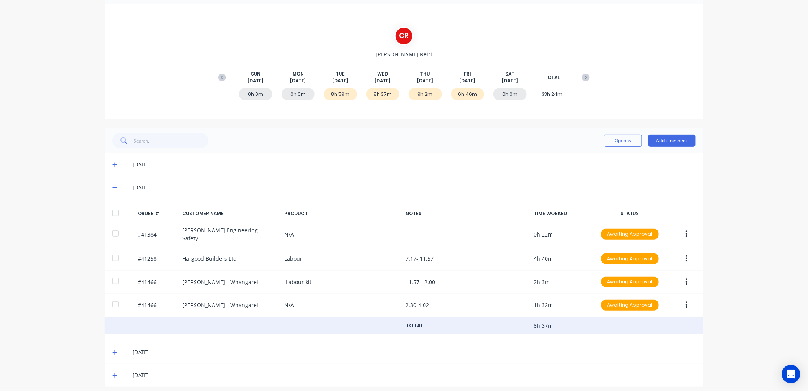
scroll to position [53, 0]
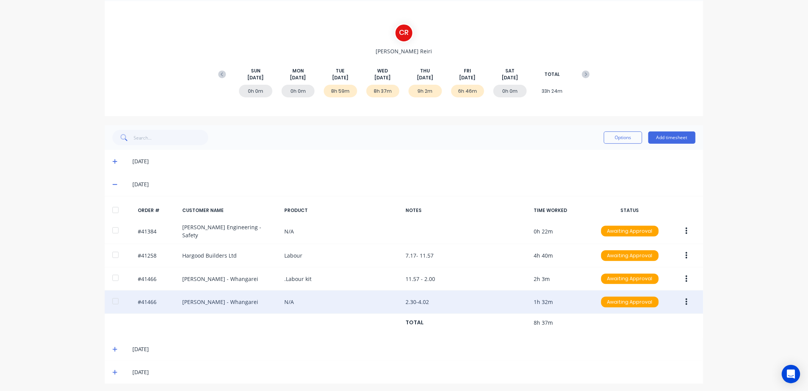
click at [682, 297] on button "button" at bounding box center [687, 302] width 18 height 14
click at [642, 350] on div "Edit" at bounding box center [659, 353] width 59 height 11
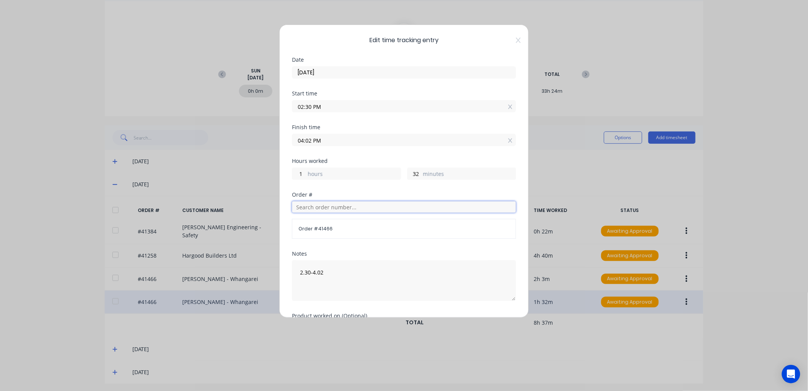
click at [310, 210] on input "text" at bounding box center [404, 207] width 224 height 12
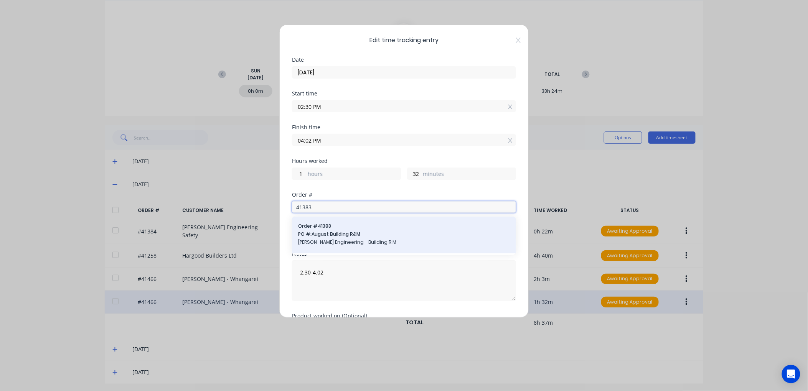
type input "41383"
click at [328, 233] on span "PO #: August Building R&M" at bounding box center [404, 234] width 212 height 7
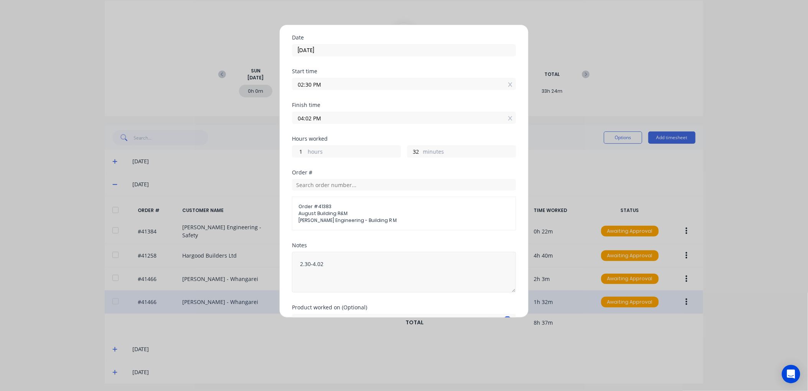
scroll to position [66, 0]
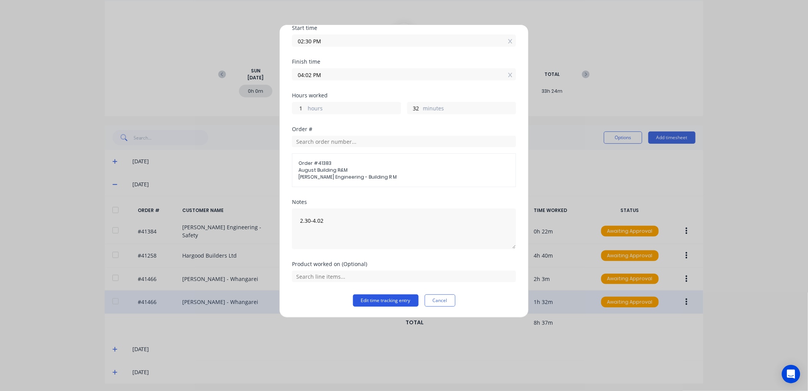
click at [390, 300] on button "Edit time tracking entry" at bounding box center [386, 301] width 66 height 12
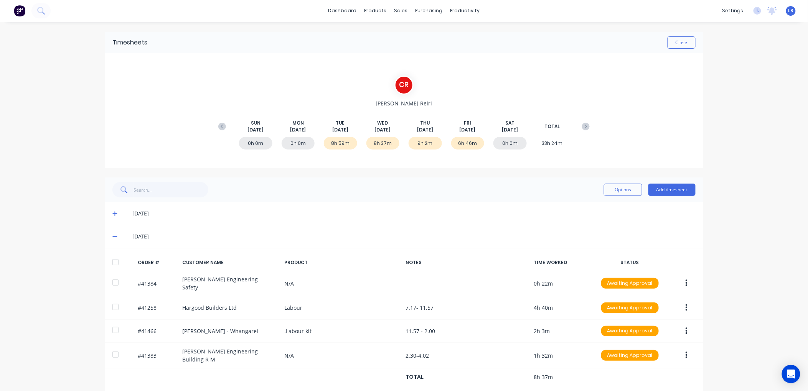
scroll to position [0, 0]
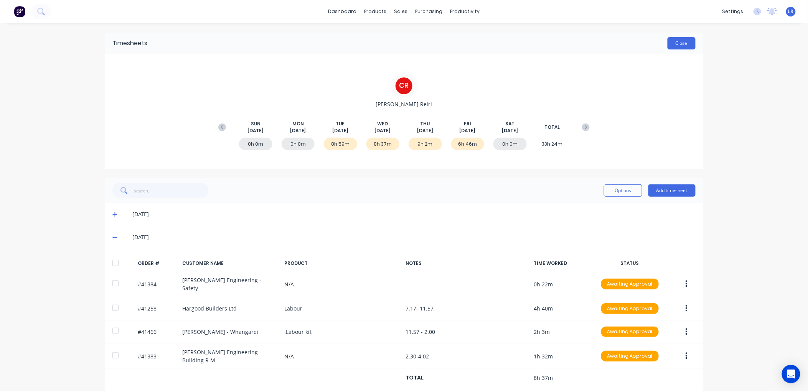
click at [671, 39] on button "Close" at bounding box center [682, 43] width 28 height 12
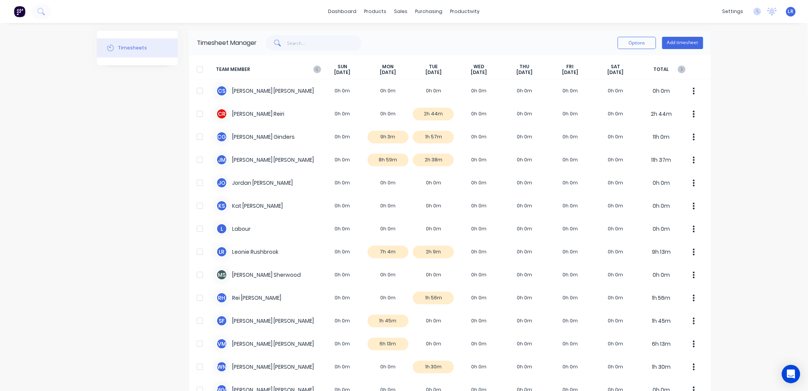
drag, startPoint x: 316, startPoint y: 68, endPoint x: 323, endPoint y: 77, distance: 11.5
click at [316, 68] on icon "button" at bounding box center [318, 70] width 8 height 8
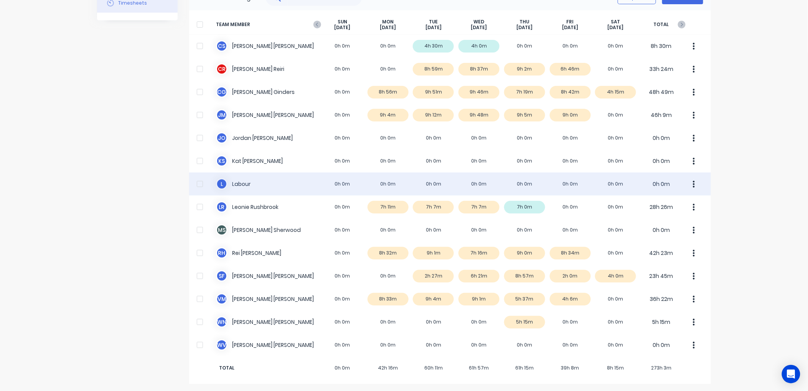
scroll to position [46, 0]
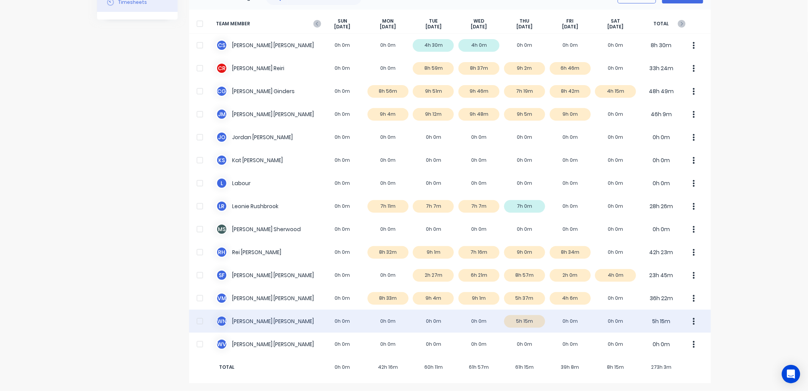
click at [520, 321] on div "W N Wayne Nichol 0h 0m 0h 0m 0h 0m 0h 0m 5h 15m 0h 0m 0h 0m 5h 15m" at bounding box center [450, 321] width 522 height 23
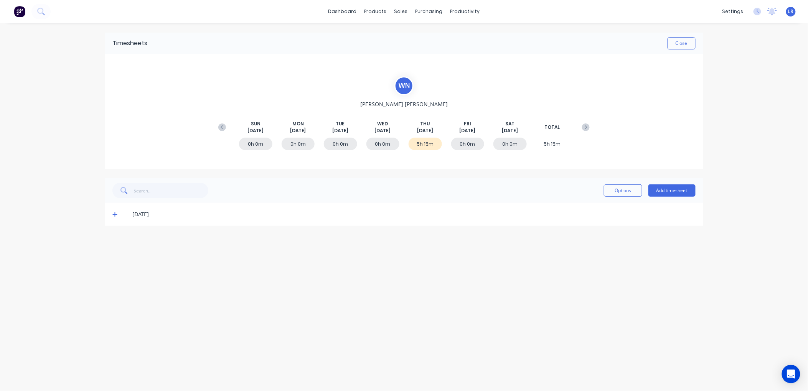
click at [113, 214] on icon at bounding box center [114, 215] width 5 height 5
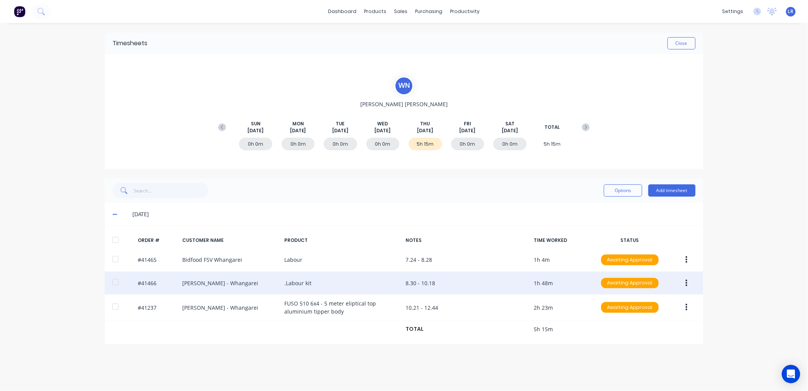
click at [687, 280] on button "button" at bounding box center [687, 284] width 18 height 14
click at [644, 335] on div "Edit" at bounding box center [659, 334] width 59 height 11
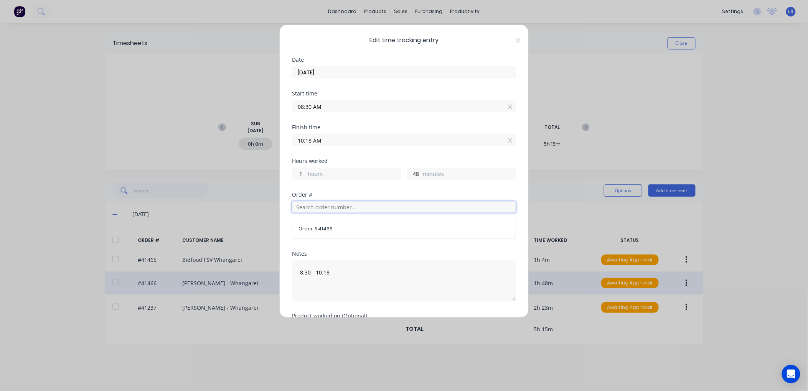
click at [304, 205] on input "text" at bounding box center [404, 207] width 224 height 12
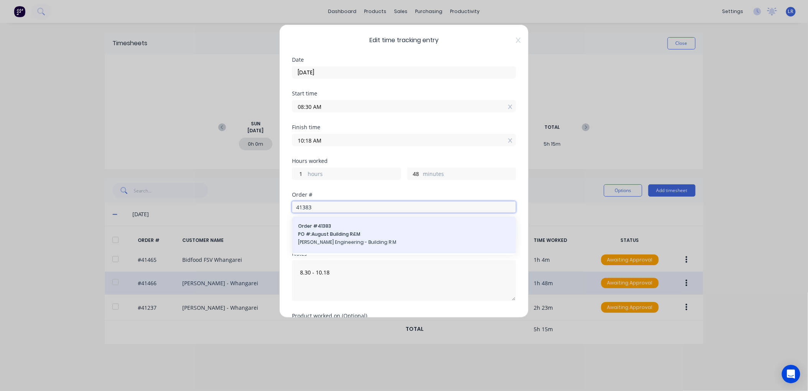
type input "41383"
click at [319, 235] on span "PO #: August Building R&M" at bounding box center [404, 234] width 212 height 7
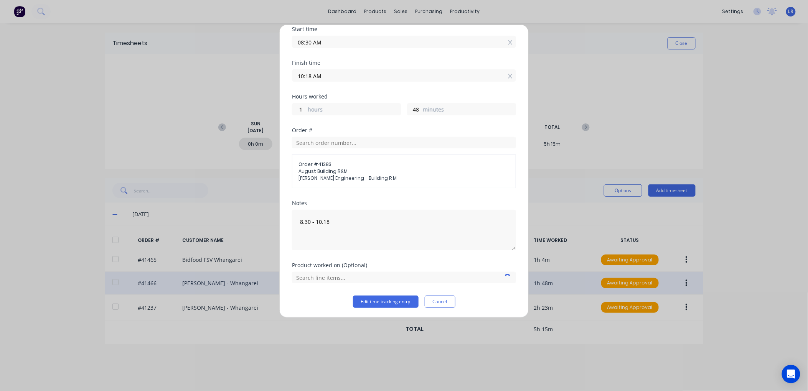
scroll to position [66, 0]
click at [376, 298] on button "Edit time tracking entry" at bounding box center [386, 301] width 66 height 12
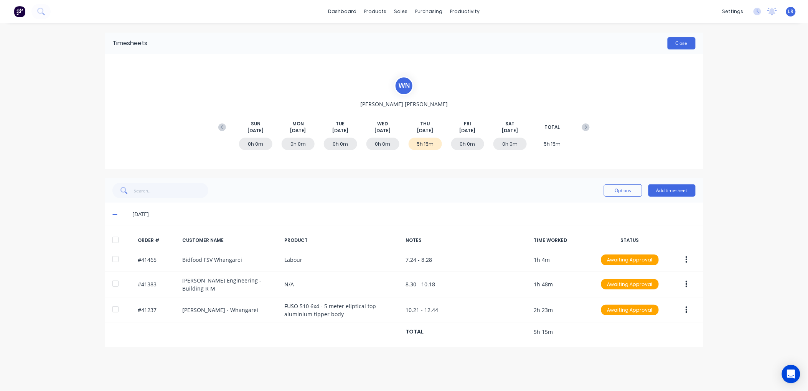
click at [682, 40] on button "Close" at bounding box center [682, 43] width 28 height 12
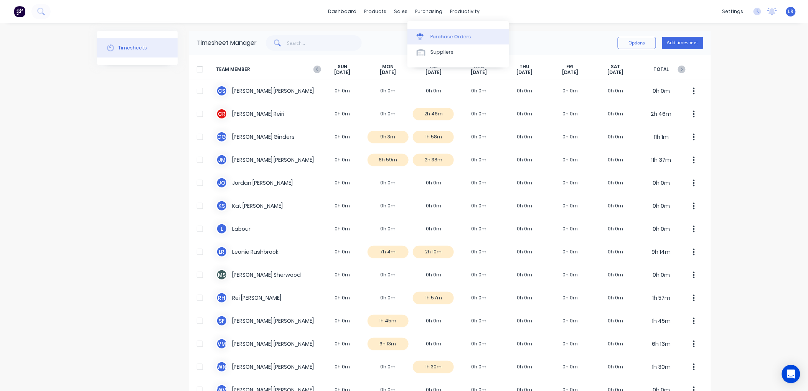
click at [438, 35] on div "Purchase Orders" at bounding box center [451, 36] width 41 height 7
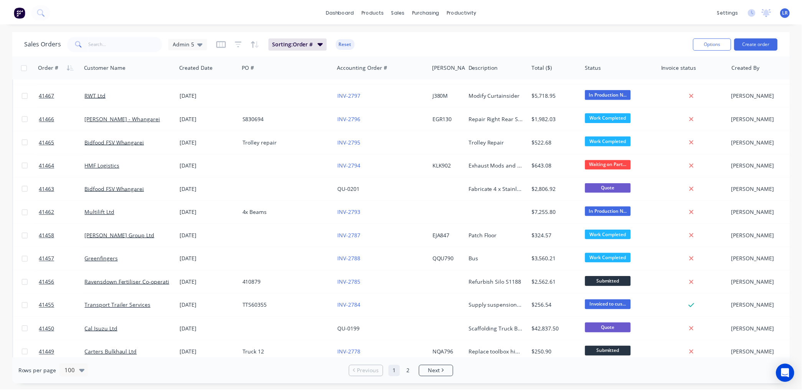
scroll to position [426, 0]
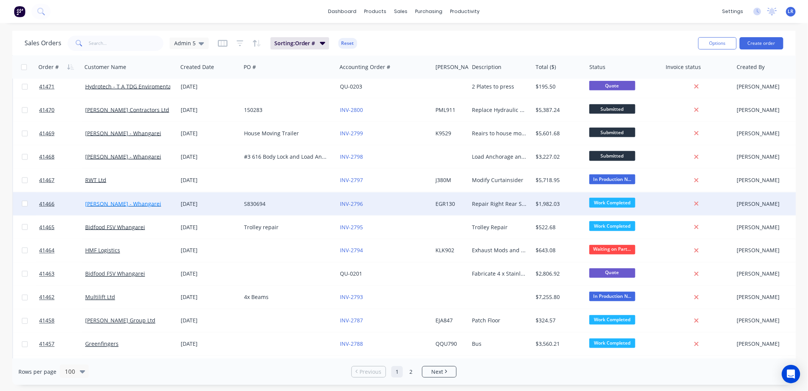
click at [114, 203] on link "[PERSON_NAME] - Whangarei" at bounding box center [123, 203] width 76 height 7
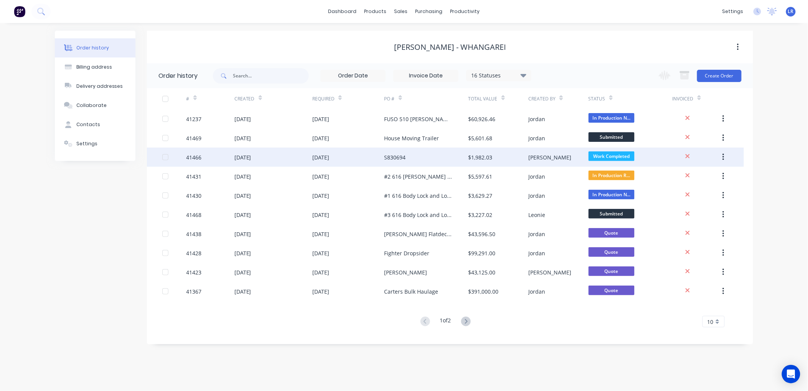
click at [248, 156] on div "[DATE]" at bounding box center [242, 158] width 17 height 8
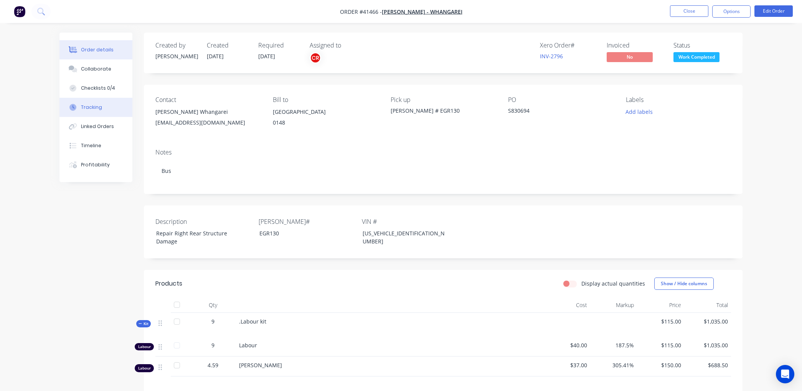
click at [86, 107] on div "Tracking" at bounding box center [91, 107] width 21 height 7
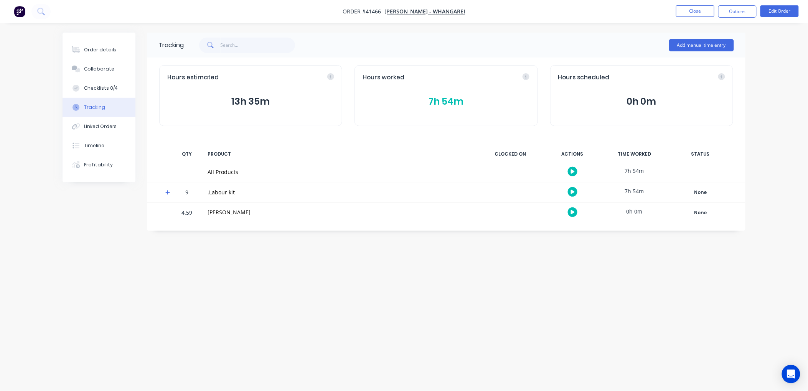
click at [443, 101] on button "7h 54m" at bounding box center [446, 101] width 167 height 15
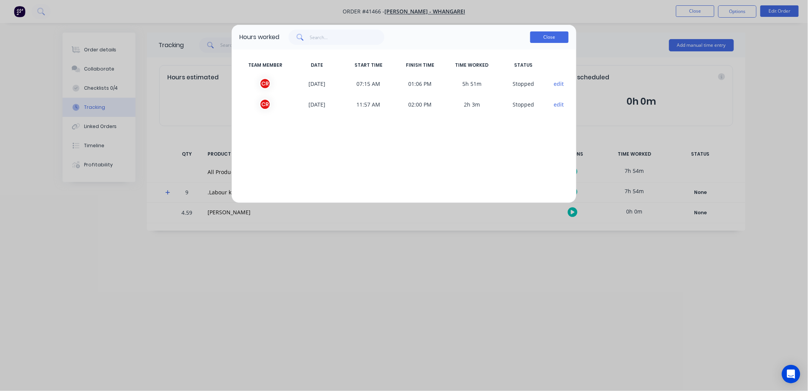
click at [547, 35] on button "Close" at bounding box center [549, 37] width 38 height 12
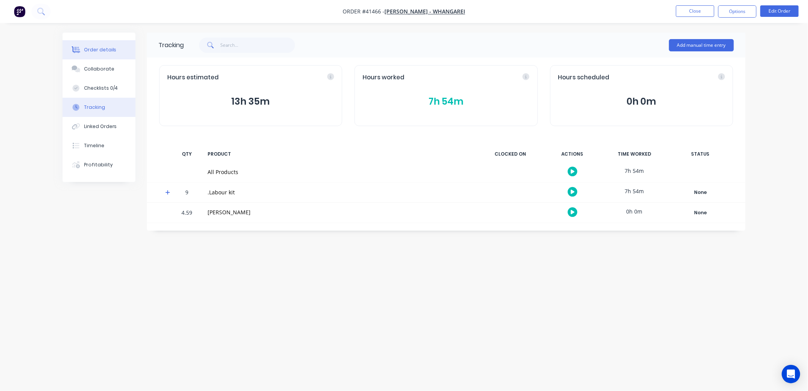
click at [97, 51] on div "Order details" at bounding box center [100, 49] width 33 height 7
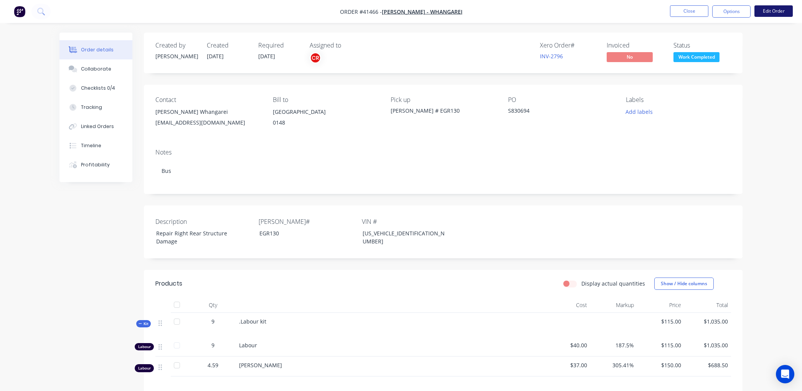
click at [776, 10] on button "Edit Order" at bounding box center [773, 11] width 38 height 12
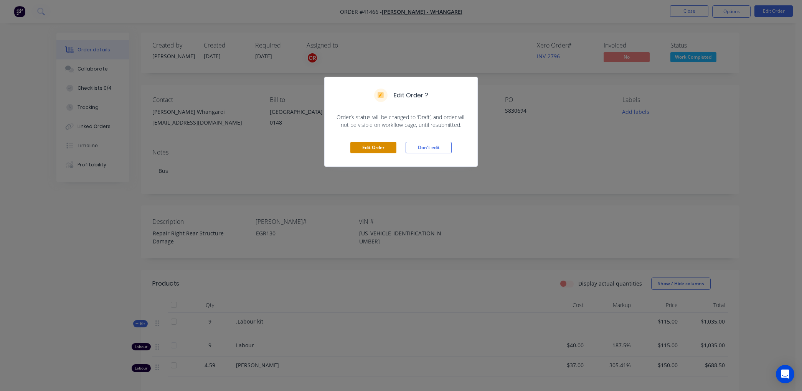
click at [368, 146] on button "Edit Order" at bounding box center [373, 148] width 46 height 12
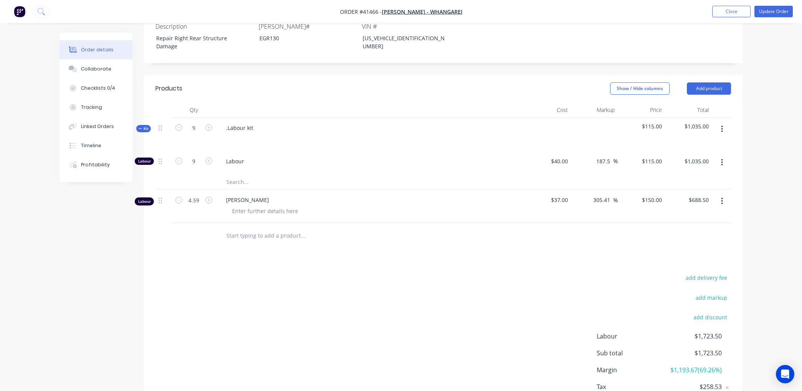
scroll to position [256, 0]
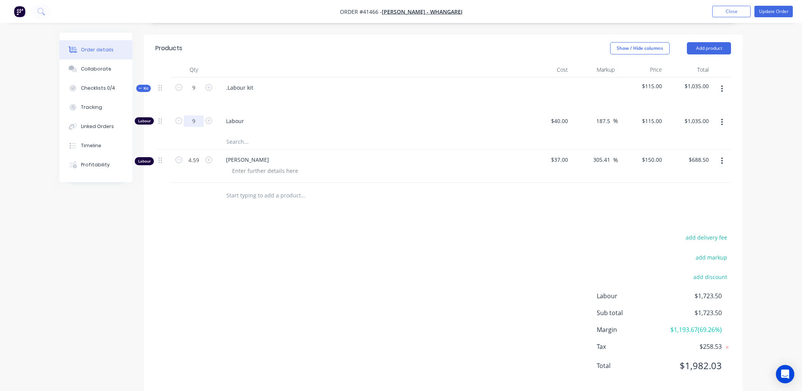
click at [197, 116] on input "9" at bounding box center [194, 122] width 20 height 12
type input "7.5"
type input "$862.50"
click at [205, 97] on div "9" at bounding box center [194, 94] width 46 height 33
click at [197, 82] on input "9" at bounding box center [194, 88] width 20 height 12
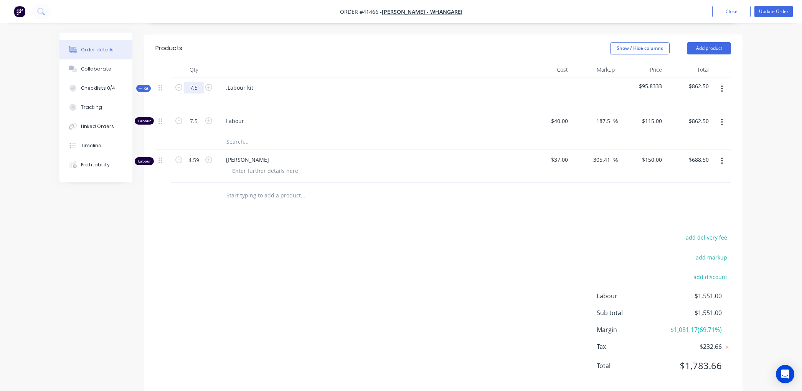
type input "7.5"
type input "6.2498"
type input "$718.73"
click at [259, 202] on div "Products Show / Hide columns Add product Qty Cost Markup Price Total Kit 7.5 .L…" at bounding box center [443, 214] width 599 height 358
type input "7.5"
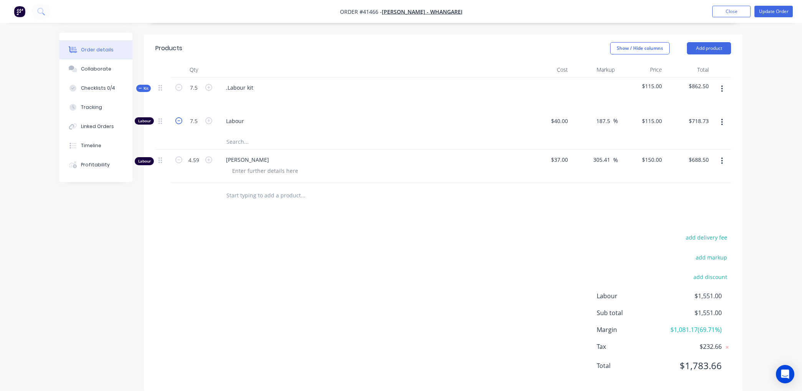
type input "$862.50"
click at [715, 42] on button "Add product" at bounding box center [709, 48] width 44 height 12
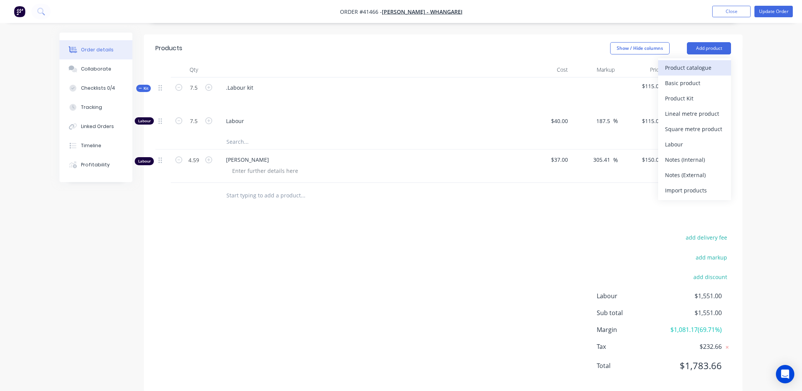
click at [699, 62] on div "Product catalogue" at bounding box center [694, 67] width 59 height 11
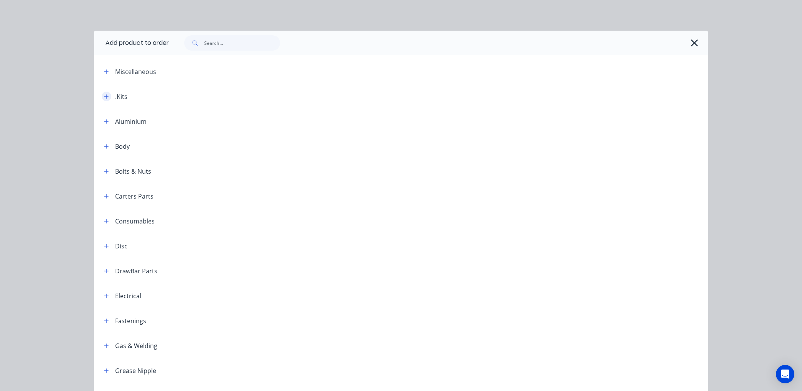
click at [102, 94] on button "button" at bounding box center [107, 97] width 10 height 10
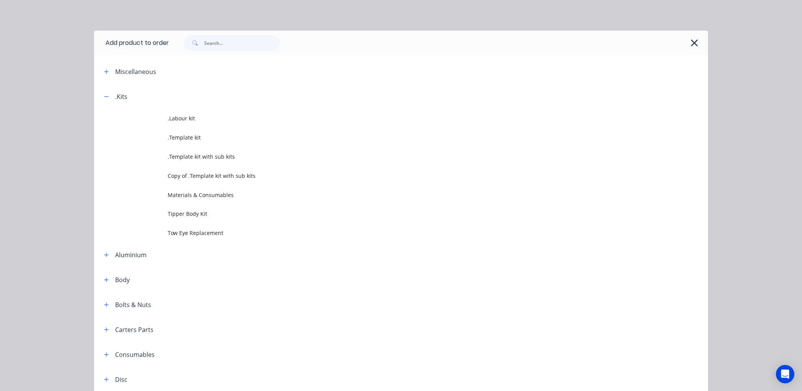
click at [177, 196] on span "Materials & Consumables" at bounding box center [384, 195] width 432 height 8
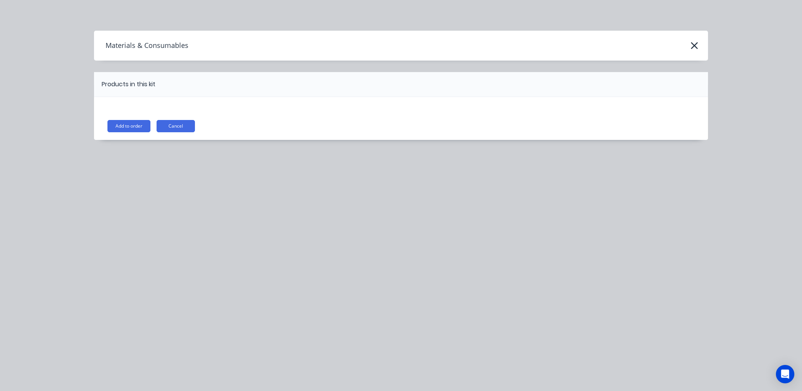
click at [131, 127] on button "Add to order" at bounding box center [128, 126] width 43 height 12
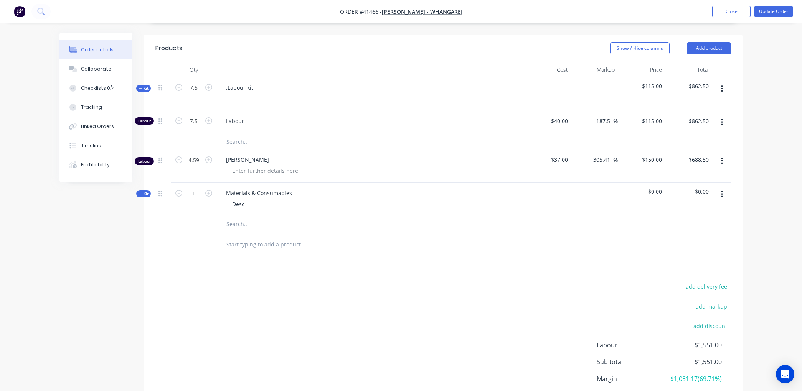
click at [229, 216] on input "text" at bounding box center [303, 223] width 154 height 15
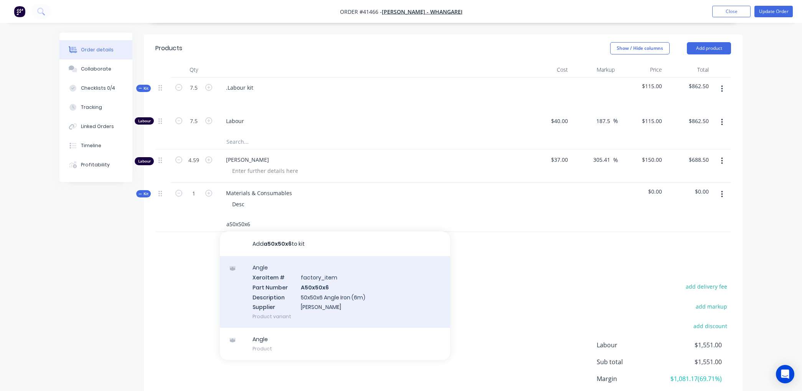
type input "a50x50x6"
click at [319, 285] on div "Angle Xero Item # factory_item Part Number A50x50x6 Description 50x50x6 Angle I…" at bounding box center [335, 292] width 230 height 72
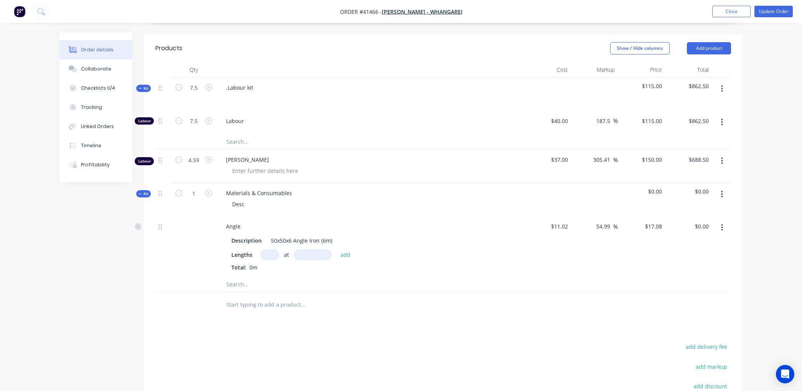
click at [268, 249] on input "text" at bounding box center [269, 254] width 19 height 11
type input "1000"
click at [304, 249] on input "text" at bounding box center [313, 254] width 38 height 11
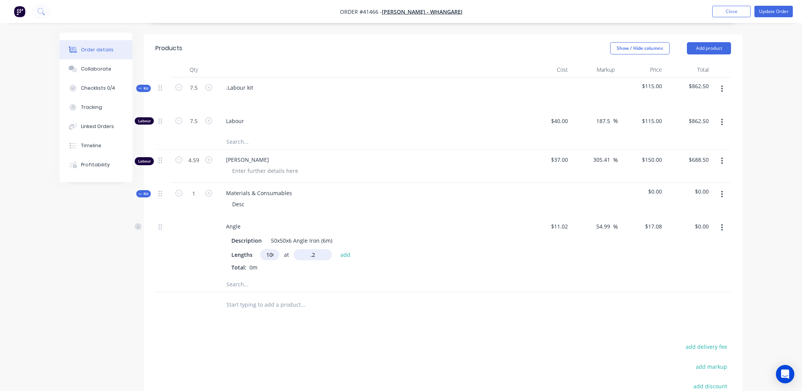
type input "0.2mm"
click at [342, 250] on button "add" at bounding box center [346, 255] width 18 height 10
type input "$3.42"
click at [232, 289] on input "text" at bounding box center [303, 296] width 154 height 15
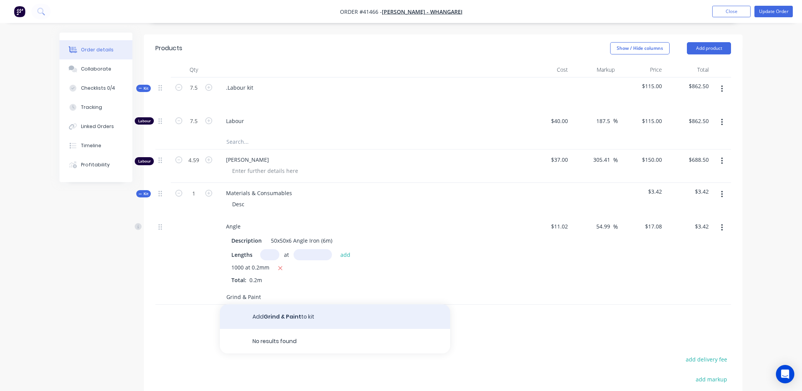
type input "Grind & Paint"
click at [294, 305] on button "Add Grind & Paint to kit" at bounding box center [335, 317] width 230 height 25
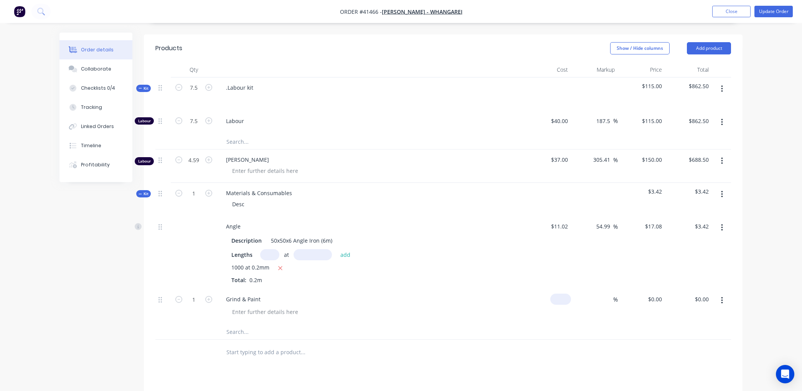
click at [566, 294] on input at bounding box center [562, 299] width 18 height 11
type input "$15.00"
drag, startPoint x: 694, startPoint y: 287, endPoint x: 703, endPoint y: 287, distance: 9.6
click at [695, 294] on input "15.00" at bounding box center [703, 299] width 18 height 11
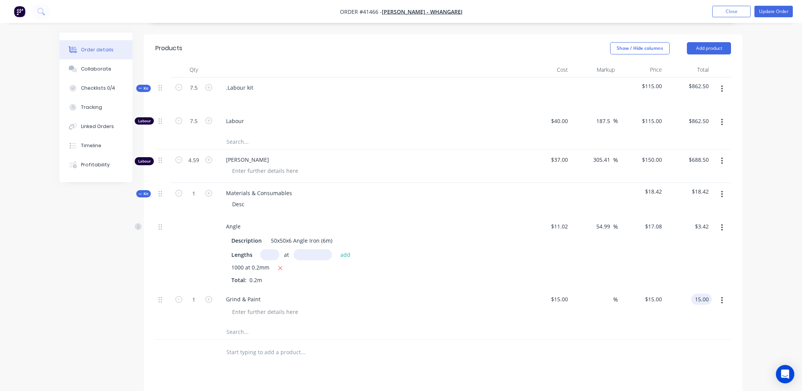
type input "$15.00"
click at [452, 294] on div "Grind & Paint" at bounding box center [370, 299] width 301 height 11
click at [236, 345] on input "text" at bounding box center [303, 352] width 154 height 15
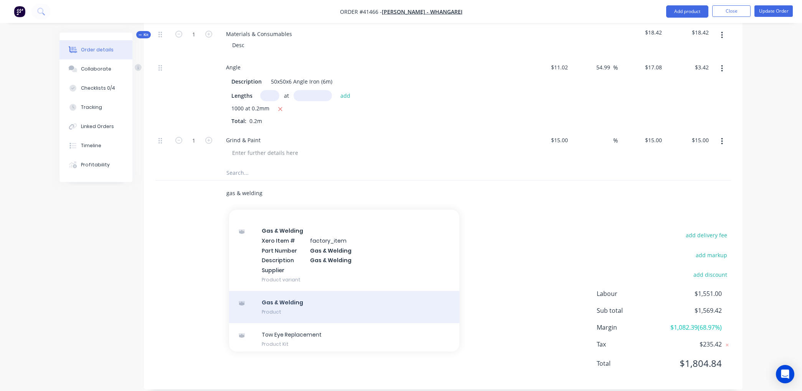
scroll to position [664, 0]
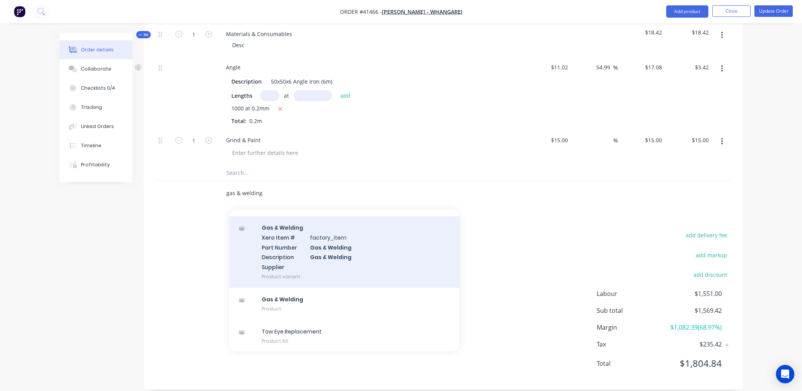
type input "gas & welding"
click at [332, 244] on div "Gas & Welding Xero Item # factory_item Part Number Gas & Welding Description Ga…" at bounding box center [344, 252] width 230 height 72
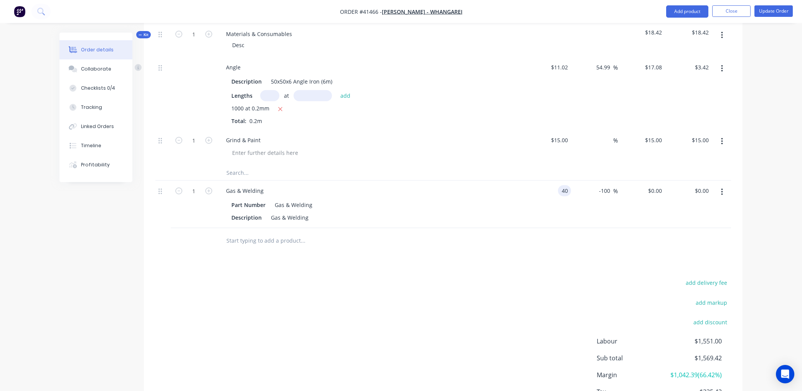
click at [568, 185] on input "40" at bounding box center [566, 190] width 10 height 11
type input "$20.00"
type input "0"
type input "20"
type input "$20.00"
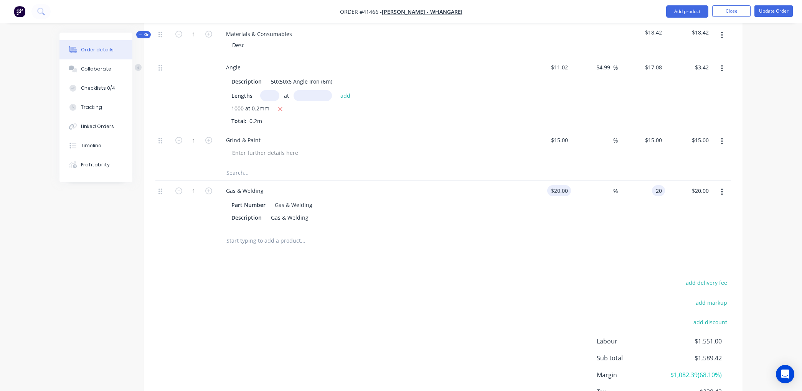
type input "20"
type input "$20.00"
click at [566, 185] on input "20" at bounding box center [560, 190] width 21 height 11
type input "$10.00"
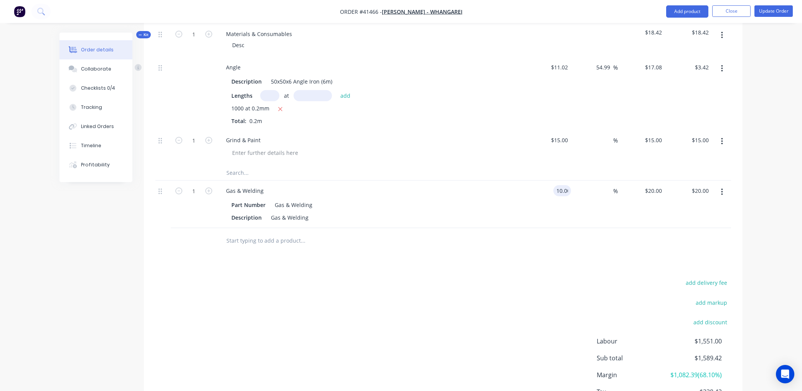
type input "$10.00"
type input "100"
type input "20"
type input "$20.00"
type input "15"
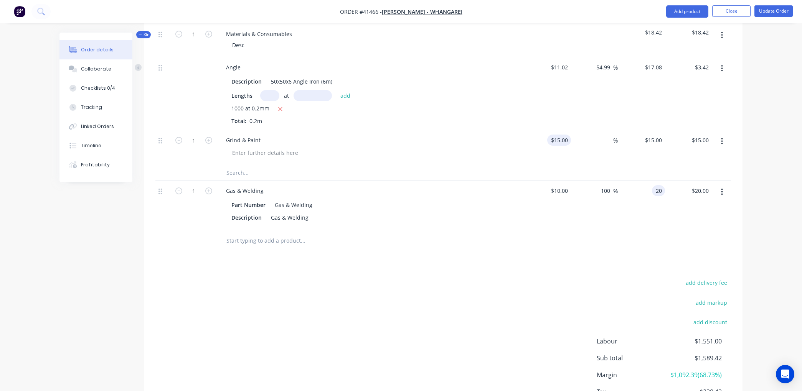
type input "$20.00"
click at [567, 135] on input "15" at bounding box center [566, 140] width 10 height 11
type input "$7.50"
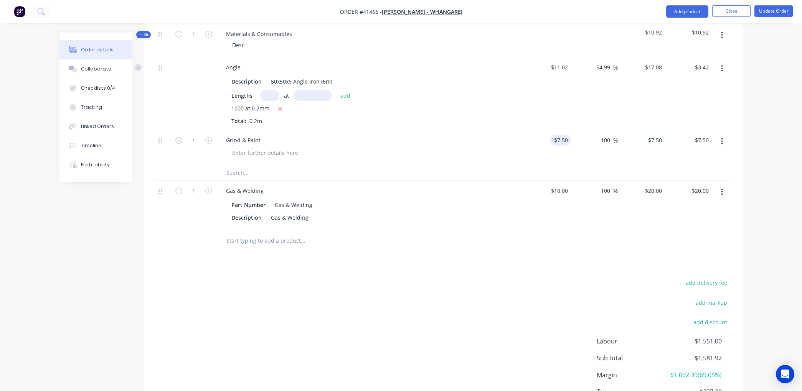
type input "100"
type input "15"
type input "$15.00"
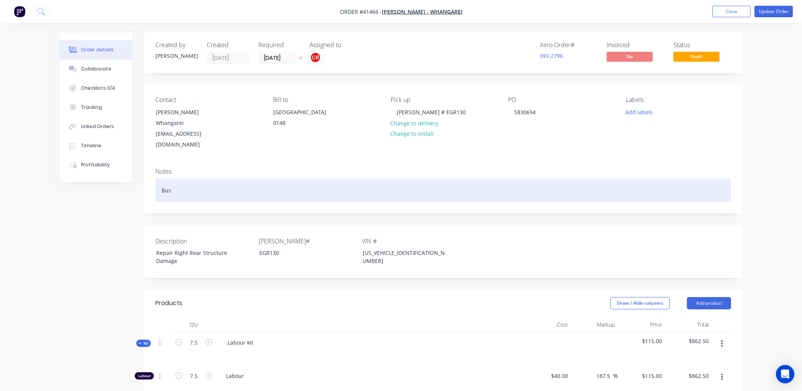
scroll to position [0, 0]
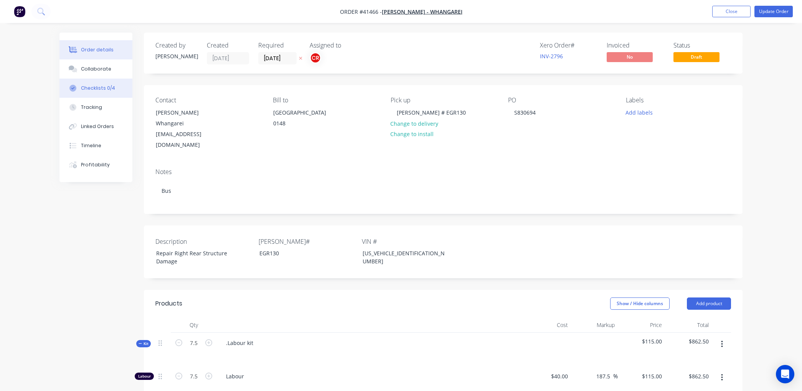
type input "$15.00"
click at [91, 89] on div "Checklists 0/4" at bounding box center [98, 88] width 34 height 7
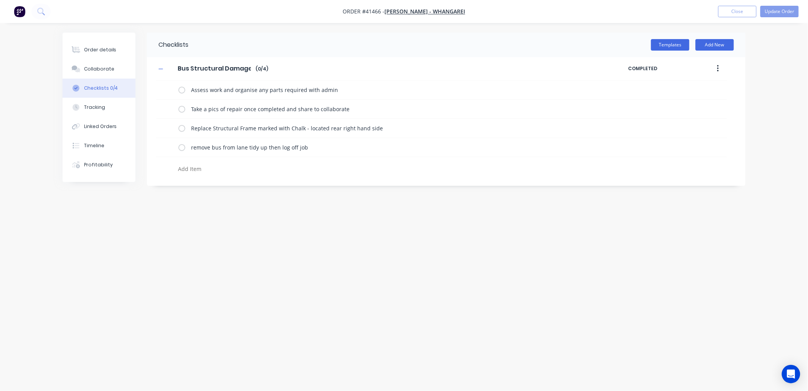
type textarea "x"
click at [87, 48] on div "Order details" at bounding box center [100, 49] width 33 height 7
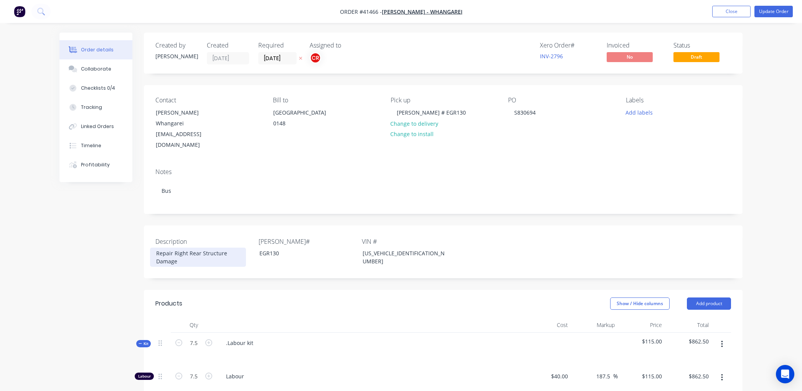
click at [179, 252] on div "Repair Right Rear Structure Damage" at bounding box center [198, 257] width 96 height 19
click at [257, 338] on div ".Labour kit" at bounding box center [240, 343] width 40 height 11
drag, startPoint x: 257, startPoint y: 331, endPoint x: 219, endPoint y: 335, distance: 38.6
click at [219, 335] on div ".Labour kit" at bounding box center [370, 349] width 307 height 33
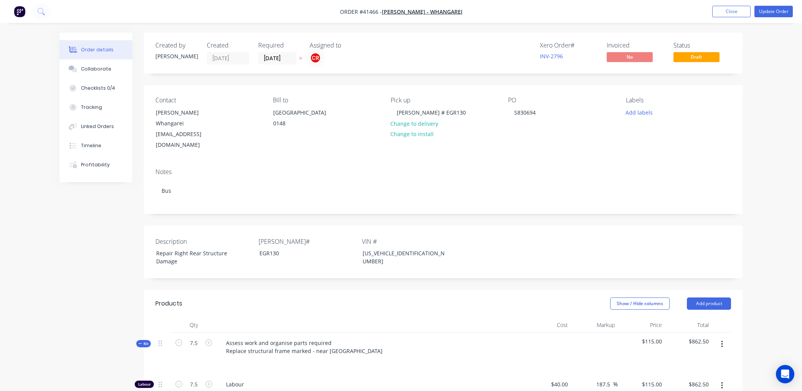
click at [462, 248] on div "Description Repair Right Rear Structure Damage Rego# EGR130 VIN # LGG5SKCM06H00…" at bounding box center [443, 252] width 599 height 53
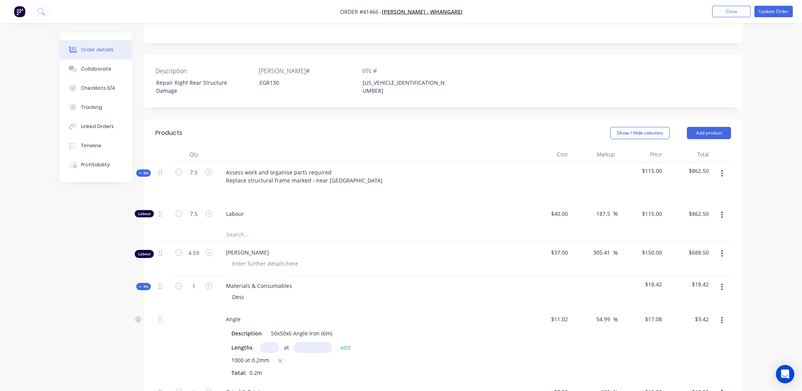
scroll to position [170, 0]
click at [787, 375] on icon "Open Intercom Messenger" at bounding box center [785, 375] width 9 height 10
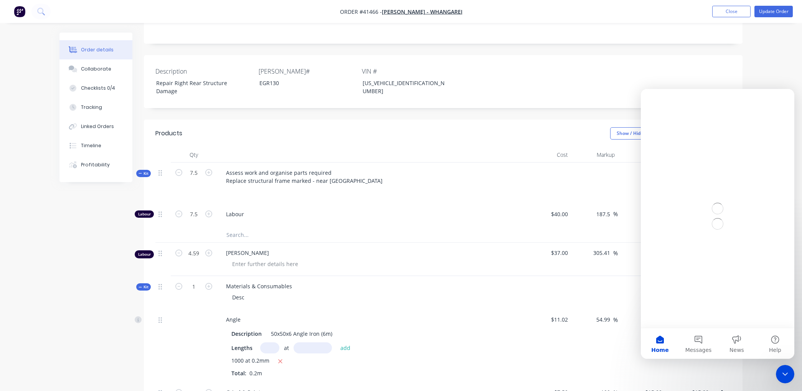
scroll to position [0, 0]
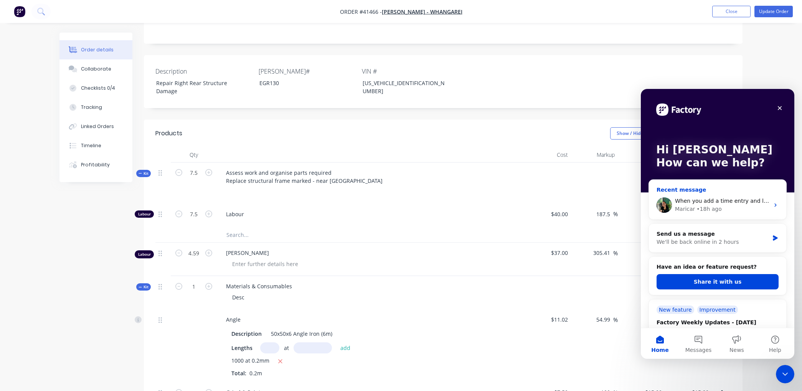
click at [744, 205] on div "When you add a time entry and link it to an Order, the time from that entry wil…" at bounding box center [722, 201] width 94 height 8
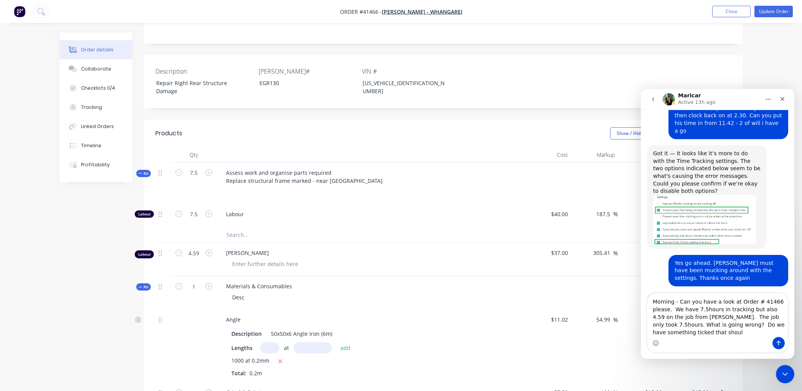
scroll to position [2941, 0]
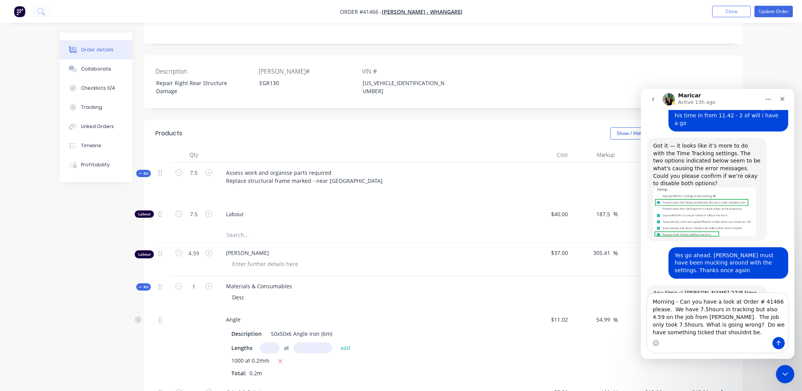
type textarea "Morning - Can you have a look at Order # 41466 please. We have 7.5hours in trac…"
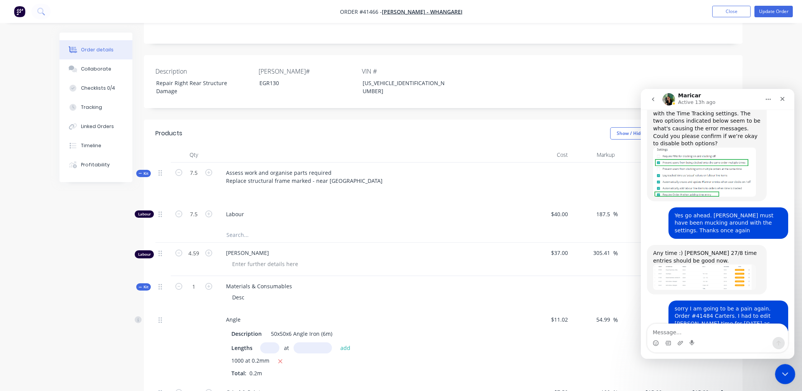
scroll to position [2981, 0]
click at [785, 371] on icon "Close Intercom Messenger" at bounding box center [783, 373] width 9 height 9
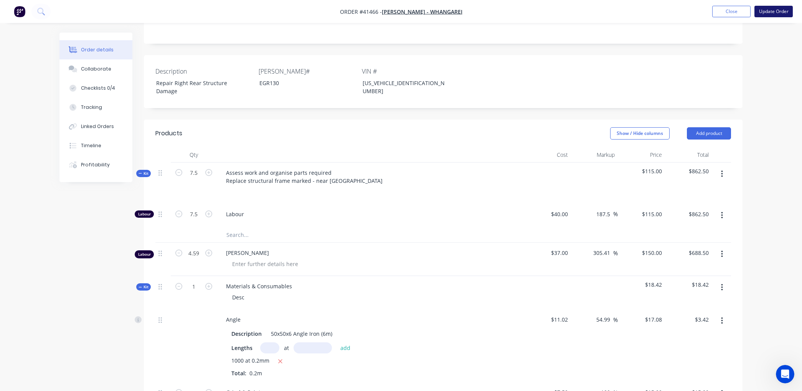
click at [780, 9] on button "Update Order" at bounding box center [773, 12] width 38 height 12
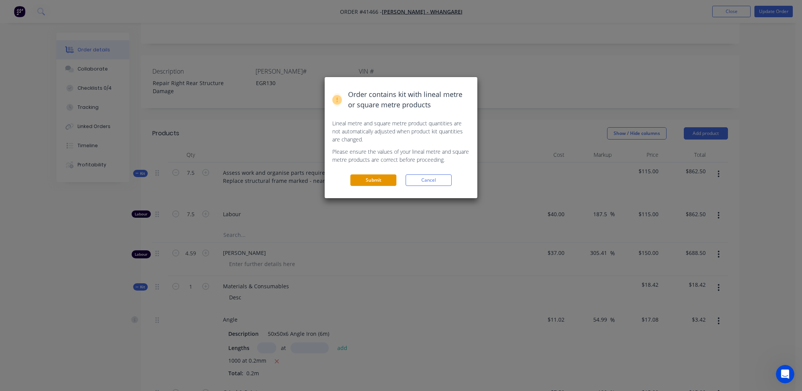
click at [377, 179] on button "Submit" at bounding box center [373, 181] width 46 height 12
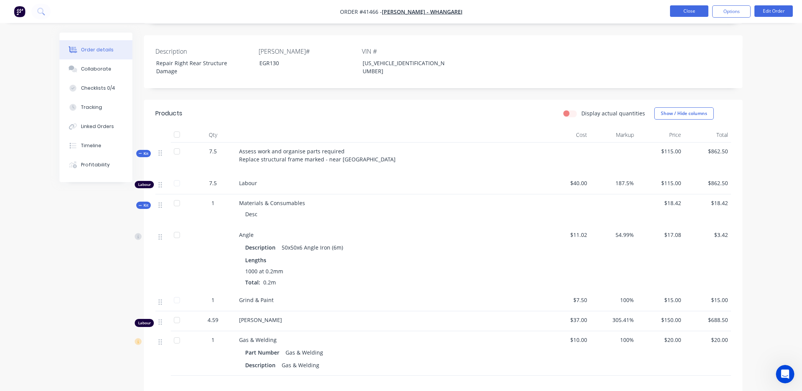
click at [691, 10] on button "Close" at bounding box center [689, 11] width 38 height 12
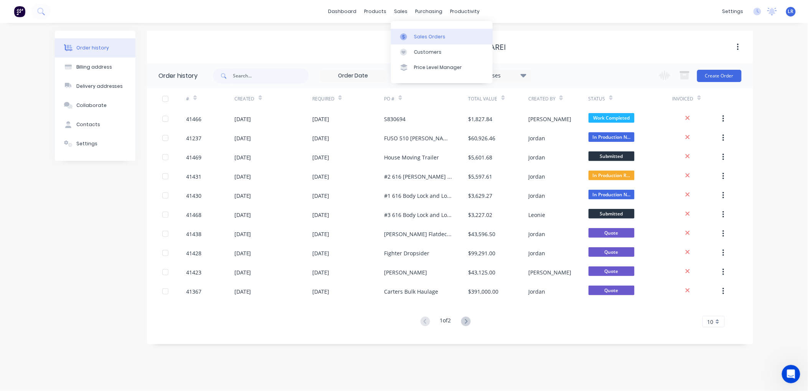
click at [414, 35] on div "Sales Orders" at bounding box center [429, 36] width 31 height 7
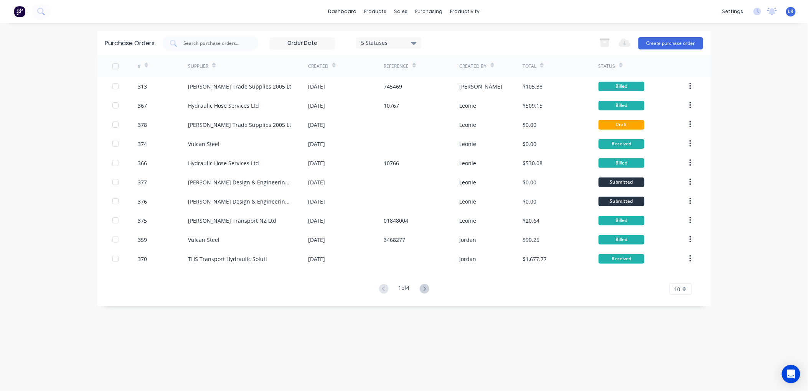
click at [145, 63] on icon at bounding box center [146, 66] width 3 height 6
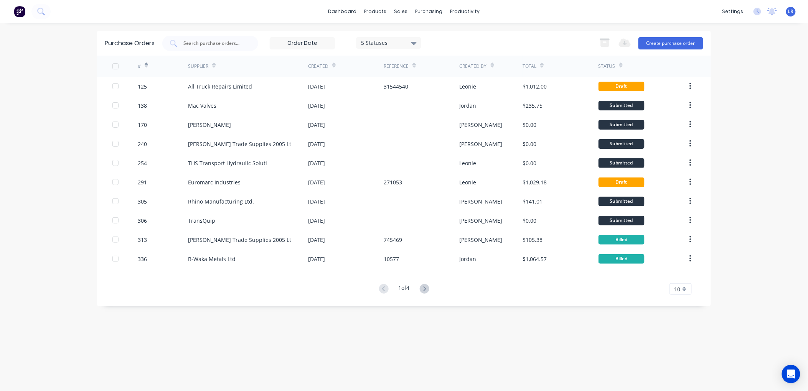
click at [145, 63] on icon at bounding box center [146, 66] width 3 height 6
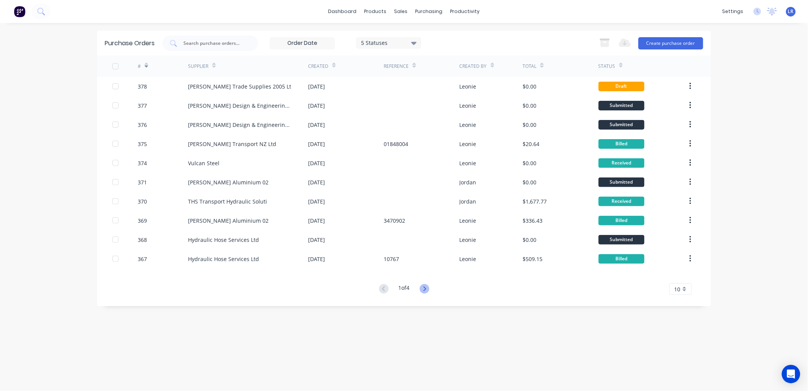
click at [424, 286] on icon at bounding box center [425, 289] width 10 height 10
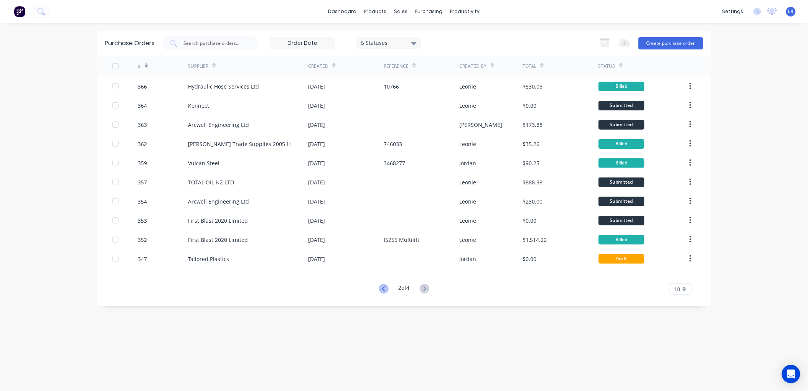
click at [380, 286] on icon at bounding box center [384, 289] width 10 height 10
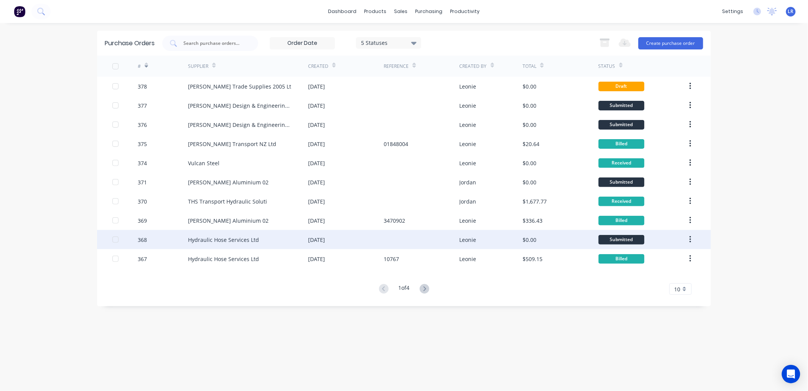
click at [149, 237] on div "368" at bounding box center [163, 239] width 51 height 19
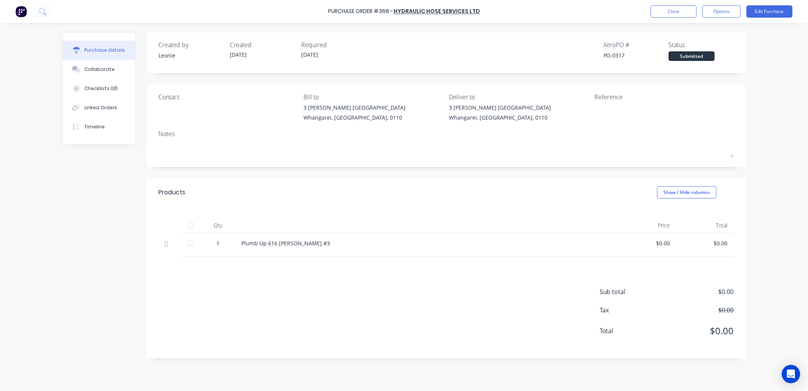
click at [192, 224] on div at bounding box center [190, 225] width 15 height 15
click at [779, 8] on button "Edit Purchase" at bounding box center [770, 11] width 46 height 12
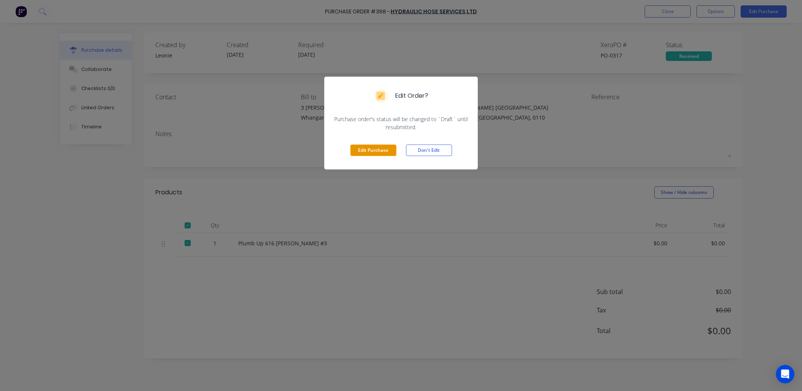
click at [375, 147] on button "Edit Purchase" at bounding box center [373, 151] width 46 height 12
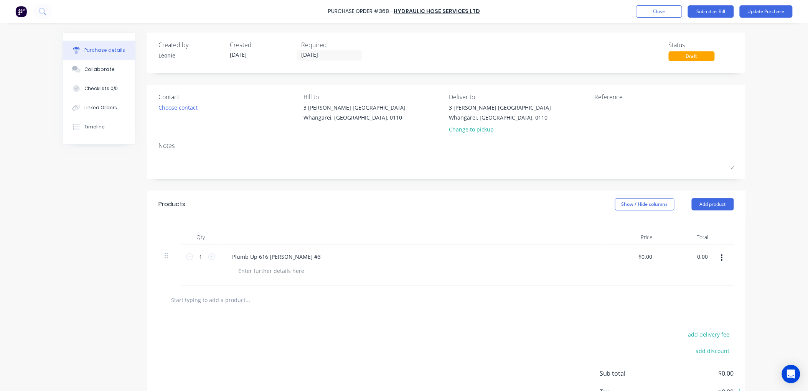
drag, startPoint x: 705, startPoint y: 256, endPoint x: 683, endPoint y: 260, distance: 22.5
click at [683, 260] on div "0.00 0.00" at bounding box center [687, 265] width 56 height 41
type input "442.74"
type input "$442.74"
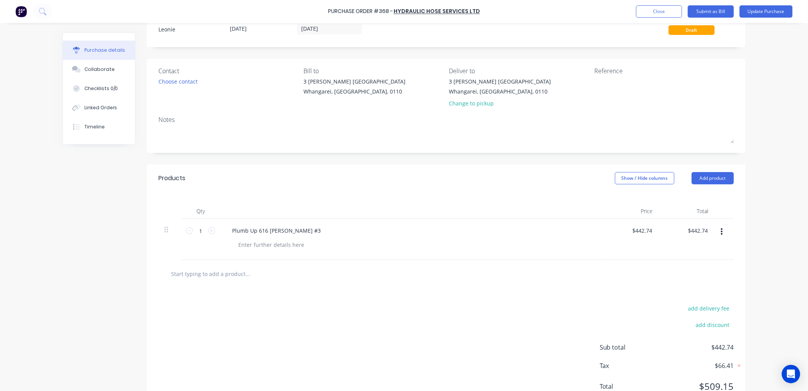
scroll to position [58, 0]
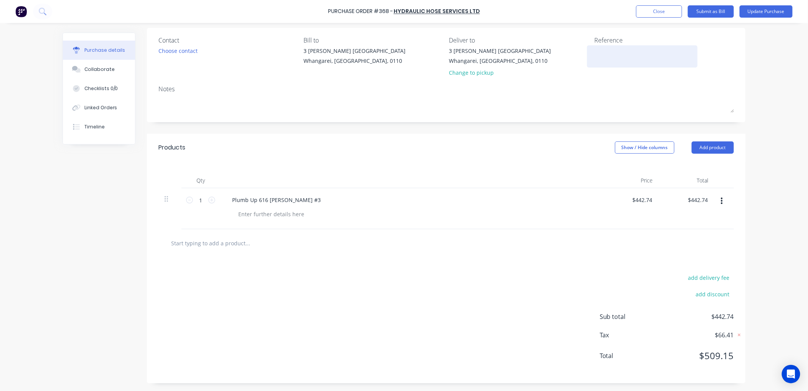
click at [598, 54] on textarea at bounding box center [642, 55] width 96 height 17
type textarea "10768"
type textarea "x"
type textarea "10768"
click at [712, 8] on button "Submit as Bill" at bounding box center [711, 11] width 46 height 12
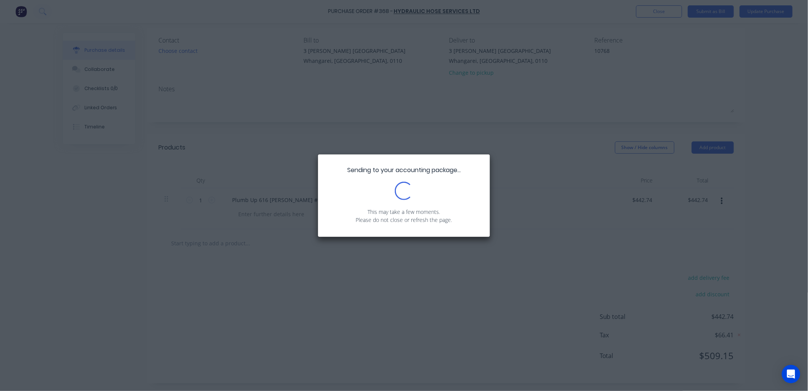
type textarea "x"
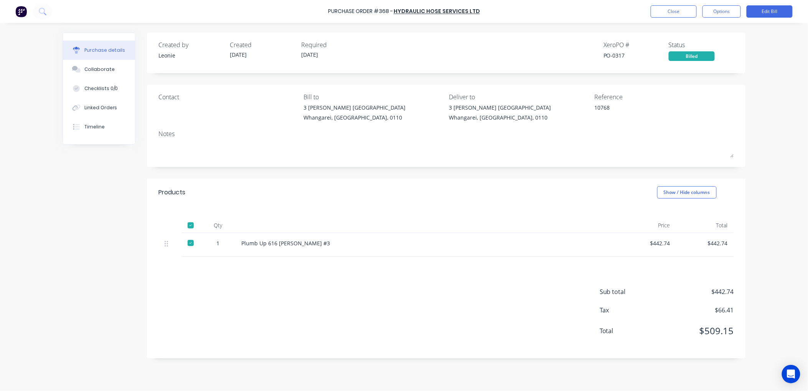
scroll to position [0, 0]
click at [82, 104] on div at bounding box center [77, 107] width 12 height 7
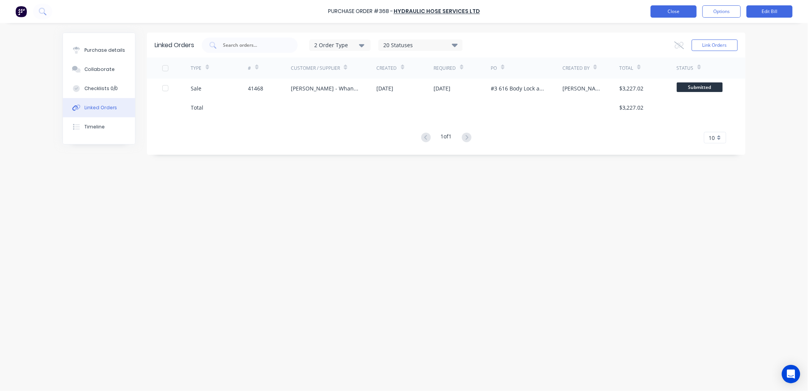
click at [670, 12] on button "Close" at bounding box center [674, 11] width 46 height 12
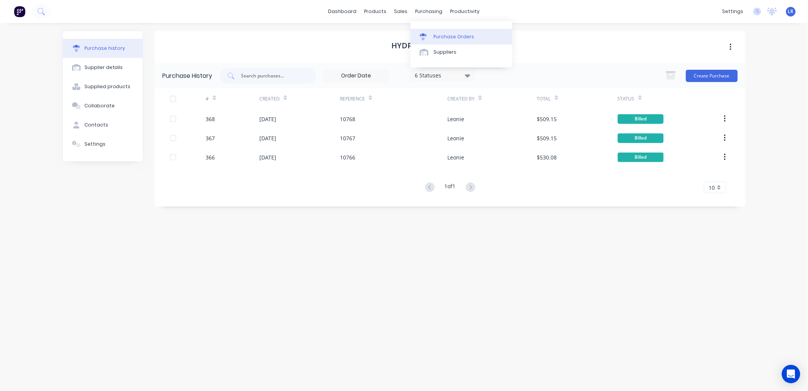
click at [443, 34] on div "Purchase Orders" at bounding box center [454, 36] width 41 height 7
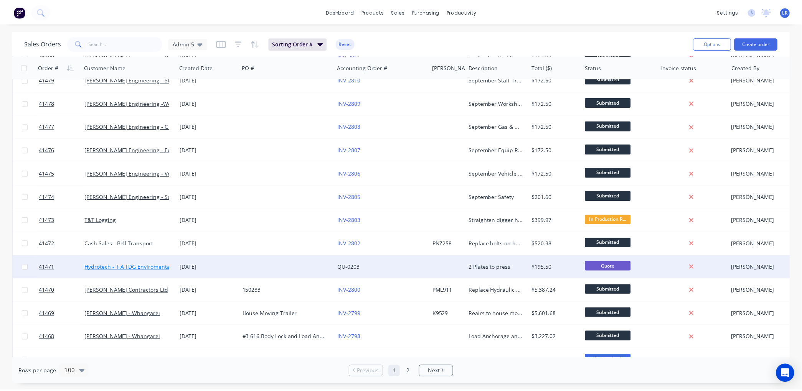
scroll to position [341, 0]
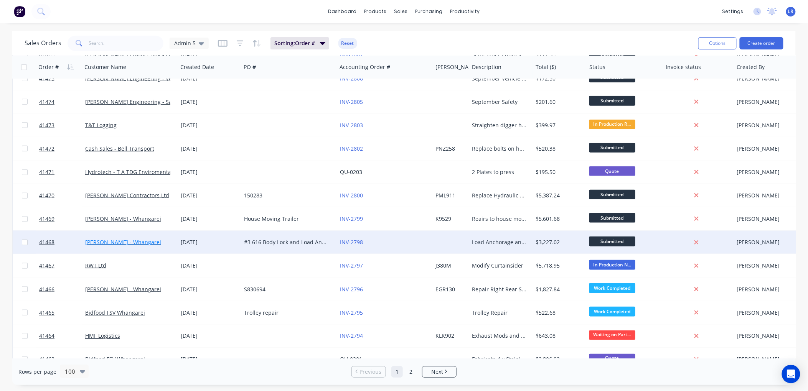
click at [117, 242] on link "[PERSON_NAME] - Whangarei" at bounding box center [123, 242] width 76 height 7
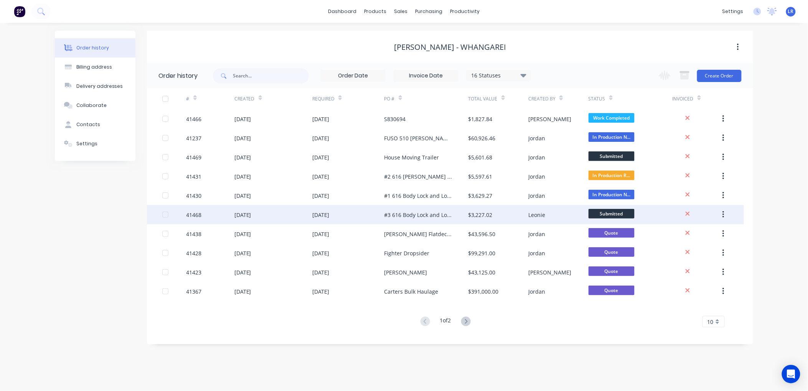
click at [201, 214] on div "41468" at bounding box center [194, 215] width 15 height 8
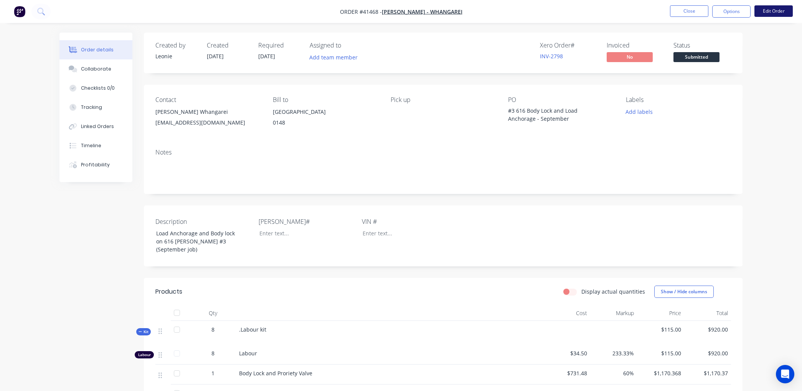
click at [768, 7] on button "Edit Order" at bounding box center [773, 11] width 38 height 12
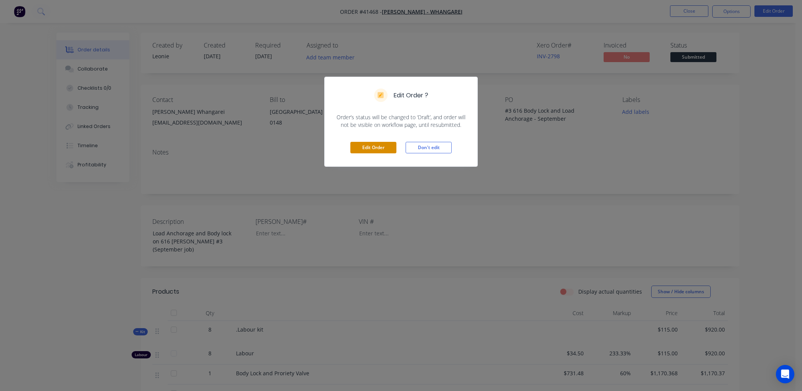
click at [370, 146] on button "Edit Order" at bounding box center [373, 148] width 46 height 12
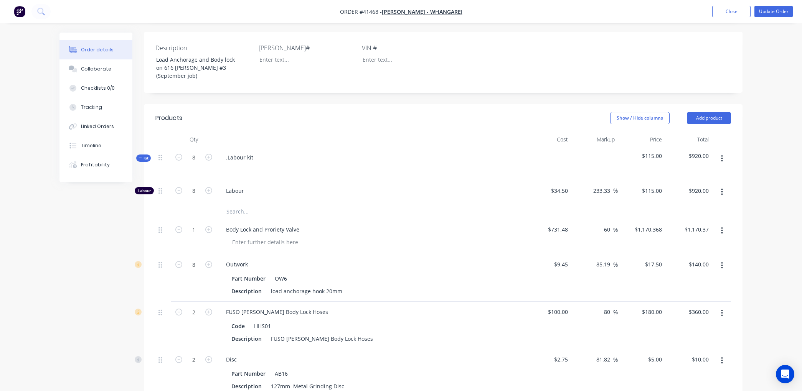
scroll to position [213, 0]
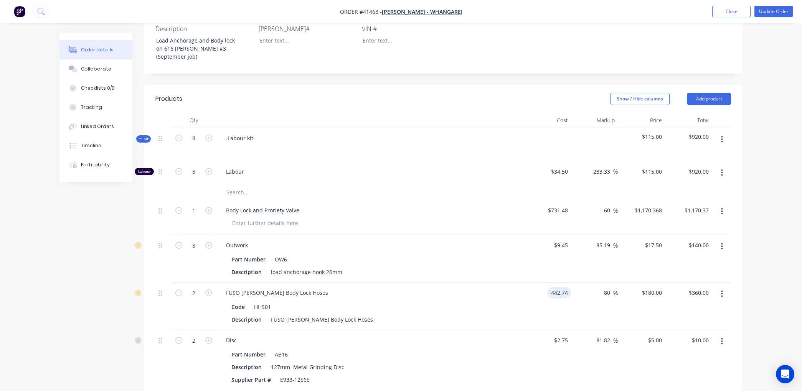
type input "$442.74"
type input "$796.932"
type input "$1,593.86"
type input "50"
type input "664.11"
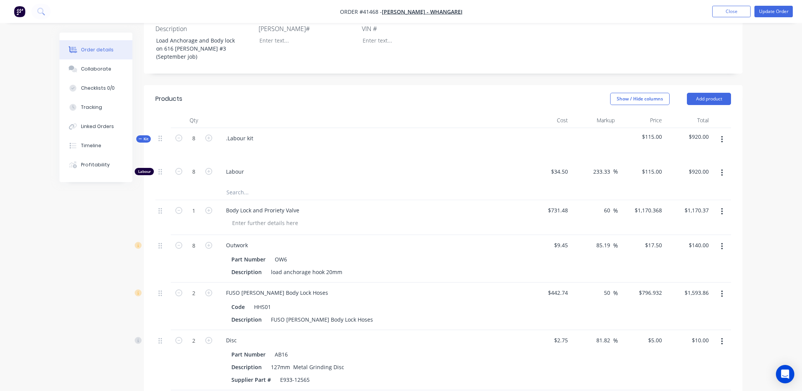
type input "$1,328.22"
type input "$664.11"
click at [446, 267] on div "Description load anchorage hook 20mm" at bounding box center [368, 272] width 281 height 11
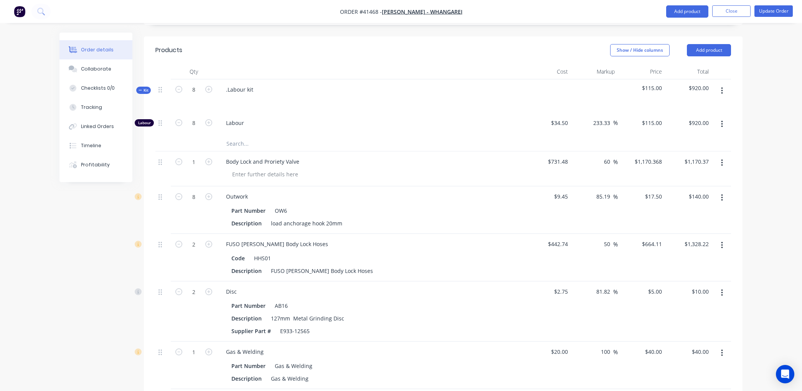
scroll to position [256, 0]
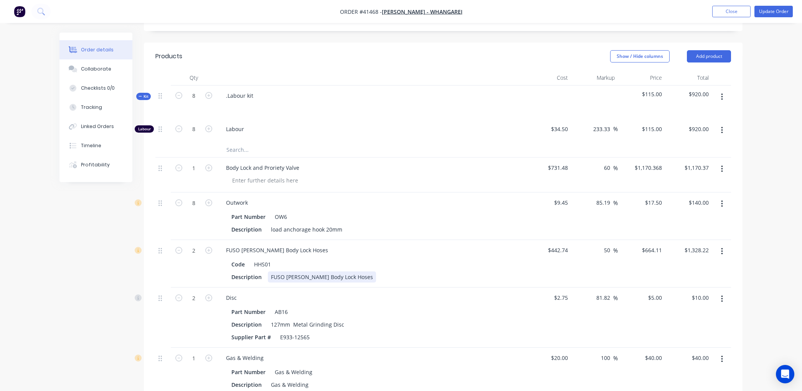
click at [350, 272] on div "Description FUSO Canter Body Lock Hoses" at bounding box center [368, 277] width 281 height 11
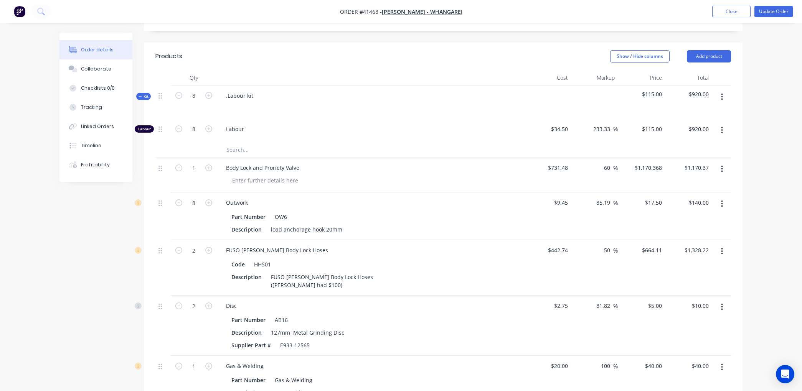
click at [363, 245] on div "FUSO Canter Body Lock Hoses" at bounding box center [370, 250] width 301 height 11
click at [770, 8] on button "Update Order" at bounding box center [773, 12] width 38 height 12
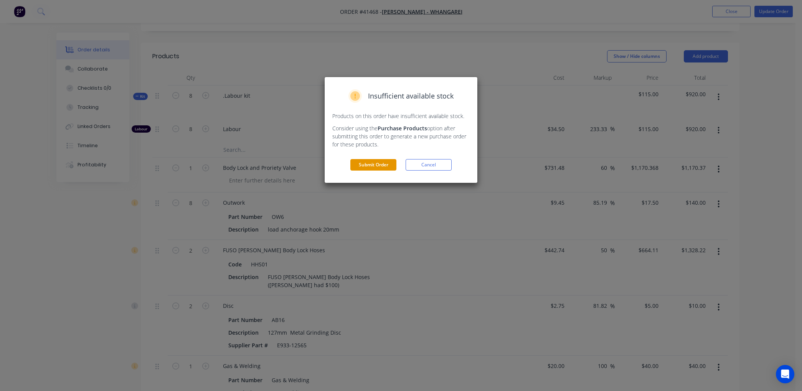
click at [371, 162] on button "Submit Order" at bounding box center [373, 165] width 46 height 12
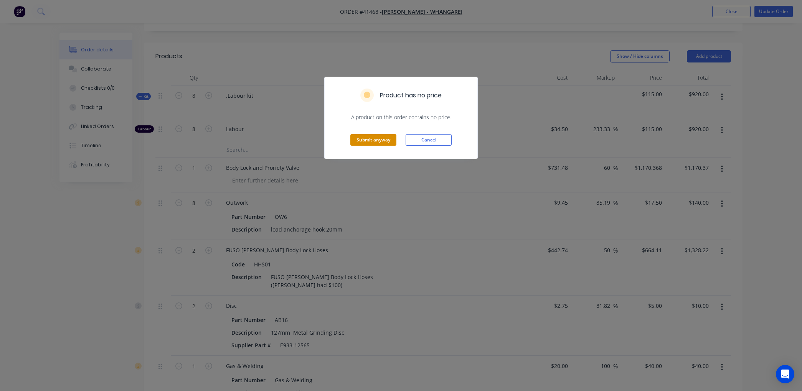
click at [380, 137] on button "Submit anyway" at bounding box center [373, 140] width 46 height 12
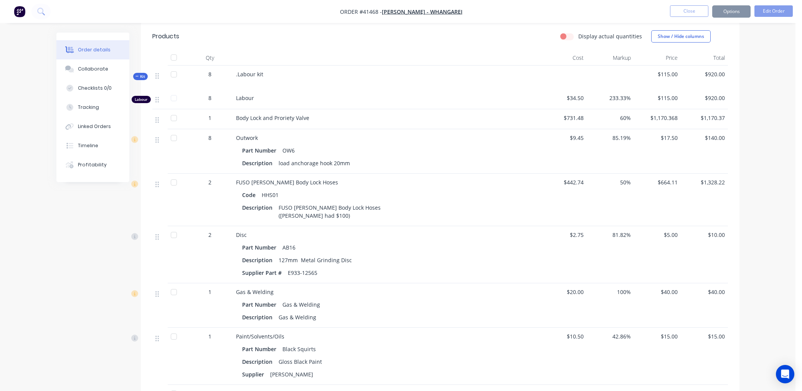
scroll to position [247, 0]
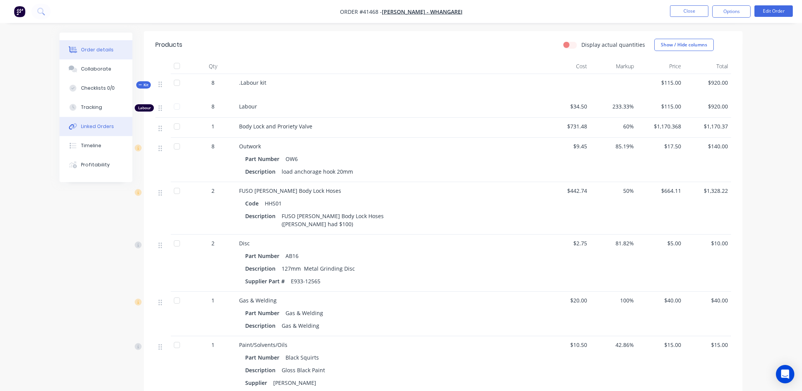
click at [83, 123] on div "Linked Orders" at bounding box center [97, 126] width 33 height 7
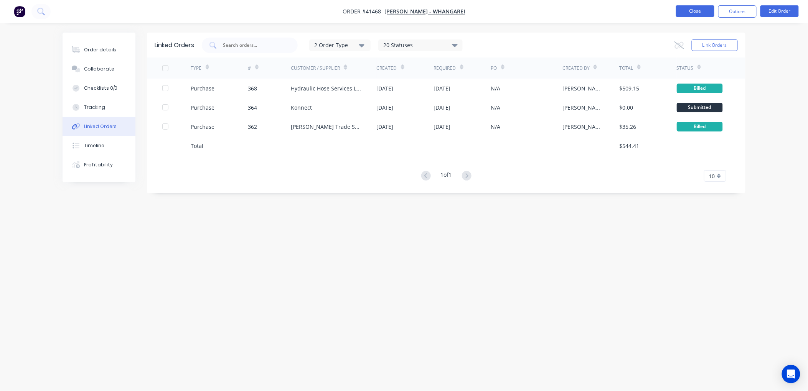
click at [701, 8] on button "Close" at bounding box center [695, 11] width 38 height 12
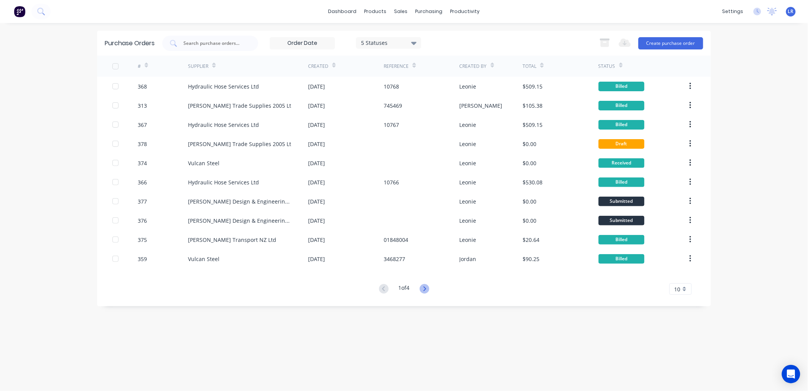
click at [428, 286] on icon at bounding box center [425, 289] width 10 height 10
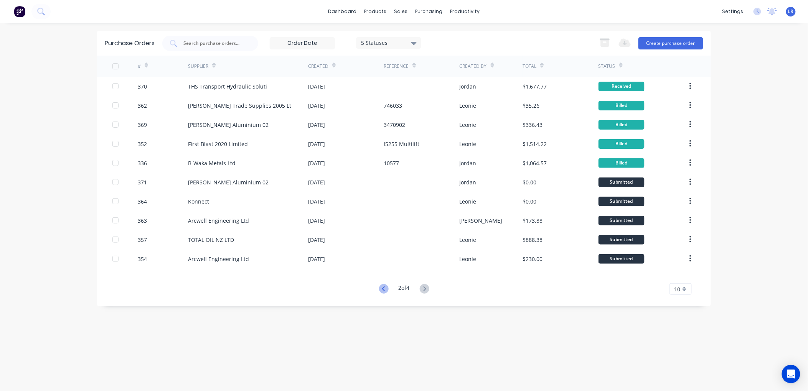
click at [381, 286] on icon at bounding box center [384, 289] width 10 height 10
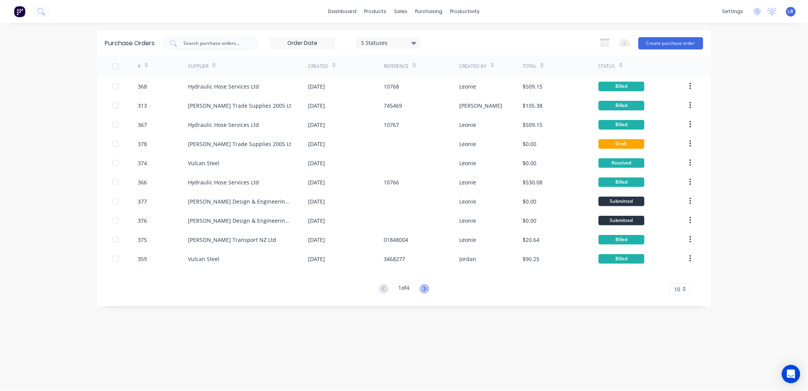
click at [426, 288] on icon at bounding box center [424, 289] width 3 height 5
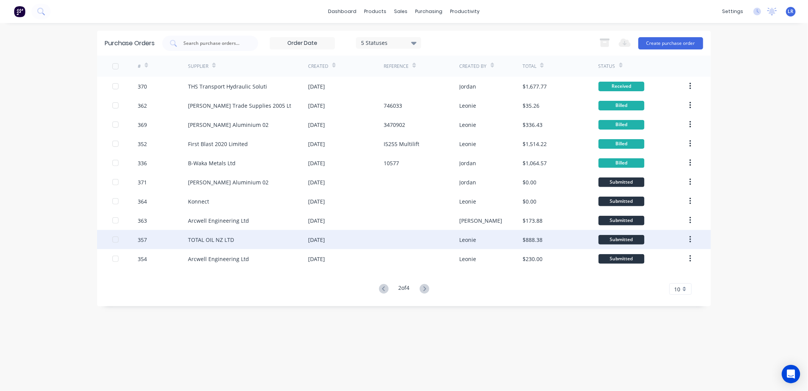
click at [205, 237] on div "TOTAL OIL NZ LTD" at bounding box center [211, 240] width 46 height 8
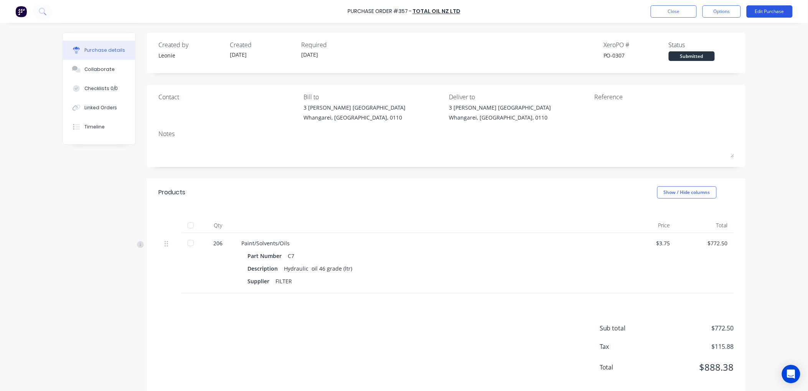
click at [772, 9] on button "Edit Purchase" at bounding box center [770, 11] width 46 height 12
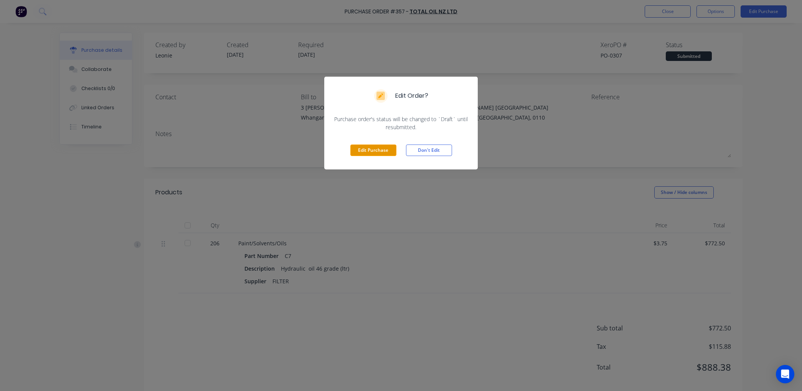
click at [382, 148] on button "Edit Purchase" at bounding box center [373, 151] width 46 height 12
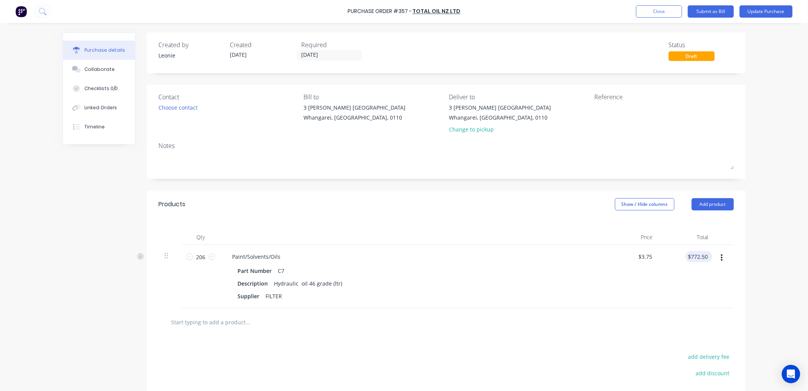
click at [708, 256] on div "$772.50 $772.50" at bounding box center [699, 256] width 27 height 11
drag, startPoint x: 706, startPoint y: 256, endPoint x: 697, endPoint y: 256, distance: 9.6
click at [689, 259] on div "$772.50 $772.50" at bounding box center [698, 256] width 24 height 11
drag, startPoint x: 705, startPoint y: 255, endPoint x: 684, endPoint y: 258, distance: 21.3
click at [684, 258] on div "772.50 772.50" at bounding box center [687, 276] width 56 height 63
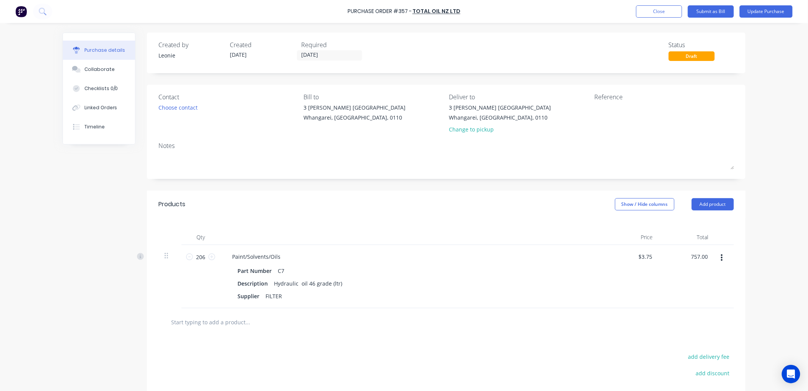
type input "757.00"
type input "$3.6748"
type input "$757.00"
click at [757, 7] on button "Update Purchase" at bounding box center [766, 11] width 53 height 12
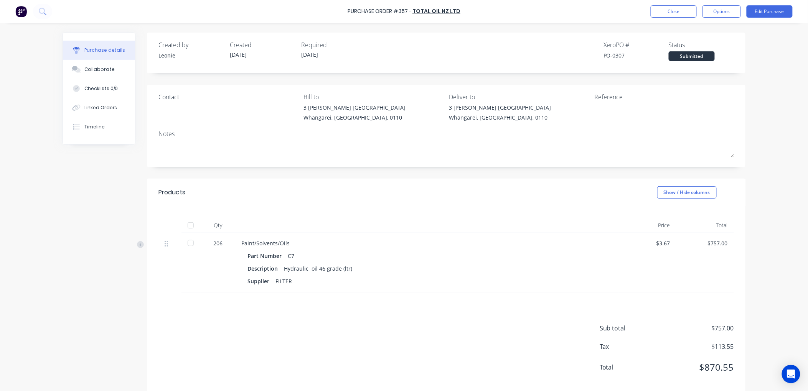
click at [190, 223] on div at bounding box center [190, 225] width 15 height 15
click at [768, 10] on button "Edit Purchase" at bounding box center [770, 11] width 46 height 12
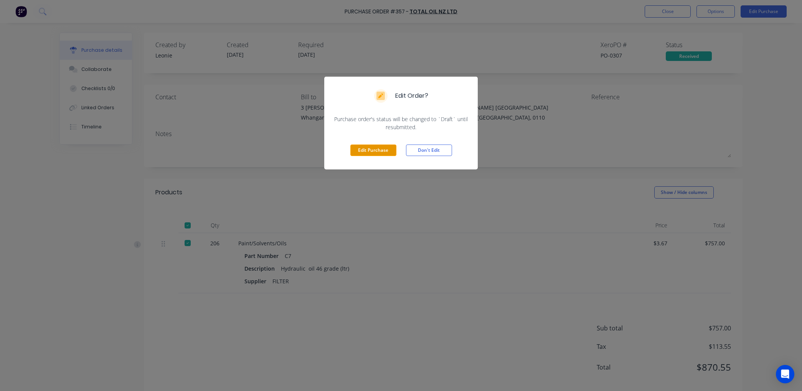
click at [366, 149] on button "Edit Purchase" at bounding box center [373, 151] width 46 height 12
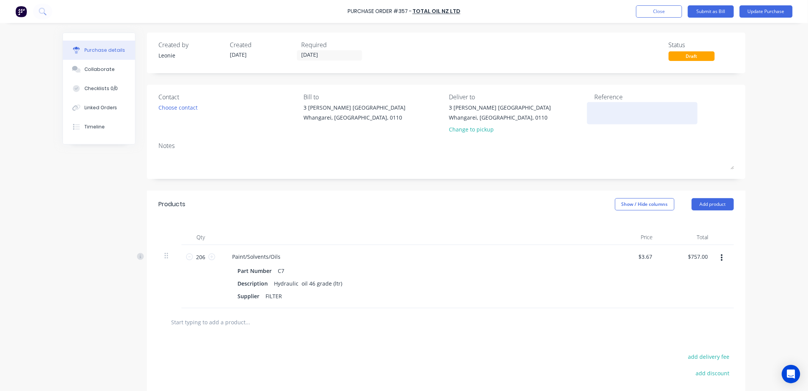
click at [599, 117] on textarea at bounding box center [642, 112] width 96 height 17
type textarea "878166/1"
type textarea "x"
type textarea "878166/1"
click at [719, 10] on button "Submit as Bill" at bounding box center [711, 11] width 46 height 12
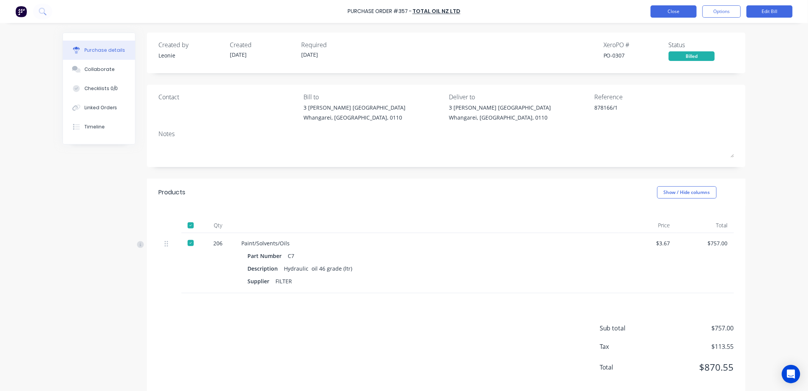
click at [678, 12] on button "Close" at bounding box center [674, 11] width 46 height 12
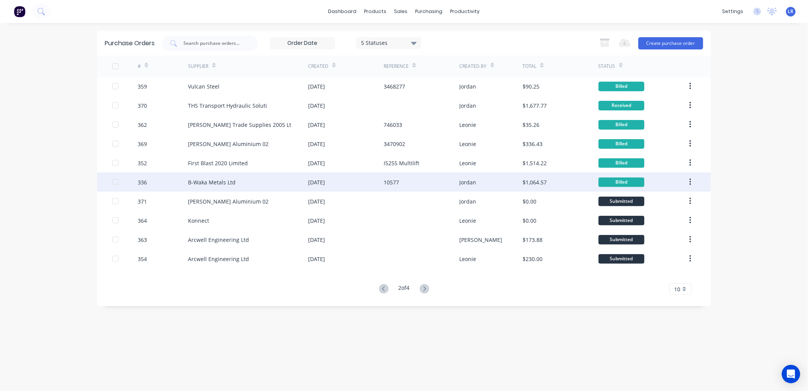
click at [211, 180] on div "B-Waka Metals Ltd" at bounding box center [212, 182] width 48 height 8
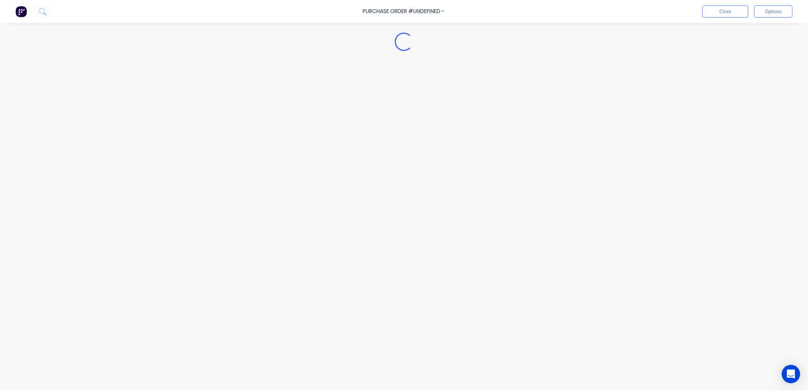
type textarea "x"
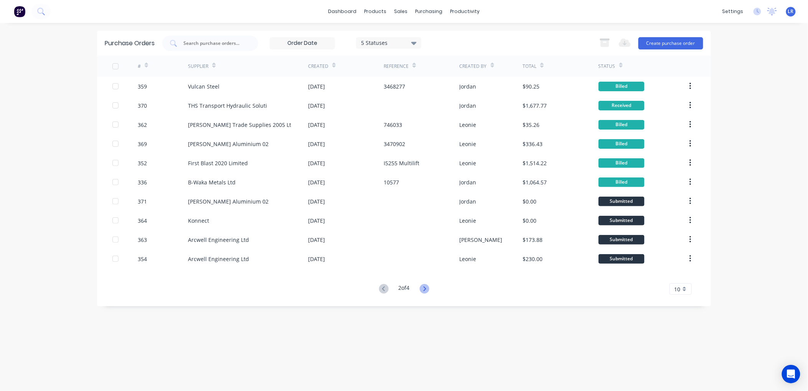
click at [423, 285] on icon at bounding box center [425, 289] width 10 height 10
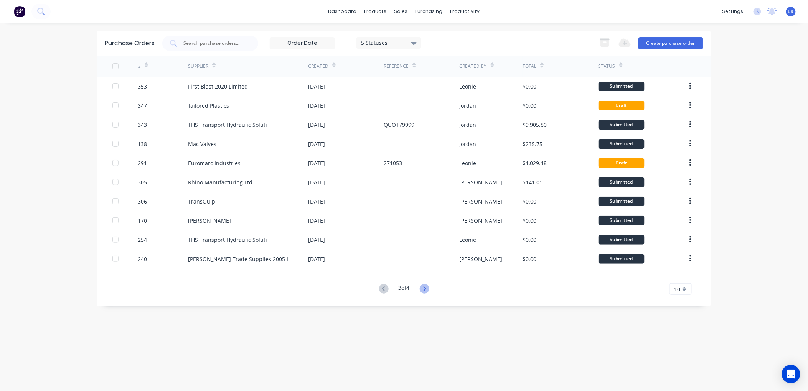
click at [423, 286] on icon at bounding box center [425, 289] width 10 height 10
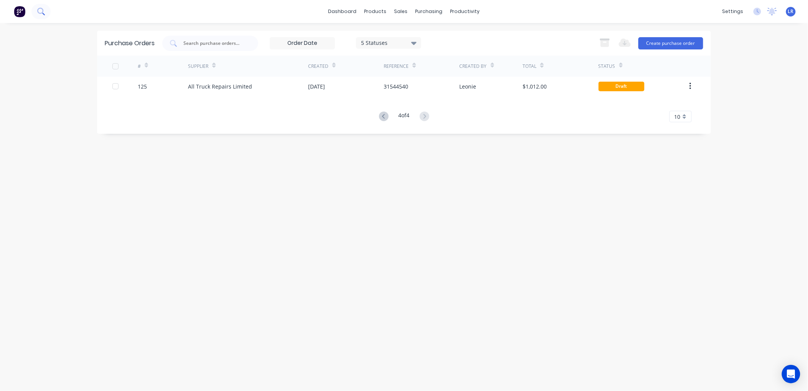
click at [43, 12] on icon at bounding box center [40, 11] width 7 height 7
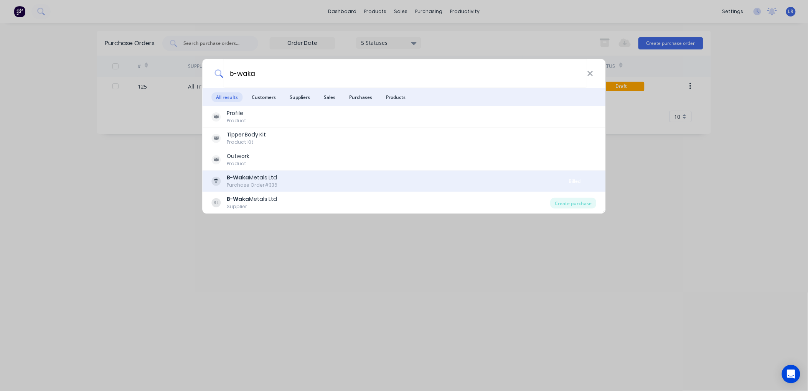
type input "b-waka"
click at [266, 181] on div "B-Waka Metals Ltd" at bounding box center [252, 178] width 51 height 8
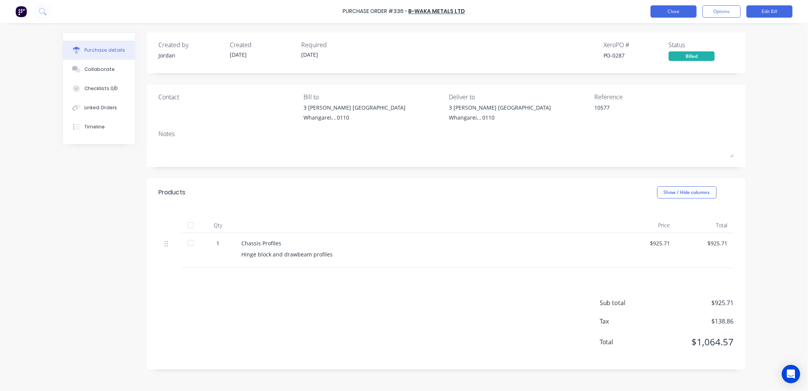
click at [687, 10] on button "Close" at bounding box center [674, 11] width 46 height 12
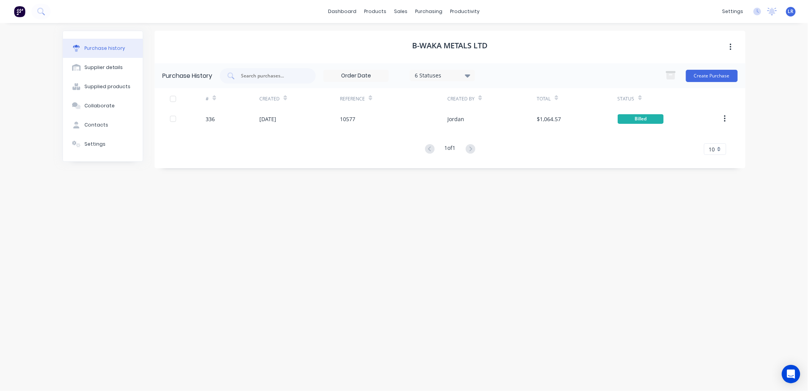
click at [467, 74] on icon at bounding box center [467, 75] width 5 height 8
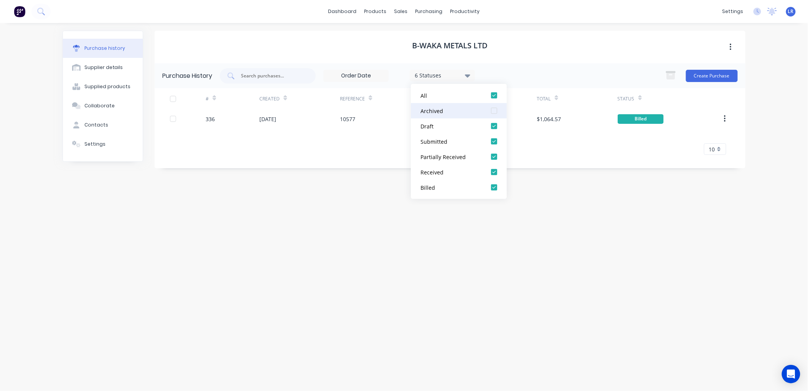
click at [494, 111] on div at bounding box center [494, 110] width 15 height 15
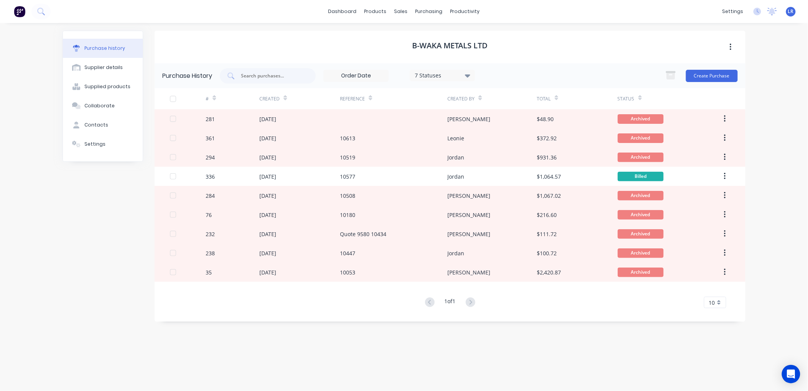
click at [151, 205] on div "Purchase history Supplier details Supplied products Collaborate Contacts Settin…" at bounding box center [404, 203] width 683 height 345
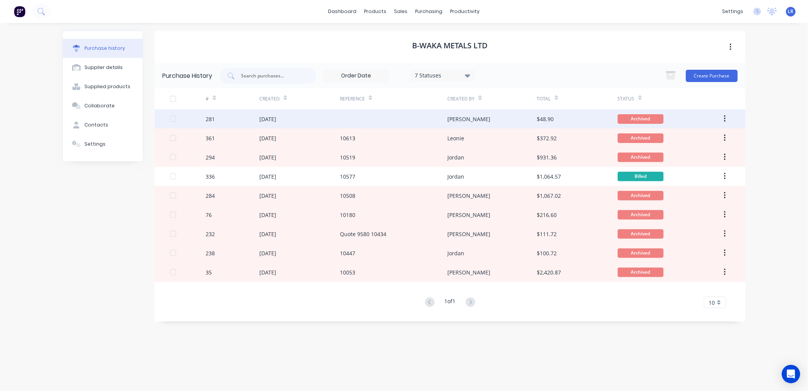
click at [334, 116] on div "[DATE]" at bounding box center [299, 118] width 81 height 19
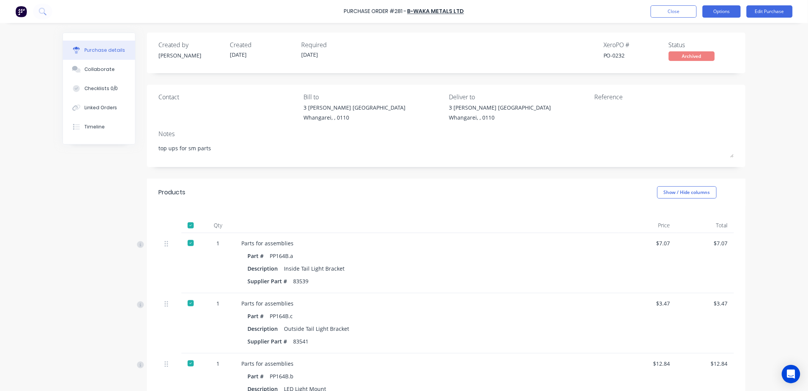
click at [724, 12] on button "Options" at bounding box center [722, 11] width 38 height 12
click at [685, 107] on div "Unarchive" at bounding box center [704, 107] width 59 height 11
click at [91, 108] on div "Linked Orders" at bounding box center [100, 107] width 33 height 7
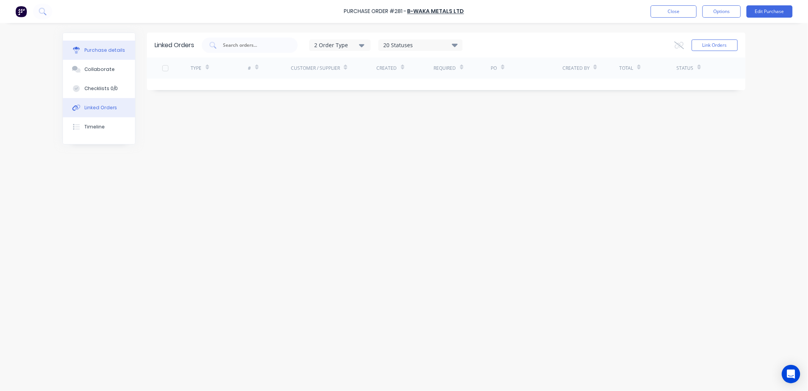
click at [104, 48] on div "Purchase details" at bounding box center [104, 50] width 41 height 7
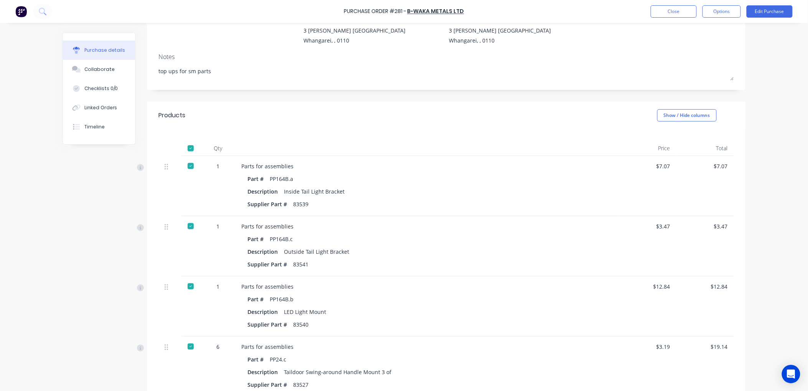
scroll to position [64, 0]
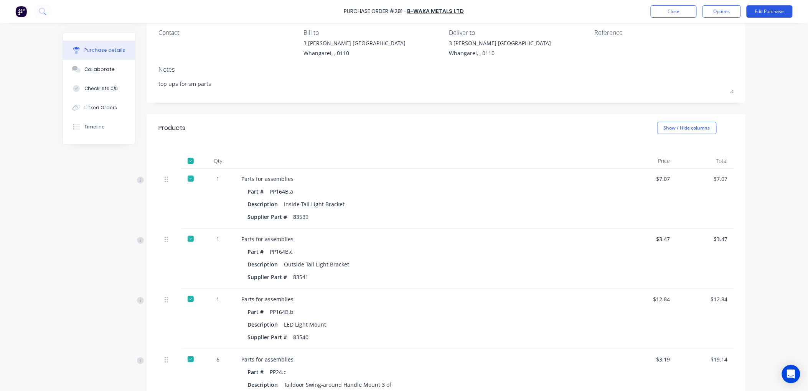
click at [776, 10] on button "Edit Purchase" at bounding box center [770, 11] width 46 height 12
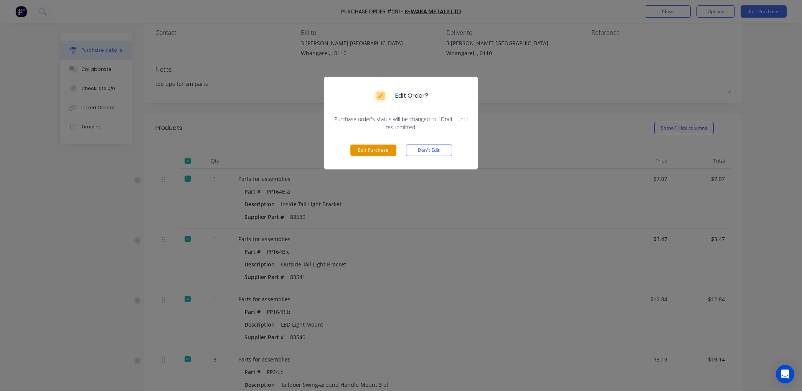
click at [363, 150] on button "Edit Purchase" at bounding box center [373, 151] width 46 height 12
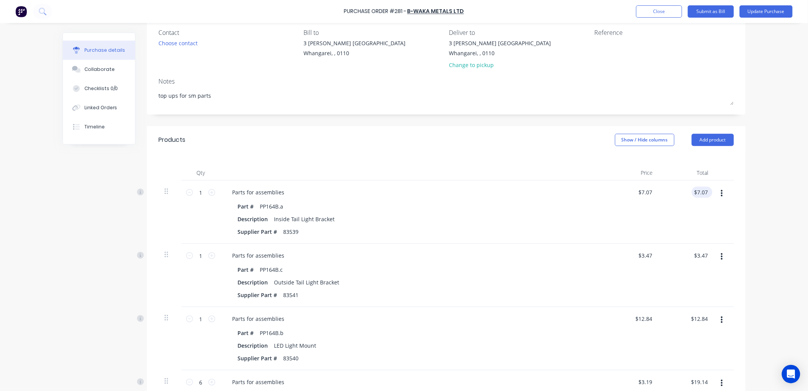
type textarea "x"
type input "7.07"
click at [706, 191] on input "7.07" at bounding box center [702, 192] width 15 height 11
type textarea "x"
drag, startPoint x: 706, startPoint y: 191, endPoint x: 676, endPoint y: 192, distance: 30.0
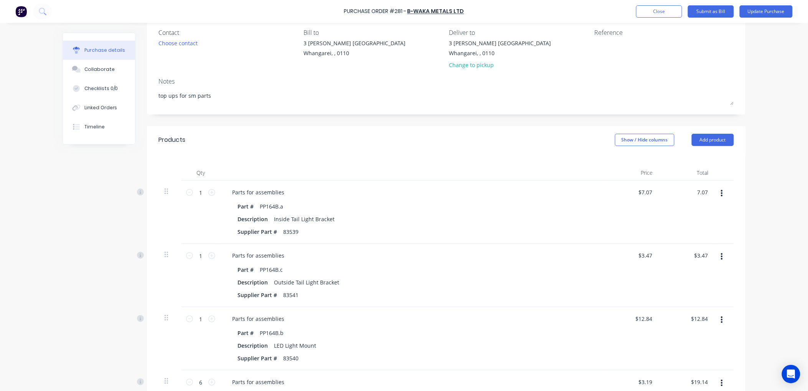
click at [676, 192] on div "7.07 7.07" at bounding box center [687, 212] width 56 height 63
type input "11.07"
type textarea "x"
type input "$11.07"
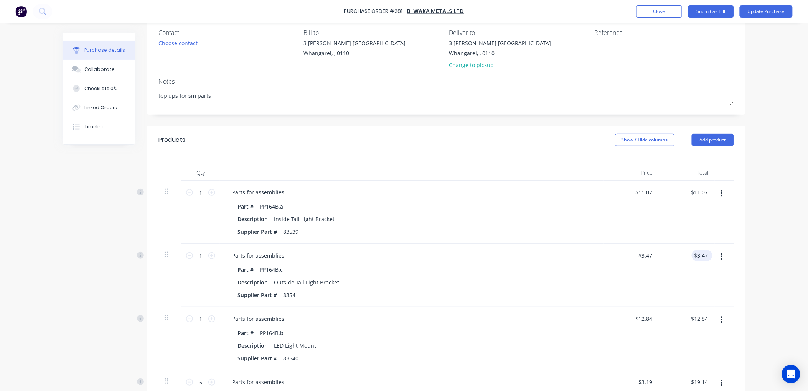
drag, startPoint x: 706, startPoint y: 254, endPoint x: 693, endPoint y: 256, distance: 13.1
click at [693, 256] on div "$3.47 $3.47" at bounding box center [701, 255] width 18 height 11
type textarea "x"
type input "3.47"
click at [705, 253] on input "3.47" at bounding box center [701, 255] width 18 height 11
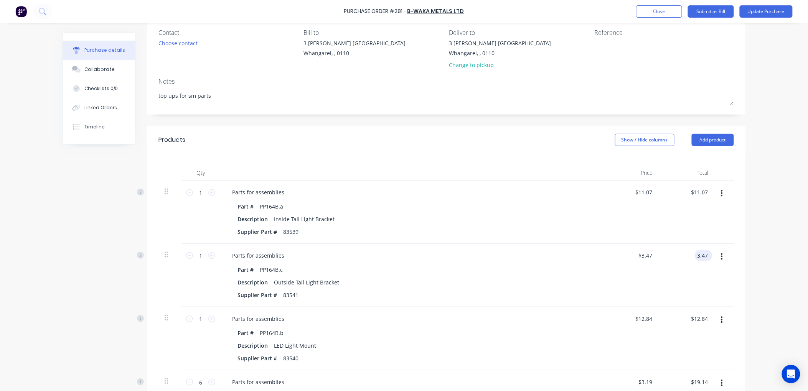
type textarea "x"
type input "$3.47"
drag, startPoint x: 707, startPoint y: 253, endPoint x: 688, endPoint y: 256, distance: 19.8
click at [688, 256] on div "$3.47 $3.47" at bounding box center [687, 275] width 56 height 63
type textarea "x"
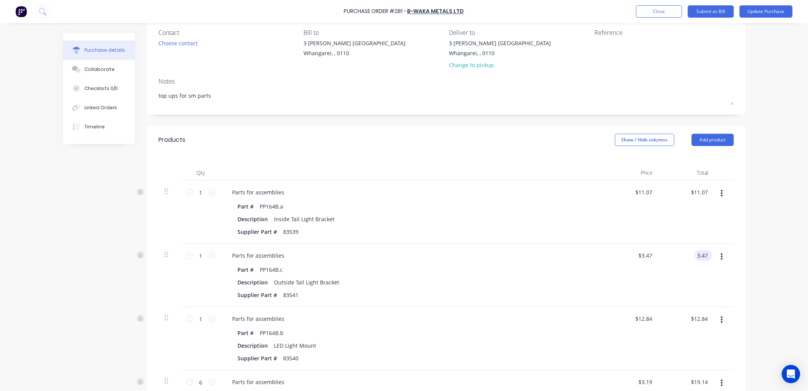
click at [705, 257] on input "3.47" at bounding box center [702, 255] width 15 height 11
type input "3"
type input "7.47"
type textarea "x"
type input "$7.47"
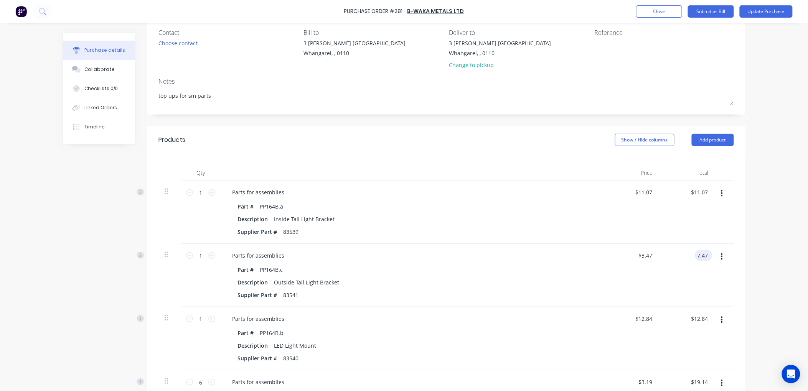
type input "$7.47"
type textarea "x"
click at [705, 317] on input "12.84" at bounding box center [701, 319] width 18 height 11
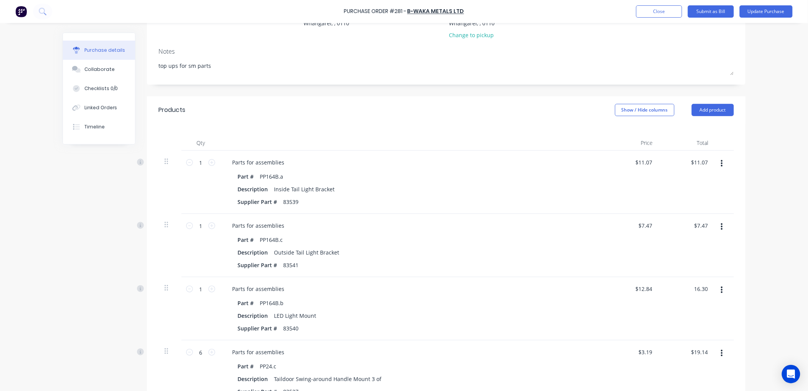
scroll to position [235, 0]
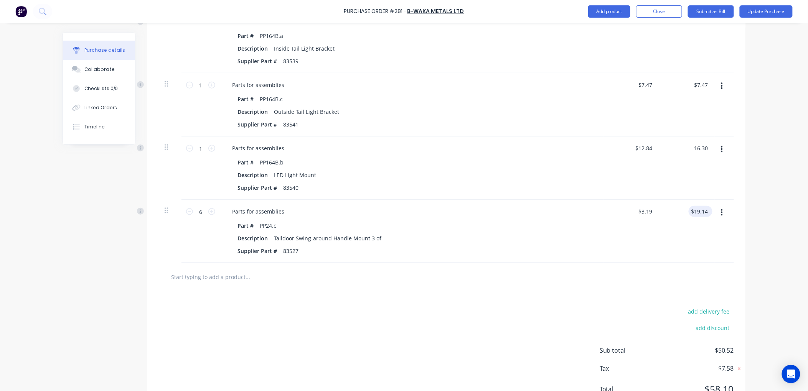
type input "16.30"
type textarea "x"
type input "$16.30"
click at [706, 210] on div "$19.14 $19.14" at bounding box center [699, 211] width 21 height 11
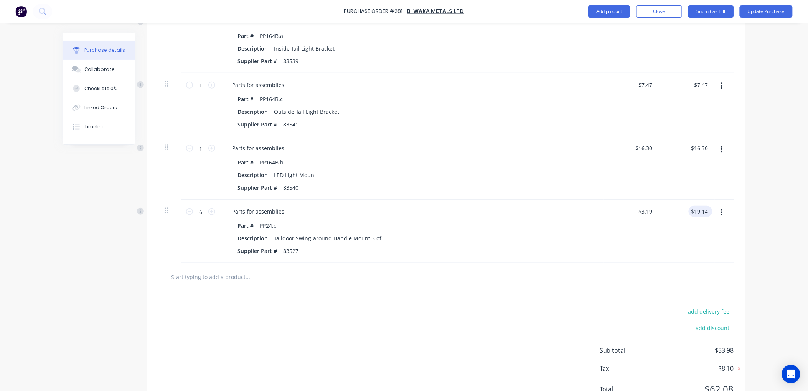
type textarea "x"
type input "19.14"
click at [706, 212] on input "19.14" at bounding box center [701, 211] width 18 height 11
type textarea "x"
type input "$19.14"
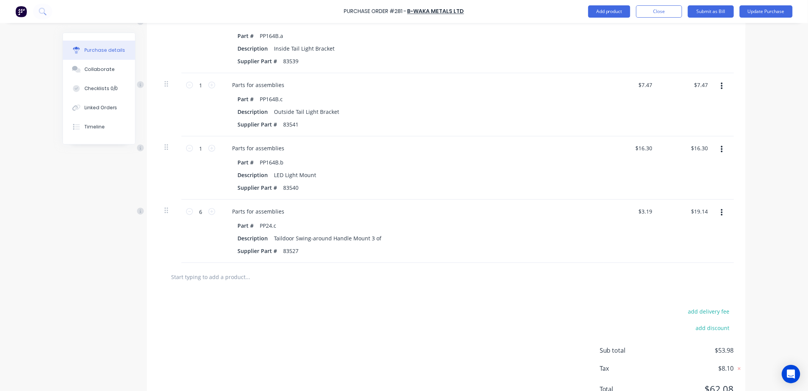
drag, startPoint x: 708, startPoint y: 211, endPoint x: 674, endPoint y: 211, distance: 33.8
click at [674, 211] on div "$19.14 $19.14" at bounding box center [687, 231] width 56 height 63
click at [584, 231] on div "Part # PP24.c Description Taildoor Swing-around Handle Mount 3 of Supplier Part…" at bounding box center [411, 238] width 371 height 36
click at [708, 210] on div "$19.14 $19.14" at bounding box center [701, 211] width 24 height 11
type textarea "x"
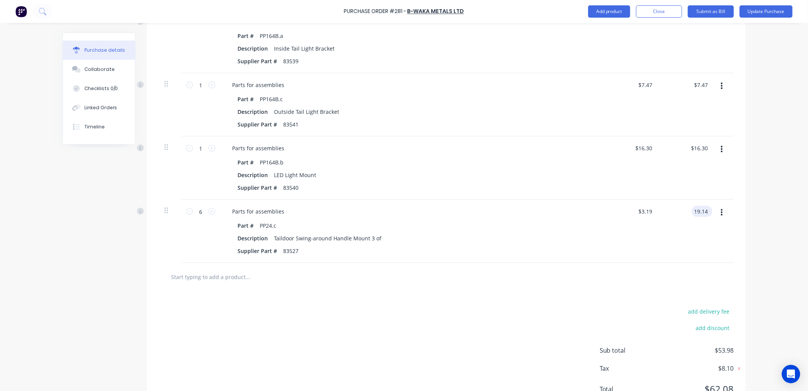
click at [704, 211] on input "19.14" at bounding box center [701, 211] width 18 height 11
type input "1"
type input "21.12"
type textarea "x"
type input "$3.52"
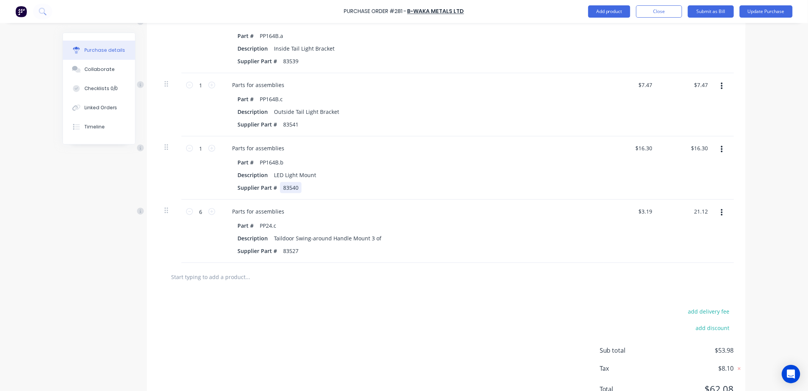
type input "$21.12"
click at [463, 193] on div "Supplier Part # 83540" at bounding box center [410, 187] width 352 height 11
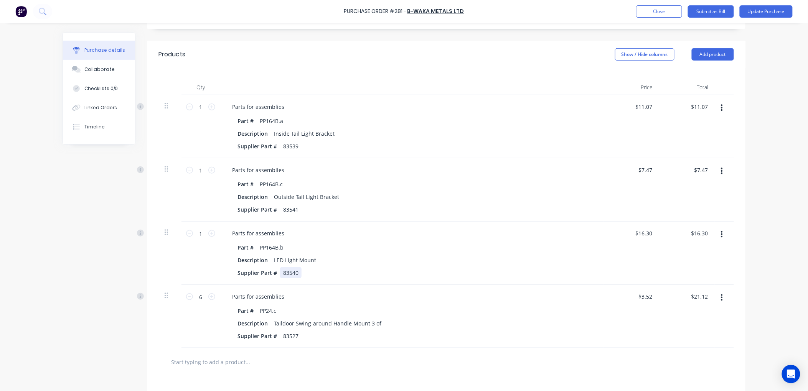
scroll to position [107, 0]
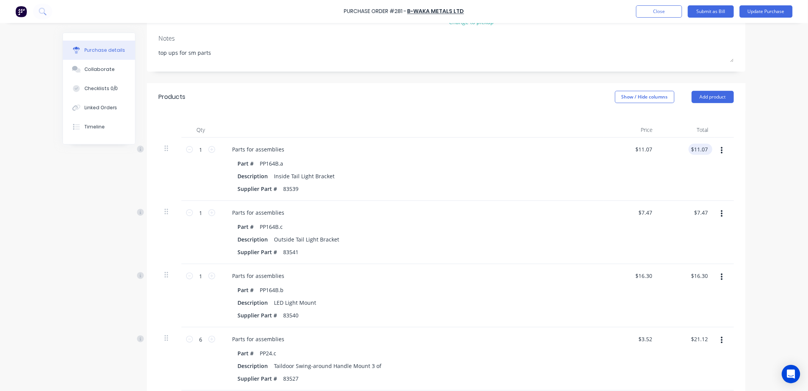
click at [706, 148] on div "$11.07 $11.07" at bounding box center [699, 149] width 21 height 11
type textarea "x"
drag, startPoint x: 704, startPoint y: 148, endPoint x: 687, endPoint y: 149, distance: 16.9
click at [687, 149] on div "11.07 11.07" at bounding box center [687, 169] width 56 height 63
type input "13.85"
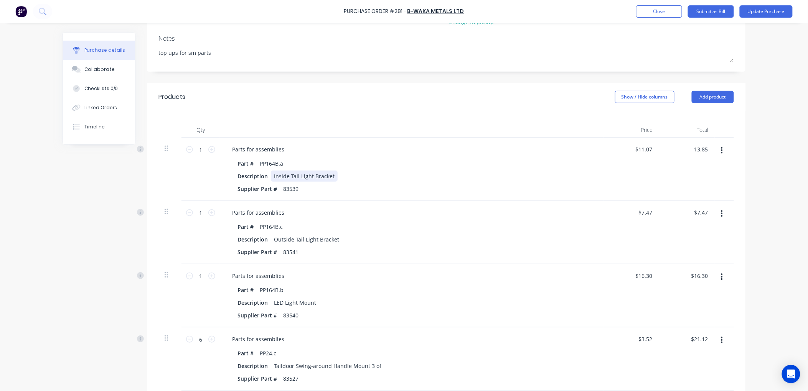
click at [335, 175] on div "Description Inside Tail Light Bracket" at bounding box center [410, 176] width 352 height 11
type textarea "x"
type input "$13.85"
type textarea "x"
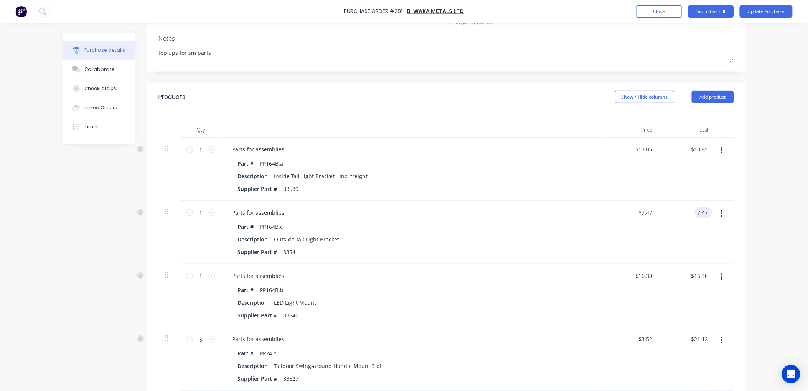
click at [705, 212] on input "7.47" at bounding box center [702, 212] width 15 height 11
type input "7"
type input "10.25"
type textarea "x"
type input "$10.25"
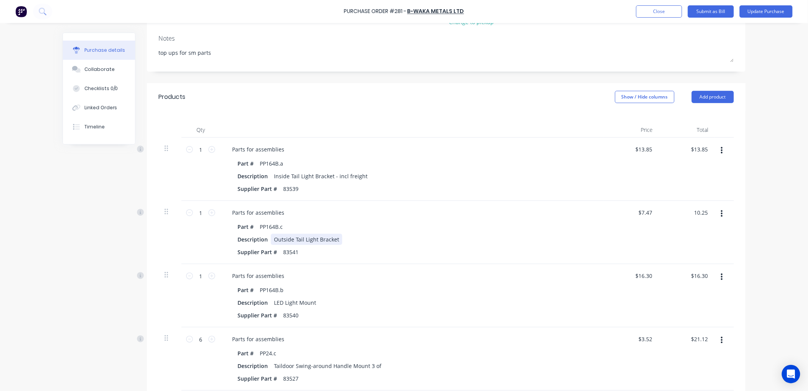
type input "$10.25"
click at [335, 241] on div "Outside Tail Light Bracket" at bounding box center [306, 239] width 71 height 11
type textarea "x"
type input "16.30"
click at [706, 275] on input "16.30" at bounding box center [699, 276] width 21 height 11
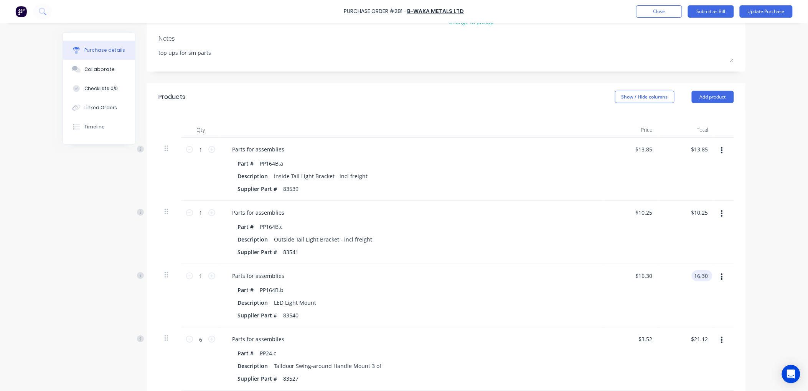
type textarea "x"
drag, startPoint x: 706, startPoint y: 275, endPoint x: 680, endPoint y: 277, distance: 26.2
click at [680, 277] on div "16.30 16.30" at bounding box center [687, 295] width 56 height 63
type input "19.08"
type textarea "x"
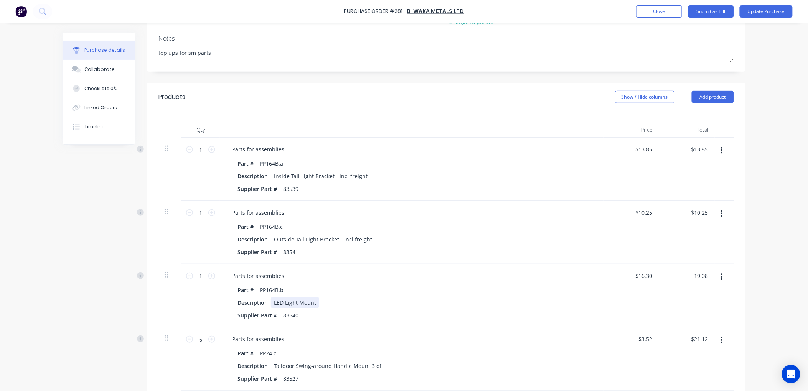
type input "$19.08"
click at [313, 303] on div "LED Light Mount" at bounding box center [295, 302] width 48 height 11
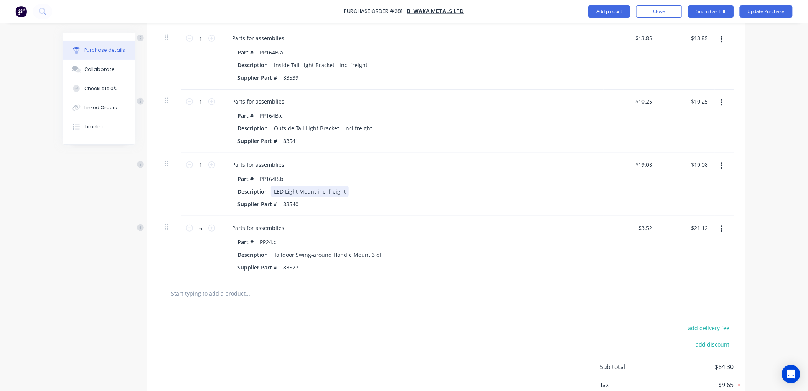
scroll to position [235, 0]
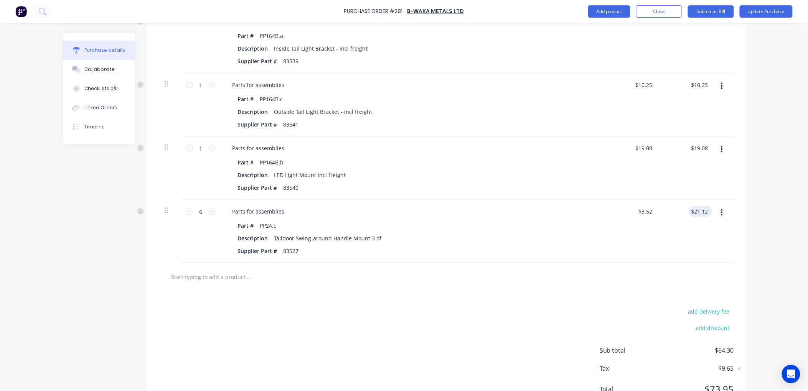
type textarea "x"
click at [706, 210] on input "21.12" at bounding box center [701, 211] width 18 height 11
type input "2"
type input "37.80"
type textarea "x"
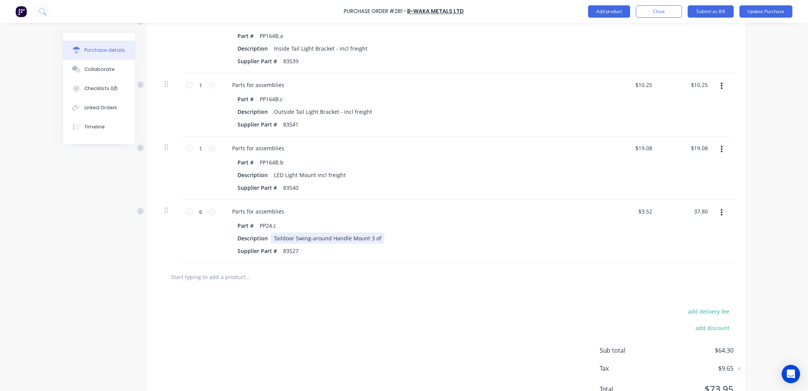
type input "$6.30"
type input "$37.80"
click at [375, 238] on div "Taildoor Swing-around Handle Mount 3 of" at bounding box center [328, 238] width 114 height 11
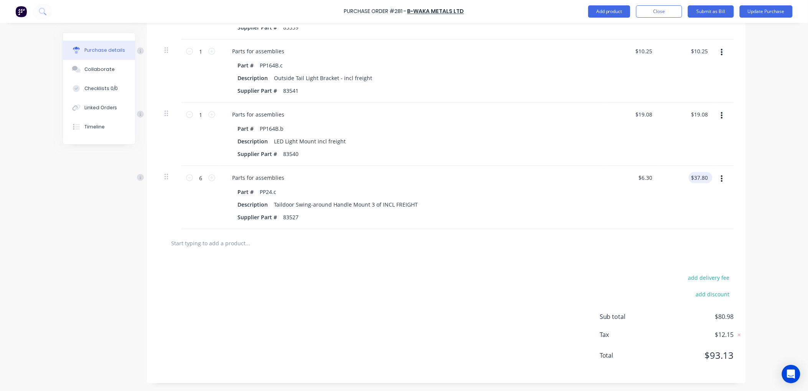
type textarea "x"
click at [706, 177] on input "37.80" at bounding box center [701, 177] width 18 height 11
type input "37.79"
type textarea "x"
type input "$6.2983"
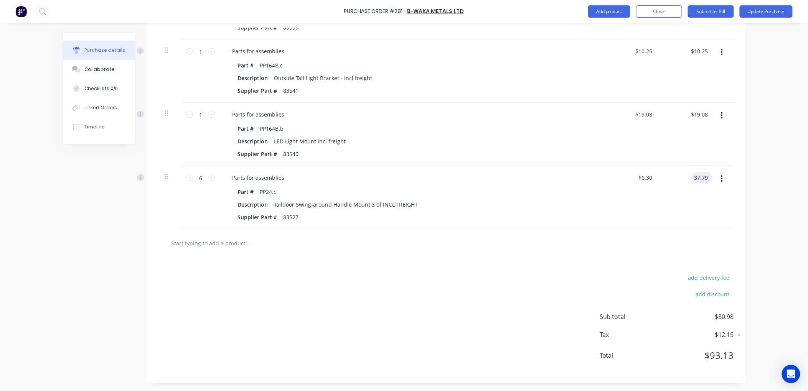
type input "$37.79"
click at [706, 175] on div "$37.79 $37.79" at bounding box center [699, 177] width 21 height 11
type textarea "x"
click at [705, 177] on input "37.79" at bounding box center [701, 177] width 18 height 11
type input "37.78"
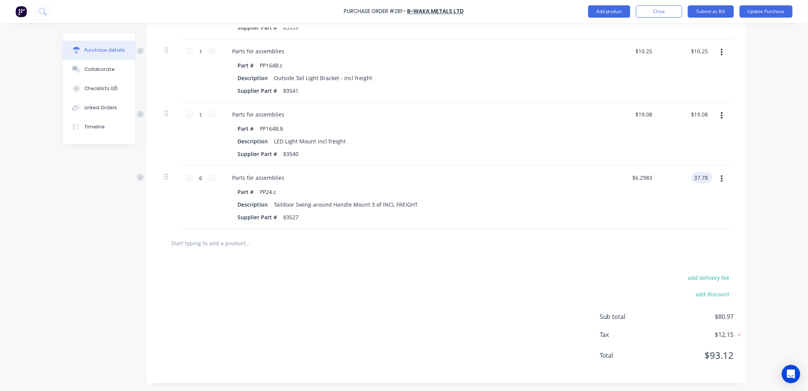
type textarea "x"
type input "$6.2967"
type input "$37.78"
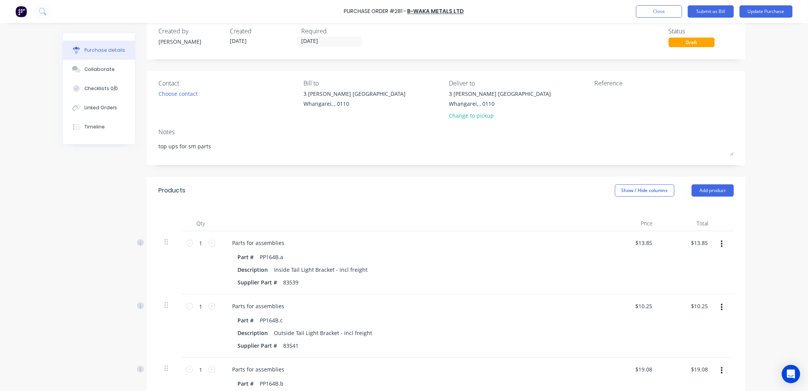
scroll to position [0, 0]
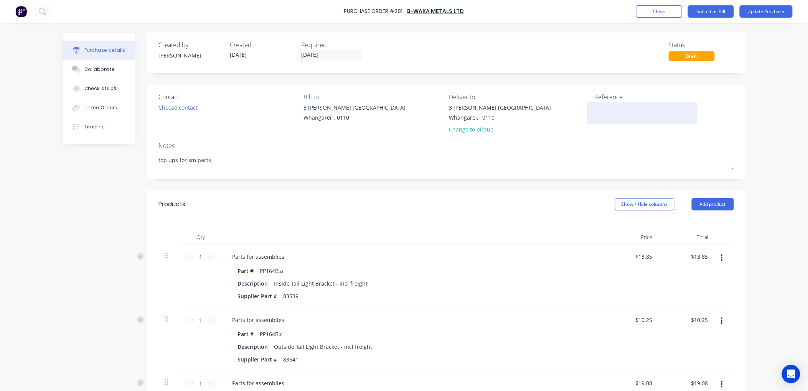
click at [600, 116] on textarea at bounding box center [642, 112] width 96 height 17
type textarea "10506"
type textarea "x"
type textarea "10506"
click at [708, 10] on button "Submit as Bill" at bounding box center [711, 11] width 46 height 12
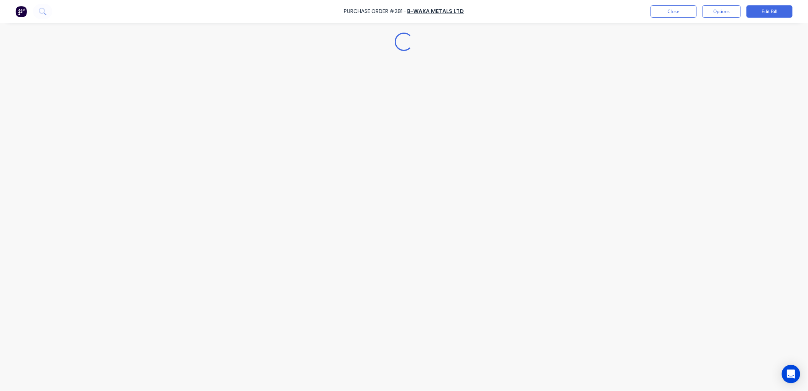
type textarea "x"
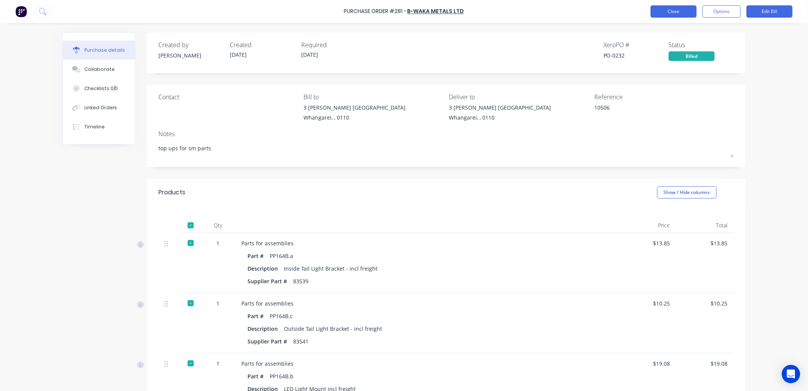
click at [662, 10] on button "Close" at bounding box center [674, 11] width 46 height 12
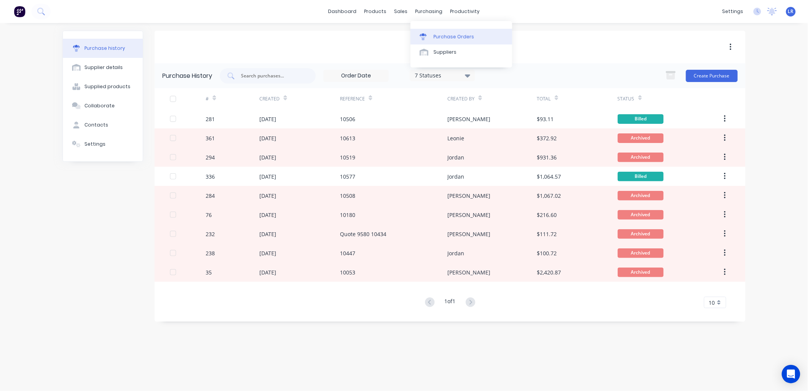
click at [438, 36] on div "Purchase Orders" at bounding box center [454, 36] width 41 height 7
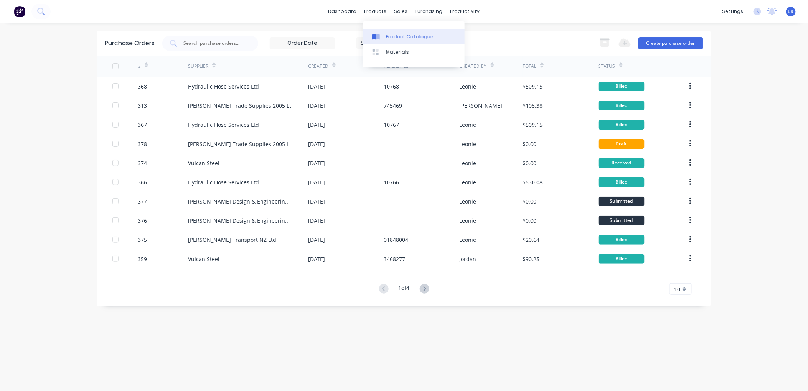
click at [390, 36] on div "Product Catalogue" at bounding box center [410, 36] width 48 height 7
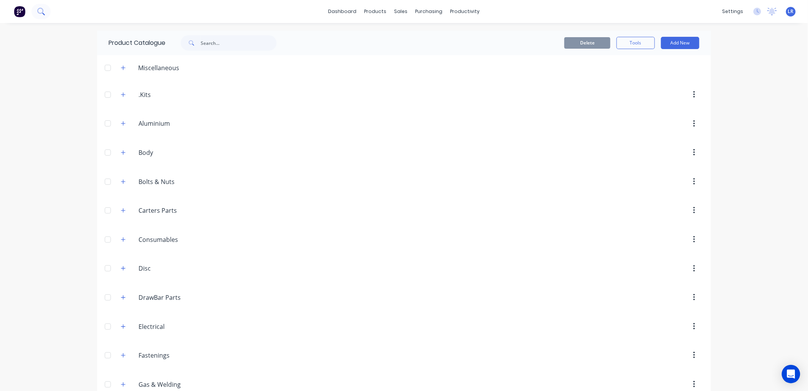
click at [41, 8] on icon at bounding box center [40, 11] width 7 height 7
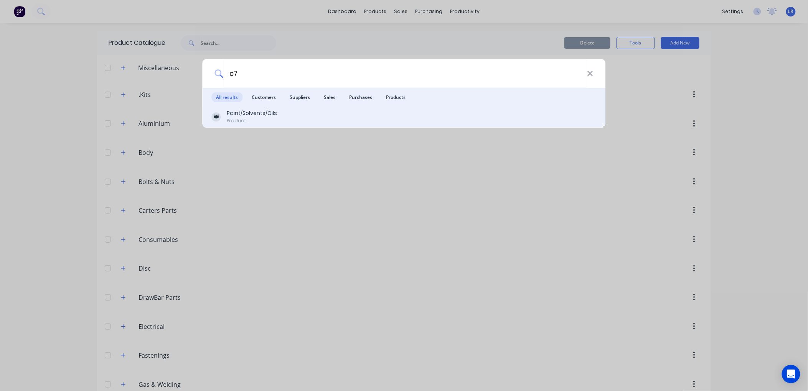
type input "c7"
click at [243, 111] on div "Paint/Solvents/Oils" at bounding box center [252, 113] width 50 height 8
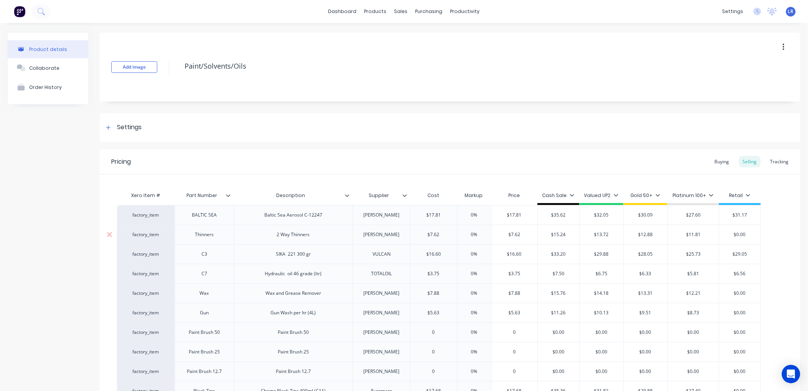
type textarea "x"
click at [714, 162] on div "Buying" at bounding box center [722, 162] width 22 height 12
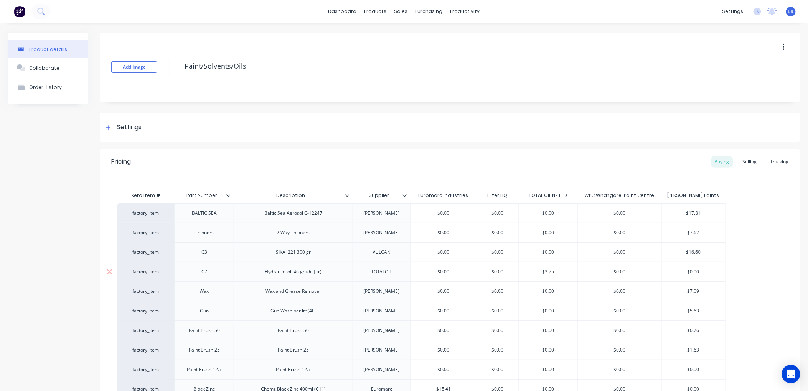
drag, startPoint x: 538, startPoint y: 272, endPoint x: 530, endPoint y: 272, distance: 8.5
click at [530, 272] on input "$3.75" at bounding box center [548, 272] width 59 height 7
type input "3"
type textarea "x"
type input "3.6"
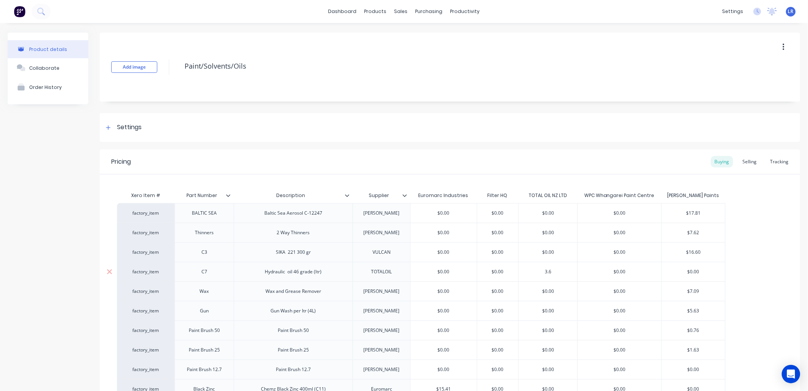
type textarea "x"
type input "3.67"
type input "$0.00"
click at [746, 160] on div "Selling" at bounding box center [750, 162] width 22 height 12
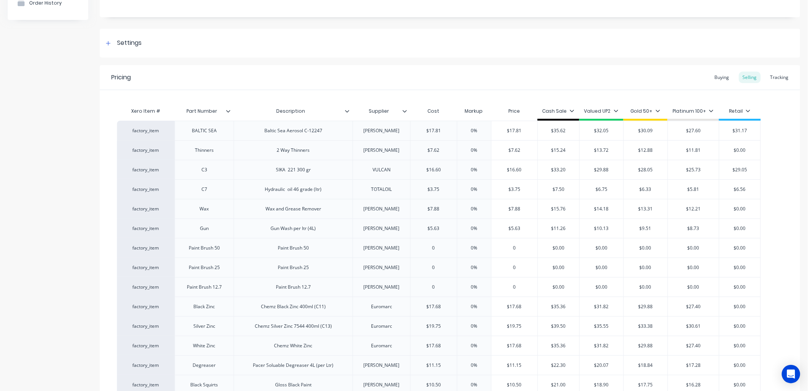
scroll to position [224, 0]
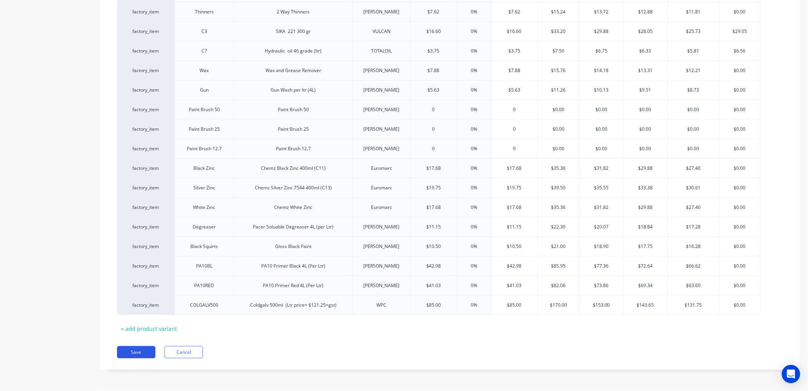
click at [145, 350] on button "Save" at bounding box center [136, 353] width 38 height 12
type textarea "x"
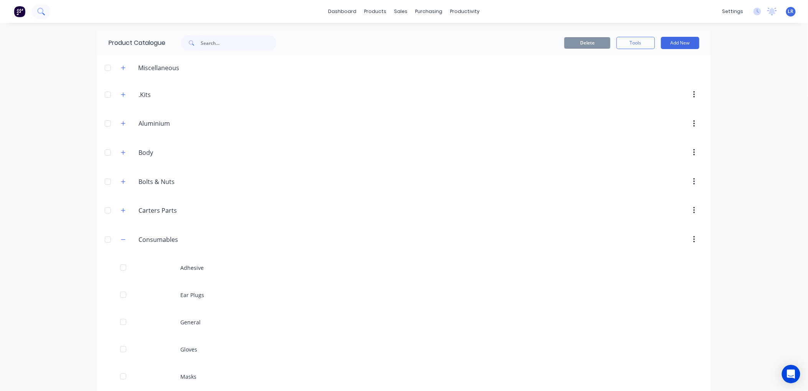
click at [39, 13] on icon at bounding box center [40, 11] width 7 height 7
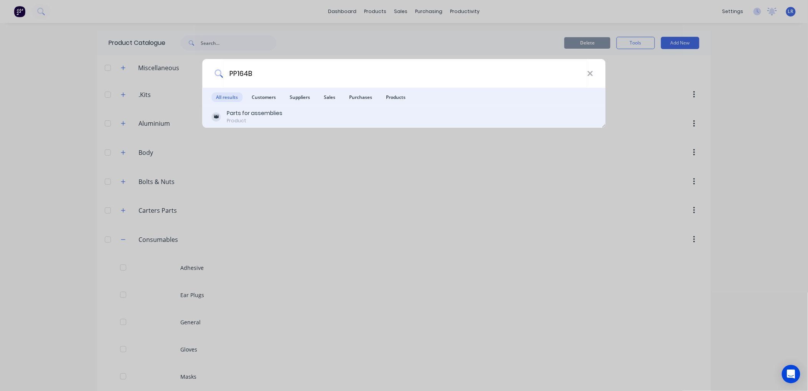
type input "PP164B"
click at [236, 114] on div "Parts for assemblies" at bounding box center [255, 113] width 56 height 8
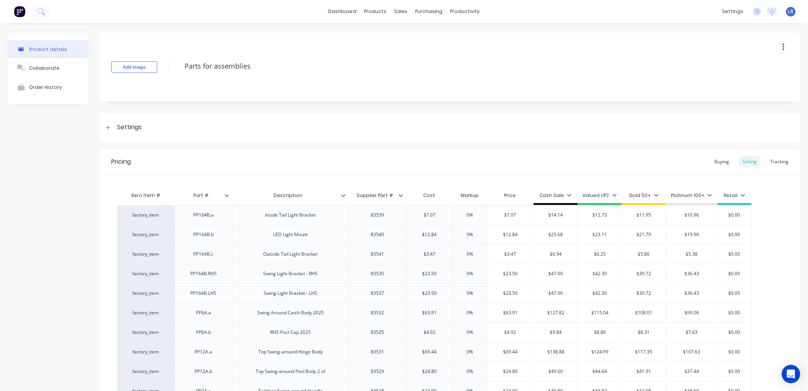
type textarea "x"
click at [714, 159] on div "Buying" at bounding box center [722, 162] width 22 height 12
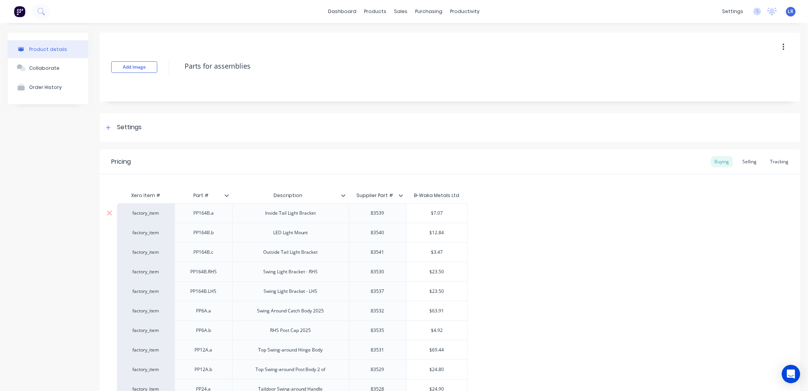
type input "$7.07"
drag, startPoint x: 447, startPoint y: 213, endPoint x: 427, endPoint y: 213, distance: 20.0
click at [427, 213] on input "$7.07" at bounding box center [437, 213] width 61 height 7
type textarea "x"
type input "13"
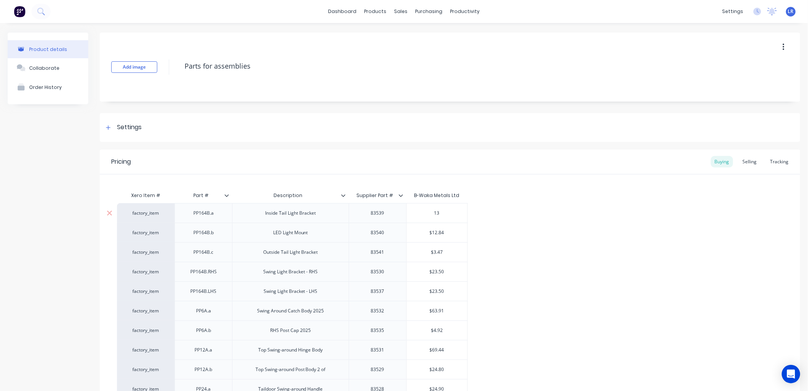
type textarea "x"
type input "13.8"
type textarea "x"
type input "13.85"
type input "$3.47"
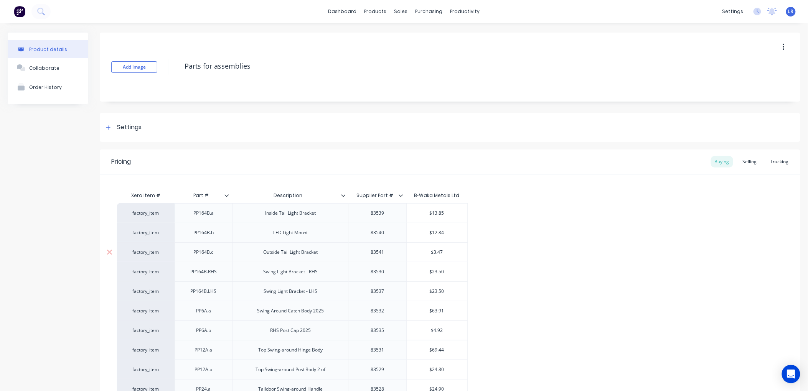
drag, startPoint x: 448, startPoint y: 252, endPoint x: 409, endPoint y: 252, distance: 38.8
click at [409, 252] on input "$3.47" at bounding box center [437, 252] width 61 height 7
type input "$12.84"
drag, startPoint x: 452, startPoint y: 233, endPoint x: 406, endPoint y: 233, distance: 46.1
click at [407, 233] on input "$12.84" at bounding box center [437, 232] width 61 height 7
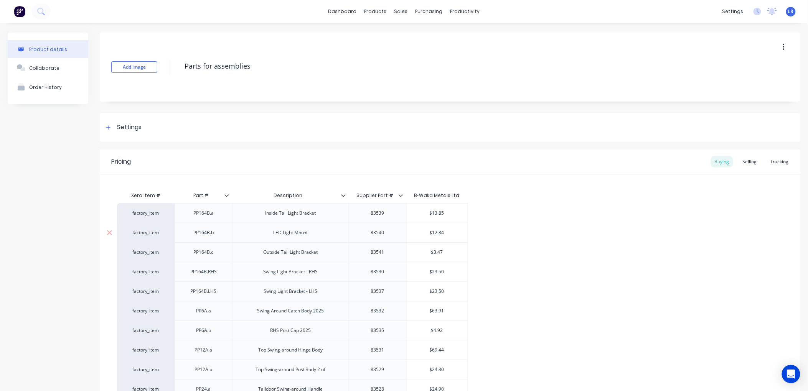
type textarea "x"
type input "1"
type textarea "x"
type input "19"
type textarea "x"
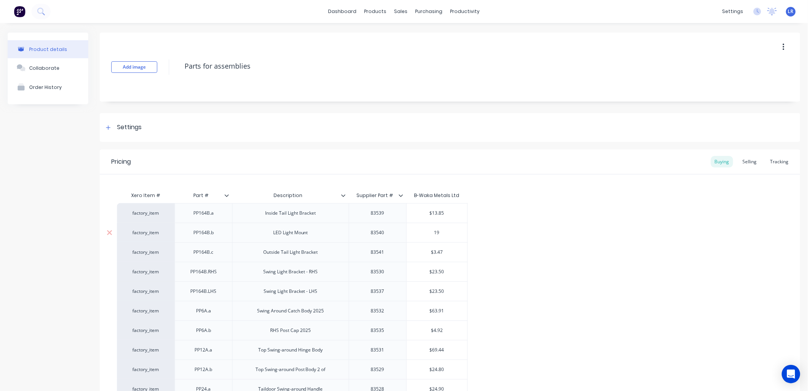
type input "19."
type textarea "x"
type input "19.0"
type textarea "x"
type input "19.08"
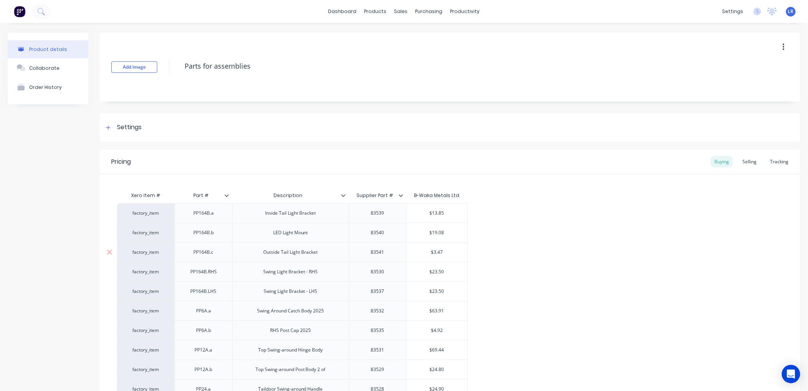
drag, startPoint x: 448, startPoint y: 252, endPoint x: 420, endPoint y: 252, distance: 28.0
click at [420, 252] on input "$3.47" at bounding box center [437, 252] width 61 height 7
type input "1"
type textarea "x"
type input "10"
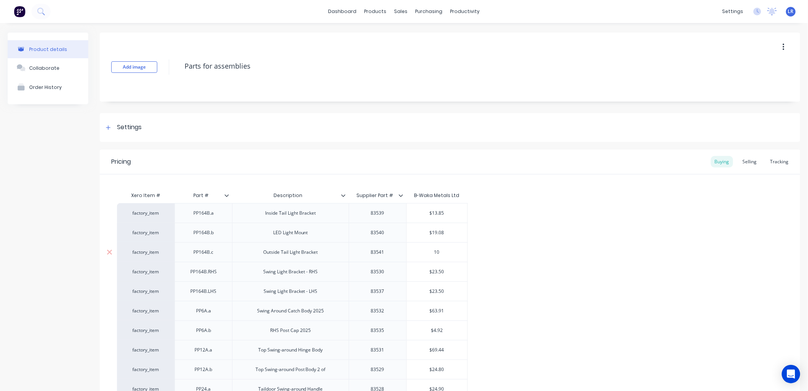
type textarea "x"
type input "10."
type textarea "x"
type input "10.25"
type textarea "x"
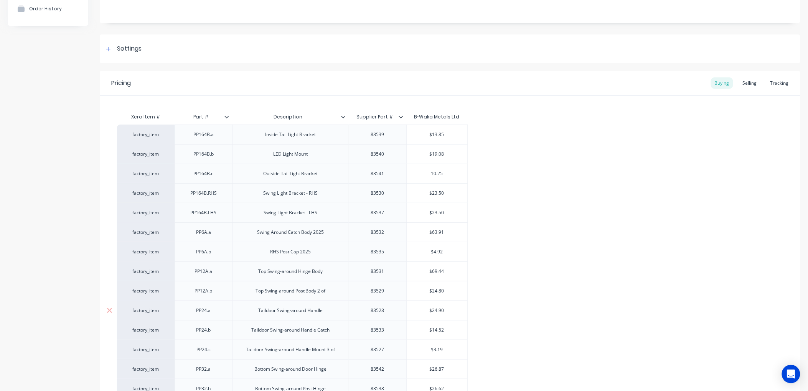
scroll to position [85, 0]
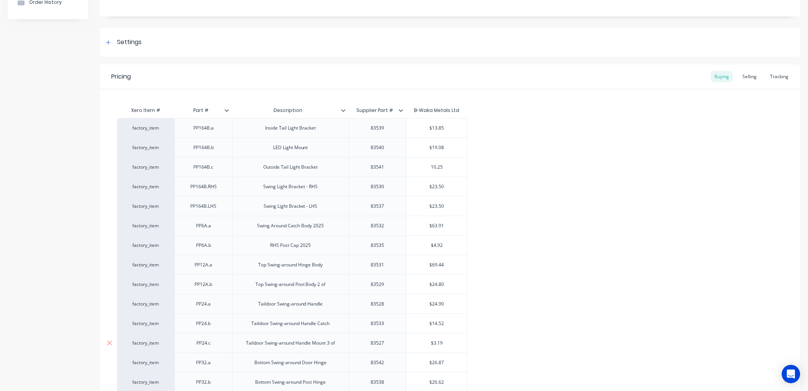
type input "10.25"
type input "$3.19"
drag, startPoint x: 444, startPoint y: 342, endPoint x: 398, endPoint y: 344, distance: 46.9
click at [398, 344] on div "factory_item PP24.c Taildoor Swing-around Handle Mount 3 of 83527 $3.19 $3.19" at bounding box center [292, 343] width 351 height 20
type textarea "x"
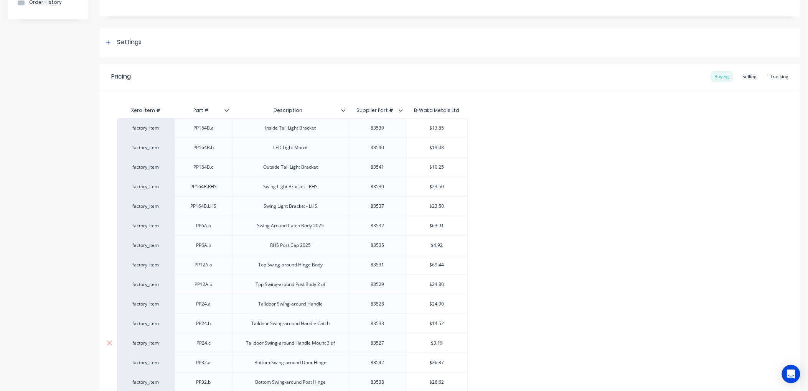
type input "6"
type textarea "x"
type input "6."
type textarea "x"
type input "6.3"
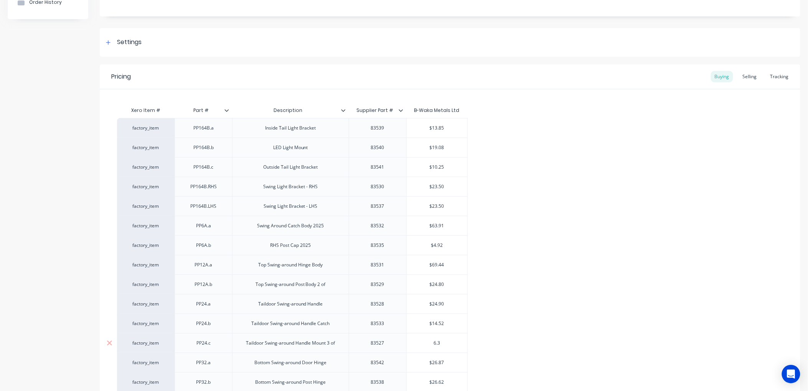
type textarea "x"
type input "6.30"
click at [743, 74] on div "Selling" at bounding box center [750, 77] width 22 height 12
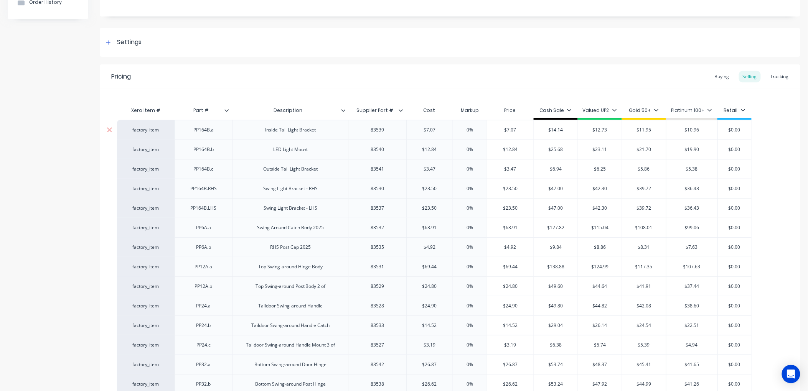
drag, startPoint x: 430, startPoint y: 128, endPoint x: 413, endPoint y: 128, distance: 17.7
click at [413, 128] on input "$7.07" at bounding box center [430, 130] width 46 height 7
type input "1"
type textarea "x"
type input "13.8"
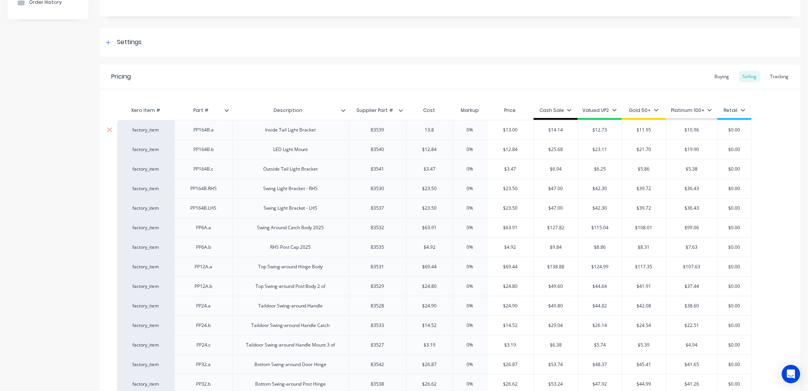
type textarea "x"
type input "13.85"
type textarea "x"
type input "13.85"
drag, startPoint x: 565, startPoint y: 131, endPoint x: 536, endPoint y: 132, distance: 28.4
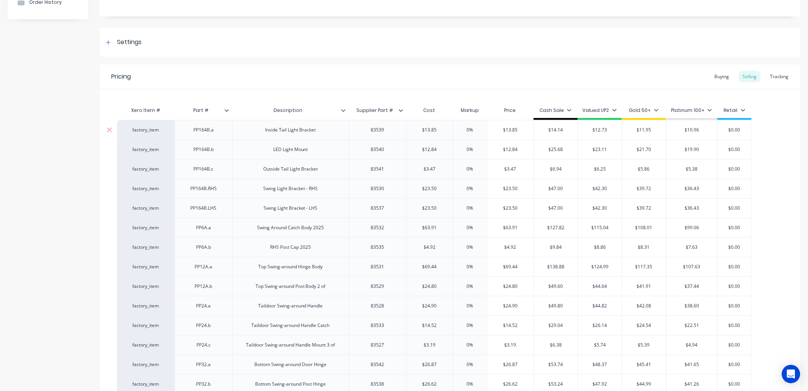
click at [536, 132] on input "$14.14" at bounding box center [556, 130] width 44 height 7
type input "2"
type textarea "x"
type input "27"
type textarea "x"
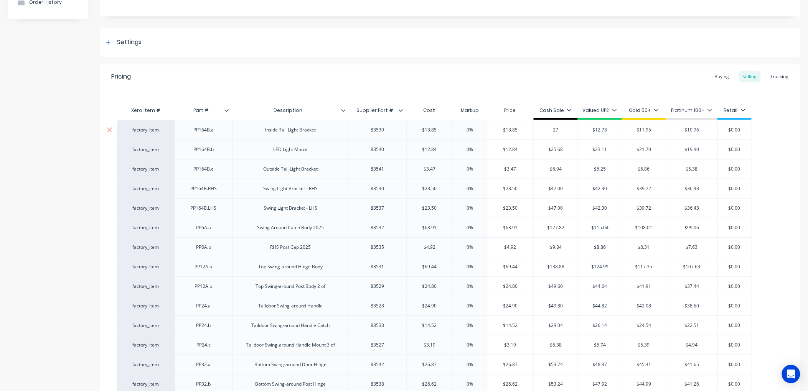
type input "27."
type textarea "x"
type input "27.7"
type textarea "x"
type input "27.70"
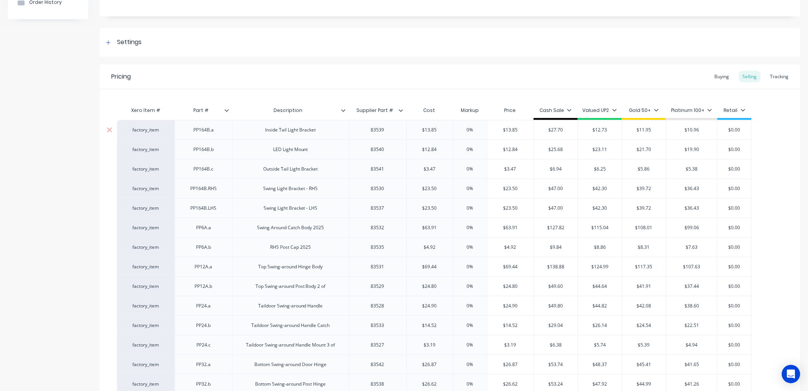
drag, startPoint x: 608, startPoint y: 129, endPoint x: 584, endPoint y: 131, distance: 24.3
click at [584, 131] on input "$12.73" at bounding box center [600, 130] width 44 height 7
type input "2"
type textarea "x"
type input "24"
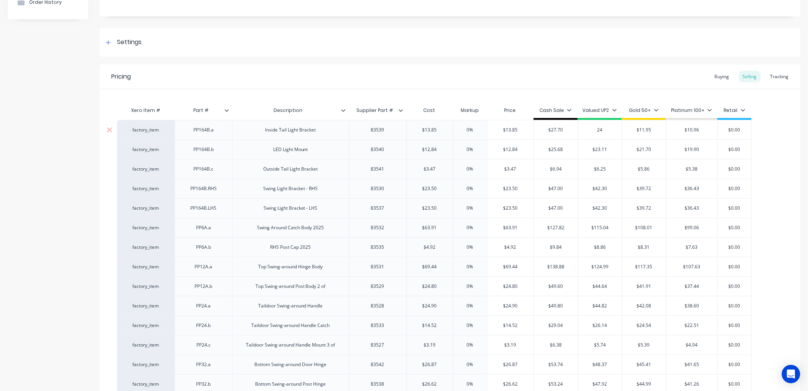
type textarea "x"
type input "24."
type textarea "x"
type input "24.93"
type textarea "x"
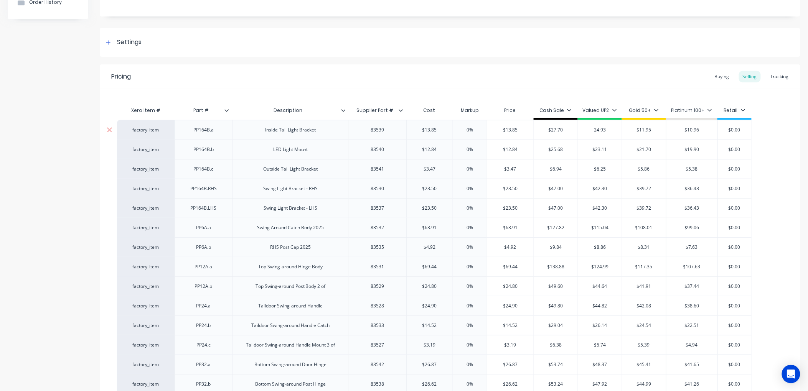
type input "24.93"
type input "$11.95"
drag, startPoint x: 651, startPoint y: 129, endPoint x: 627, endPoint y: 129, distance: 23.8
click at [627, 129] on input "$11.95" at bounding box center [644, 130] width 44 height 7
type textarea "x"
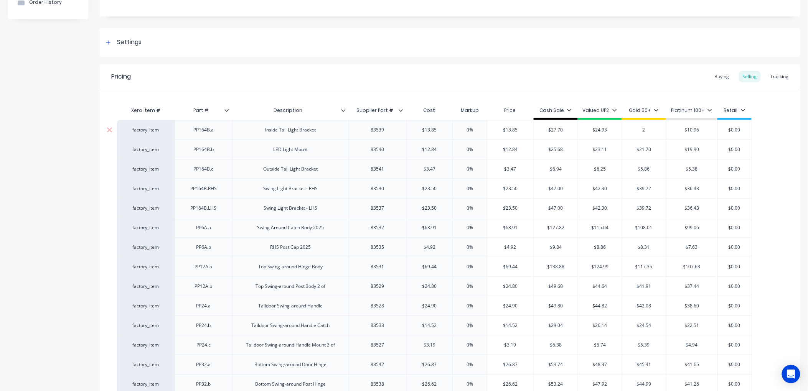
type input "23"
type textarea "x"
type input "23."
type textarea "x"
type input "23.4"
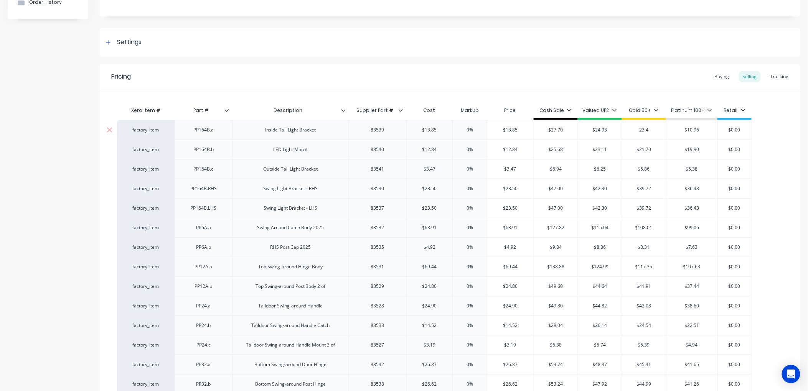
type textarea "x"
type input "23.41"
drag, startPoint x: 699, startPoint y: 129, endPoint x: 672, endPoint y: 129, distance: 27.2
click at [672, 129] on input "$10.96" at bounding box center [692, 130] width 51 height 7
type input "2"
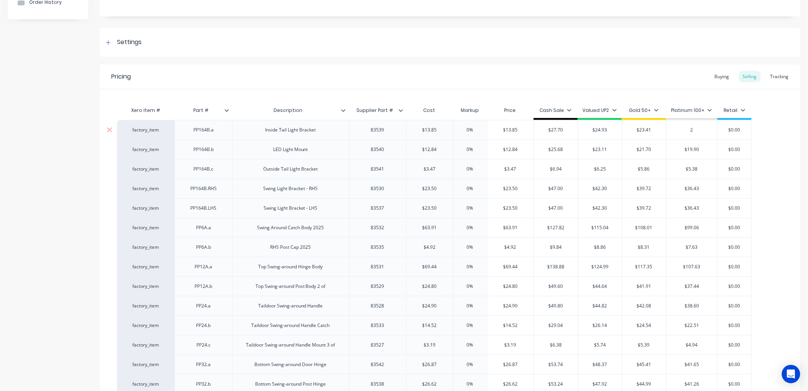
type textarea "x"
type input "21"
type textarea "x"
type input "21.4"
type textarea "x"
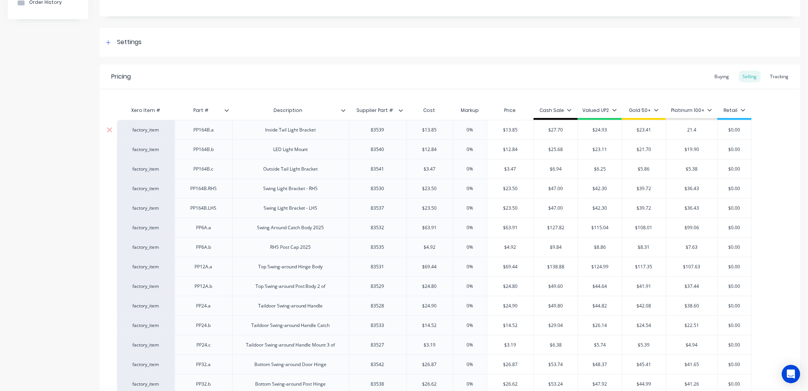
type input "21.47"
type textarea "x"
type input "21.47"
drag, startPoint x: 440, startPoint y: 170, endPoint x: 408, endPoint y: 170, distance: 32.2
click at [408, 170] on input "$3.47" at bounding box center [430, 169] width 46 height 7
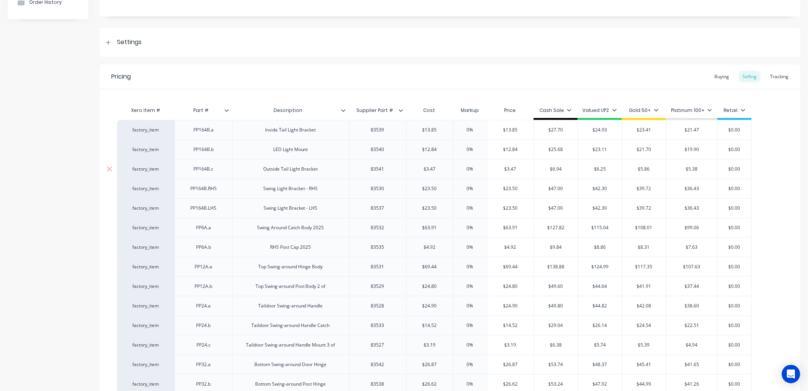
type input "1"
type textarea "x"
type input "101"
type textarea "x"
type input "101"
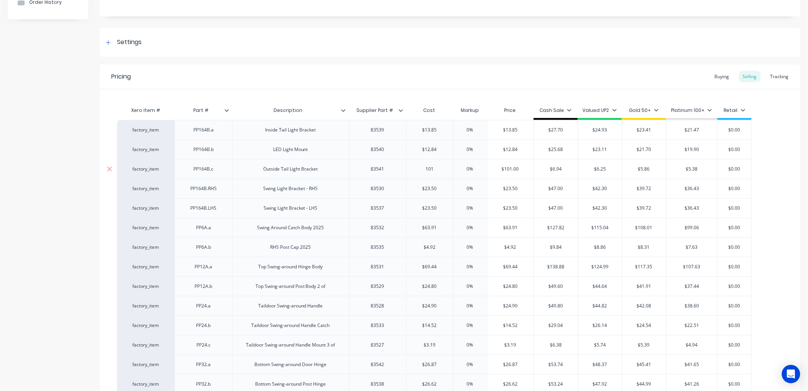
type textarea "x"
type input "10.2"
type textarea "x"
type input "10.25"
type textarea "x"
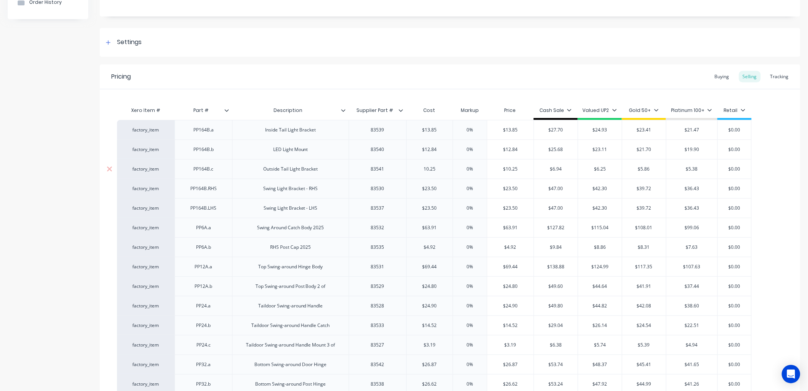
type input "10.25"
drag, startPoint x: 565, startPoint y: 171, endPoint x: 520, endPoint y: 171, distance: 45.3
click at [520, 171] on div "factory_item PP164B.c Outside Tail Light Bracket 83541 $10.25 10.25 0% $10.25 $…" at bounding box center [434, 169] width 635 height 20
type input "2"
type textarea "x"
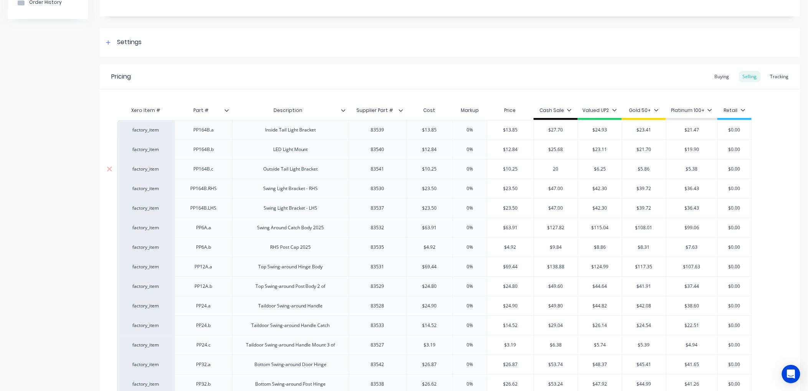
type input "20."
type textarea "x"
type input "20.5"
type textarea "x"
type input "20.50"
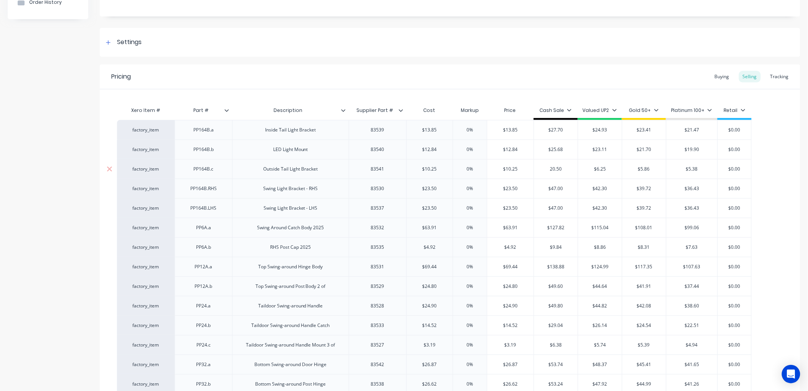
type textarea "x"
type input "20.50"
drag, startPoint x: 611, startPoint y: 169, endPoint x: 574, endPoint y: 169, distance: 36.1
click at [574, 169] on div "factory_item PP164B.c Outside Tail Light Bracket 83541 $10.25 10.25 0% $10.25 $…" at bounding box center [434, 169] width 635 height 20
type input "1"
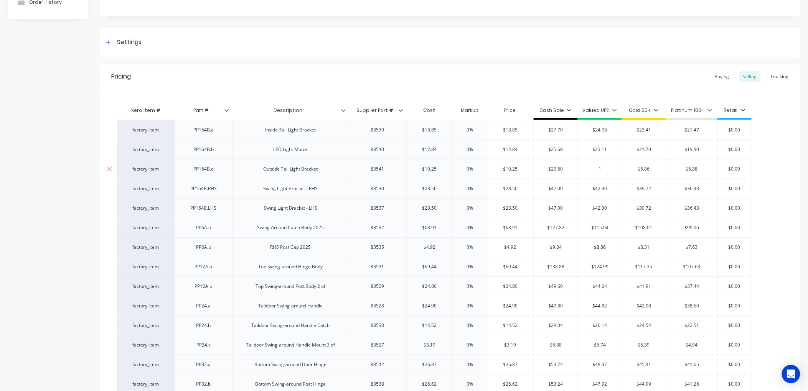
type textarea "x"
type input "18."
type textarea "x"
type input "18.4"
type textarea "x"
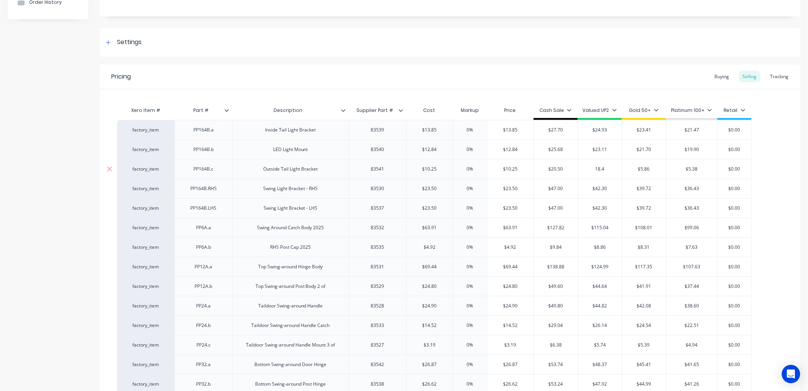
type input "18.45"
type textarea "x"
type input "18.45"
drag, startPoint x: 651, startPoint y: 168, endPoint x: 624, endPoint y: 170, distance: 26.6
click at [624, 170] on input "$5.86" at bounding box center [644, 169] width 44 height 7
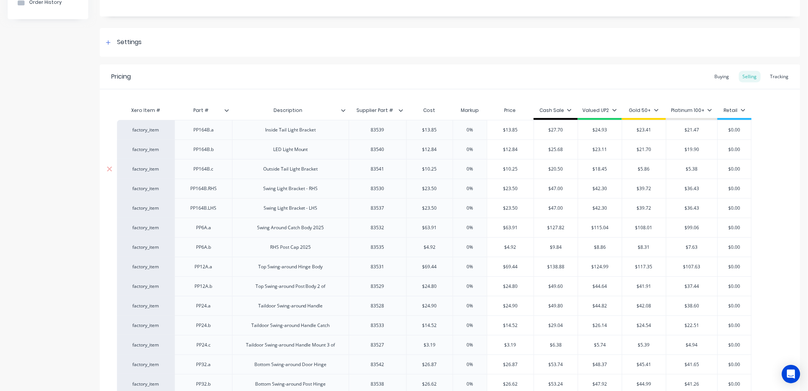
type input "1"
type textarea "x"
type input "17"
type textarea "x"
type input "17.3"
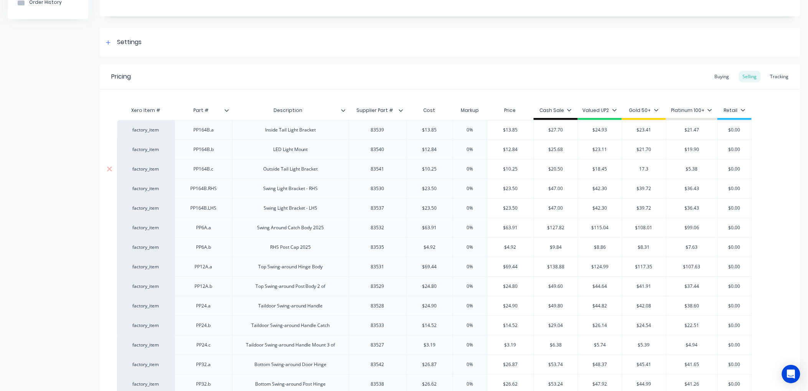
type textarea "x"
type input "17.32"
type input "$5.38"
drag, startPoint x: 703, startPoint y: 170, endPoint x: 670, endPoint y: 170, distance: 33.0
click at [670, 170] on input "$5.38" at bounding box center [692, 169] width 51 height 7
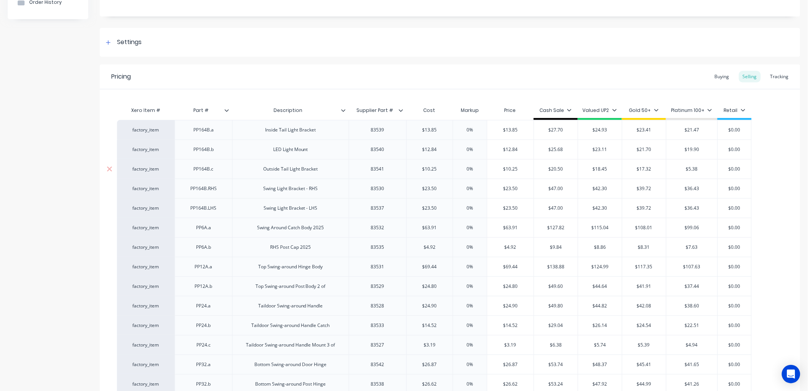
type textarea "x"
type input "1"
type textarea "x"
type input "15"
type textarea "x"
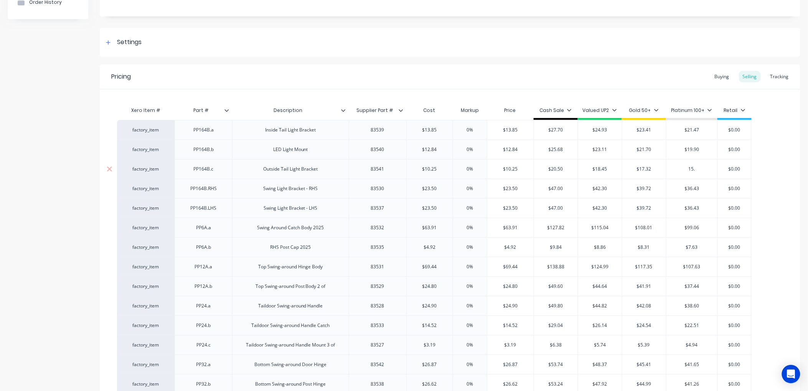
type input "15.8"
type textarea "x"
type input "15.89"
type textarea "x"
type input "15.89"
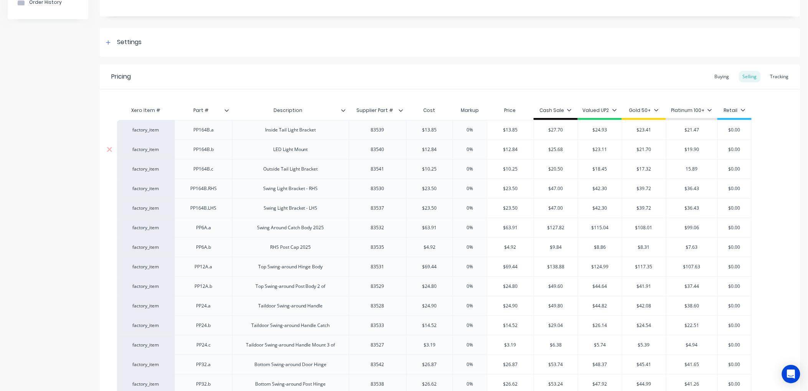
type input "$12.84"
drag, startPoint x: 440, startPoint y: 150, endPoint x: 408, endPoint y: 150, distance: 32.6
click at [408, 150] on input "$12.84" at bounding box center [430, 149] width 46 height 7
type textarea "x"
type input "19"
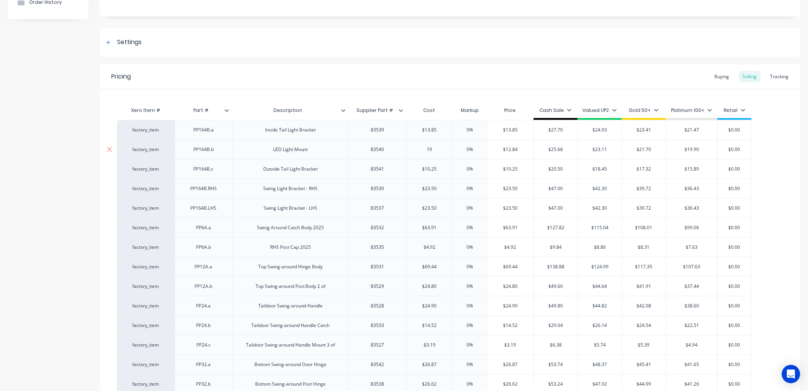
type textarea "x"
type input "19.08"
type textarea "x"
type input "19.08"
drag, startPoint x: 565, startPoint y: 148, endPoint x: 538, endPoint y: 148, distance: 26.9
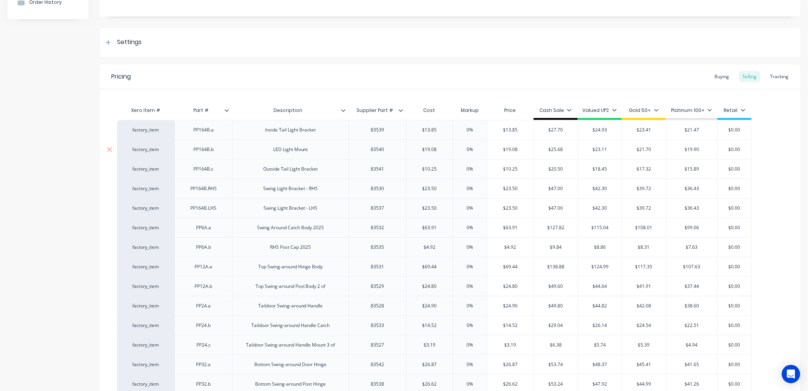
click at [538, 148] on input "$25.68" at bounding box center [556, 149] width 44 height 7
type input "3"
type textarea "x"
type input "38"
type textarea "x"
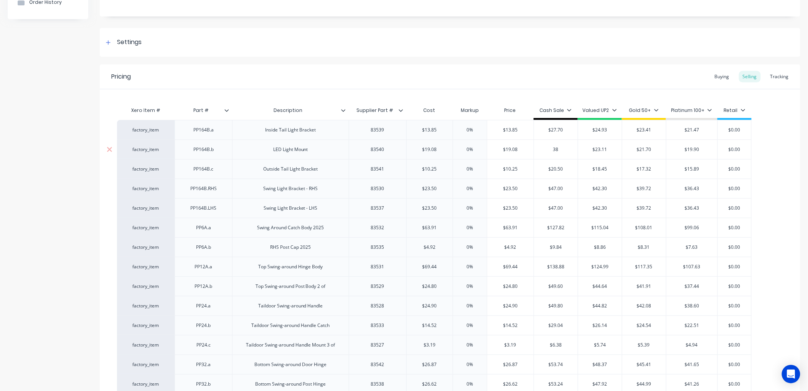
type input "38."
type textarea "x"
type input "38.16"
type textarea "x"
type input "38.16"
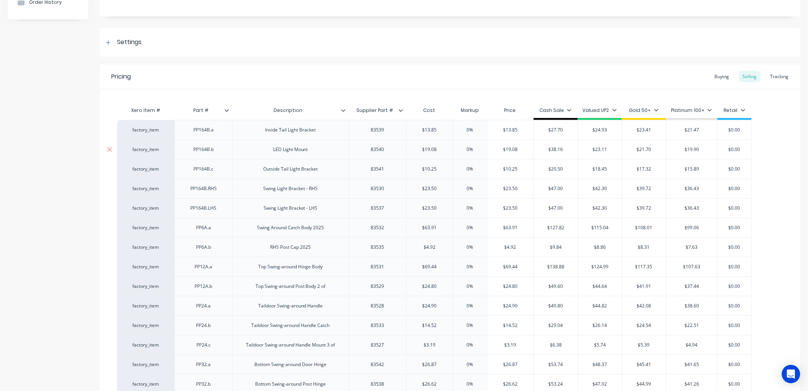
drag, startPoint x: 607, startPoint y: 150, endPoint x: 581, endPoint y: 150, distance: 26.5
click at [581, 150] on input "$23.11" at bounding box center [600, 149] width 44 height 7
type input "3"
type textarea "x"
type input "34"
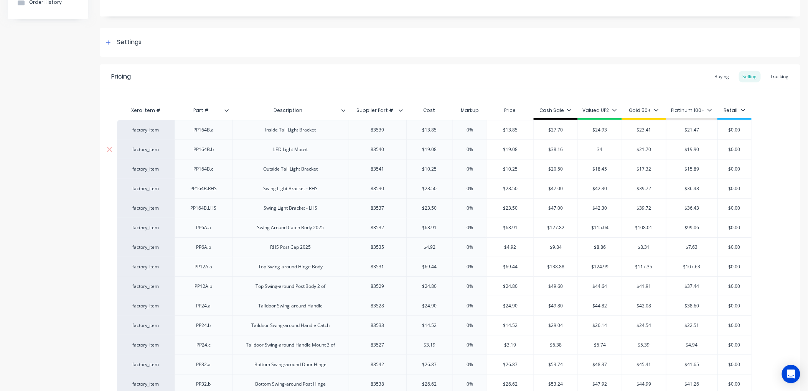
type textarea "x"
type input "34."
type textarea "x"
type input "34.34"
type textarea "x"
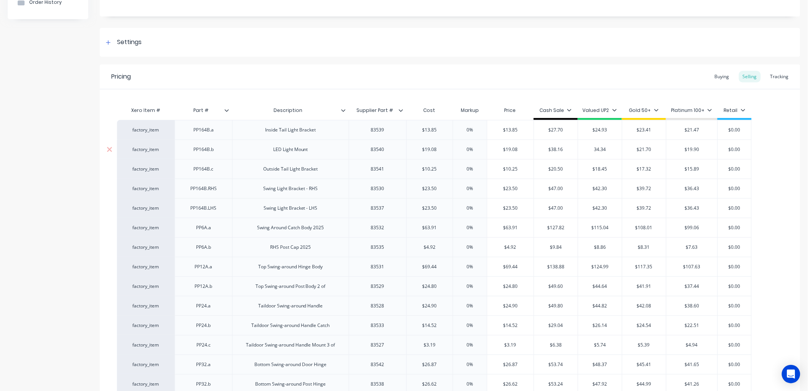
type input "34.34"
drag, startPoint x: 654, startPoint y: 147, endPoint x: 620, endPoint y: 150, distance: 34.3
click at [620, 150] on div "factory_item PP164B.b LED Light Mount 83540 $19.08 19.08 0% $19.08 $38.16 38.16…" at bounding box center [434, 150] width 635 height 20
type input "3"
type textarea "x"
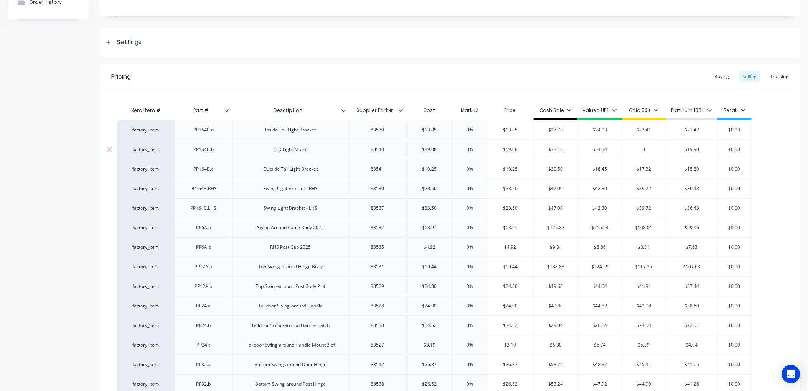
type input "32"
type textarea "x"
type input "32.2"
type textarea "x"
type input "32.24"
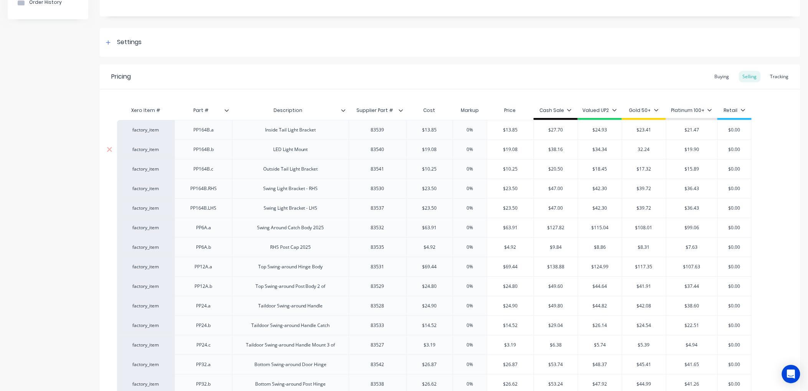
type textarea "x"
type input "32.24"
drag, startPoint x: 701, startPoint y: 148, endPoint x: 676, endPoint y: 149, distance: 25.0
click at [676, 149] on input "$19.90" at bounding box center [692, 149] width 51 height 7
type input "2"
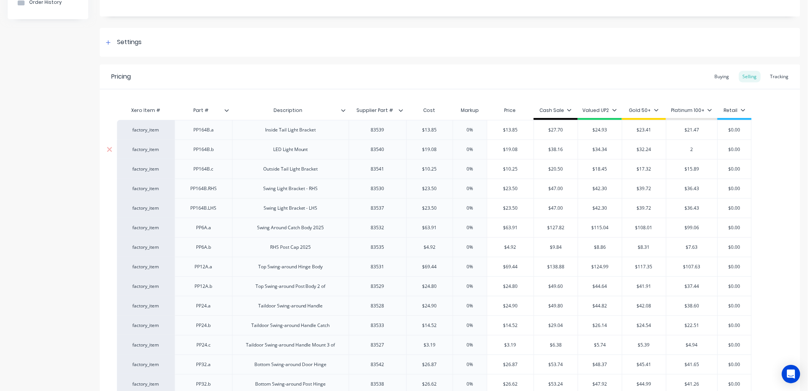
type textarea "x"
type input "29"
type textarea "x"
type input "29."
type textarea "x"
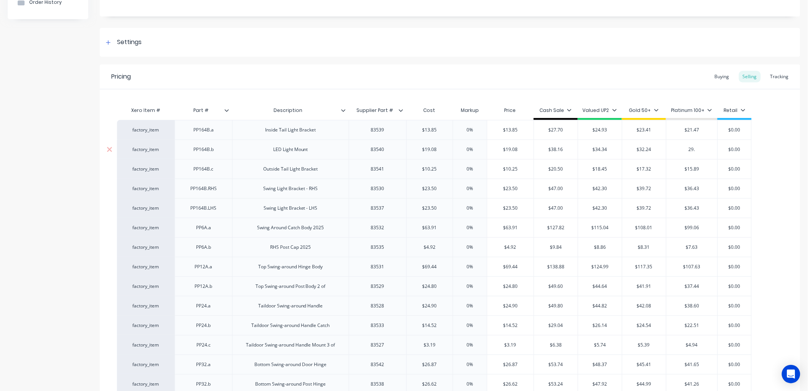
type input "29.5"
type textarea "x"
type input "29.57"
type input "$3.19"
drag, startPoint x: 436, startPoint y: 346, endPoint x: 414, endPoint y: 347, distance: 21.9
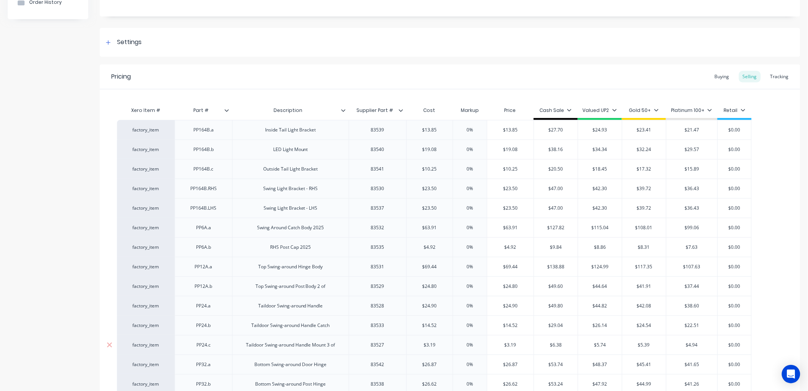
click at [414, 347] on input "$3.19" at bounding box center [430, 345] width 46 height 7
type textarea "x"
type input "6.3"
type textarea "x"
type input "6.30"
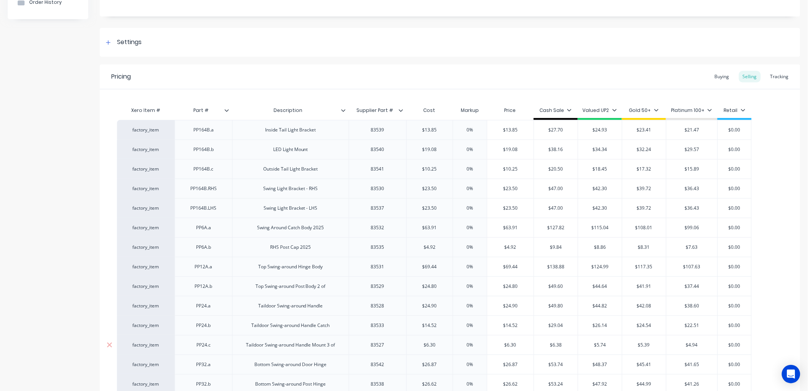
drag, startPoint x: 565, startPoint y: 343, endPoint x: 533, endPoint y: 345, distance: 31.9
click at [534, 345] on div "$6.38 $6.38" at bounding box center [556, 345] width 44 height 20
type input "1"
type textarea "x"
type input "12"
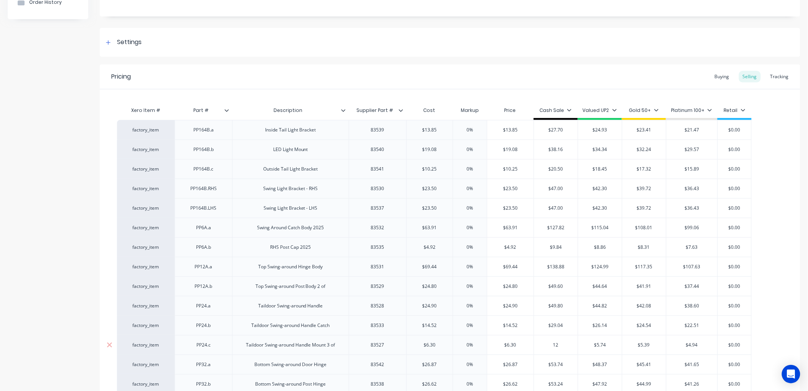
type textarea "x"
type input "12.6"
type textarea "x"
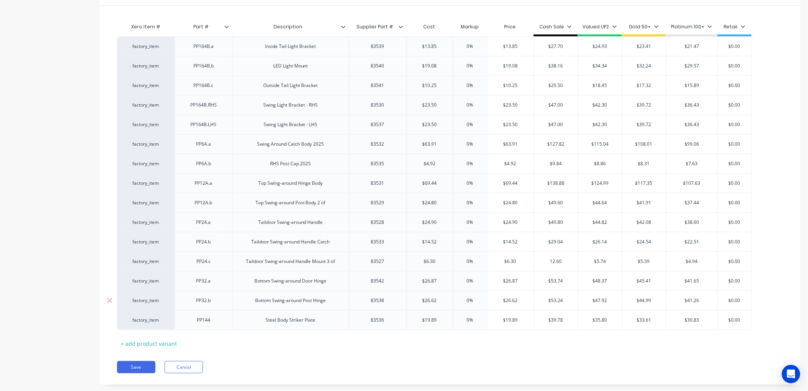
scroll to position [170, 0]
type input "12.60"
drag, startPoint x: 591, startPoint y: 259, endPoint x: 574, endPoint y: 259, distance: 16.9
click at [574, 259] on div "factory_item PP24.c Taildoor Swing-around Handle Mount 3 of 83527 $6.30 6.30 0%…" at bounding box center [434, 260] width 635 height 20
type input "1"
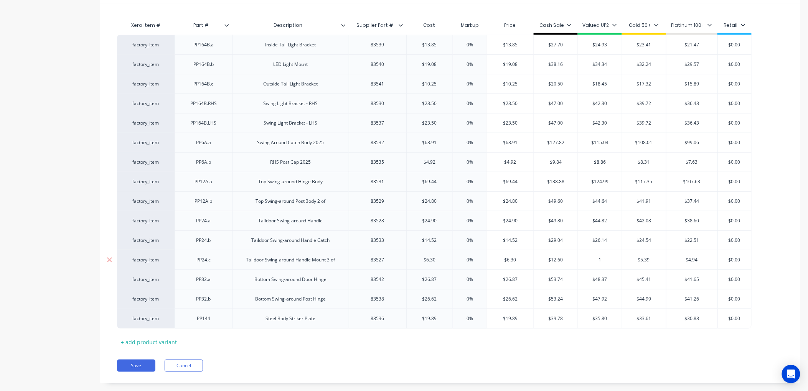
type textarea "x"
type input "11"
type textarea "x"
type input "11.3"
type textarea "x"
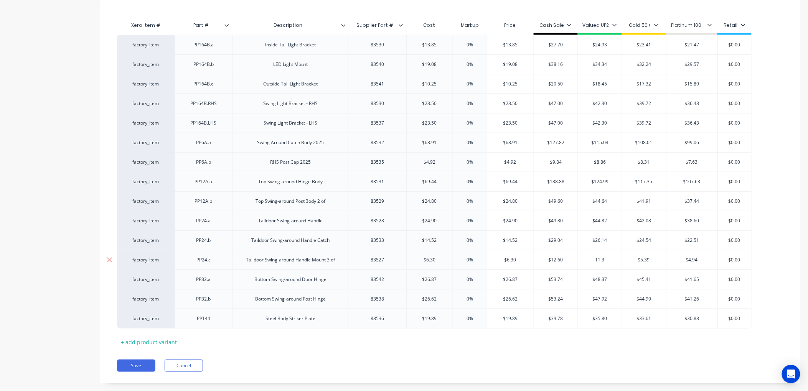
type input "11.34"
drag, startPoint x: 654, startPoint y: 261, endPoint x: 616, endPoint y: 261, distance: 37.6
click at [616, 261] on div "factory_item PP24.c Taildoor Swing-around Handle Mount 3 of 83527 $6.30 6.30 0%…" at bounding box center [434, 260] width 635 height 20
drag, startPoint x: 700, startPoint y: 261, endPoint x: 678, endPoint y: 264, distance: 22.0
click at [678, 264] on input "$4.94" at bounding box center [692, 260] width 51 height 7
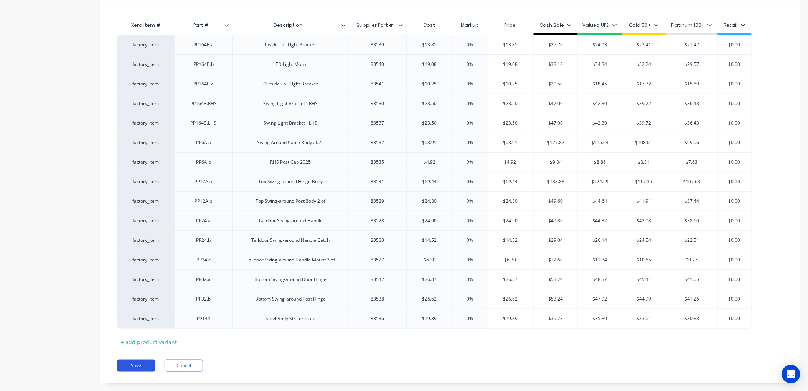
click at [133, 364] on button "Save" at bounding box center [136, 366] width 38 height 12
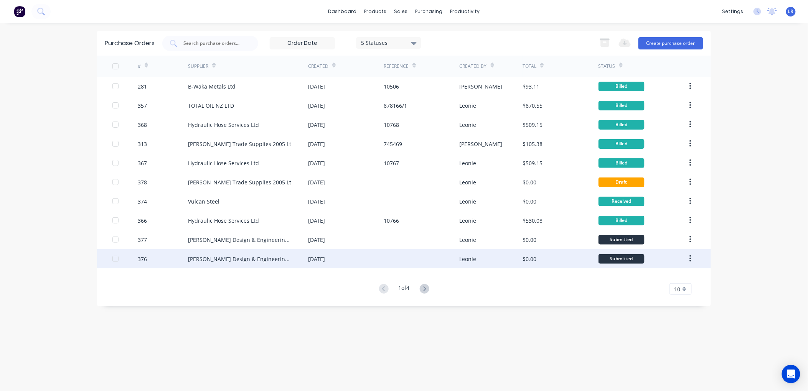
click at [223, 256] on div "[PERSON_NAME] Design & Engineering Ltd" at bounding box center [240, 259] width 105 height 8
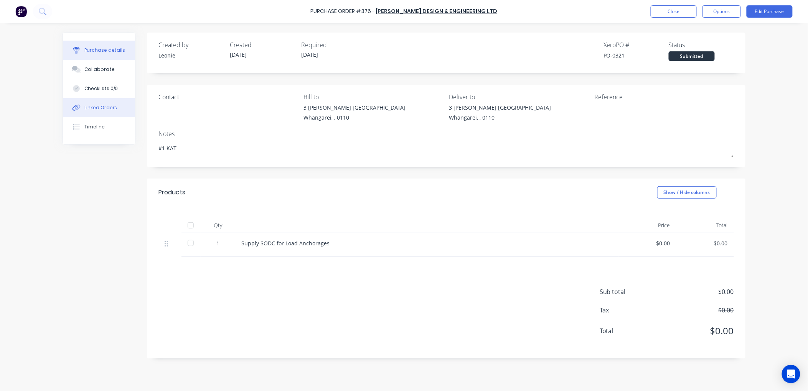
click at [108, 104] on button "Linked Orders" at bounding box center [99, 107] width 72 height 19
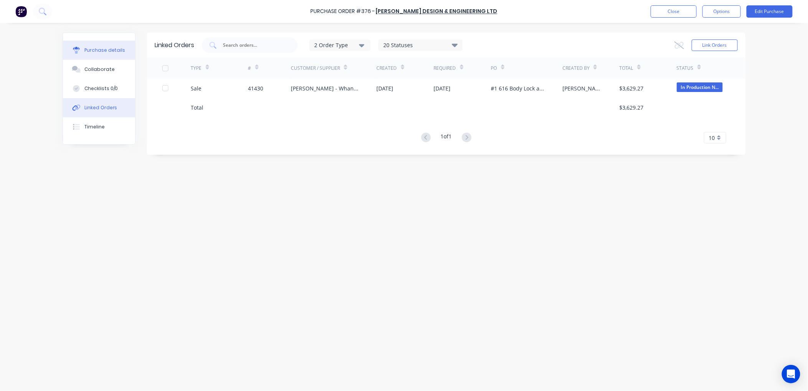
click at [112, 49] on div "Purchase details" at bounding box center [104, 50] width 41 height 7
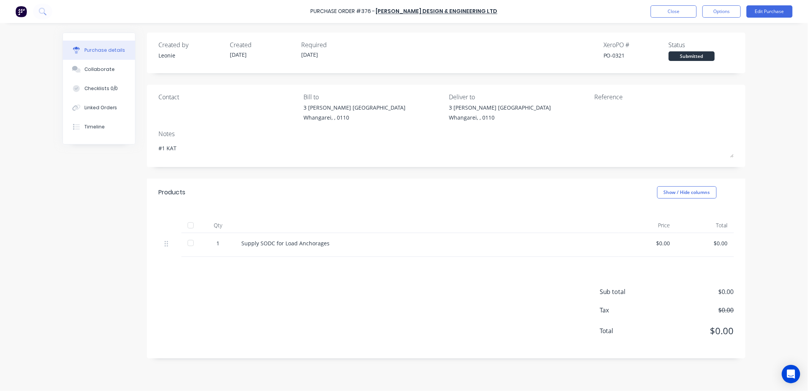
click at [193, 224] on div at bounding box center [190, 225] width 15 height 15
click at [762, 8] on button "Edit Purchase" at bounding box center [770, 11] width 46 height 12
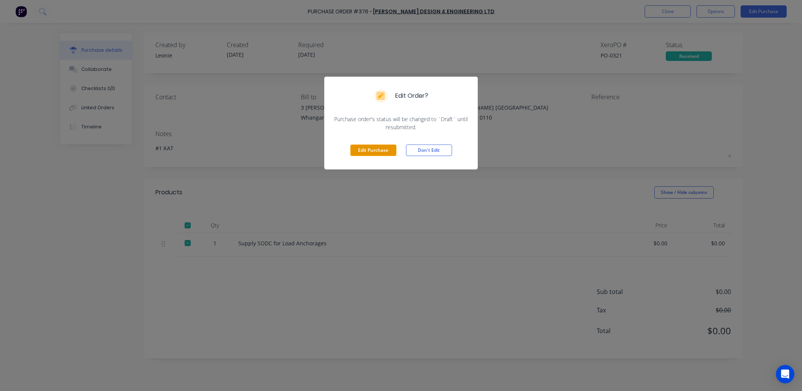
click at [389, 148] on button "Edit Purchase" at bounding box center [373, 151] width 46 height 12
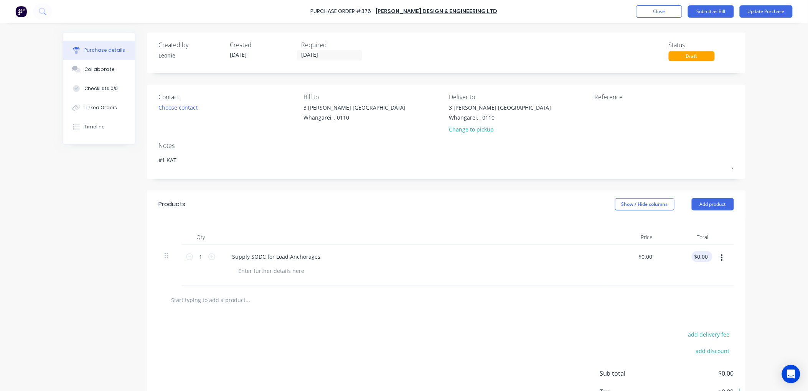
type textarea "x"
type input "0.00"
click at [705, 256] on input "0.00" at bounding box center [702, 256] width 15 height 11
type textarea "x"
drag, startPoint x: 705, startPoint y: 256, endPoint x: 675, endPoint y: 261, distance: 30.4
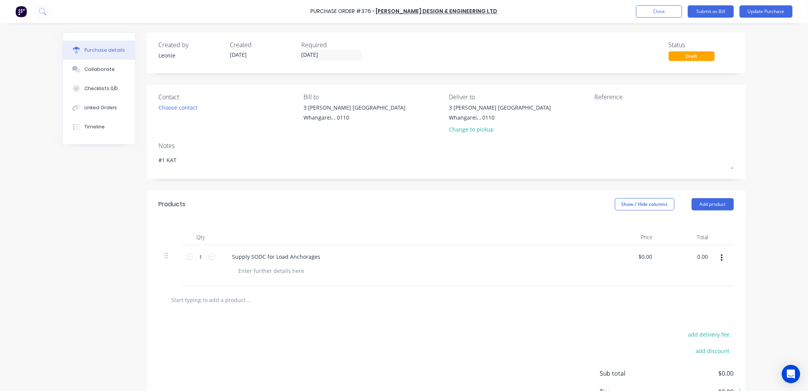
click at [675, 261] on div "0.00 0.00" at bounding box center [687, 265] width 56 height 41
type input "500.00"
type textarea "x"
type input "$500.00"
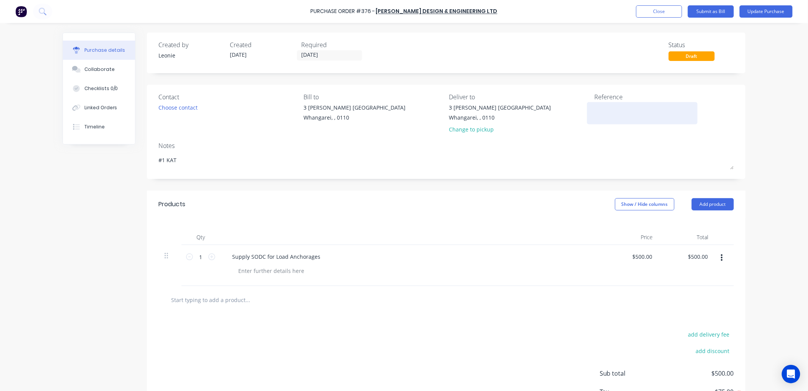
click at [606, 113] on textarea at bounding box center [642, 112] width 96 height 17
type textarea "4739"
type textarea "x"
type textarea "4739"
click at [711, 9] on button "Submit as Bill" at bounding box center [711, 11] width 46 height 12
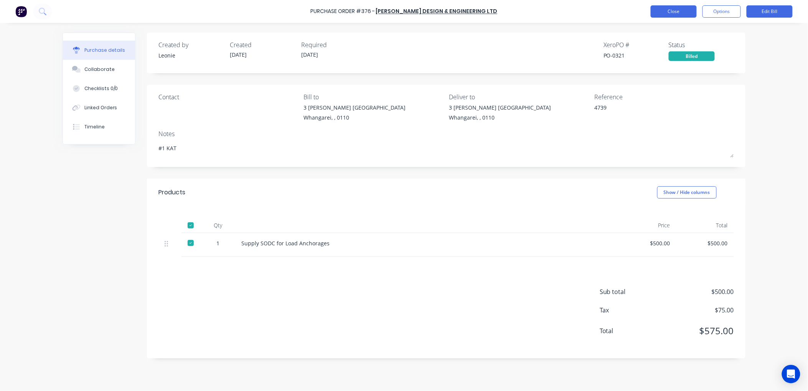
click at [679, 9] on button "Close" at bounding box center [674, 11] width 46 height 12
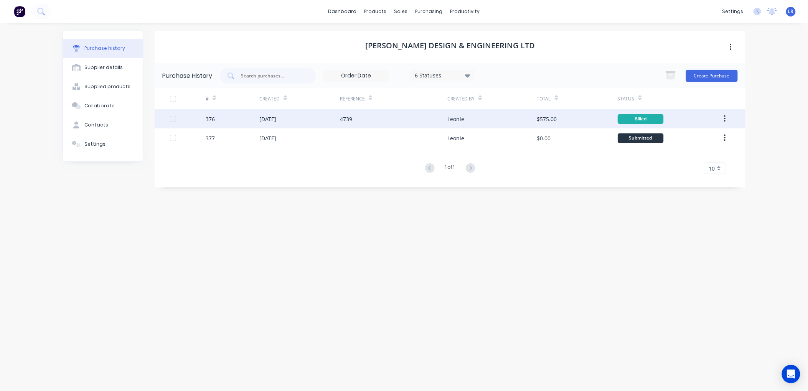
click at [276, 119] on div "[DATE]" at bounding box center [267, 119] width 17 height 8
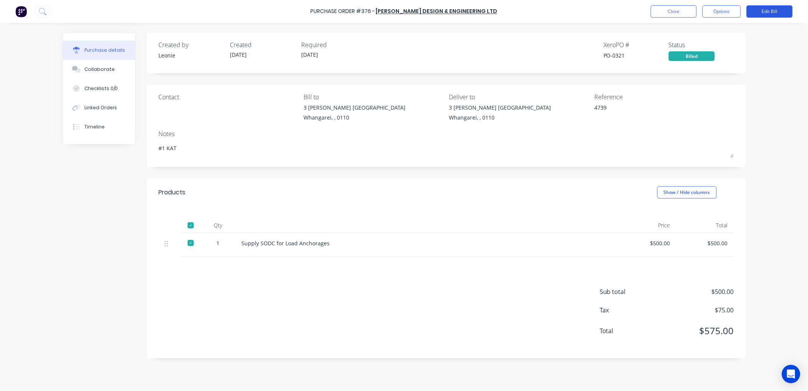
click at [766, 10] on button "Edit Bill" at bounding box center [770, 11] width 46 height 12
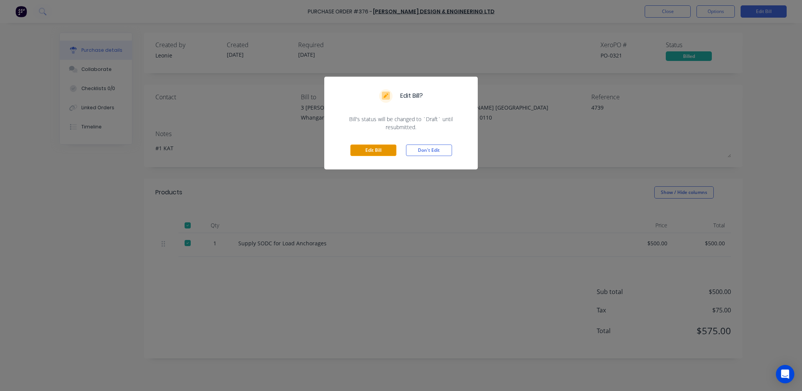
click at [380, 147] on button "Edit Bill" at bounding box center [373, 151] width 46 height 12
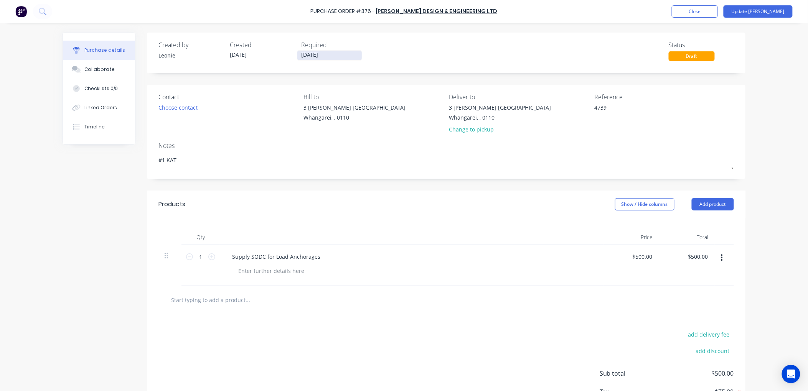
click at [326, 54] on input "01/09/25" at bounding box center [329, 56] width 64 height 10
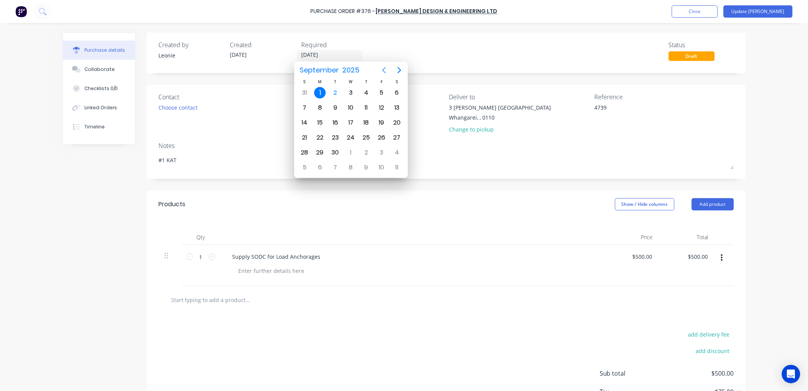
click at [381, 68] on icon "Previous page" at bounding box center [384, 70] width 9 height 9
click at [305, 162] on div "31" at bounding box center [305, 168] width 12 height 12
type textarea "x"
type input "31/08/25"
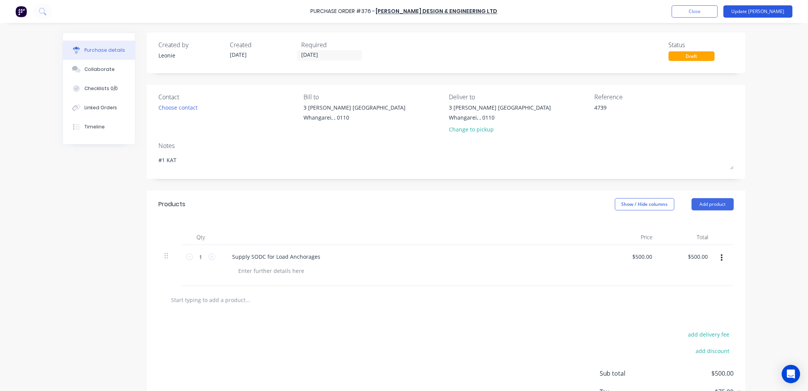
click at [761, 9] on button "Update Bill" at bounding box center [758, 11] width 69 height 12
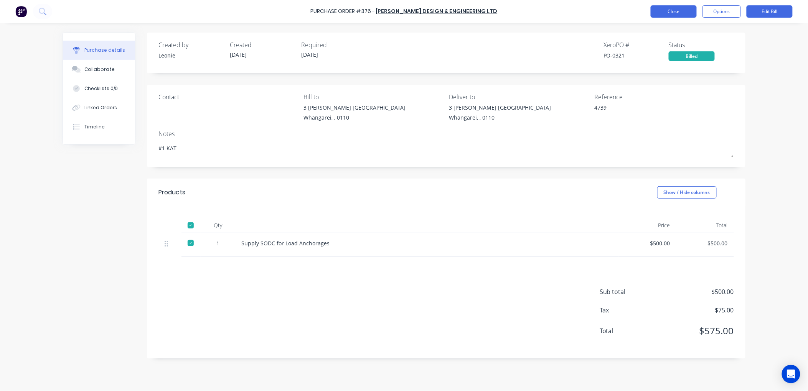
click at [677, 10] on button "Close" at bounding box center [674, 11] width 46 height 12
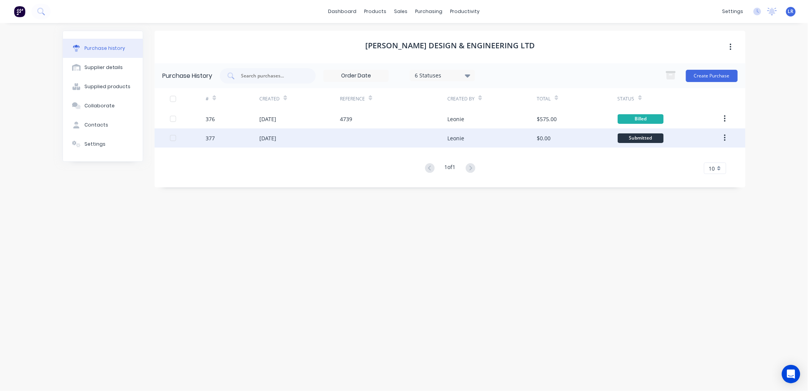
click at [276, 135] on div "[DATE]" at bounding box center [267, 138] width 17 height 8
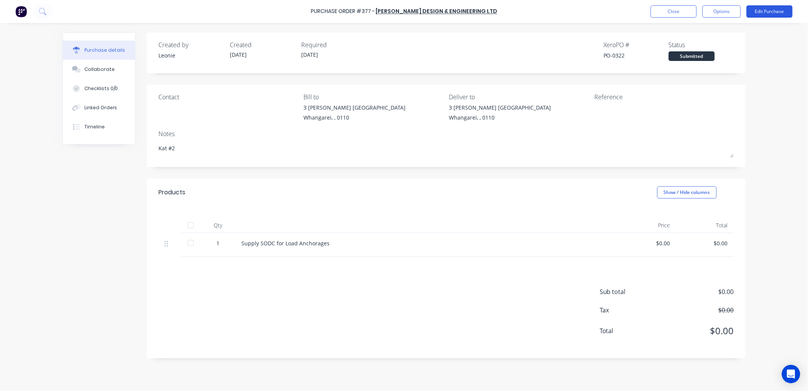
click at [773, 8] on button "Edit Purchase" at bounding box center [770, 11] width 46 height 12
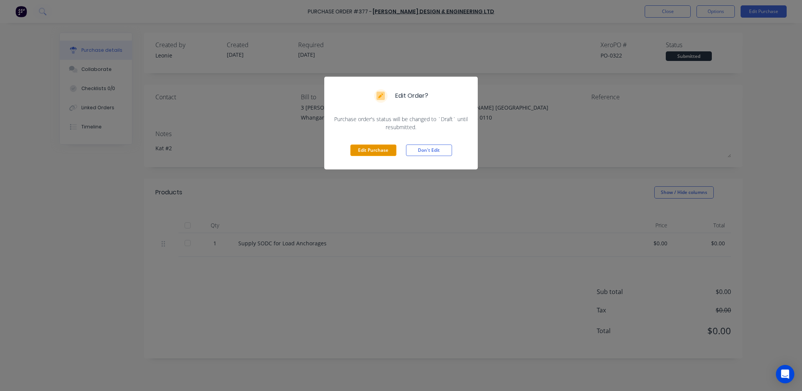
click at [366, 147] on button "Edit Purchase" at bounding box center [373, 151] width 46 height 12
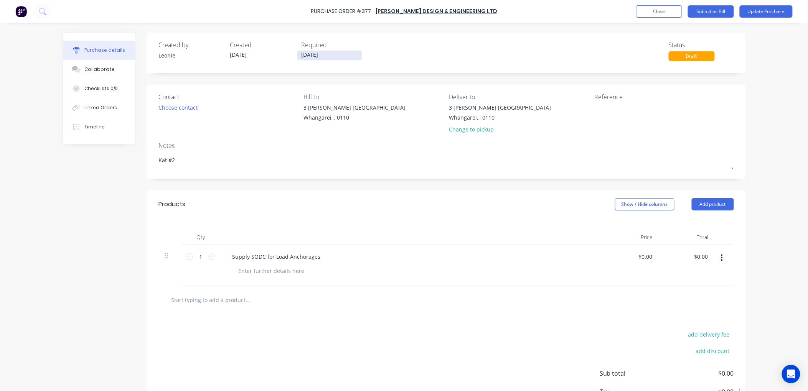
click at [324, 55] on input "01/09/25" at bounding box center [329, 56] width 64 height 10
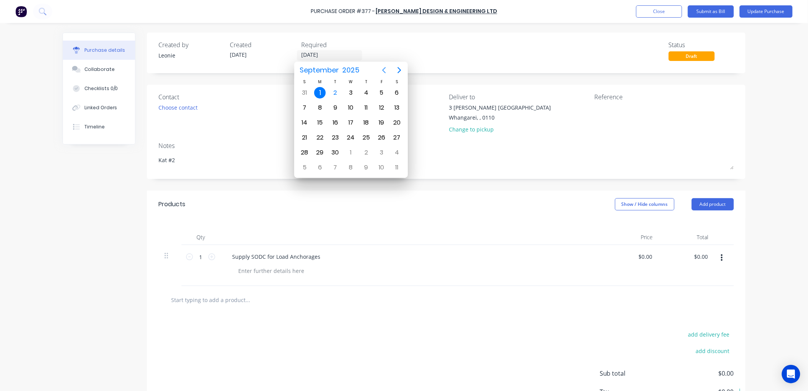
click at [381, 68] on icon "Previous page" at bounding box center [384, 70] width 9 height 9
click at [396, 148] on div "30" at bounding box center [397, 153] width 12 height 12
type textarea "x"
type input "30/08/25"
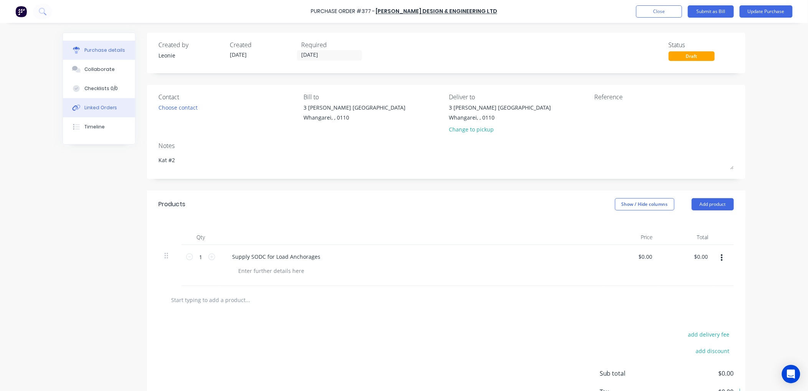
click at [107, 105] on div "Linked Orders" at bounding box center [100, 107] width 33 height 7
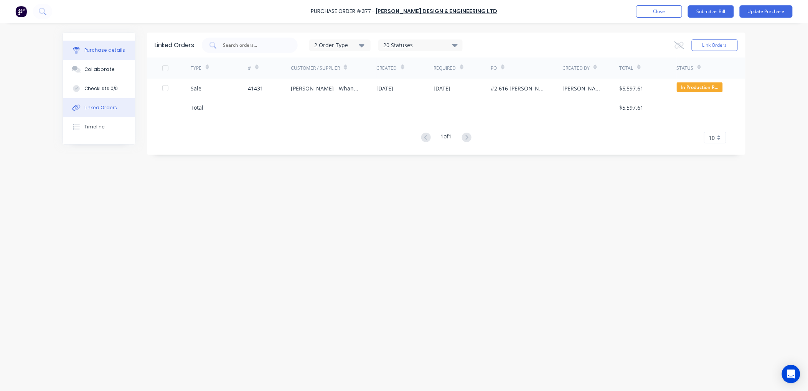
click at [92, 44] on button "Purchase details" at bounding box center [99, 50] width 72 height 19
type textarea "x"
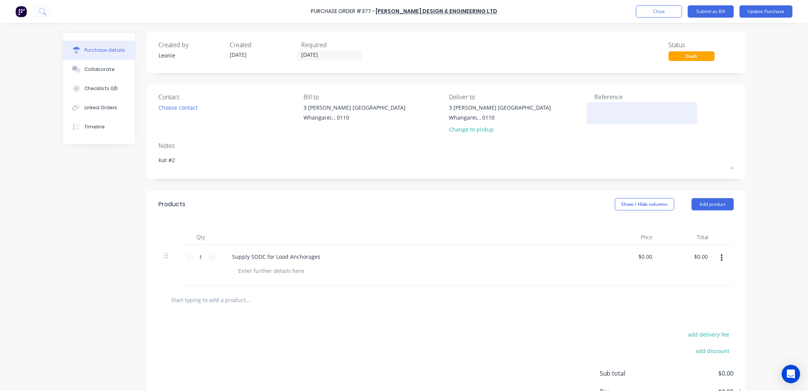
click at [598, 110] on textarea at bounding box center [642, 112] width 96 height 17
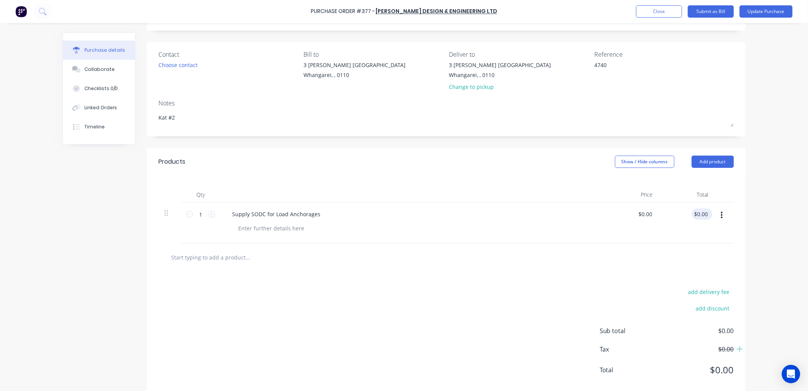
type textarea "4740"
type textarea "x"
type textarea "4740"
type input "0.00"
click at [705, 215] on input "0.00" at bounding box center [701, 214] width 18 height 11
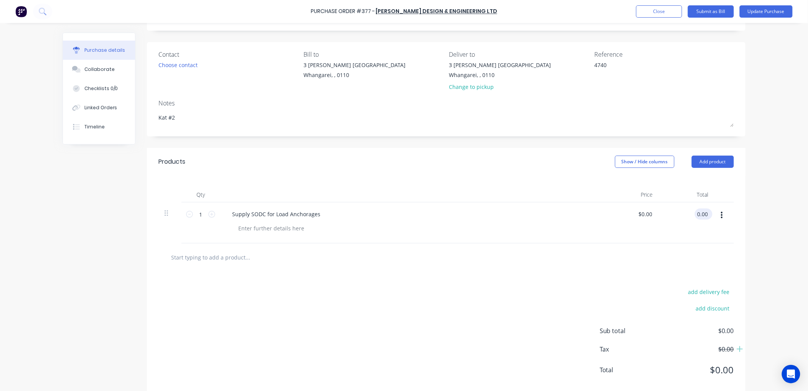
type textarea "x"
drag, startPoint x: 705, startPoint y: 215, endPoint x: 674, endPoint y: 217, distance: 31.2
click at [674, 217] on div "0.00 0.00" at bounding box center [687, 223] width 56 height 41
type input "500.00"
type textarea "x"
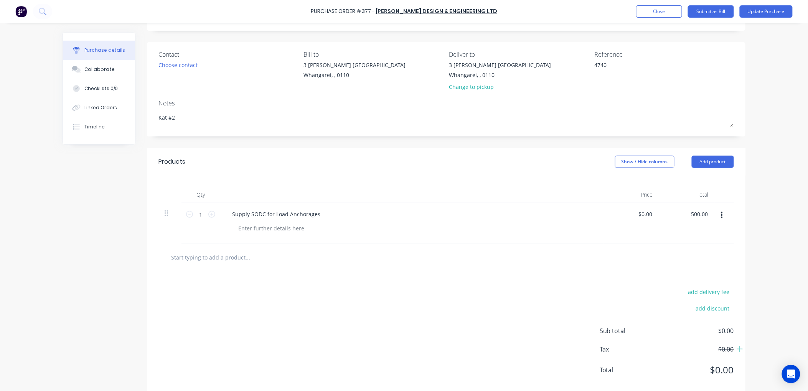
type input "$500.00"
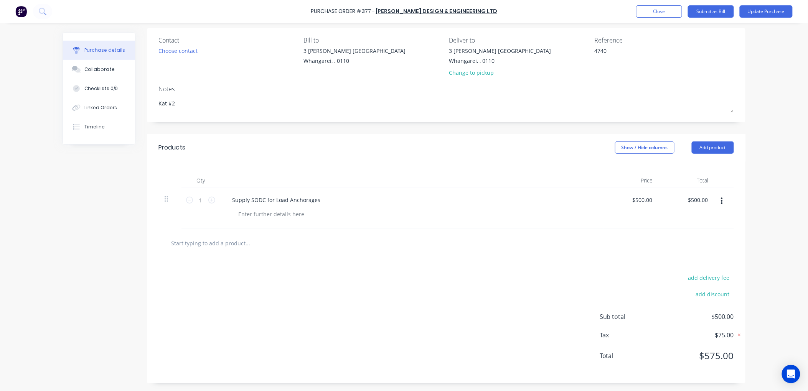
scroll to position [15, 0]
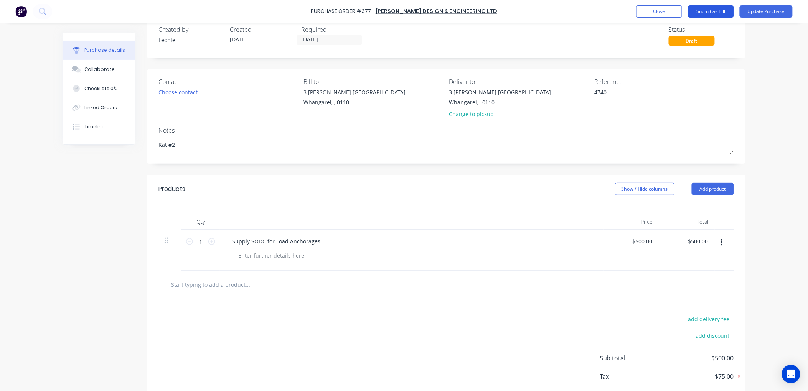
click at [706, 8] on button "Submit as Bill" at bounding box center [711, 11] width 46 height 12
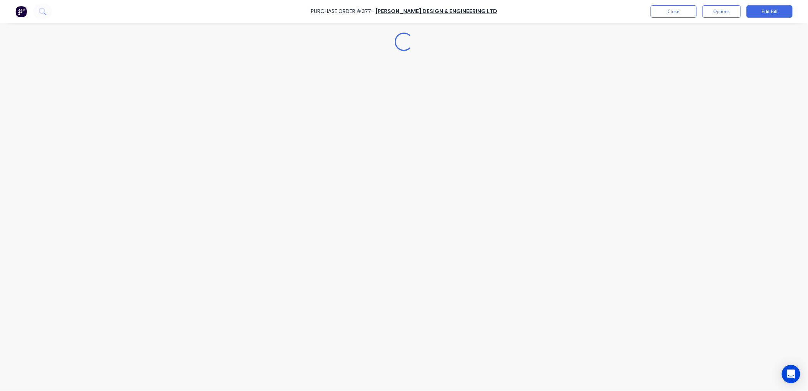
type textarea "x"
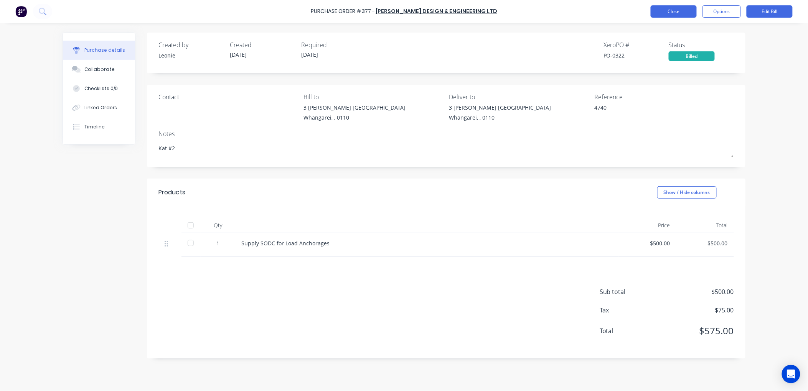
click at [666, 10] on button "Close" at bounding box center [674, 11] width 46 height 12
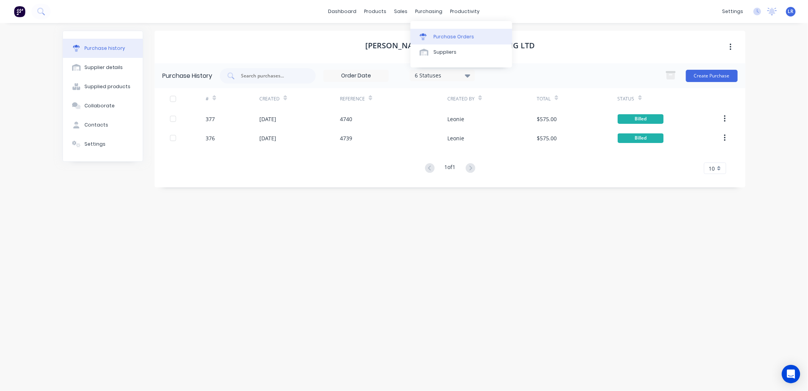
click at [434, 35] on div "Purchase Orders" at bounding box center [454, 36] width 41 height 7
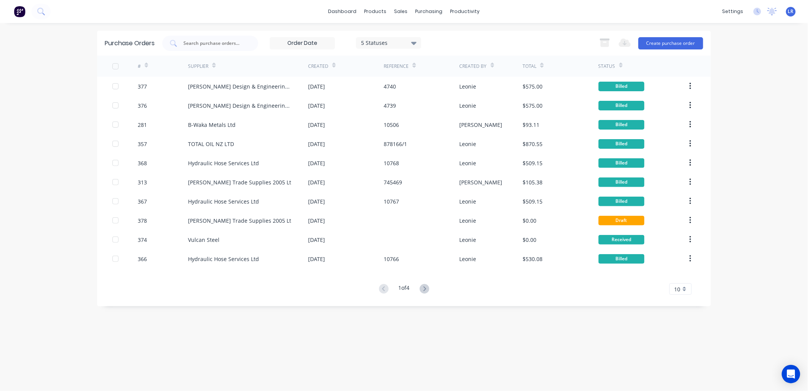
click at [150, 64] on div "#" at bounding box center [163, 66] width 51 height 21
click at [145, 63] on icon at bounding box center [146, 66] width 3 height 6
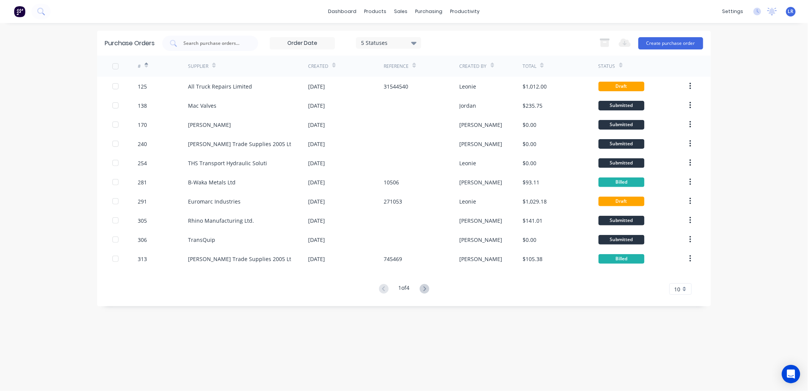
click at [144, 66] on div "#" at bounding box center [143, 65] width 10 height 13
click at [145, 63] on icon at bounding box center [146, 66] width 3 height 6
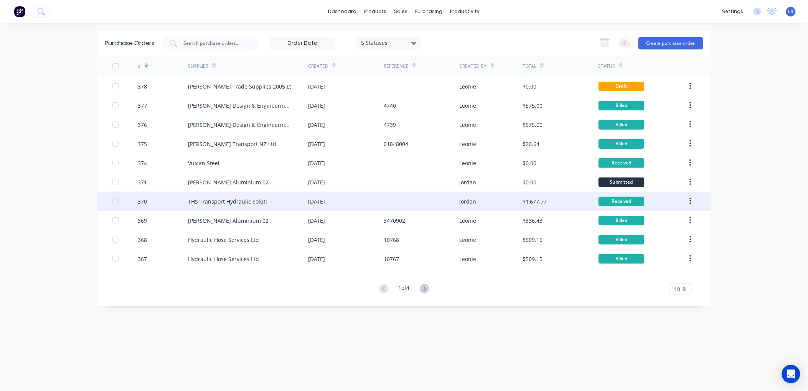
click at [192, 201] on div "THS Transport Hydraulic Soluti" at bounding box center [227, 202] width 79 height 8
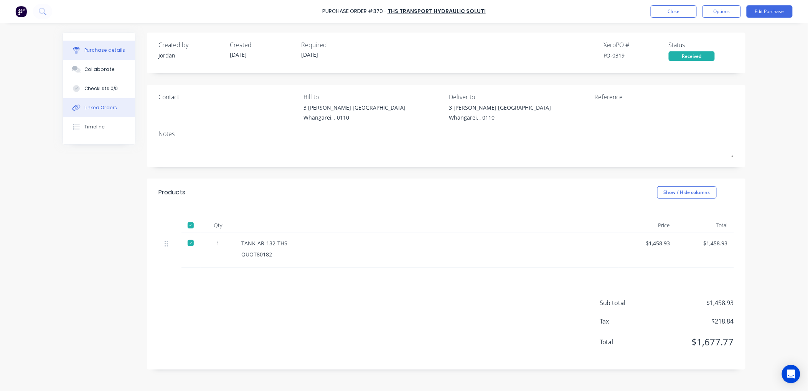
click at [109, 107] on div "Linked Orders" at bounding box center [100, 107] width 33 height 7
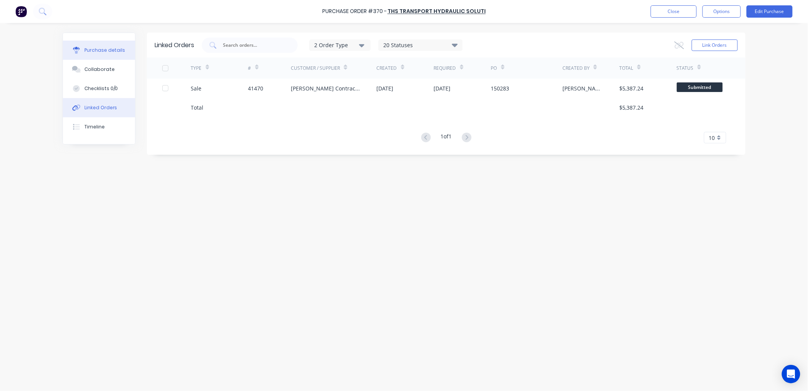
click at [101, 51] on div "Purchase details" at bounding box center [104, 50] width 41 height 7
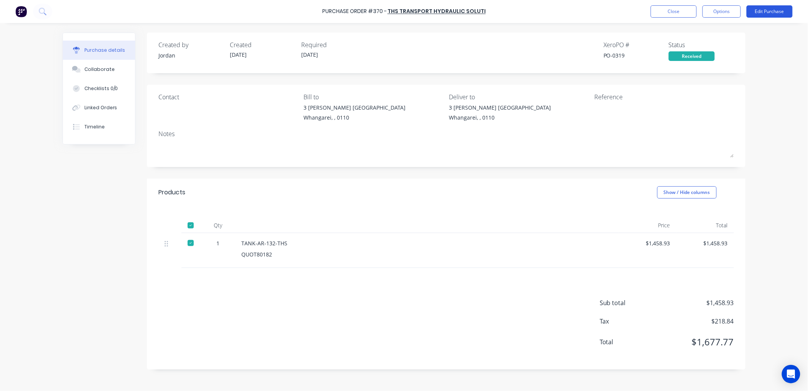
click at [769, 8] on button "Edit Purchase" at bounding box center [770, 11] width 46 height 12
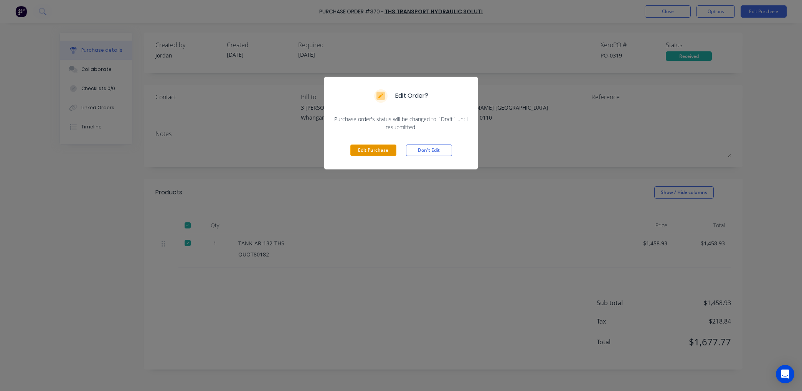
click at [359, 149] on button "Edit Purchase" at bounding box center [373, 151] width 46 height 12
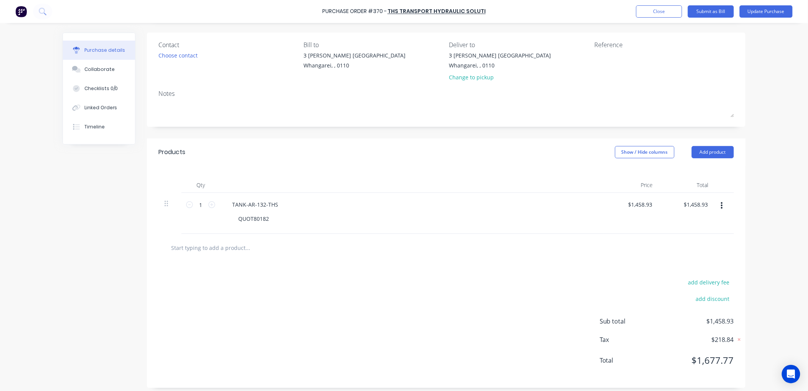
scroll to position [58, 0]
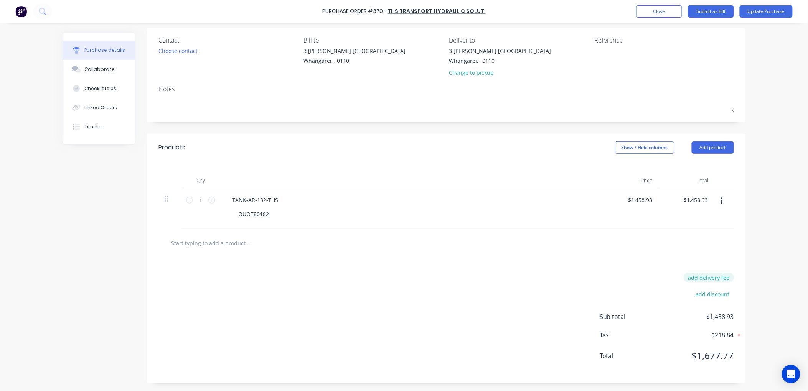
click at [718, 277] on button "add delivery fee" at bounding box center [709, 278] width 50 height 10
drag, startPoint x: 706, startPoint y: 281, endPoint x: 726, endPoint y: 277, distance: 19.4
click at [726, 277] on div "Delivery fee" at bounding box center [667, 278] width 134 height 12
type input "$65.00"
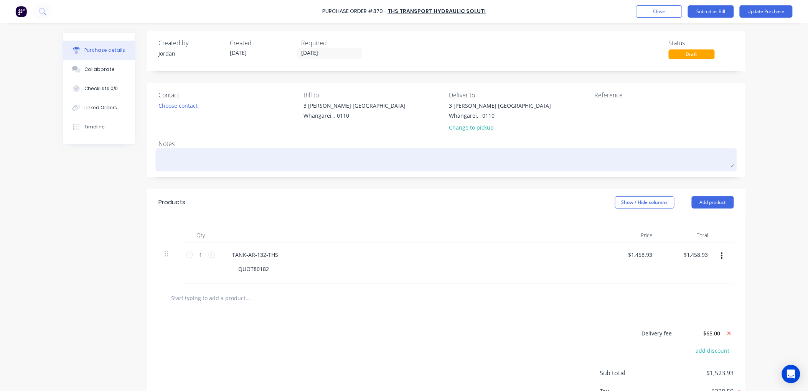
scroll to position [0, 0]
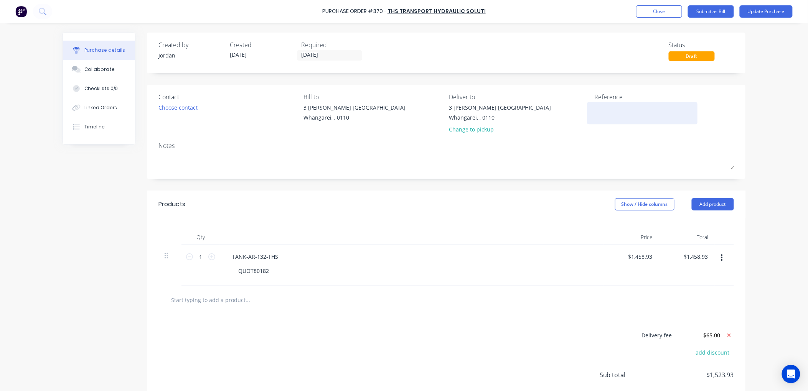
click at [599, 114] on textarea at bounding box center [642, 112] width 96 height 17
type textarea "192142"
type textarea "x"
type textarea "192142"
click at [710, 9] on button "Submit as Bill" at bounding box center [711, 11] width 46 height 12
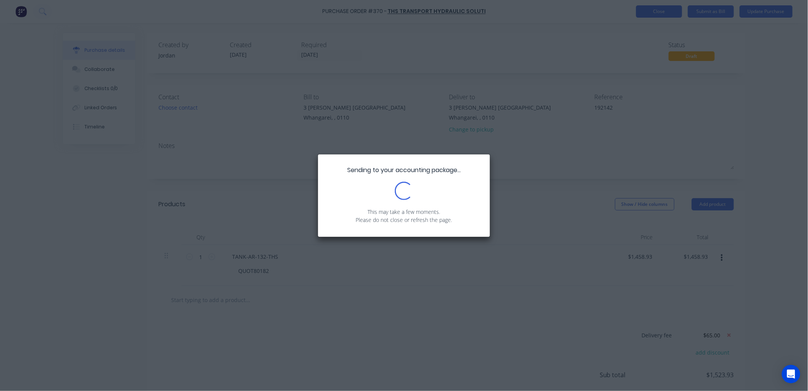
type textarea "x"
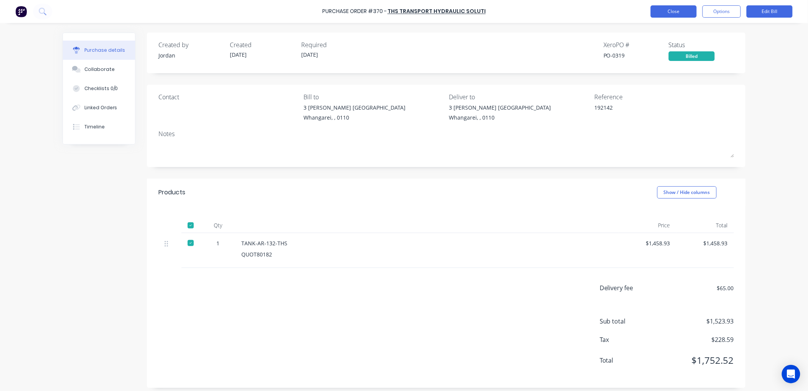
click at [663, 8] on button "Close" at bounding box center [674, 11] width 46 height 12
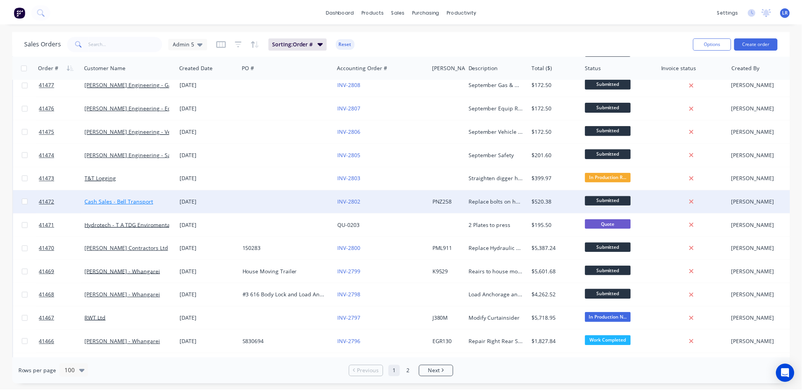
scroll to position [298, 0]
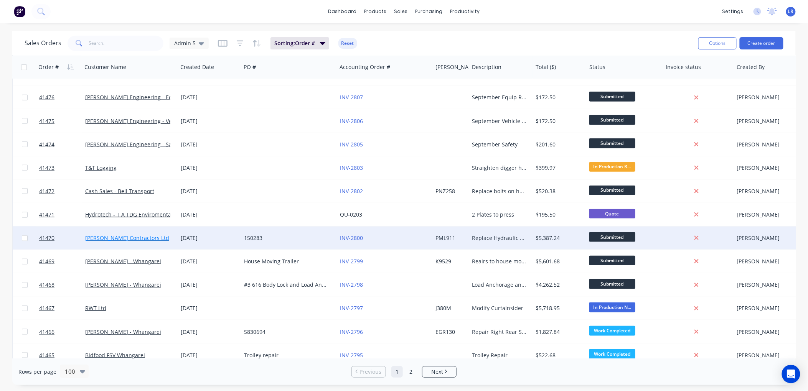
click at [102, 238] on link "[PERSON_NAME] Contractors Ltd" at bounding box center [127, 237] width 84 height 7
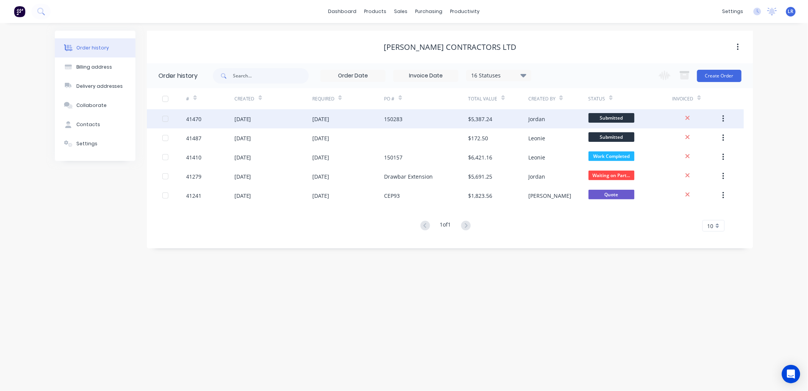
click at [269, 117] on div "29 Aug 2025" at bounding box center [273, 118] width 78 height 19
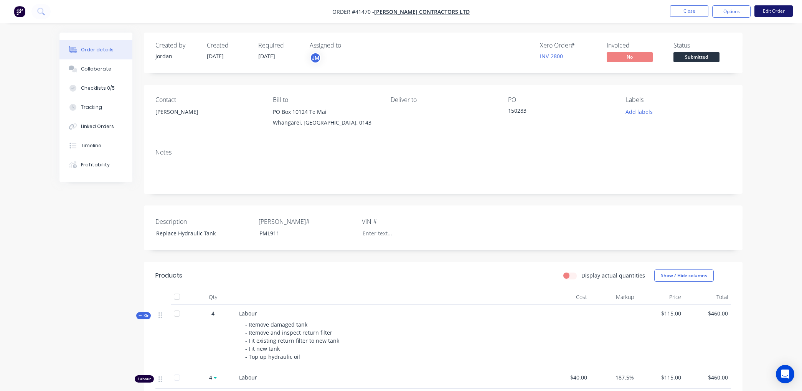
click at [776, 10] on button "Edit Order" at bounding box center [773, 11] width 38 height 12
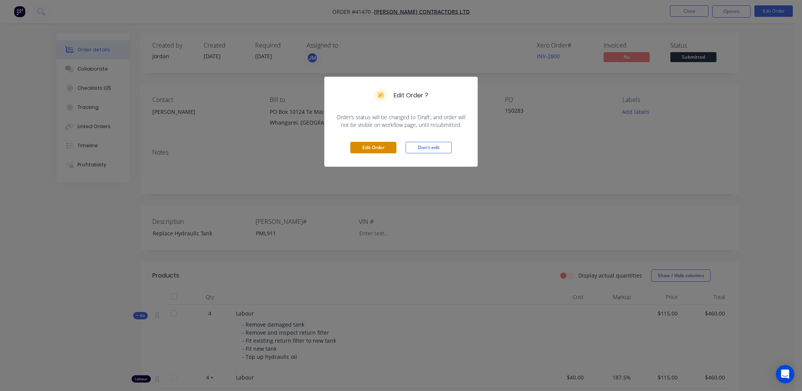
click at [368, 146] on button "Edit Order" at bounding box center [373, 148] width 46 height 12
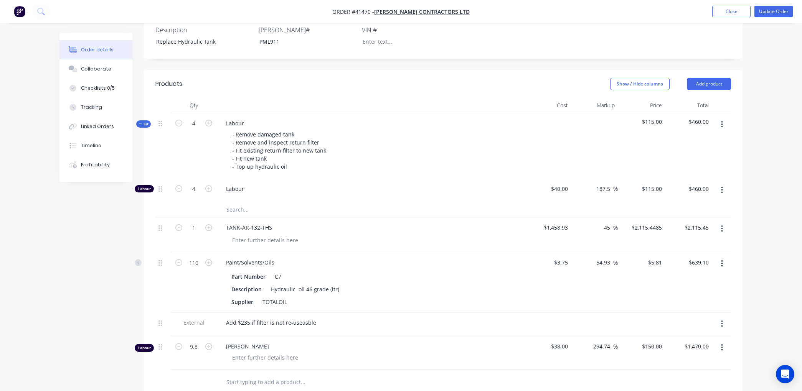
scroll to position [213, 0]
click at [251, 234] on div at bounding box center [265, 239] width 78 height 11
click at [233, 234] on div "+ $65 freight" at bounding box center [248, 239] width 45 height 11
type input "$1,523.93"
type input "$2,209.6985"
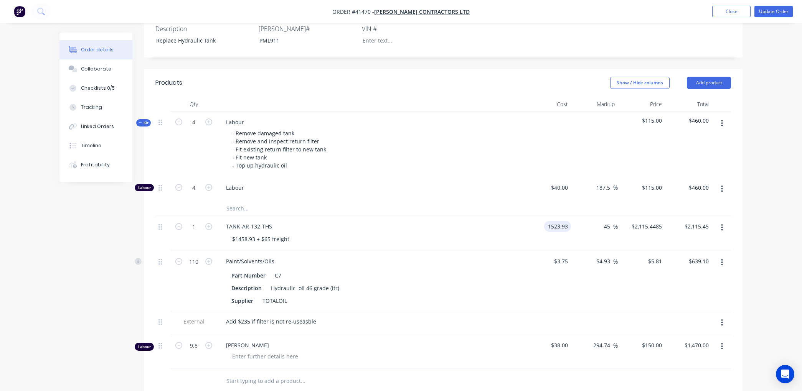
type input "$2,209.70"
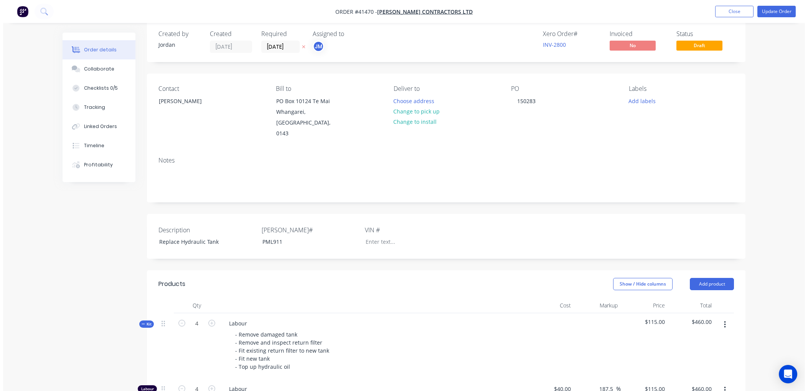
scroll to position [0, 0]
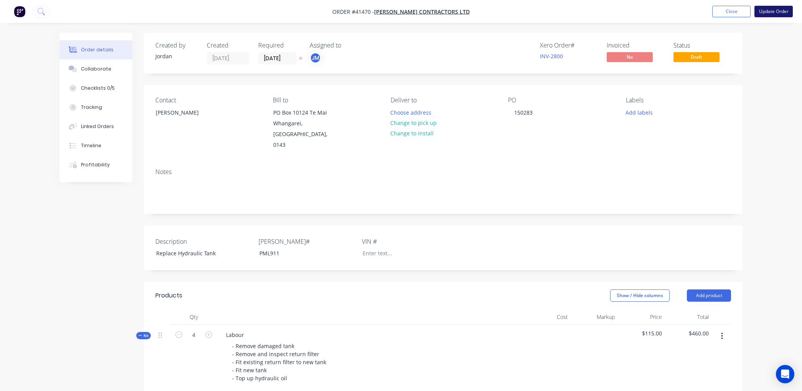
click at [771, 10] on button "Update Order" at bounding box center [773, 12] width 38 height 12
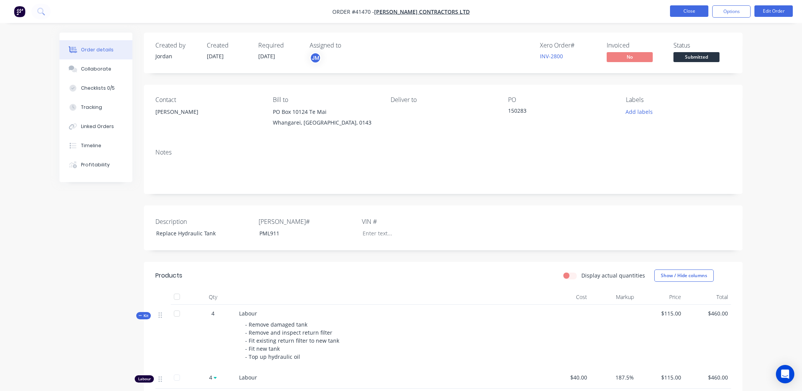
click at [683, 8] on button "Close" at bounding box center [689, 11] width 38 height 12
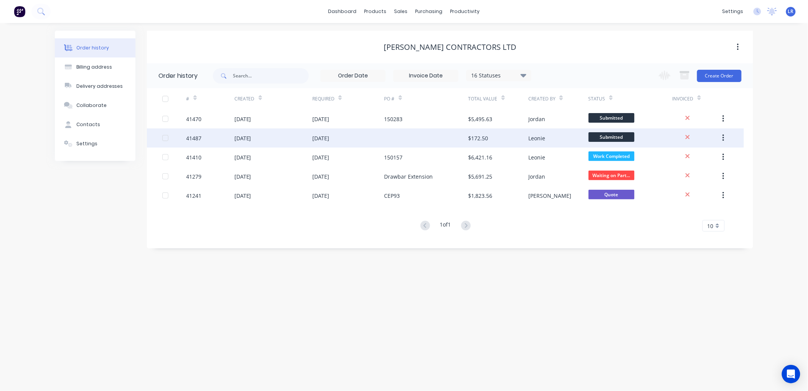
click at [251, 137] on div "02 Sep 2025" at bounding box center [242, 138] width 17 height 8
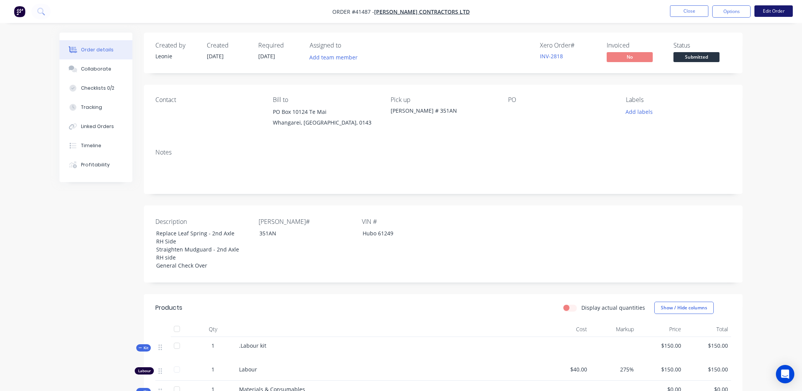
click at [786, 8] on button "Edit Order" at bounding box center [773, 11] width 38 height 12
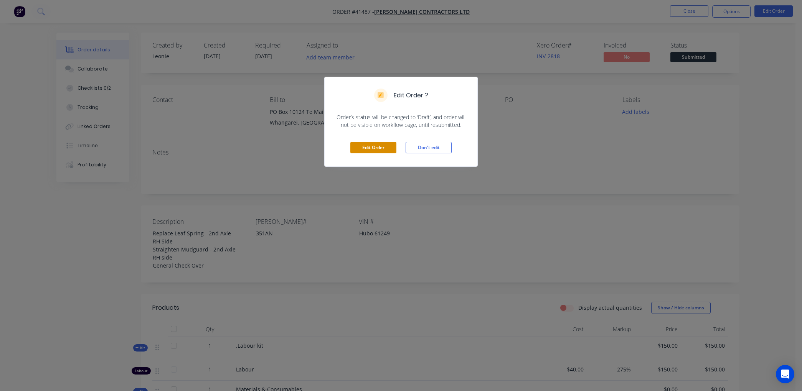
click at [381, 147] on button "Edit Order" at bounding box center [373, 148] width 46 height 12
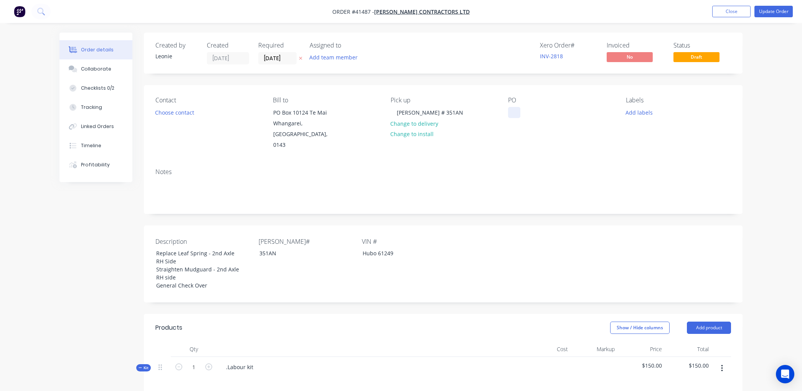
click at [511, 114] on div at bounding box center [514, 112] width 12 height 11
click at [766, 10] on button "Update Order" at bounding box center [773, 12] width 38 height 12
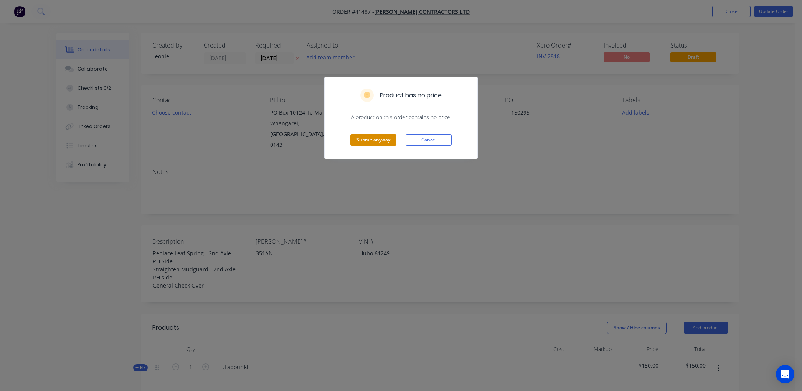
click at [360, 139] on button "Submit anyway" at bounding box center [373, 140] width 46 height 12
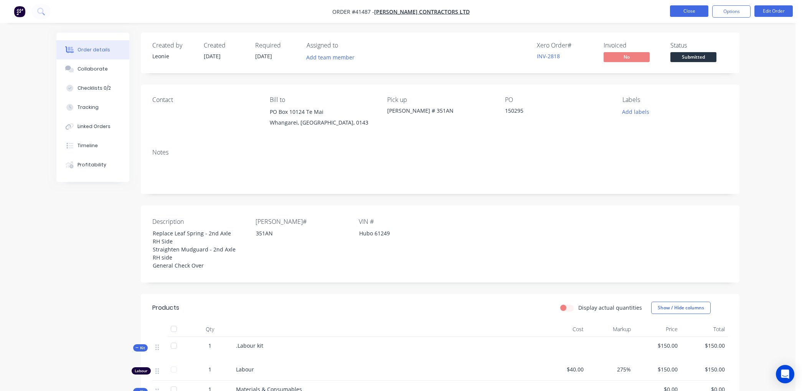
click at [693, 12] on button "Close" at bounding box center [689, 11] width 38 height 12
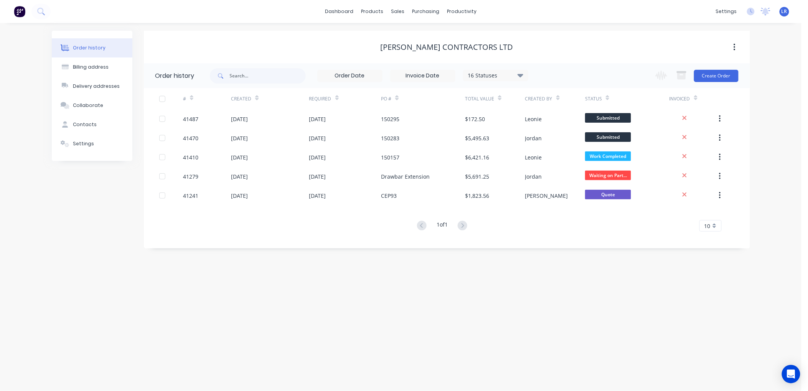
click button at bounding box center [20, 11] width 16 height 15
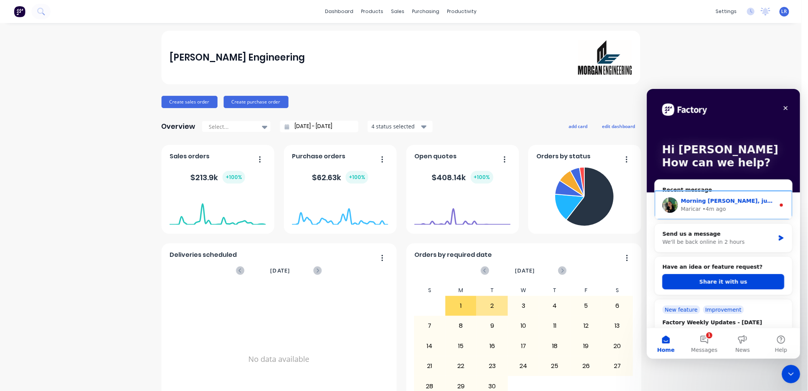
click at [750, 205] on div "Maricar • 4m ago" at bounding box center [728, 209] width 94 height 8
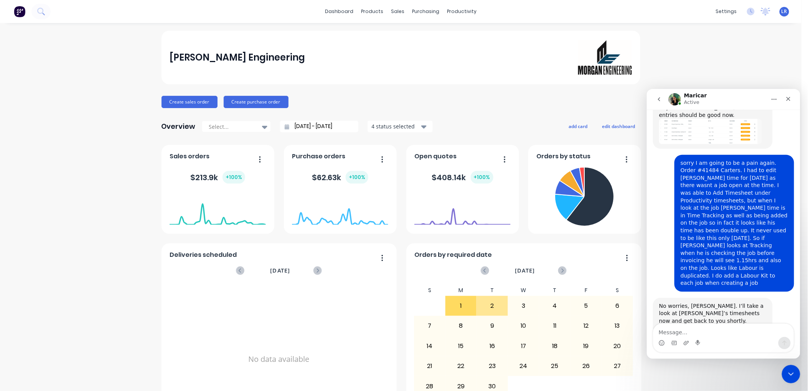
scroll to position [3125, 0]
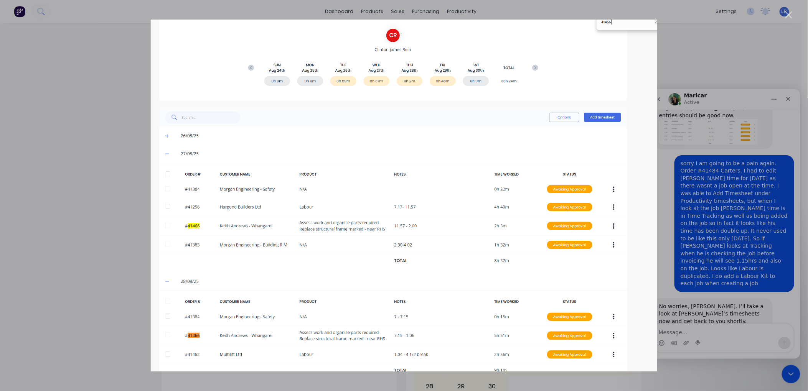
scroll to position [0, 0]
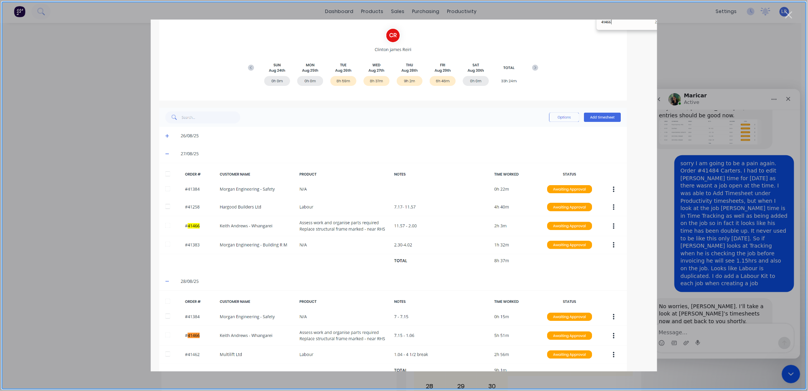
click at [740, 56] on div "Intercom messenger" at bounding box center [404, 195] width 808 height 391
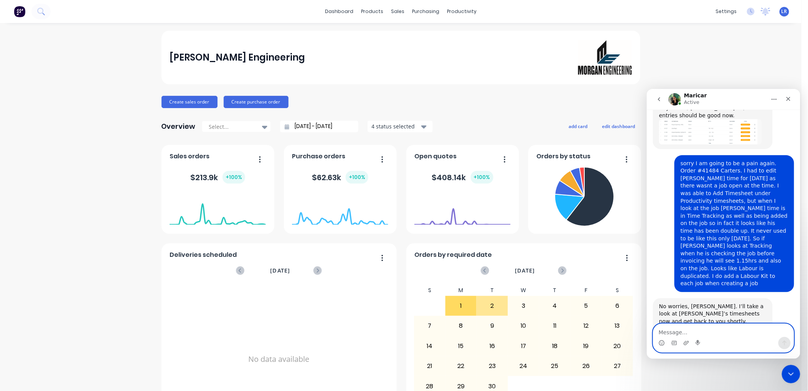
click at [661, 335] on textarea "Message…" at bounding box center [723, 330] width 140 height 13
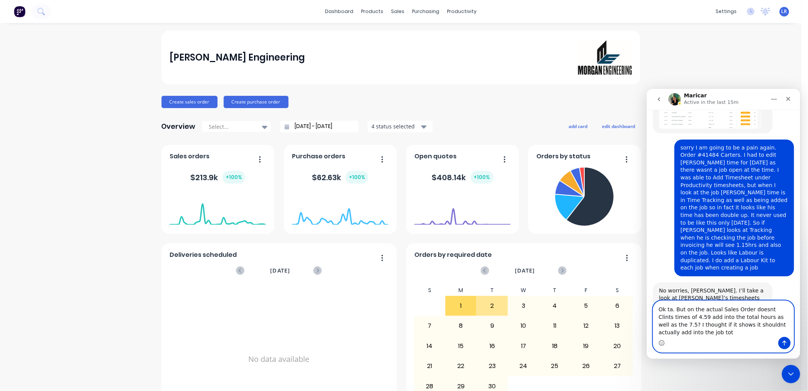
scroll to position [3149, 0]
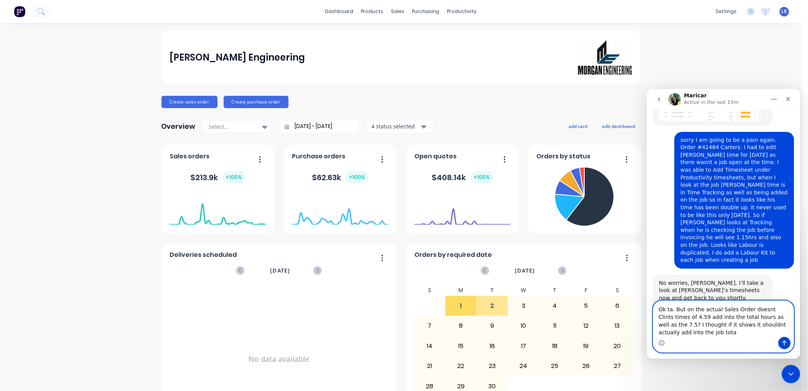
type textarea "Ok ta. But on the actual Sales Order doesnt Clints times of 4.59 add into the t…"
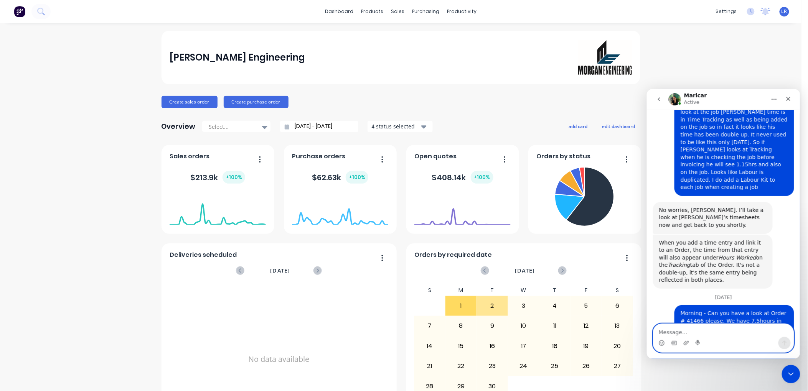
scroll to position [3222, 0]
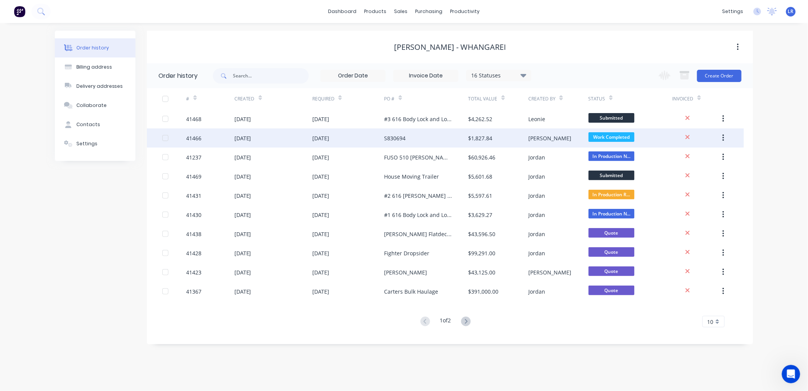
click at [205, 140] on div "41466" at bounding box center [211, 138] width 48 height 19
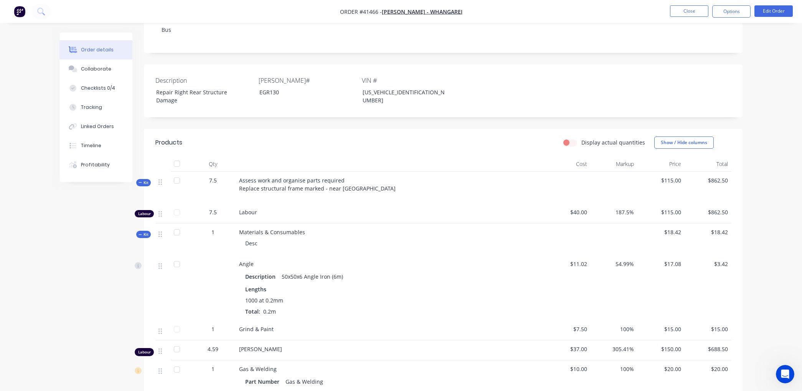
scroll to position [213, 0]
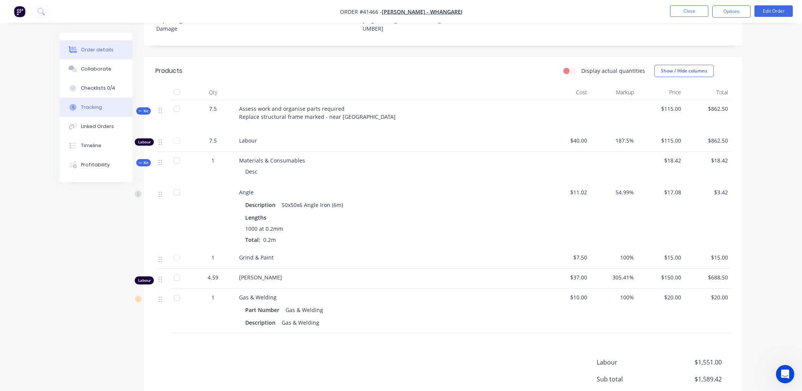
click at [109, 110] on button "Tracking" at bounding box center [95, 107] width 73 height 19
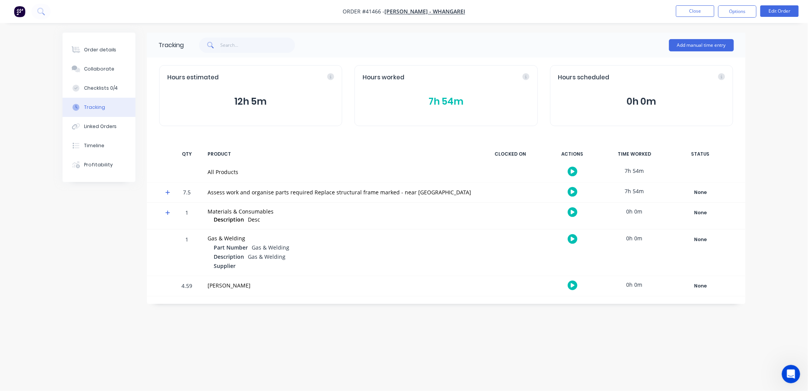
click at [439, 101] on button "7h 54m" at bounding box center [446, 101] width 167 height 15
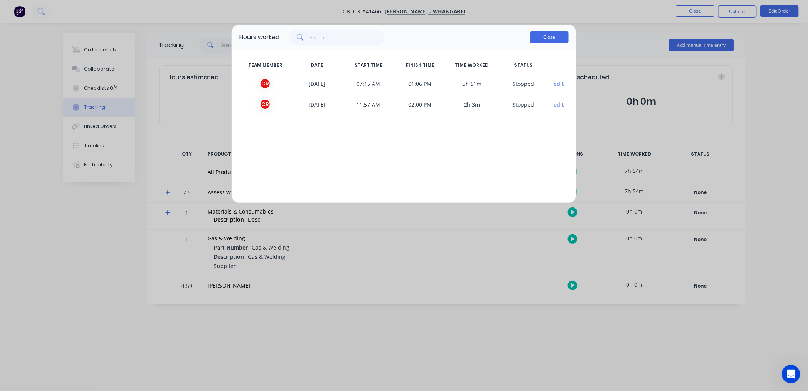
click at [543, 40] on button "Close" at bounding box center [549, 37] width 38 height 12
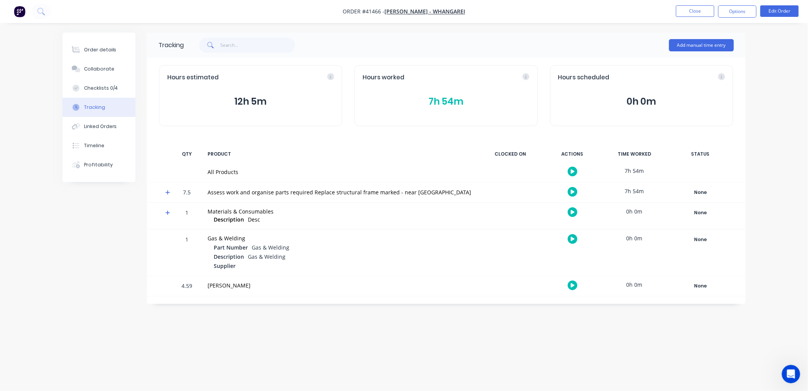
click at [436, 102] on button "7h 54m" at bounding box center [446, 101] width 167 height 15
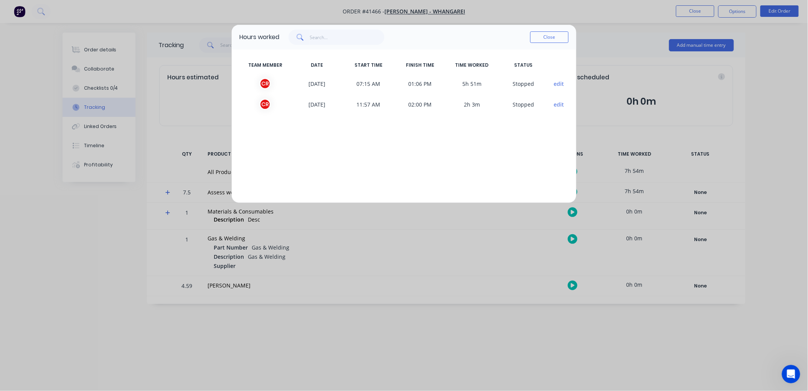
drag, startPoint x: 553, startPoint y: 35, endPoint x: 512, endPoint y: 63, distance: 49.8
click at [553, 36] on button "Close" at bounding box center [549, 37] width 38 height 12
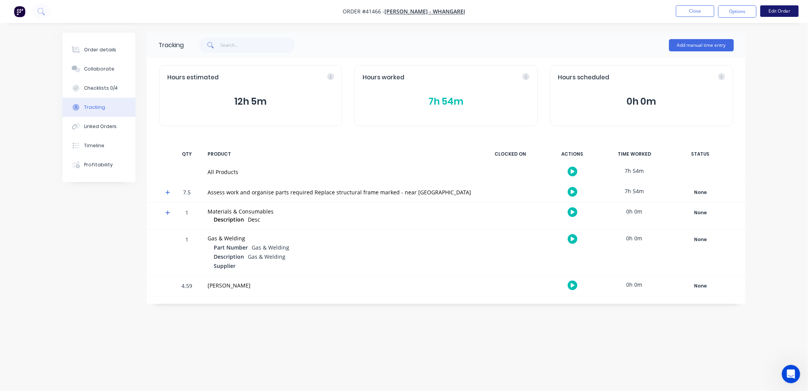
click at [774, 12] on button "Edit Order" at bounding box center [780, 11] width 38 height 12
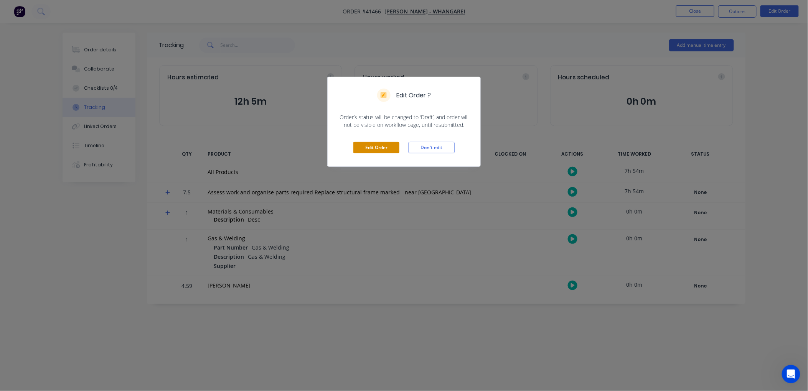
click at [374, 152] on button "Edit Order" at bounding box center [376, 148] width 46 height 12
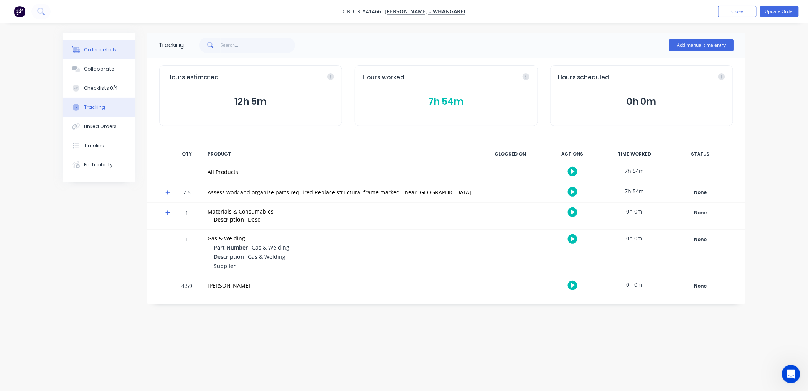
click at [115, 46] on button "Order details" at bounding box center [99, 49] width 73 height 19
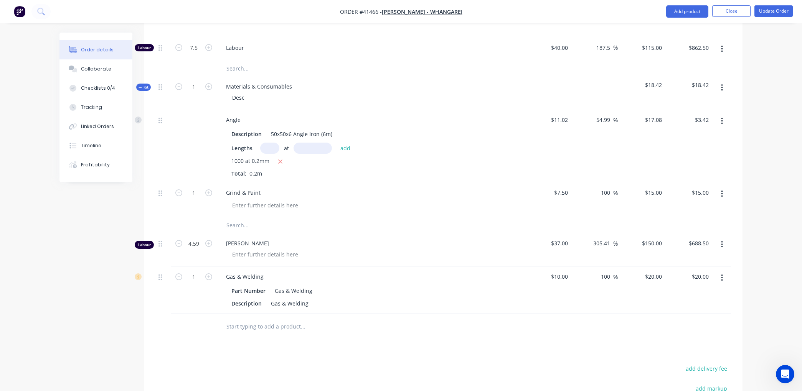
scroll to position [341, 0]
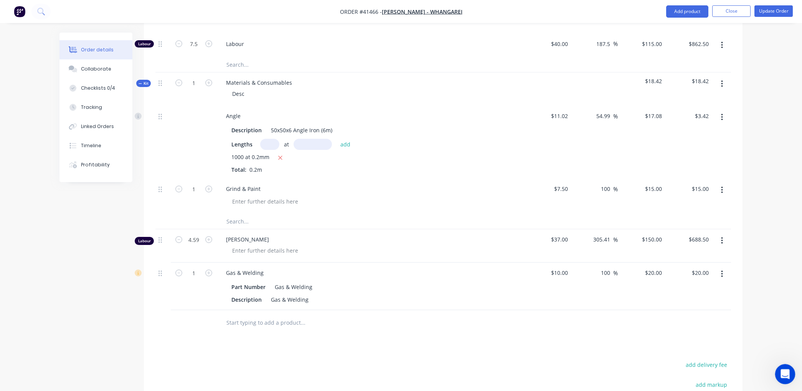
click at [782, 373] on icon "Open Intercom Messenger" at bounding box center [784, 373] width 13 height 13
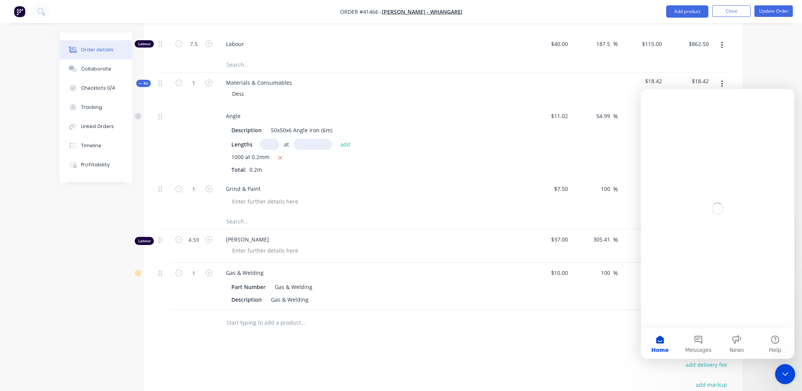
scroll to position [0, 0]
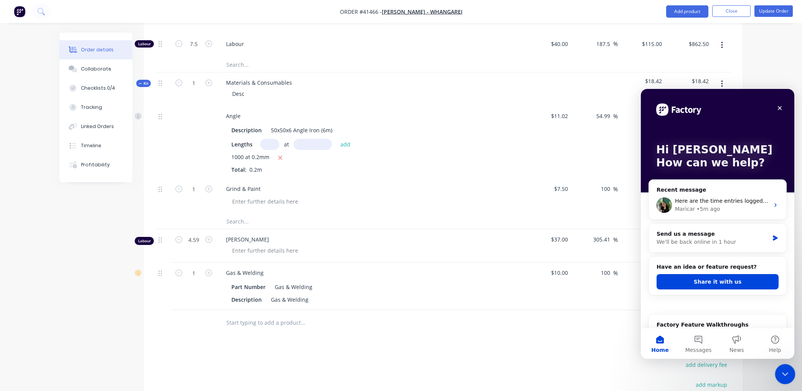
click at [718, 205] on div "Here are the time entries logged by [PERSON_NAME]. He clocked on to Order 41466…" at bounding box center [722, 201] width 94 height 8
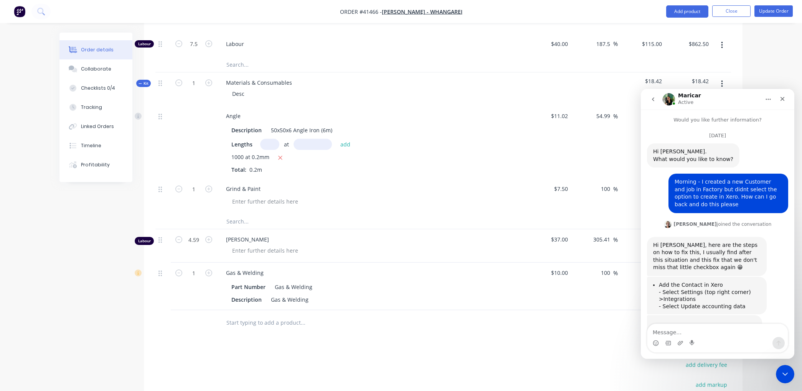
drag, startPoint x: 1435, startPoint y: 215, endPoint x: 792, endPoint y: 119, distance: 649.8
click at [669, 331] on textarea "Message…" at bounding box center [717, 330] width 140 height 13
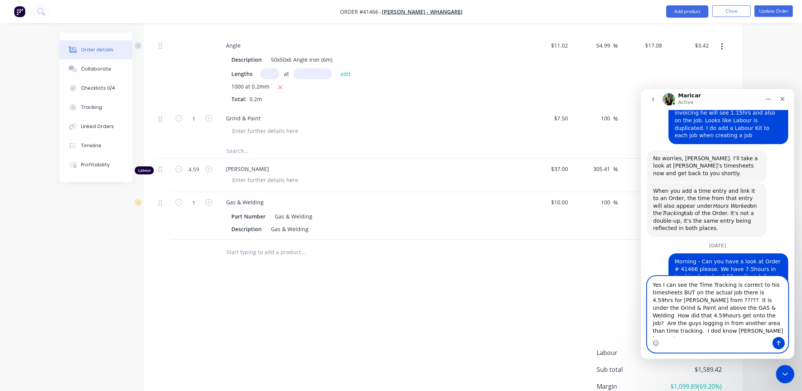
scroll to position [3282, 0]
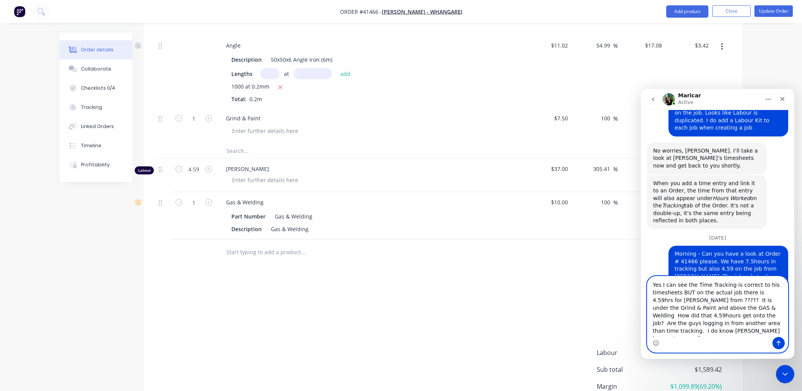
click at [667, 333] on textarea "Yes I can see the Time Tracking is correct to his timesheets BUT on the actual …" at bounding box center [717, 307] width 140 height 61
type textarea "Yes I can see the Time Tracking is correct to his timesheets BUT on the actual …"
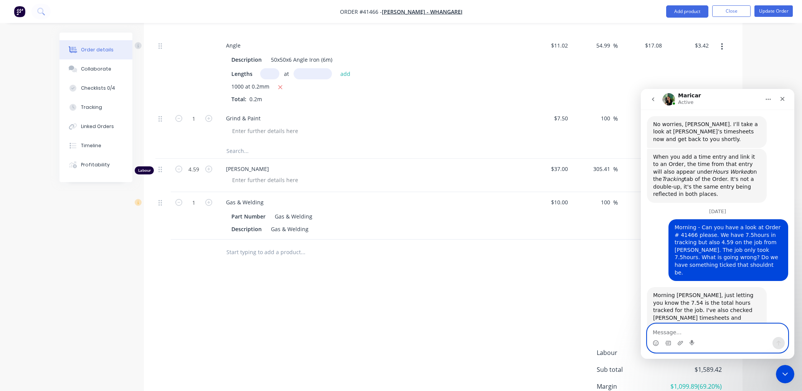
scroll to position [3313, 0]
